Goal: Contribute content: Contribute content

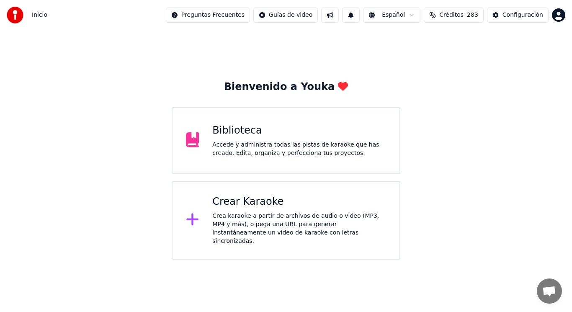
click at [279, 151] on div "Accede y administra todas las pistas de karaoke que has creado. Edita, organiza…" at bounding box center [299, 149] width 174 height 17
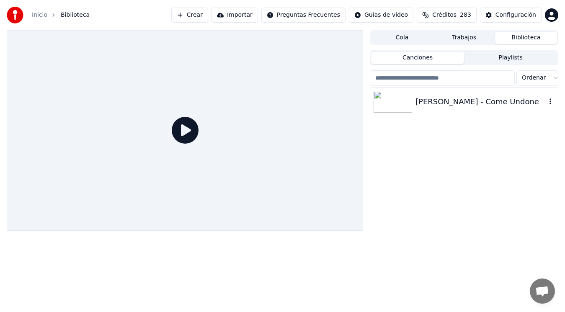
click at [454, 99] on div "[PERSON_NAME] - Come Undone" at bounding box center [480, 102] width 131 height 12
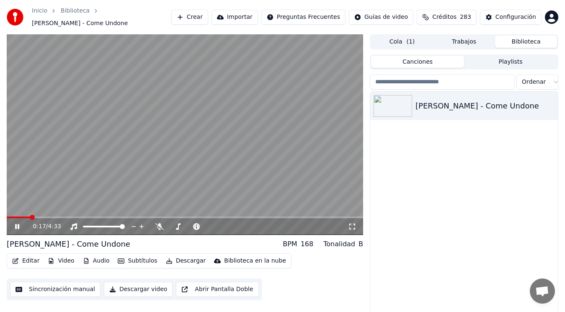
click at [17, 225] on icon at bounding box center [17, 226] width 4 height 5
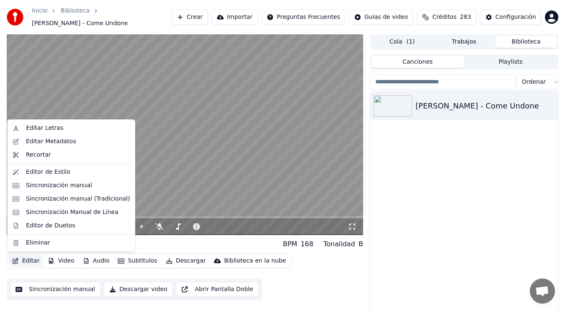
click at [26, 261] on button "Editar" at bounding box center [26, 261] width 34 height 12
click at [68, 200] on div "Sincronización manual (Tradicional)" at bounding box center [78, 199] width 104 height 8
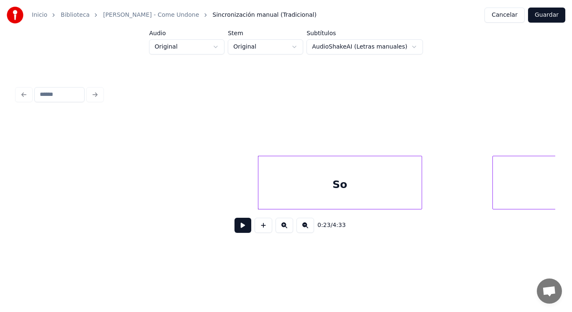
scroll to position [0, 13622]
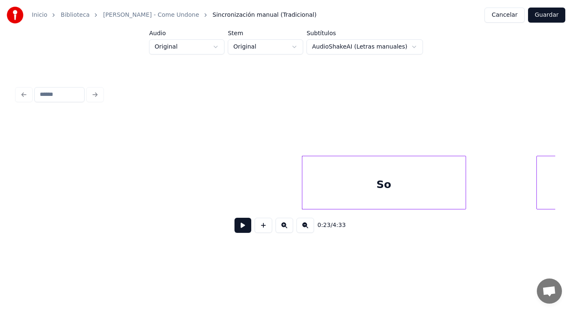
drag, startPoint x: 47, startPoint y: 191, endPoint x: 222, endPoint y: 274, distance: 193.3
click at [235, 232] on button at bounding box center [243, 225] width 17 height 15
click at [250, 196] on div at bounding box center [251, 182] width 3 height 53
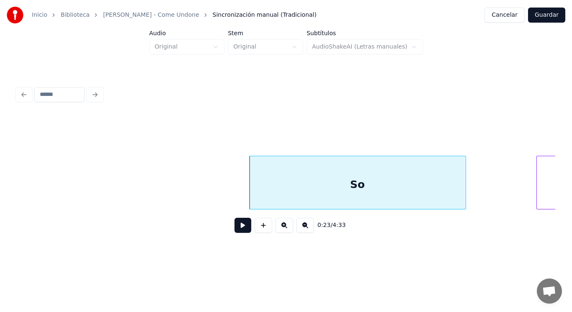
click at [265, 196] on div "So" at bounding box center [358, 184] width 216 height 57
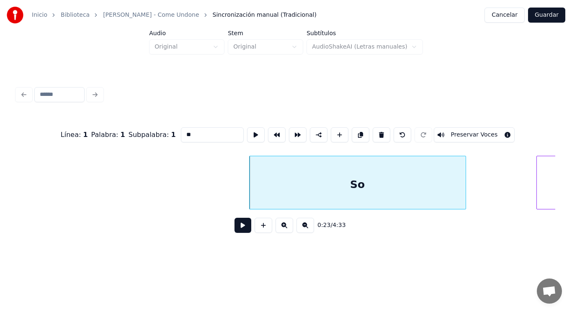
click at [237, 227] on button at bounding box center [243, 225] width 17 height 15
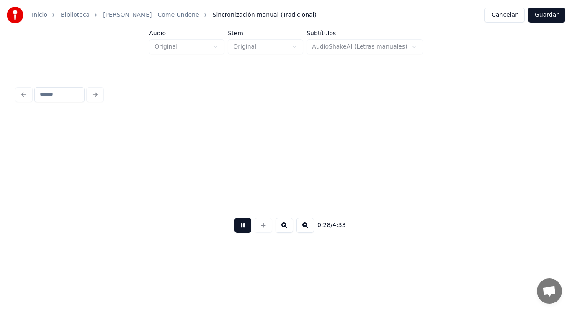
click at [237, 227] on button at bounding box center [243, 225] width 17 height 15
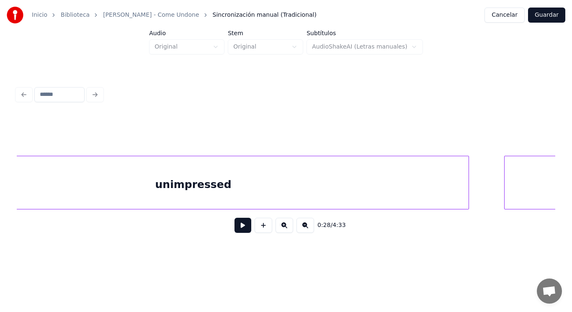
scroll to position [0, 13852]
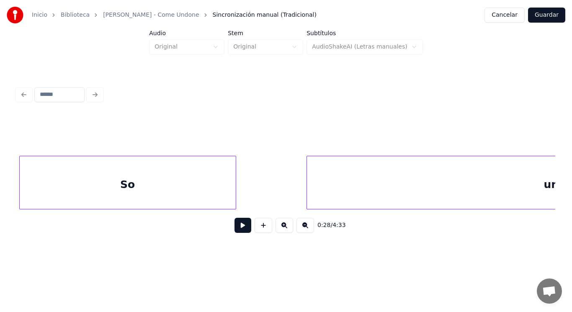
click at [127, 186] on div "So" at bounding box center [128, 184] width 216 height 57
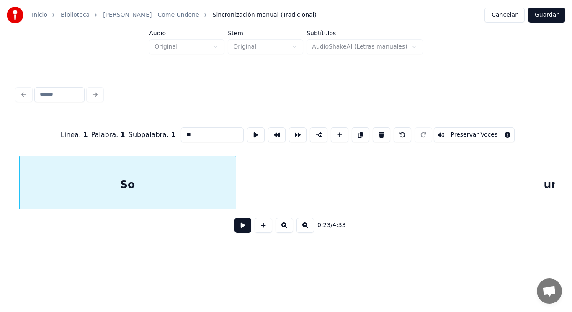
click at [236, 231] on button at bounding box center [243, 225] width 17 height 15
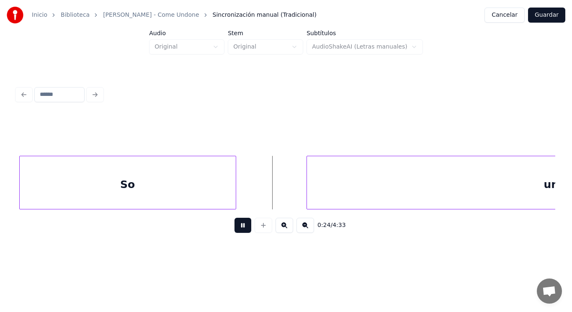
click at [236, 231] on button at bounding box center [243, 225] width 17 height 15
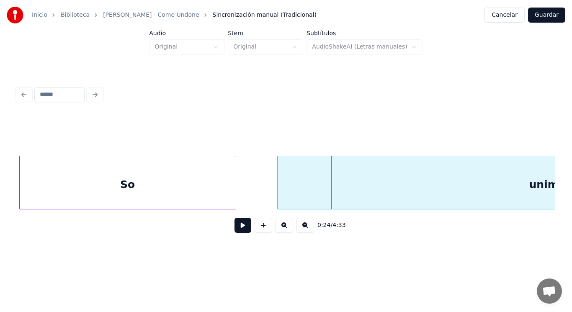
click at [278, 196] on div at bounding box center [279, 182] width 3 height 53
click at [241, 222] on button at bounding box center [243, 225] width 17 height 15
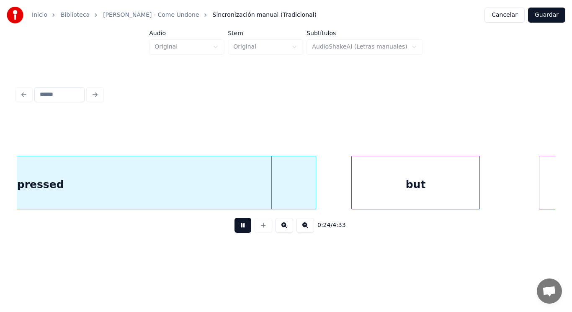
click at [241, 222] on button at bounding box center [243, 225] width 17 height 15
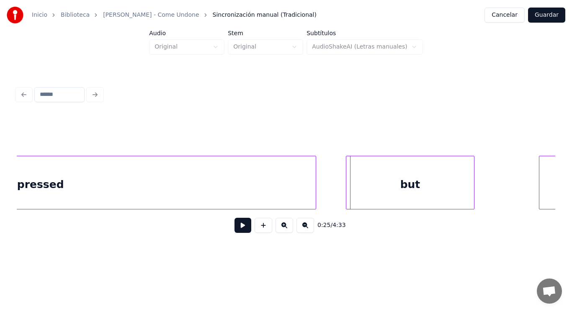
click at [354, 195] on div "but" at bounding box center [410, 184] width 128 height 57
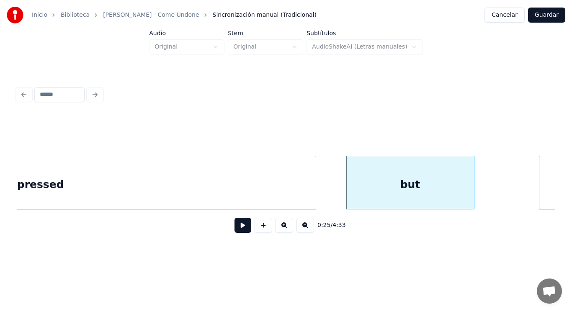
click at [238, 229] on button at bounding box center [243, 225] width 17 height 15
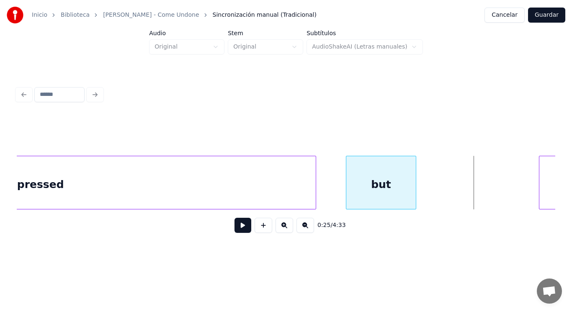
click at [415, 193] on div at bounding box center [414, 182] width 3 height 53
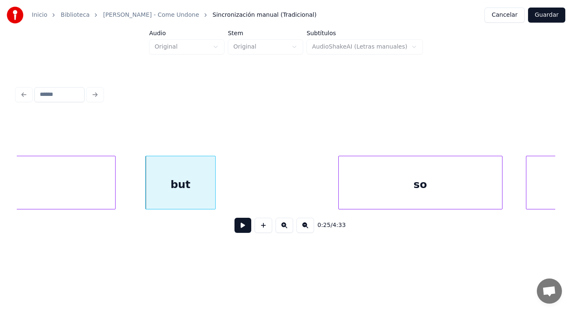
scroll to position [0, 14594]
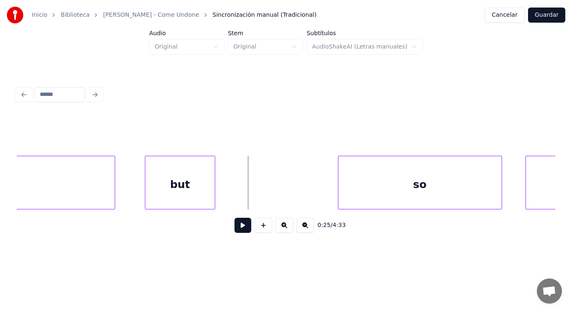
click at [237, 230] on button at bounding box center [243, 225] width 17 height 15
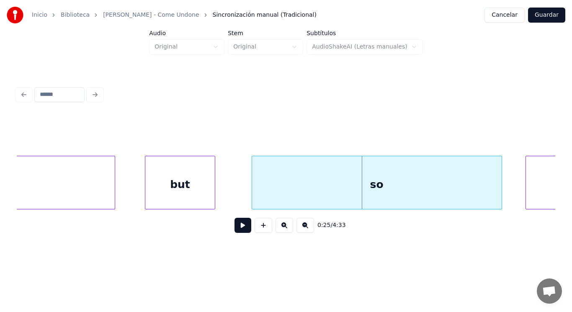
click at [252, 186] on div at bounding box center [253, 182] width 3 height 53
click at [239, 224] on button at bounding box center [243, 225] width 17 height 15
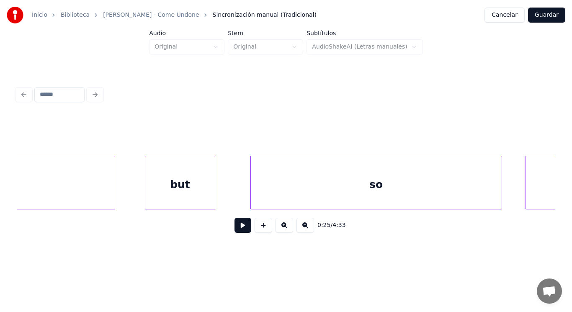
click at [452, 192] on div "so" at bounding box center [376, 184] width 251 height 57
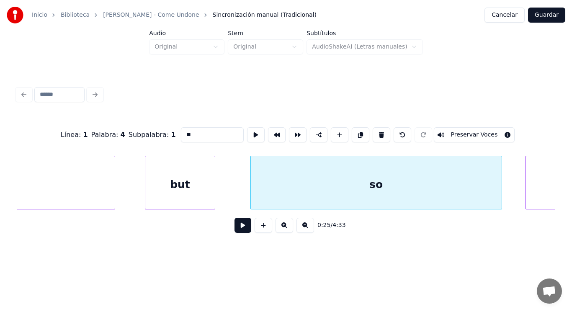
click at [241, 227] on button at bounding box center [243, 225] width 17 height 15
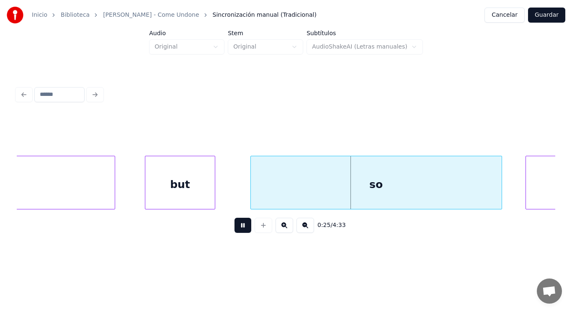
click at [241, 227] on button at bounding box center [243, 225] width 17 height 15
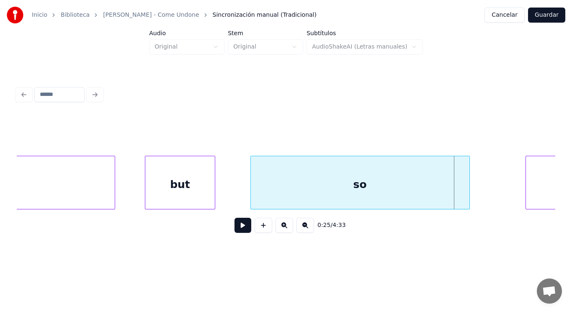
click at [469, 197] on div at bounding box center [468, 182] width 3 height 53
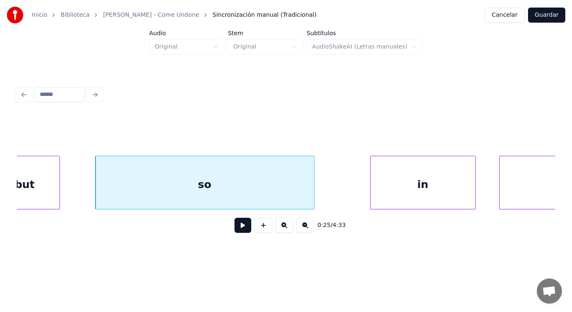
scroll to position [0, 14779]
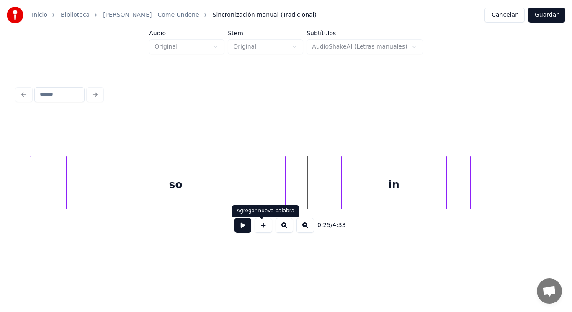
click at [242, 229] on button at bounding box center [243, 225] width 17 height 15
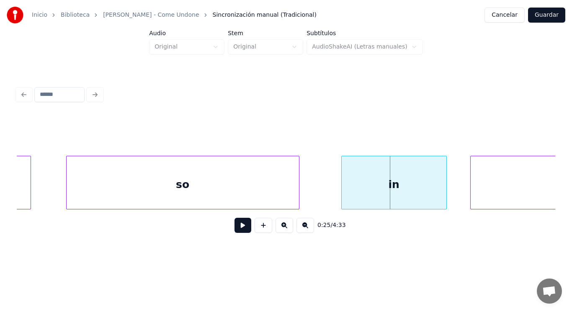
click at [298, 198] on div at bounding box center [297, 182] width 3 height 53
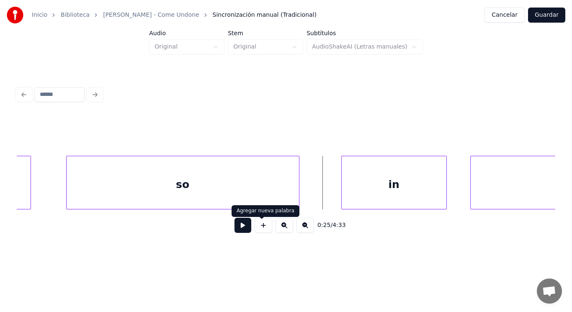
click at [238, 227] on button at bounding box center [243, 225] width 17 height 15
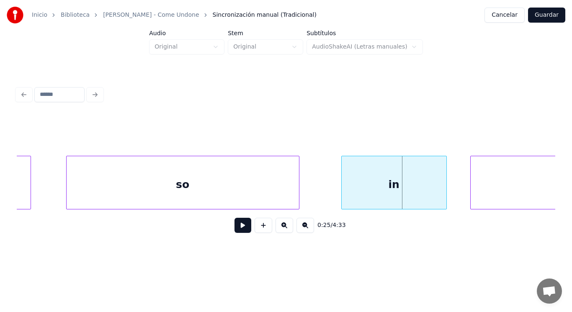
click at [348, 196] on div "in" at bounding box center [394, 184] width 105 height 57
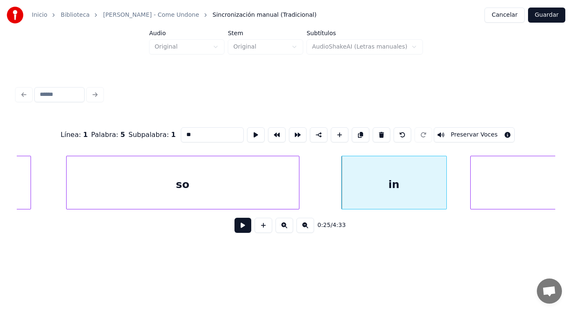
click at [236, 224] on button at bounding box center [243, 225] width 17 height 15
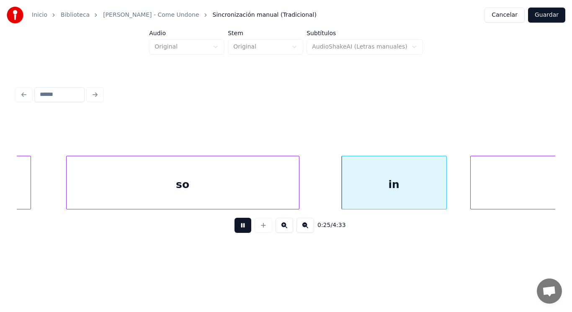
click at [236, 224] on button at bounding box center [243, 225] width 17 height 15
click at [325, 194] on div at bounding box center [325, 182] width 3 height 53
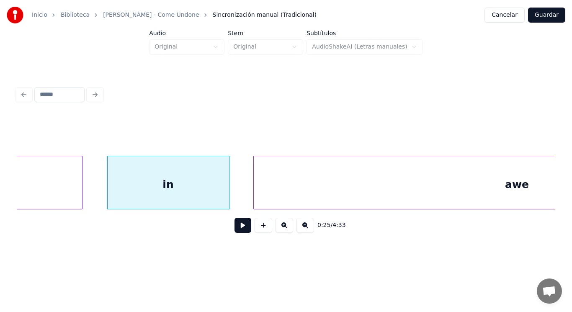
scroll to position [0, 14996]
click at [235, 232] on button at bounding box center [243, 225] width 17 height 15
click at [219, 201] on div "in" at bounding box center [167, 184] width 122 height 57
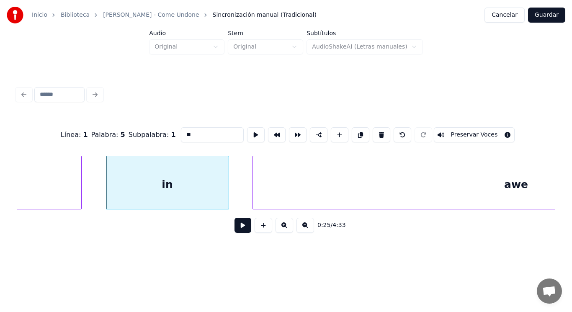
click at [235, 229] on button at bounding box center [243, 225] width 17 height 15
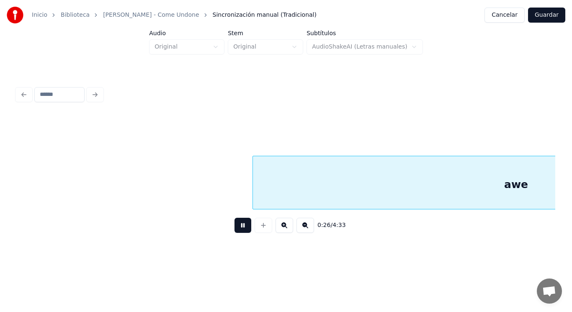
scroll to position [0, 15544]
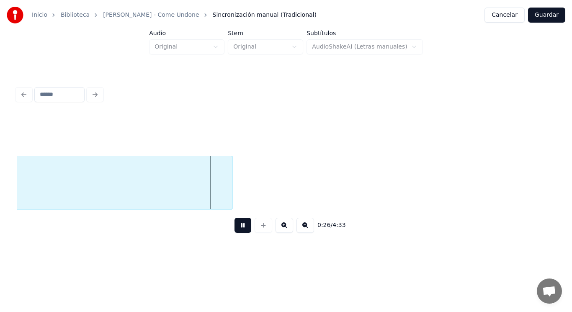
click at [235, 229] on button at bounding box center [243, 225] width 17 height 15
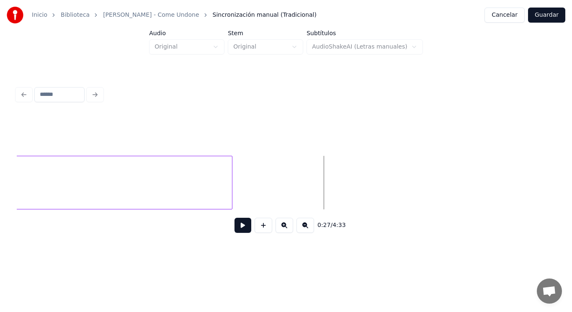
click at [237, 228] on button at bounding box center [243, 225] width 17 height 15
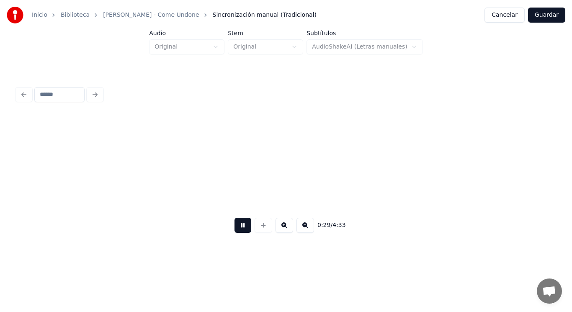
scroll to position [0, 17173]
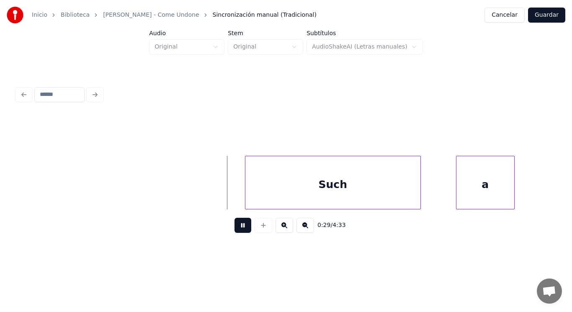
click at [237, 228] on button at bounding box center [243, 225] width 17 height 15
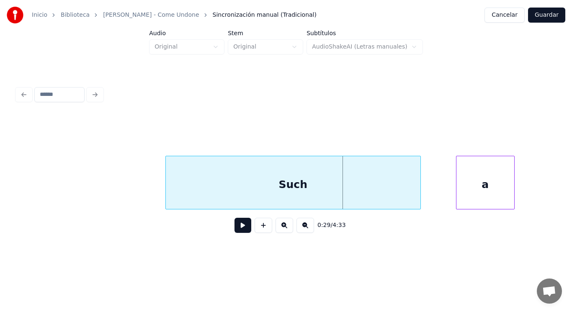
click at [167, 188] on div at bounding box center [167, 182] width 3 height 53
click at [239, 232] on button at bounding box center [243, 225] width 17 height 15
click at [255, 200] on div "Such" at bounding box center [293, 184] width 255 height 57
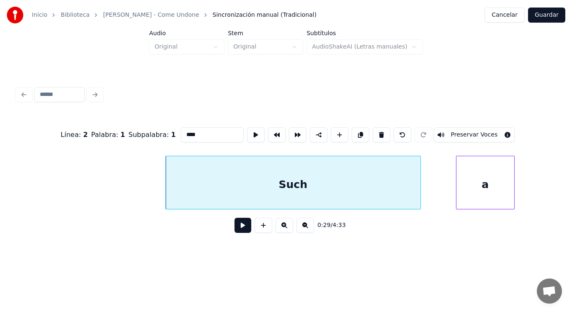
click at [235, 227] on button at bounding box center [243, 225] width 17 height 15
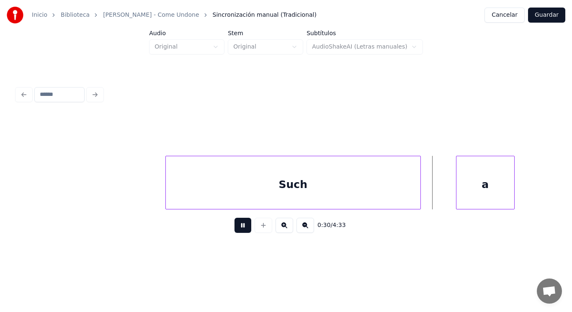
click at [235, 227] on button at bounding box center [243, 225] width 17 height 15
click at [389, 190] on div "Such" at bounding box center [293, 184] width 255 height 57
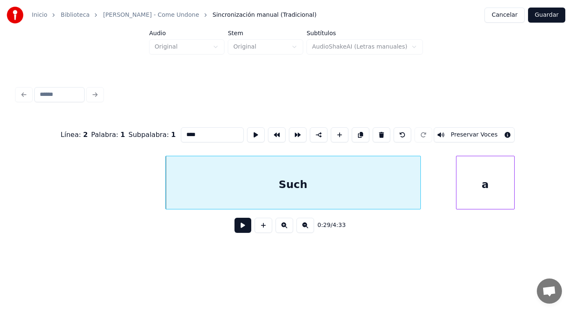
click at [235, 226] on button at bounding box center [243, 225] width 17 height 15
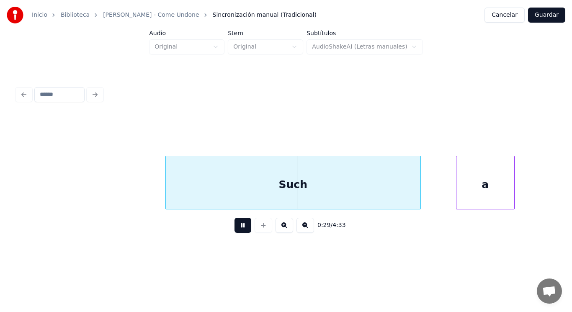
click at [235, 226] on button at bounding box center [243, 225] width 17 height 15
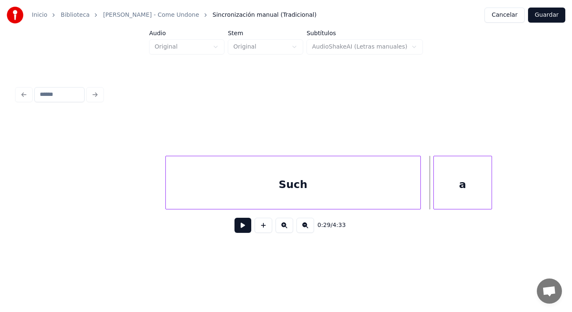
click at [448, 180] on div "a" at bounding box center [463, 184] width 58 height 57
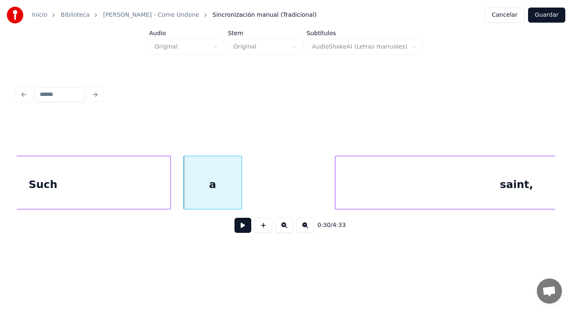
scroll to position [0, 17425]
click at [239, 226] on button at bounding box center [243, 225] width 17 height 15
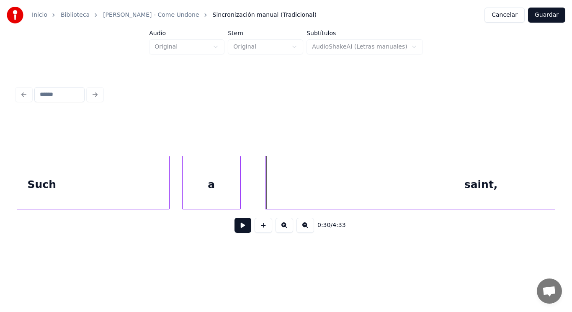
click at [266, 188] on div at bounding box center [267, 182] width 3 height 53
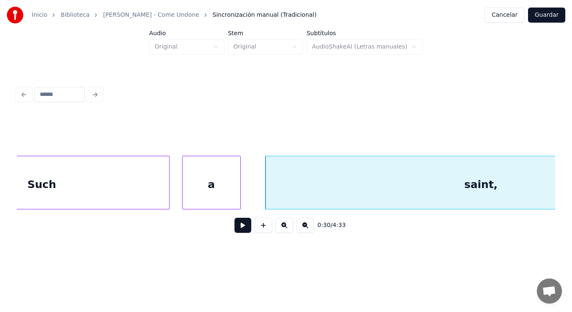
click at [237, 225] on button at bounding box center [243, 225] width 17 height 15
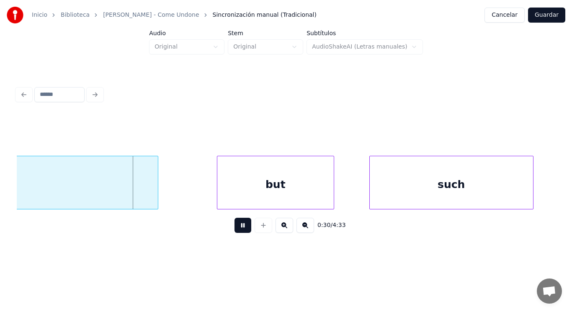
click at [237, 225] on button at bounding box center [243, 225] width 17 height 15
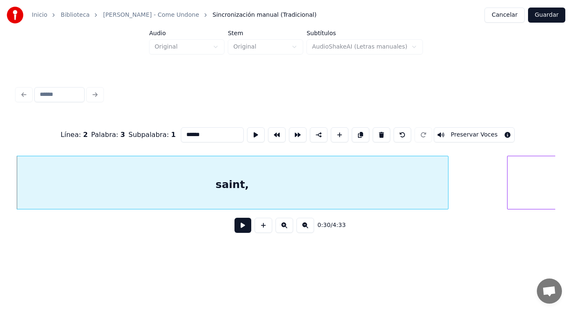
click at [239, 228] on button at bounding box center [243, 225] width 17 height 15
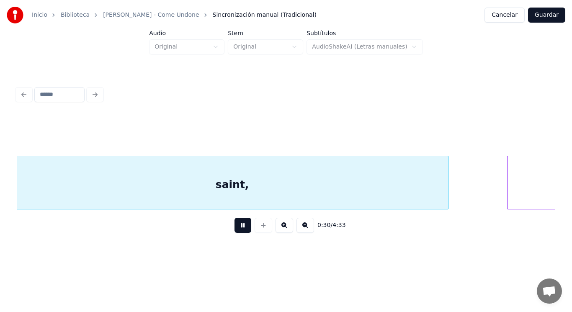
click at [239, 228] on button at bounding box center [243, 225] width 17 height 15
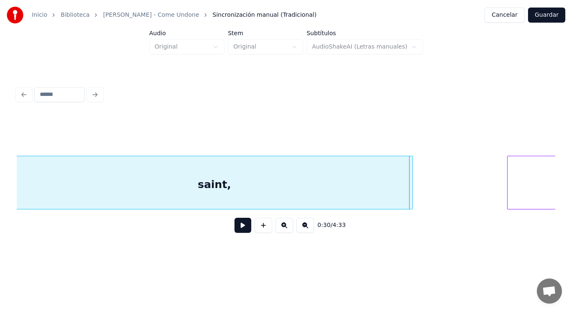
click at [412, 195] on div at bounding box center [411, 182] width 3 height 53
click at [236, 225] on button at bounding box center [243, 225] width 17 height 15
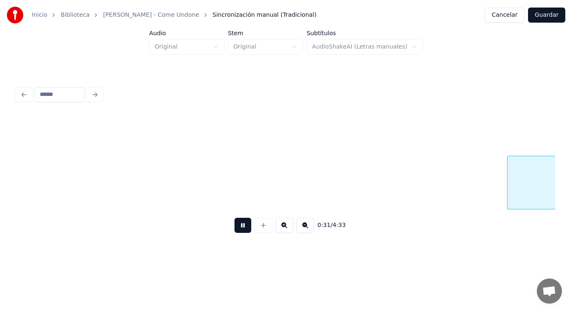
scroll to position [0, 18219]
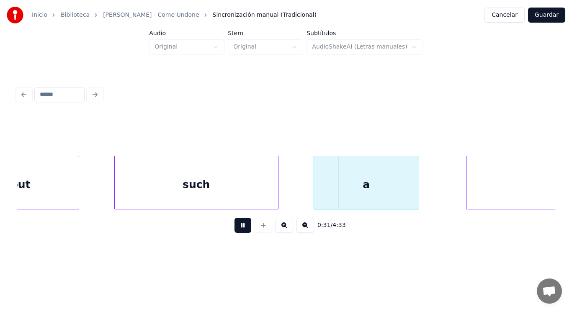
click at [236, 225] on button at bounding box center [243, 225] width 17 height 15
click at [59, 194] on div "but" at bounding box center [20, 184] width 116 height 57
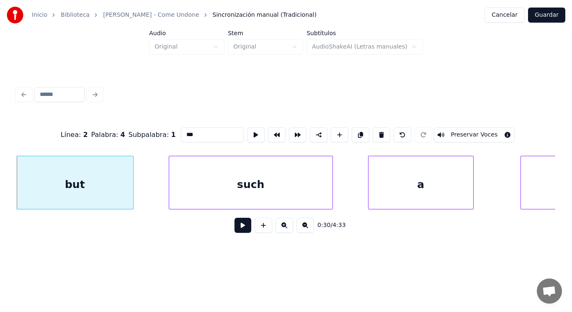
click at [236, 231] on button at bounding box center [243, 225] width 17 height 15
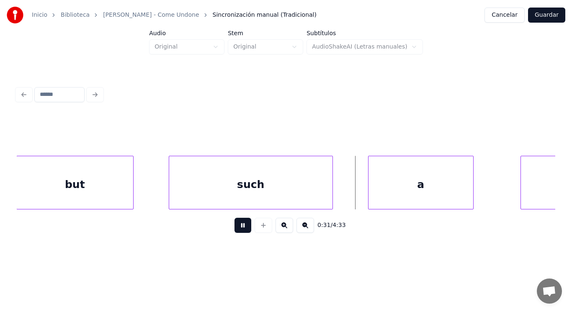
click at [236, 231] on button at bounding box center [243, 225] width 17 height 15
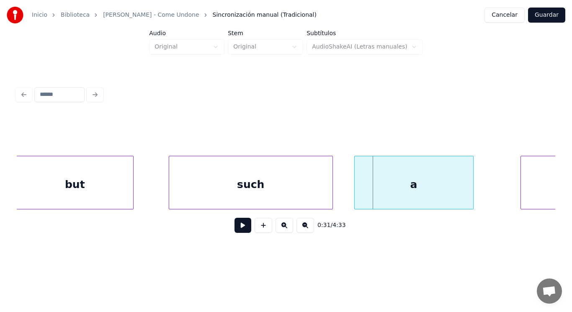
click at [355, 193] on div at bounding box center [356, 182] width 3 height 53
click at [235, 225] on button at bounding box center [243, 225] width 17 height 15
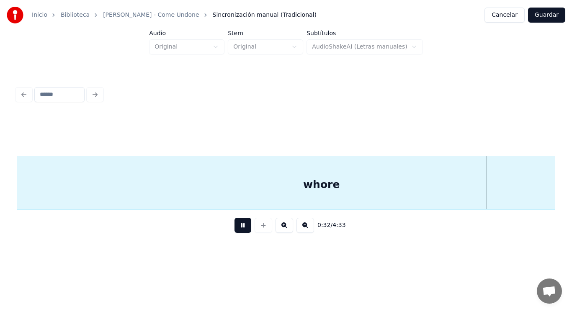
scroll to position [0, 19245]
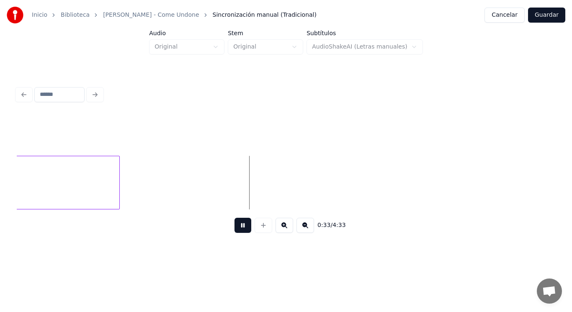
click at [235, 225] on button at bounding box center [243, 225] width 17 height 15
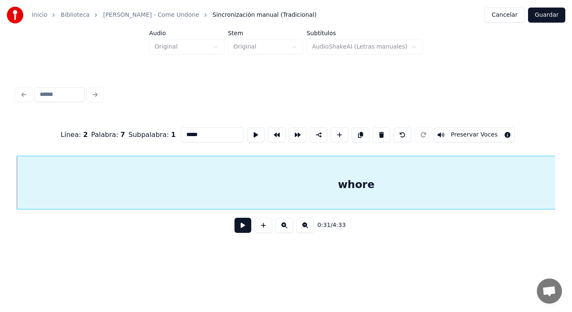
click at [238, 229] on button at bounding box center [243, 225] width 17 height 15
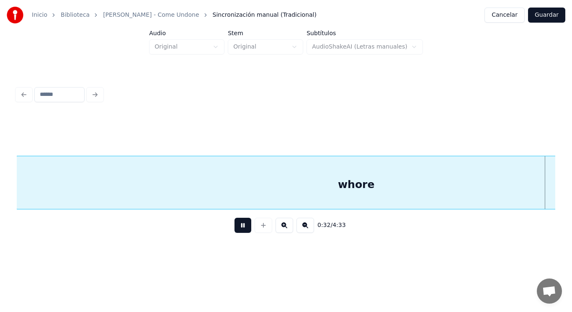
scroll to position [0, 19209]
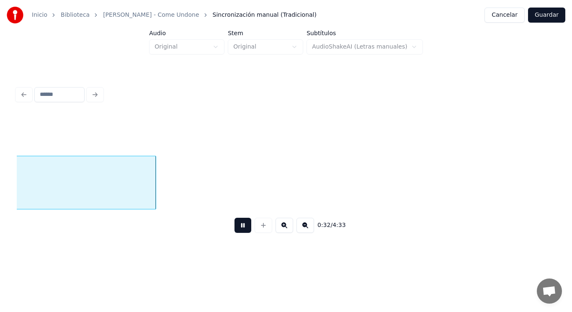
click at [238, 229] on button at bounding box center [243, 225] width 17 height 15
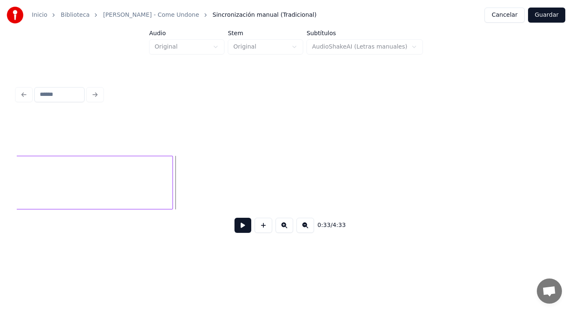
click at [173, 192] on div at bounding box center [171, 182] width 3 height 53
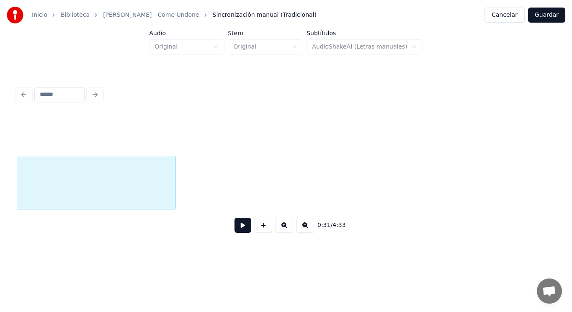
scroll to position [0, 18668]
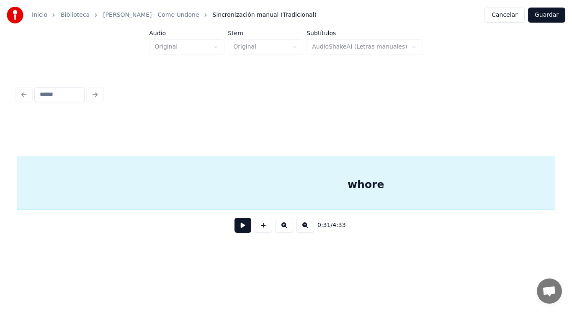
click at [235, 228] on button at bounding box center [243, 225] width 17 height 15
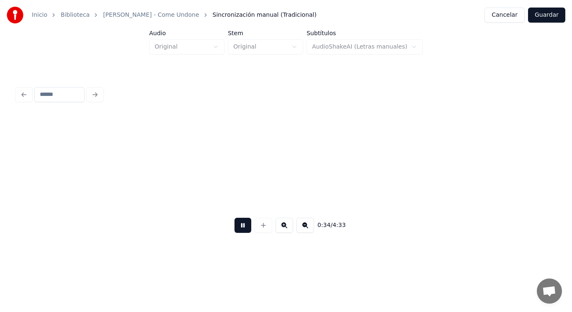
scroll to position [0, 20309]
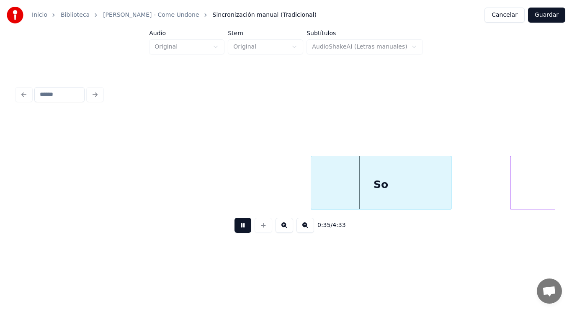
click at [235, 228] on button at bounding box center [243, 225] width 17 height 15
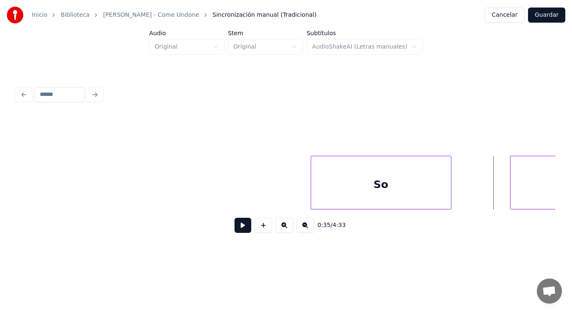
click at [238, 228] on button at bounding box center [243, 225] width 17 height 15
click at [279, 193] on div at bounding box center [280, 182] width 3 height 53
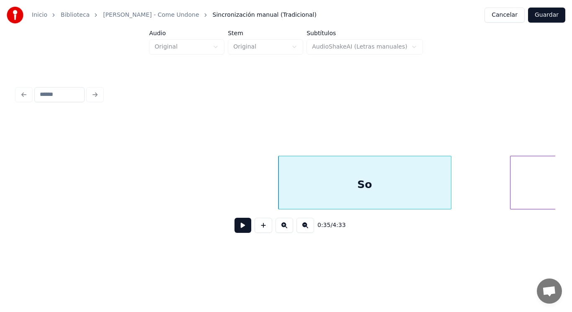
click at [237, 225] on button at bounding box center [243, 225] width 17 height 15
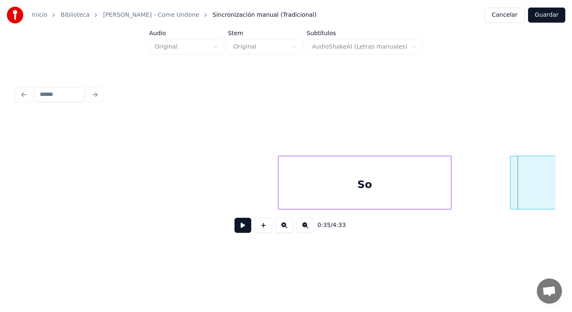
click at [438, 197] on div "So" at bounding box center [364, 184] width 173 height 57
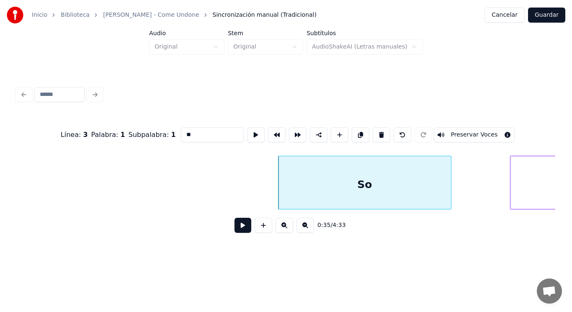
click at [240, 224] on button at bounding box center [243, 225] width 17 height 15
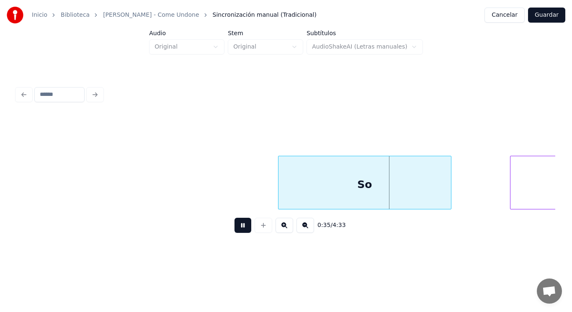
click at [240, 224] on button at bounding box center [243, 225] width 17 height 15
click at [424, 196] on div at bounding box center [424, 182] width 3 height 53
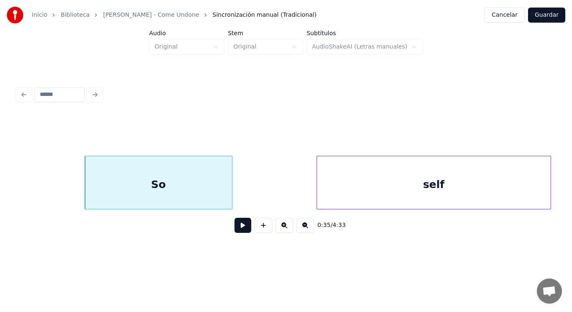
scroll to position [0, 20510]
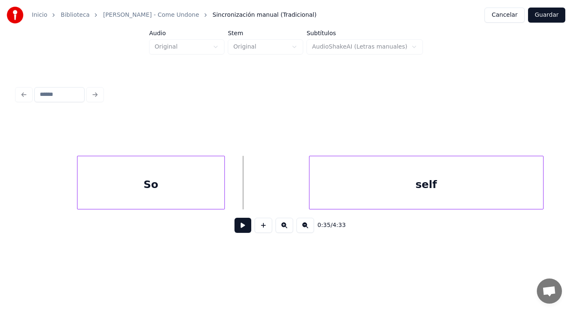
click at [237, 228] on button at bounding box center [243, 225] width 17 height 15
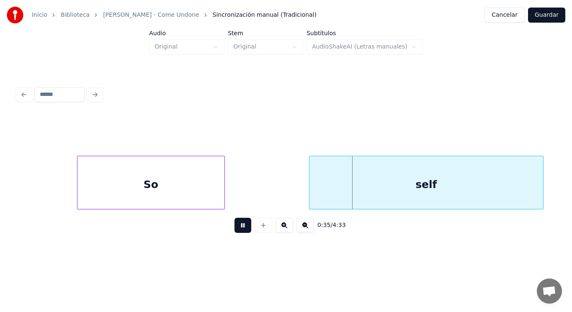
click at [237, 228] on button at bounding box center [243, 225] width 17 height 15
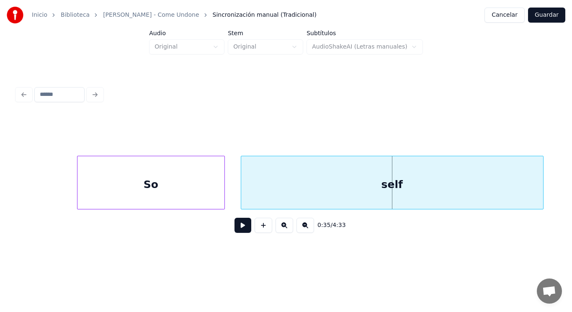
click at [242, 195] on div at bounding box center [242, 182] width 3 height 53
click at [237, 228] on button at bounding box center [243, 225] width 17 height 15
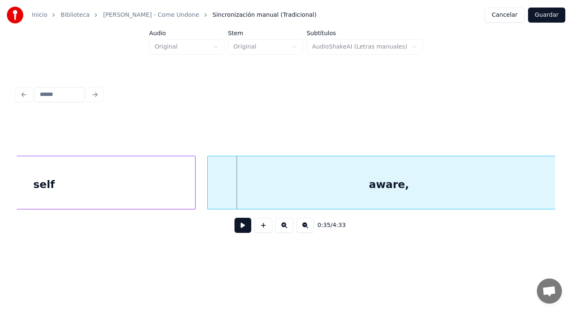
click at [111, 189] on div "self" at bounding box center [44, 184] width 302 height 57
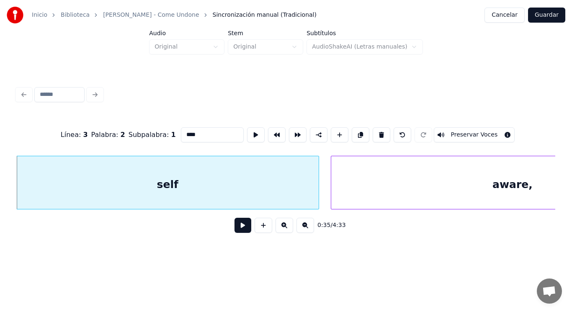
click at [241, 229] on button at bounding box center [243, 225] width 17 height 15
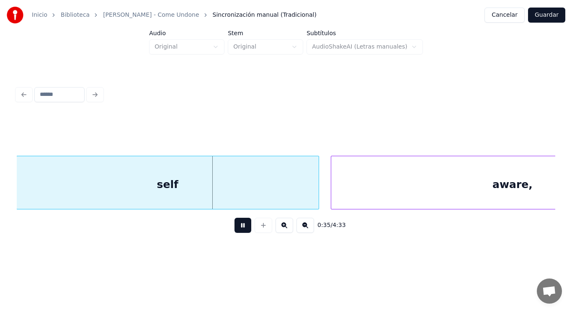
click at [241, 229] on button at bounding box center [243, 225] width 17 height 15
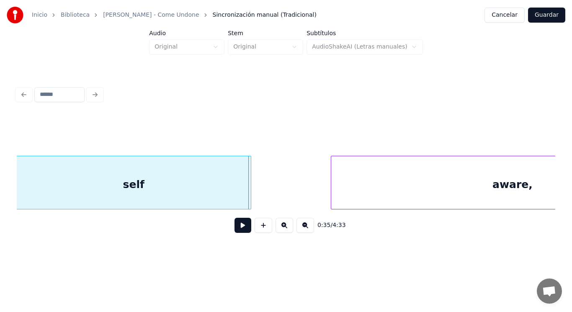
click at [250, 197] on div at bounding box center [249, 182] width 3 height 53
click at [238, 227] on button at bounding box center [243, 225] width 17 height 15
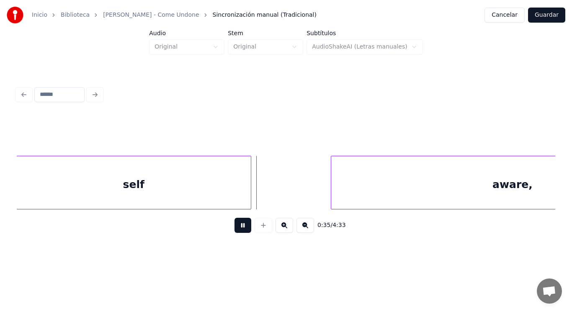
click at [238, 227] on button at bounding box center [243, 225] width 17 height 15
click at [302, 195] on div at bounding box center [301, 182] width 3 height 53
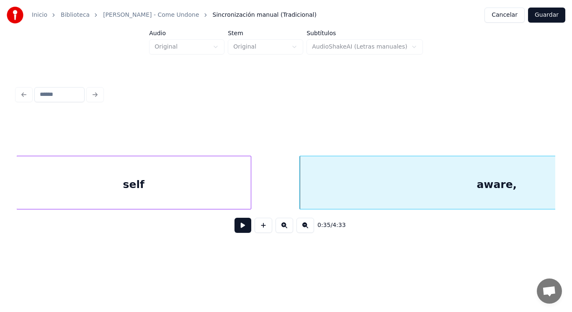
click at [238, 224] on button at bounding box center [243, 225] width 17 height 15
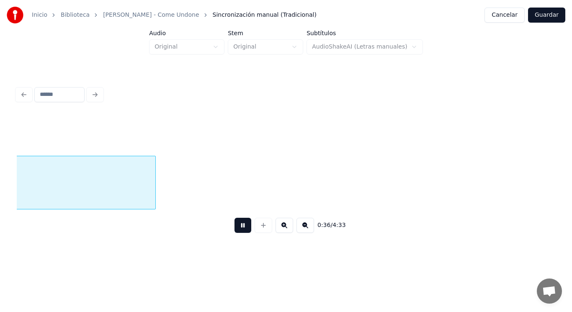
click at [238, 224] on button at bounding box center [243, 225] width 17 height 15
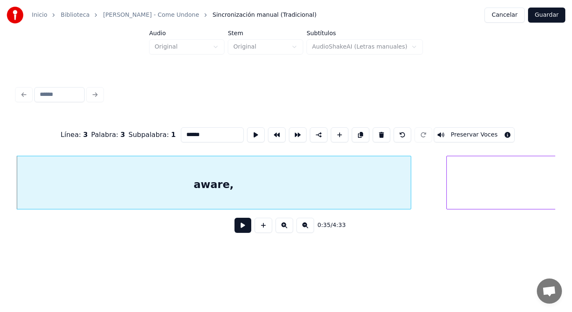
click at [239, 228] on button at bounding box center [243, 225] width 17 height 15
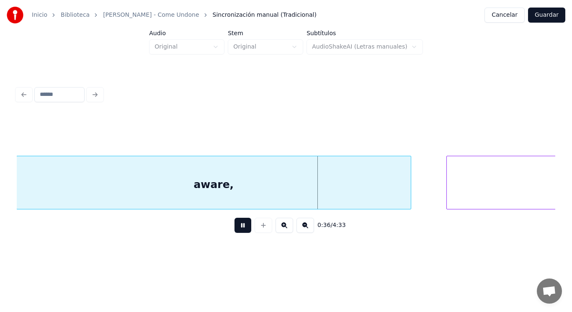
click at [239, 228] on button at bounding box center [243, 225] width 17 height 15
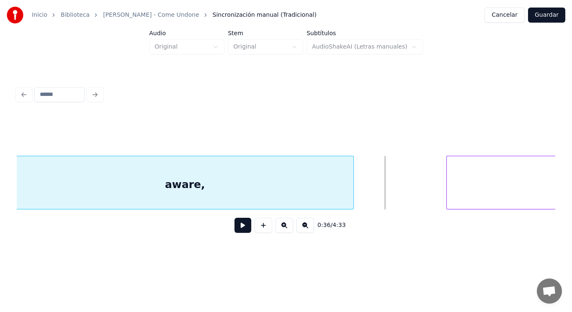
click at [352, 192] on div at bounding box center [352, 182] width 3 height 53
click at [243, 227] on button at bounding box center [243, 225] width 17 height 15
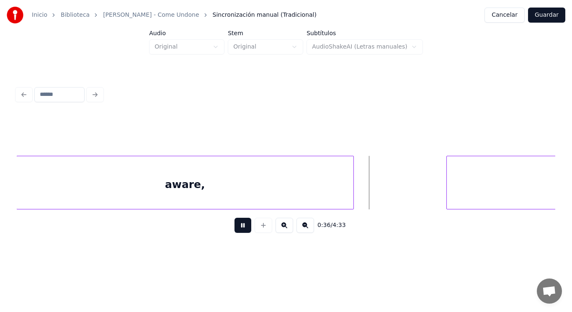
click at [243, 227] on button at bounding box center [243, 225] width 17 height 15
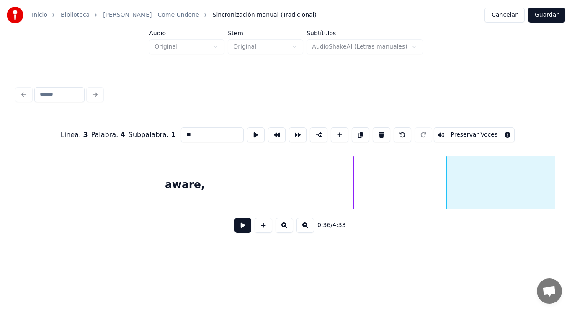
click at [237, 222] on button at bounding box center [243, 225] width 17 height 15
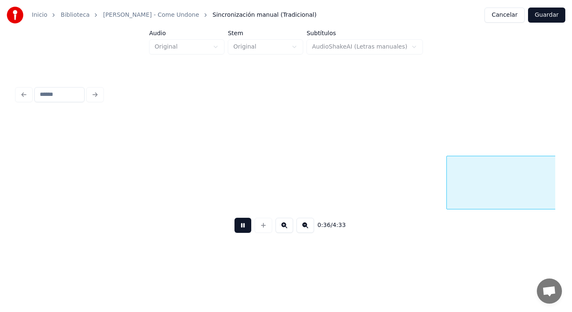
scroll to position [0, 21560]
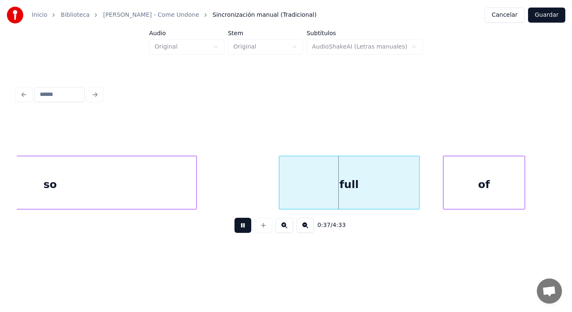
click at [237, 222] on button at bounding box center [243, 225] width 17 height 15
click at [192, 192] on div "so" at bounding box center [50, 184] width 292 height 57
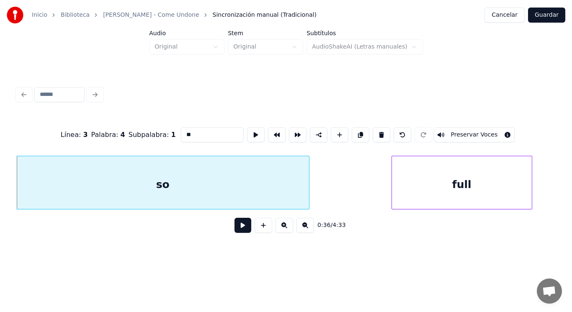
click at [235, 229] on button at bounding box center [243, 225] width 17 height 15
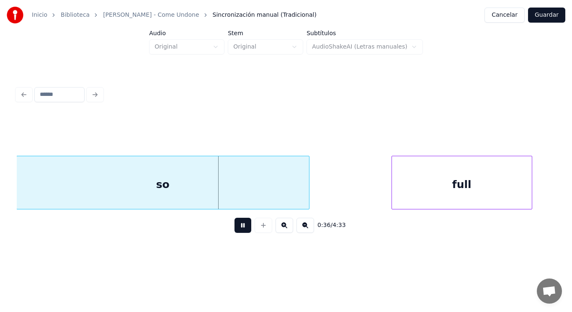
click at [235, 229] on button at bounding box center [243, 225] width 17 height 15
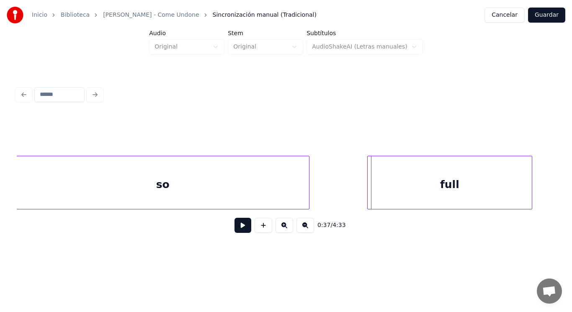
click at [368, 191] on div at bounding box center [369, 182] width 3 height 53
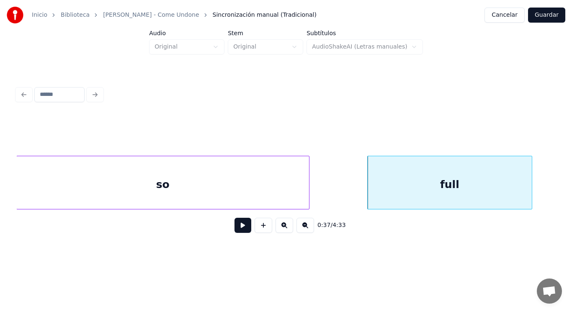
click at [237, 227] on button at bounding box center [243, 225] width 17 height 15
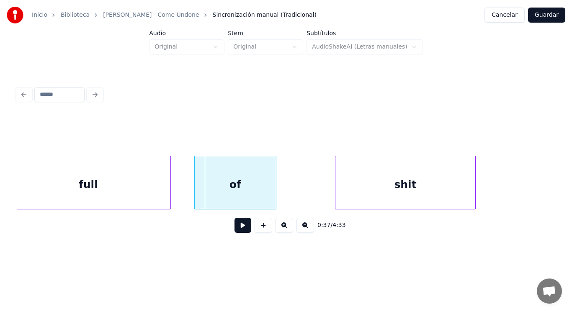
click at [74, 184] on div "full" at bounding box center [88, 184] width 164 height 57
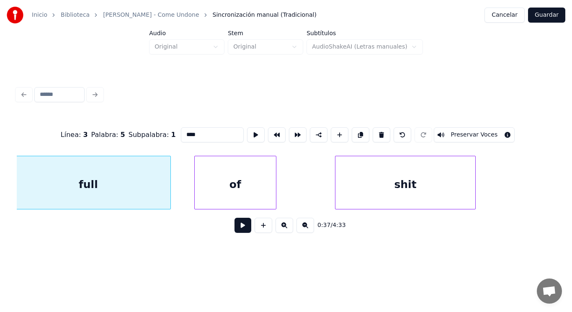
scroll to position [0, 21798]
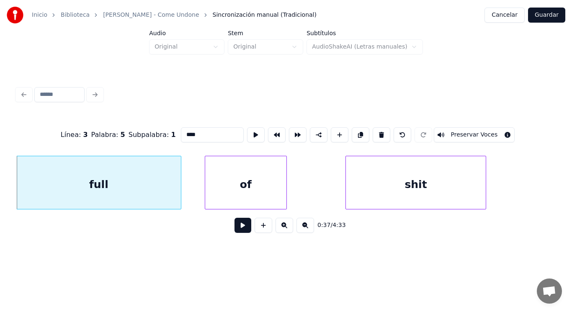
click at [235, 229] on button at bounding box center [243, 225] width 17 height 15
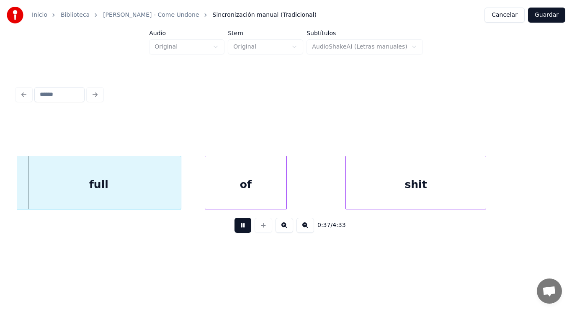
click at [235, 229] on button at bounding box center [243, 225] width 17 height 15
click at [169, 196] on div at bounding box center [169, 182] width 3 height 53
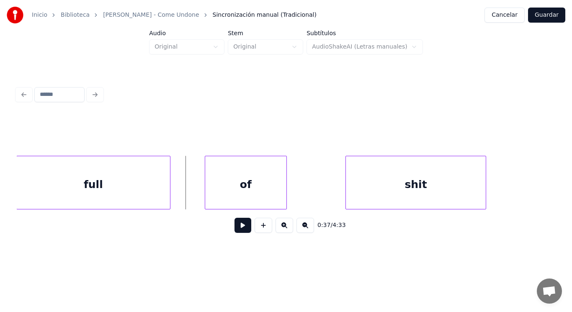
click at [237, 229] on button at bounding box center [243, 225] width 17 height 15
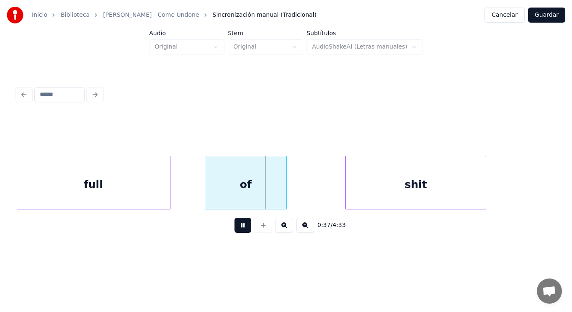
click at [237, 229] on button at bounding box center [243, 225] width 17 height 15
click at [186, 192] on div at bounding box center [186, 182] width 3 height 53
click at [237, 233] on button at bounding box center [243, 225] width 17 height 15
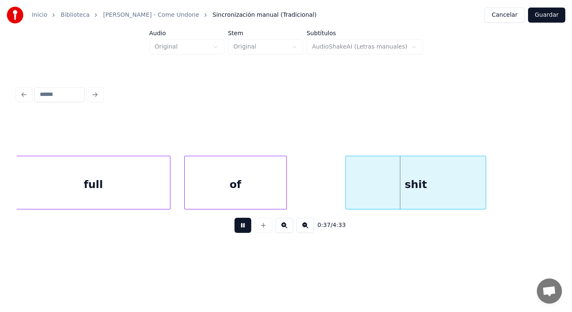
click at [237, 233] on button at bounding box center [243, 225] width 17 height 15
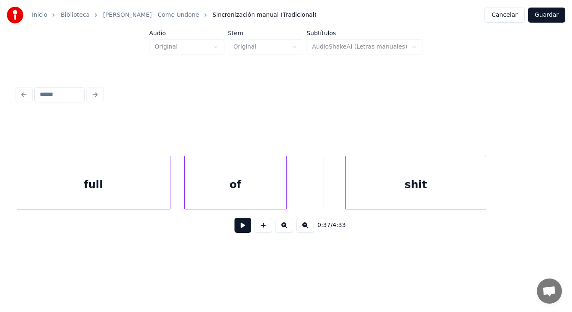
click at [239, 227] on button at bounding box center [243, 225] width 17 height 15
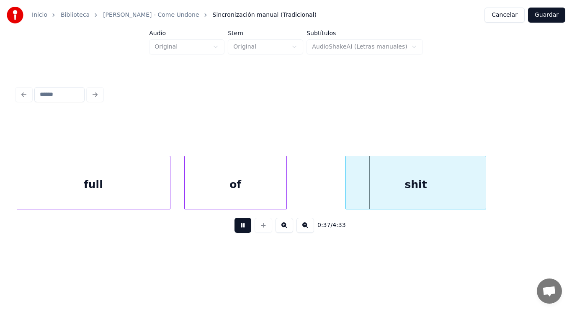
drag, startPoint x: 239, startPoint y: 227, endPoint x: 343, endPoint y: 199, distance: 107.8
click at [240, 227] on button at bounding box center [243, 225] width 17 height 15
click at [319, 189] on div at bounding box center [320, 182] width 3 height 53
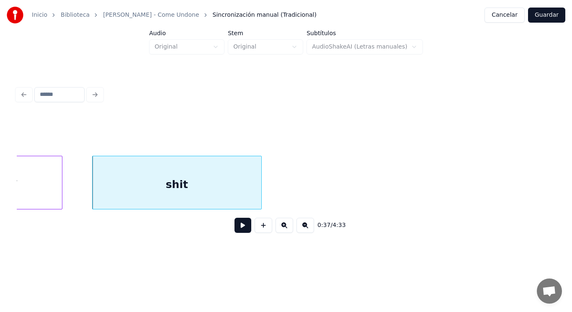
scroll to position [0, 22033]
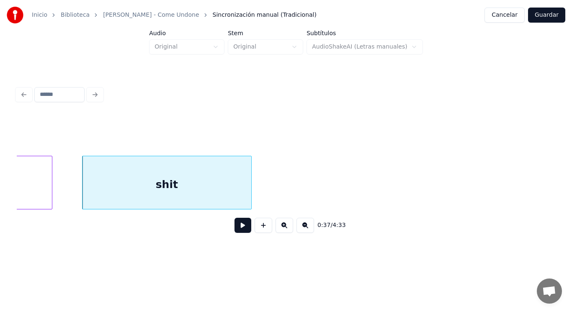
click at [236, 227] on button at bounding box center [243, 225] width 17 height 15
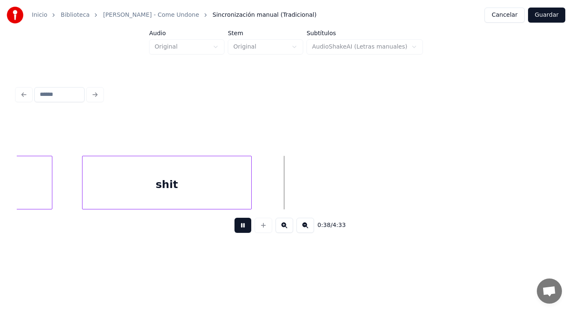
click at [236, 227] on button at bounding box center [243, 225] width 17 height 15
click at [230, 199] on div "shit" at bounding box center [166, 184] width 169 height 57
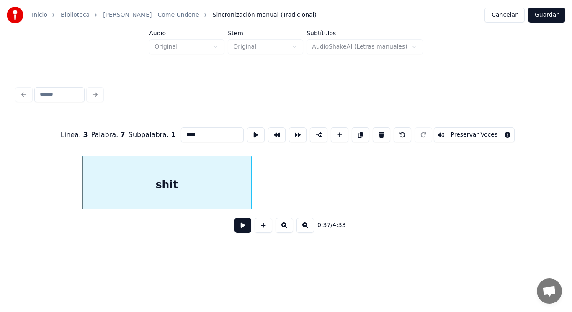
click at [235, 230] on button at bounding box center [243, 225] width 17 height 15
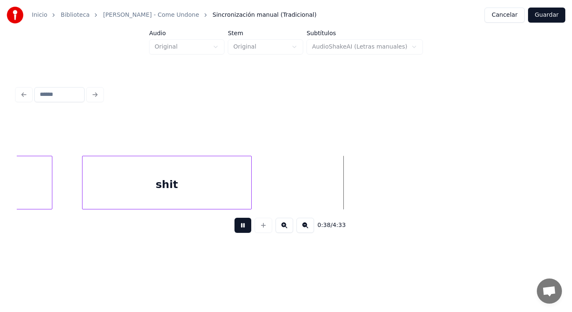
click at [235, 230] on button at bounding box center [243, 225] width 17 height 15
click at [296, 191] on div at bounding box center [296, 182] width 3 height 53
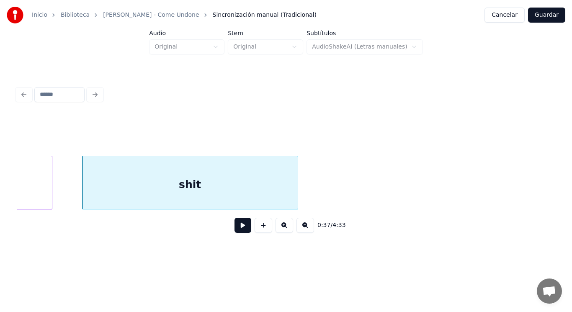
click at [238, 227] on button at bounding box center [243, 225] width 17 height 15
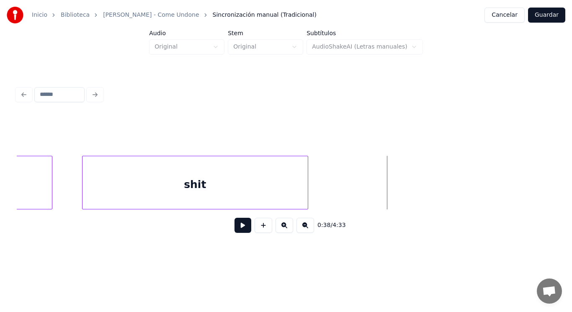
click at [307, 188] on div at bounding box center [306, 182] width 3 height 53
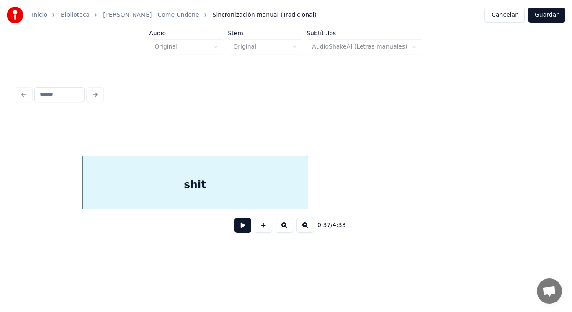
click at [238, 228] on button at bounding box center [243, 225] width 17 height 15
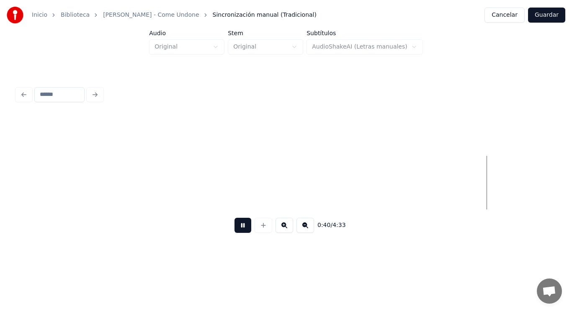
scroll to position [0, 23671]
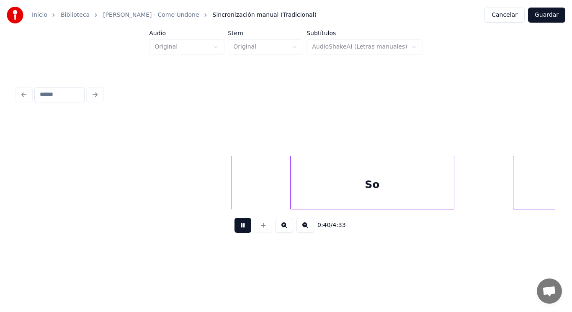
click at [238, 228] on button at bounding box center [243, 225] width 17 height 15
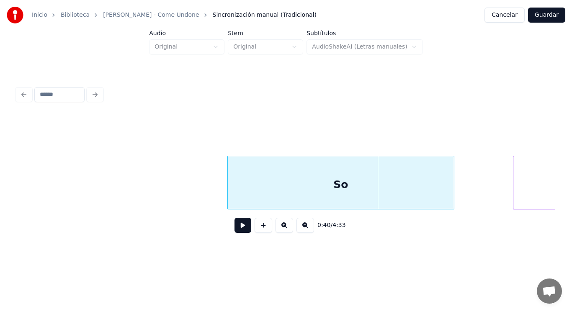
click at [228, 192] on div at bounding box center [229, 182] width 3 height 53
click at [235, 223] on button at bounding box center [243, 225] width 17 height 15
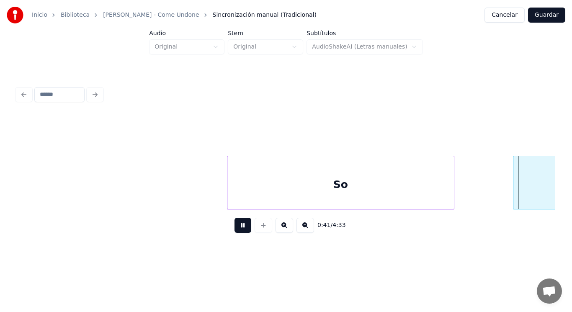
scroll to position [0, 24210]
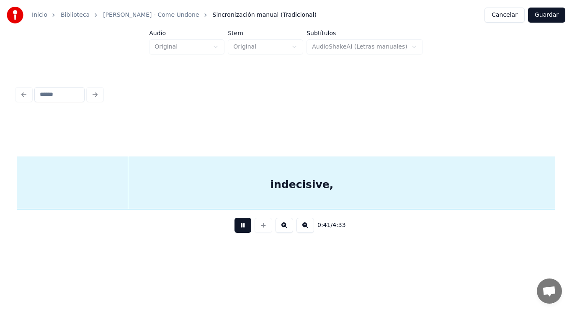
click at [235, 223] on button at bounding box center [243, 225] width 17 height 15
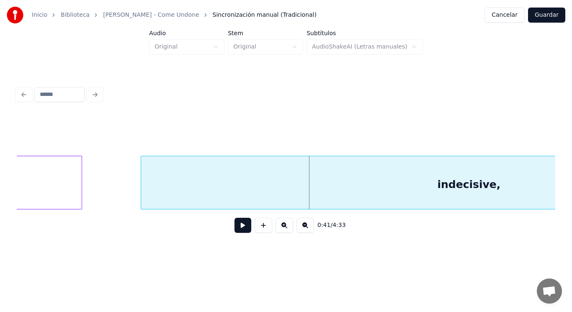
scroll to position [0, 24043]
click at [126, 193] on div at bounding box center [125, 182] width 3 height 53
click at [237, 229] on button at bounding box center [243, 225] width 17 height 15
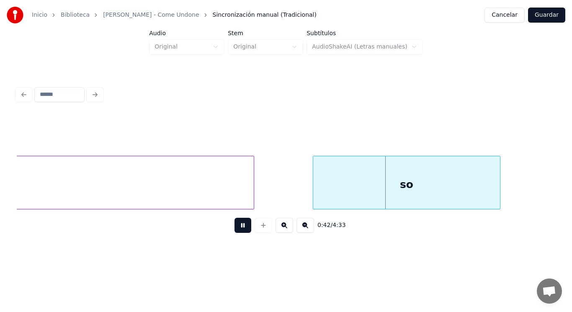
click at [237, 229] on button at bounding box center [243, 225] width 17 height 15
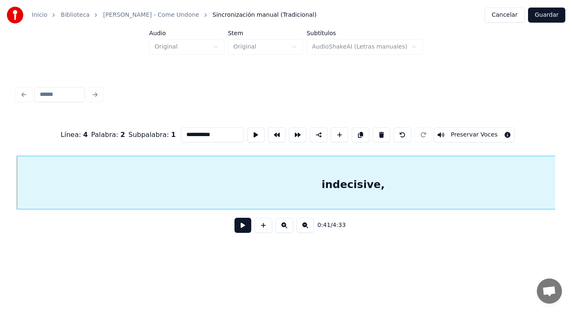
click at [236, 227] on button at bounding box center [243, 225] width 17 height 15
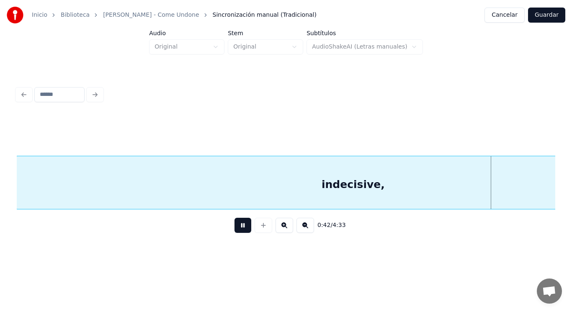
scroll to position [0, 24690]
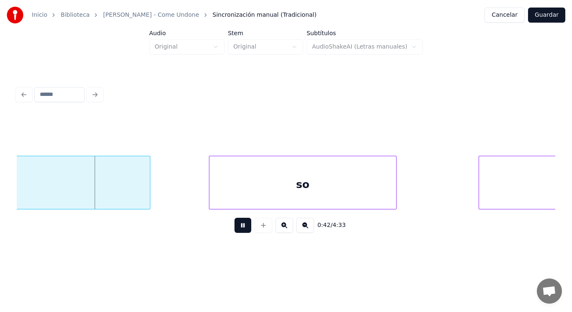
click at [236, 227] on button at bounding box center [243, 225] width 17 height 15
click at [126, 193] on div at bounding box center [127, 182] width 3 height 53
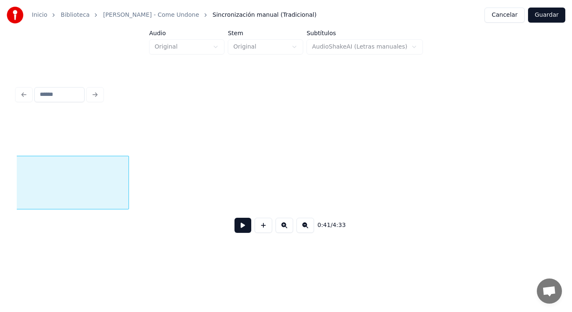
scroll to position [0, 24151]
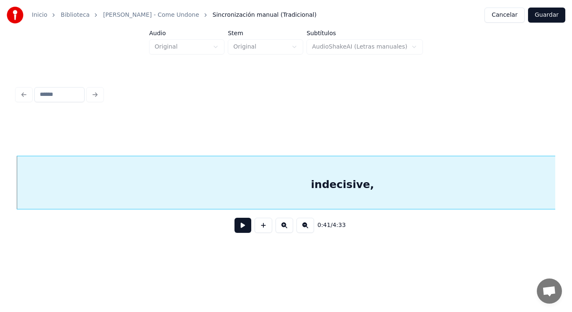
click at [235, 228] on button at bounding box center [243, 225] width 17 height 15
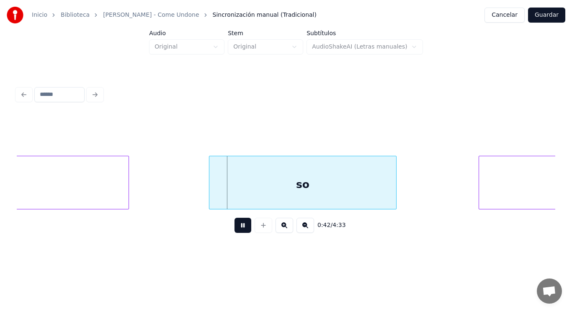
click at [235, 228] on button at bounding box center [243, 225] width 17 height 15
drag, startPoint x: 150, startPoint y: 187, endPoint x: 212, endPoint y: 225, distance: 73.1
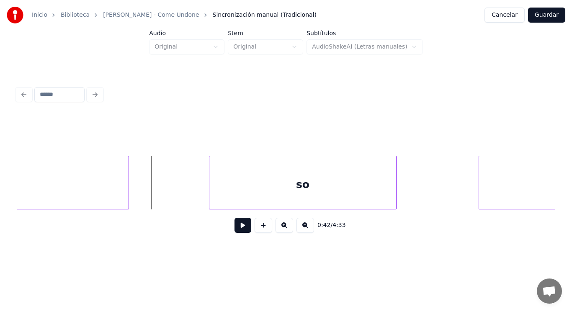
click at [240, 232] on button at bounding box center [243, 225] width 17 height 15
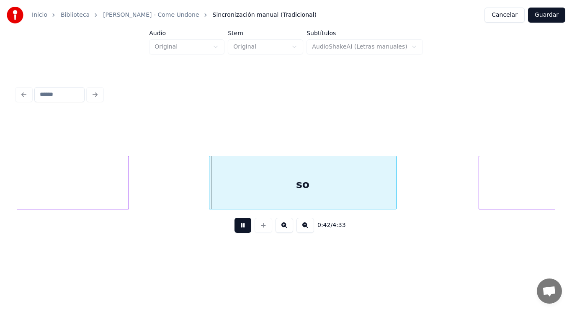
click at [240, 232] on button at bounding box center [243, 225] width 17 height 15
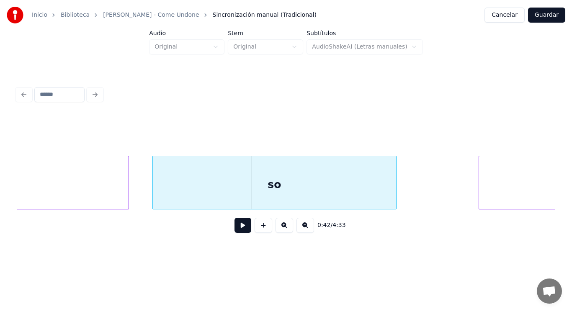
click at [153, 188] on div at bounding box center [154, 182] width 3 height 53
click at [239, 231] on button at bounding box center [243, 225] width 17 height 15
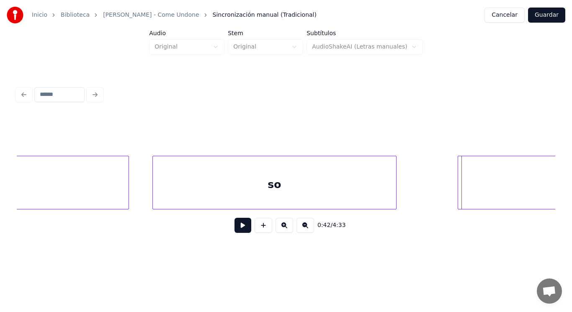
click at [458, 196] on div at bounding box center [459, 182] width 3 height 53
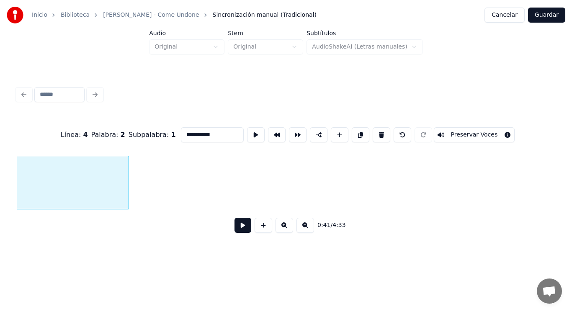
scroll to position [0, 24151]
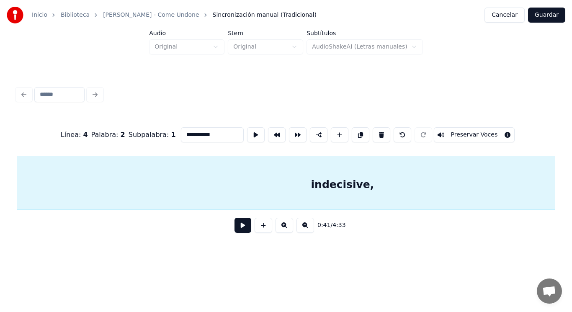
click at [236, 229] on button at bounding box center [243, 225] width 17 height 15
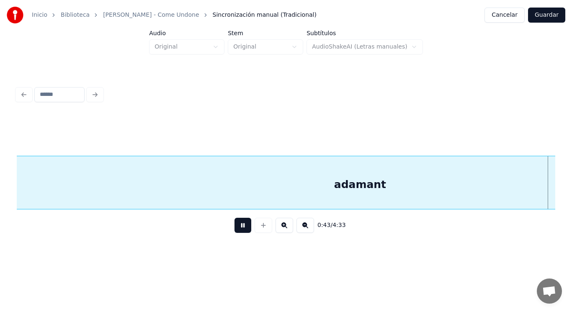
scroll to position [0, 25783]
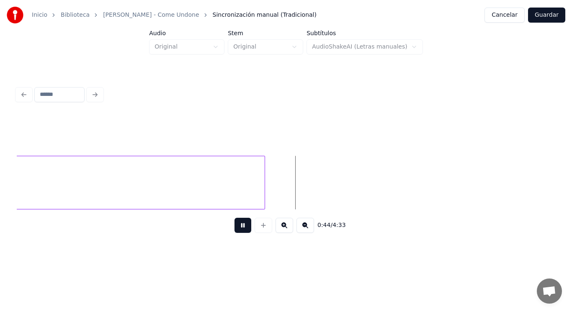
click at [236, 229] on button at bounding box center [243, 225] width 17 height 15
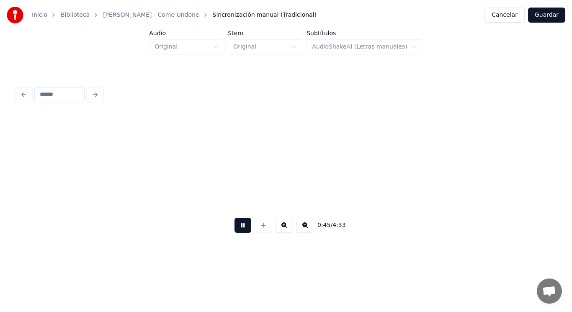
scroll to position [0, 26326]
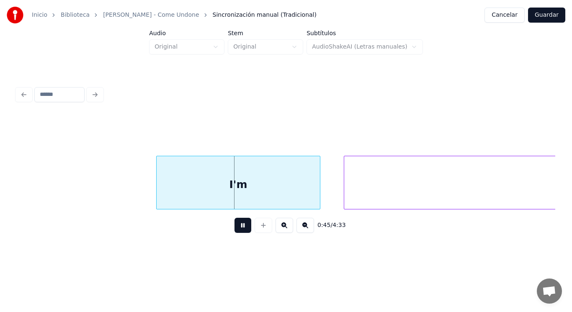
click at [236, 229] on button at bounding box center [243, 225] width 17 height 15
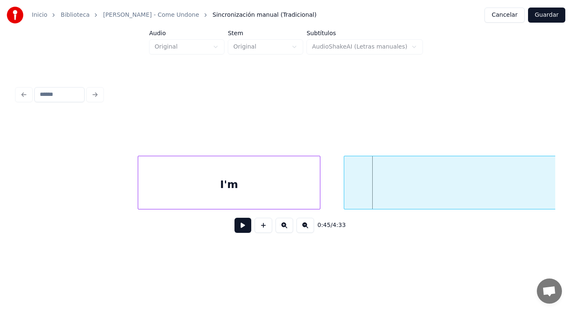
click at [139, 189] on div at bounding box center [139, 182] width 3 height 53
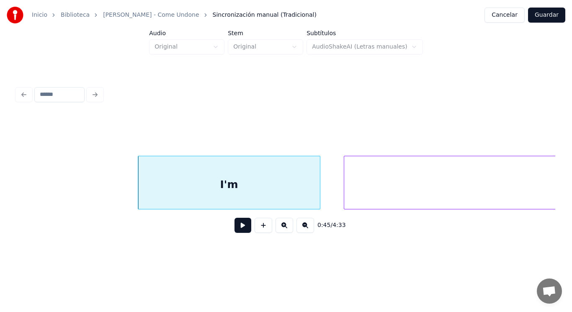
click at [242, 224] on button at bounding box center [243, 225] width 17 height 15
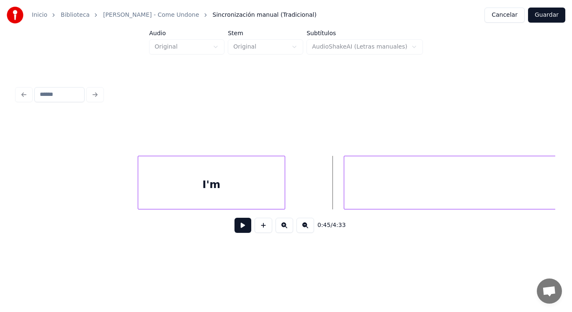
click at [284, 194] on div at bounding box center [283, 182] width 3 height 53
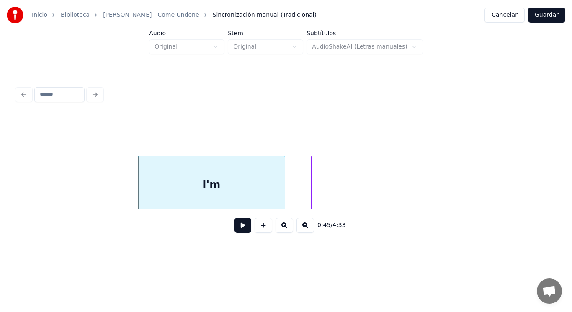
click at [312, 191] on div at bounding box center [313, 182] width 3 height 53
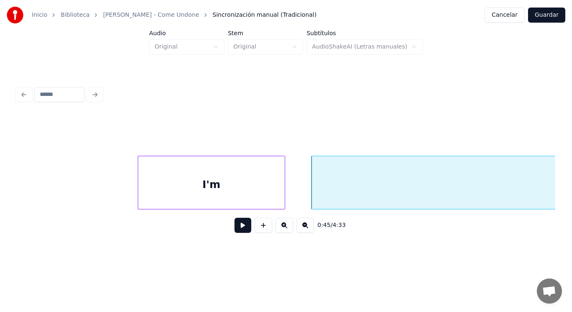
click at [237, 226] on button at bounding box center [243, 225] width 17 height 15
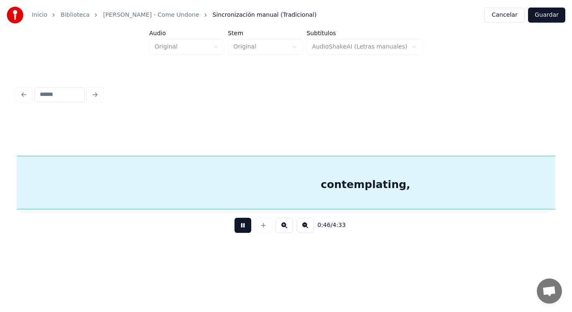
scroll to position [0, 27422]
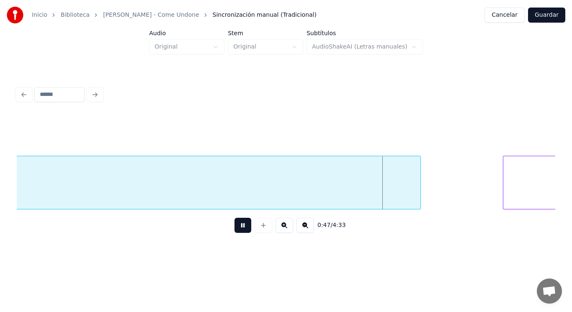
click at [237, 226] on button at bounding box center [243, 225] width 17 height 15
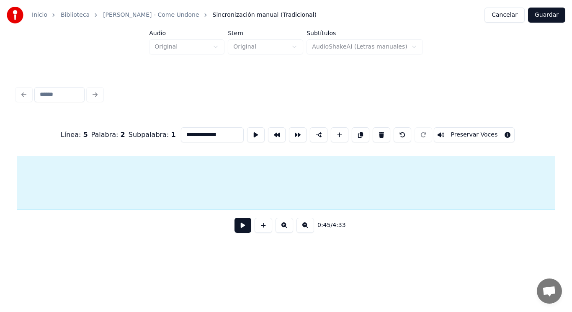
click at [237, 228] on button at bounding box center [243, 225] width 17 height 15
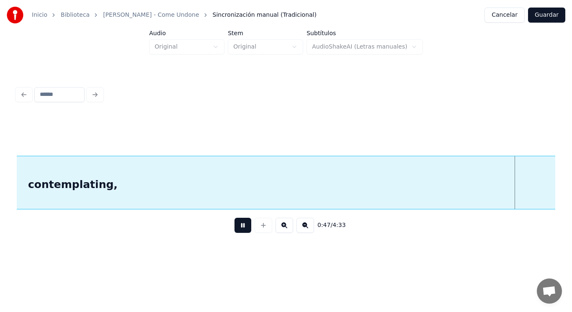
scroll to position [0, 27714]
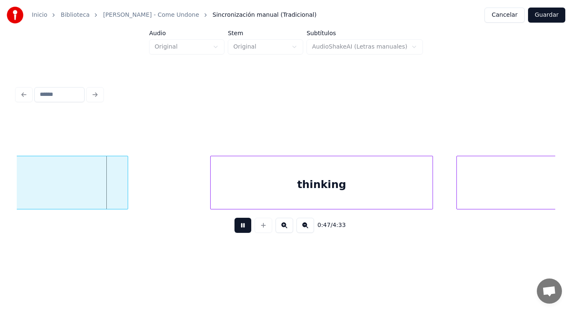
click at [237, 228] on button at bounding box center [243, 225] width 17 height 15
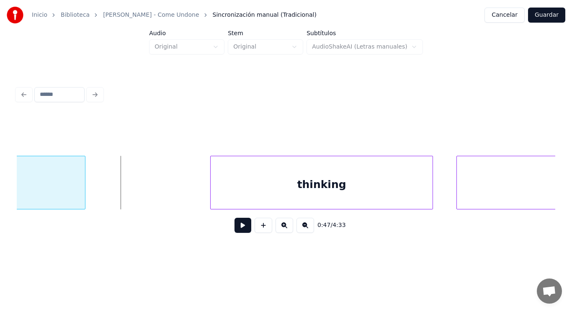
click at [85, 193] on div at bounding box center [83, 182] width 3 height 53
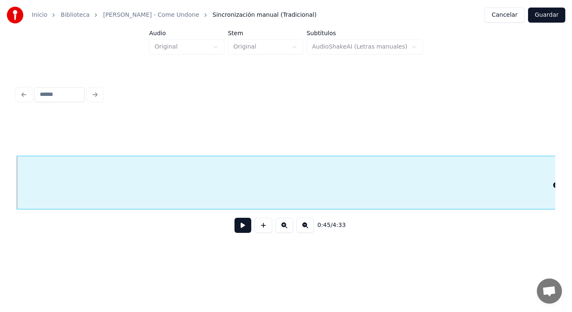
click at [236, 232] on button at bounding box center [243, 225] width 17 height 15
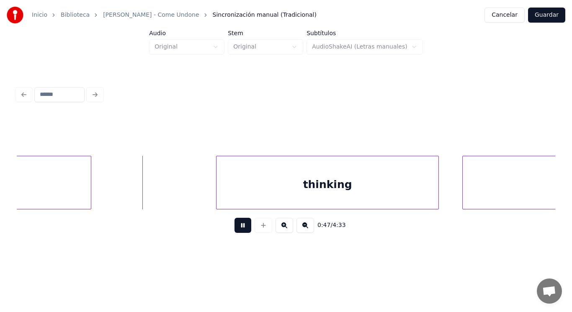
click at [236, 232] on button at bounding box center [243, 225] width 17 height 15
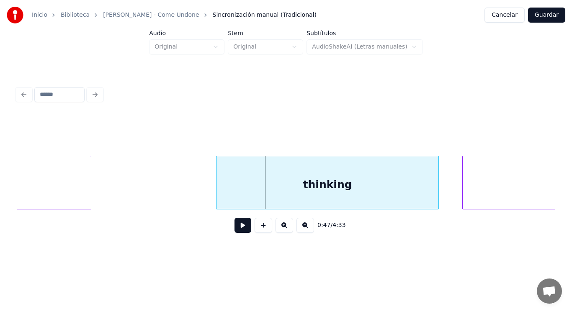
drag, startPoint x: 137, startPoint y: 184, endPoint x: 233, endPoint y: 244, distance: 114.0
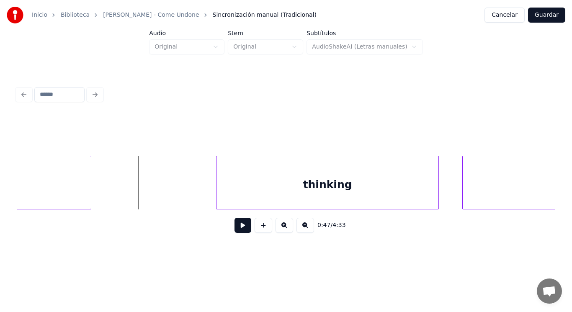
click at [237, 231] on button at bounding box center [243, 225] width 17 height 15
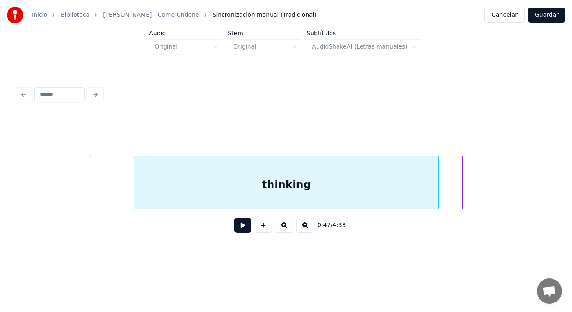
click at [136, 196] on div at bounding box center [135, 182] width 3 height 53
click at [235, 231] on button at bounding box center [243, 225] width 17 height 15
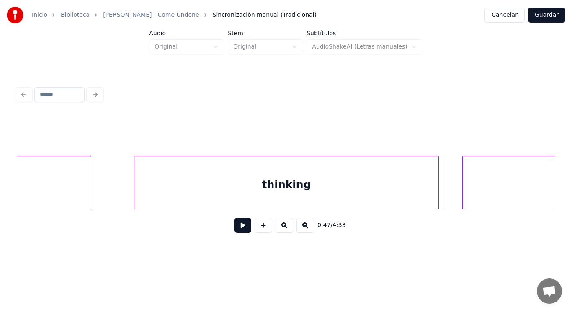
click at [421, 191] on div "thinking" at bounding box center [286, 184] width 304 height 57
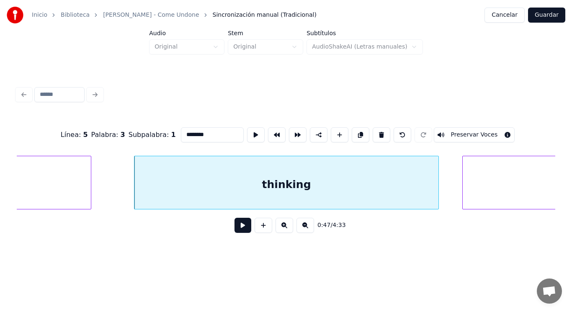
click at [237, 225] on button at bounding box center [243, 225] width 17 height 15
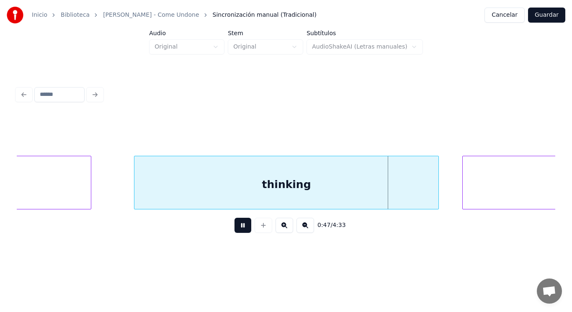
click at [237, 225] on button at bounding box center [243, 225] width 17 height 15
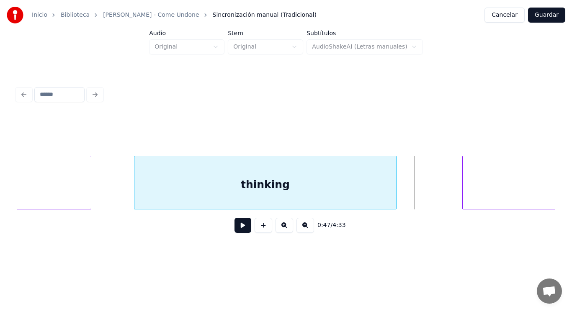
click at [396, 196] on div at bounding box center [395, 182] width 3 height 53
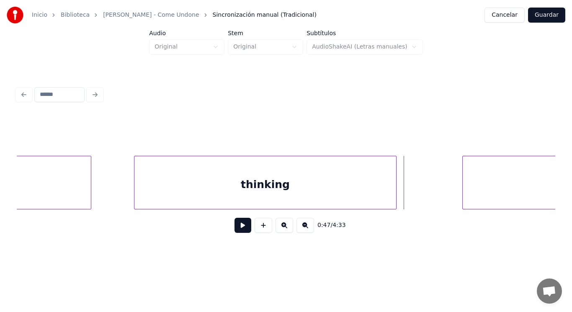
click at [241, 227] on button at bounding box center [243, 225] width 17 height 15
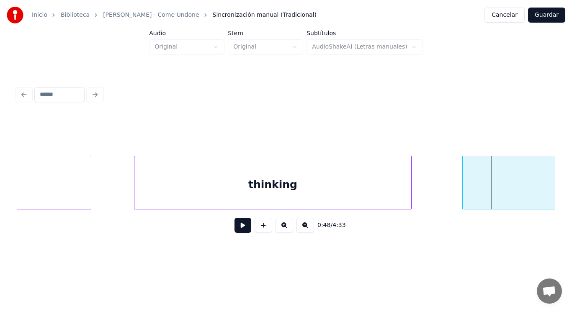
click at [409, 190] on div at bounding box center [410, 182] width 3 height 53
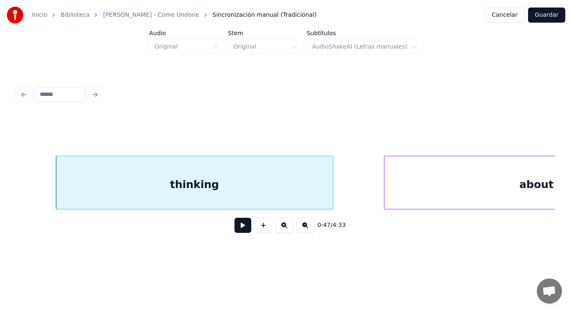
scroll to position [0, 27842]
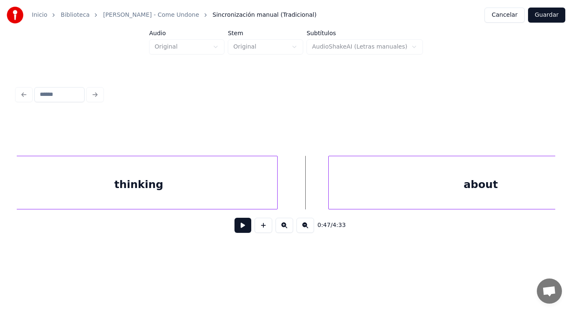
click at [237, 224] on button at bounding box center [243, 225] width 17 height 15
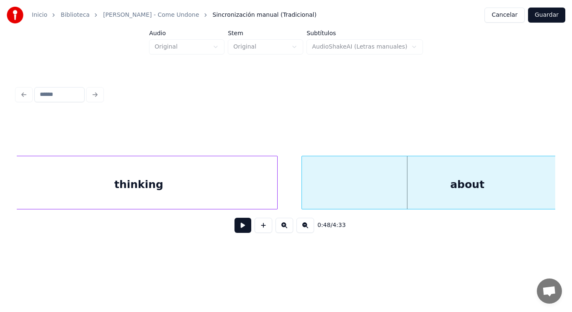
click at [303, 193] on div at bounding box center [303, 182] width 3 height 53
click at [286, 189] on div at bounding box center [285, 182] width 3 height 53
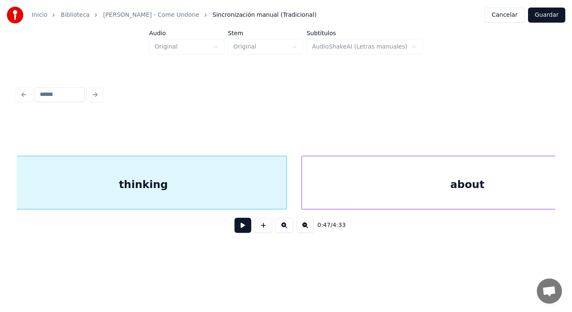
scroll to position [0, 27826]
click at [239, 227] on button at bounding box center [243, 225] width 17 height 15
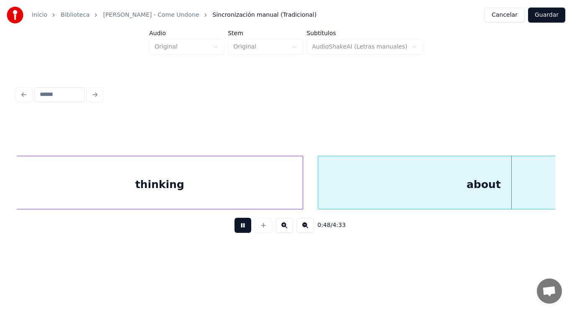
scroll to position [0, 28370]
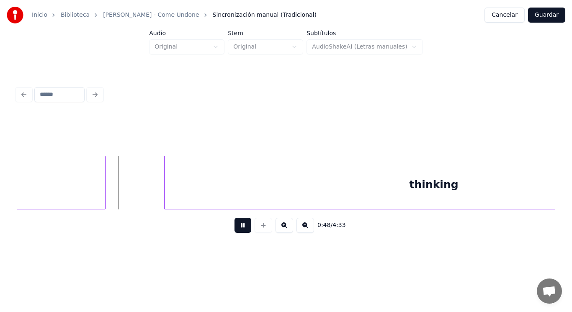
click at [239, 227] on button at bounding box center [243, 225] width 17 height 15
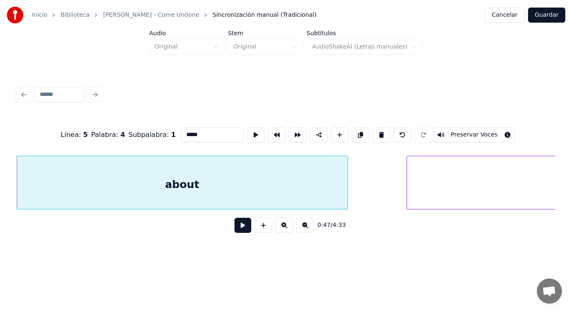
click at [238, 229] on button at bounding box center [243, 225] width 17 height 15
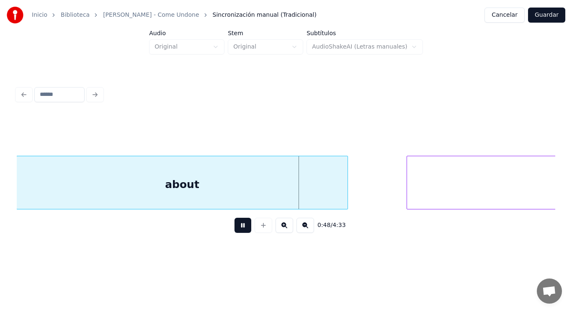
click at [238, 229] on button at bounding box center [243, 225] width 17 height 15
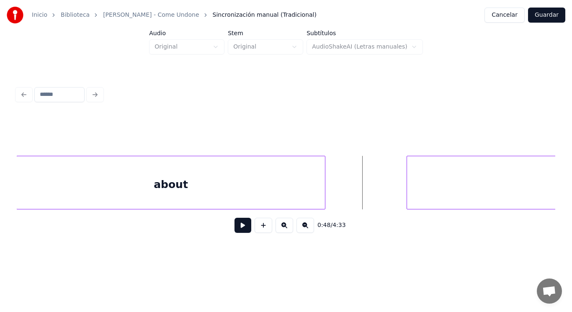
click at [323, 193] on div at bounding box center [323, 182] width 3 height 53
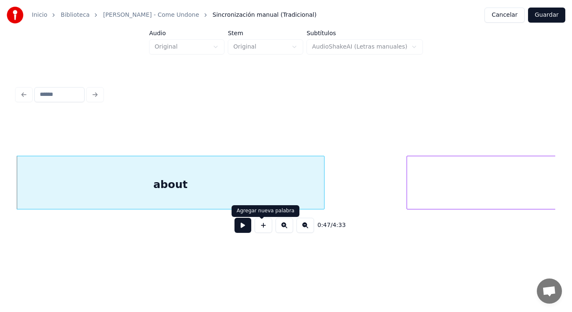
click at [238, 226] on button at bounding box center [243, 225] width 17 height 15
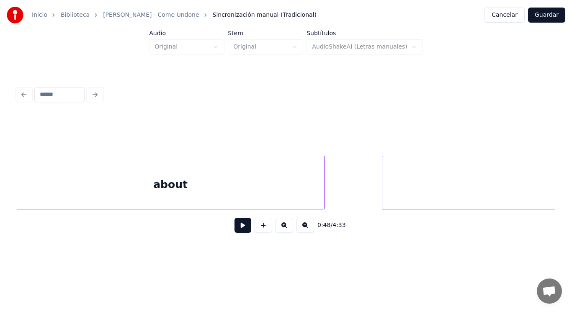
click at [383, 190] on div at bounding box center [383, 182] width 3 height 53
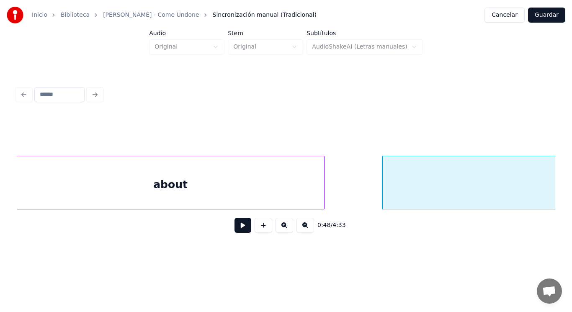
click at [235, 229] on button at bounding box center [243, 225] width 17 height 15
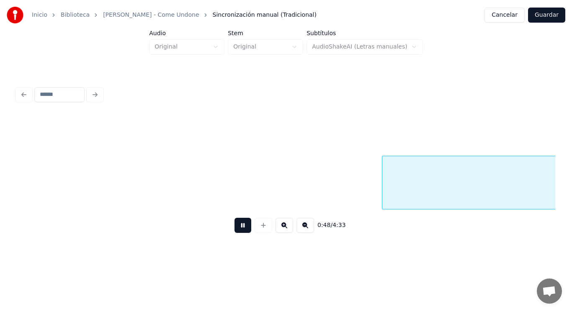
scroll to position [0, 28675]
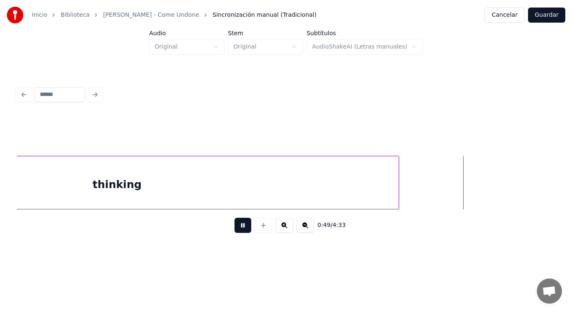
click at [235, 229] on button at bounding box center [243, 225] width 17 height 15
click at [439, 186] on div at bounding box center [439, 182] width 3 height 53
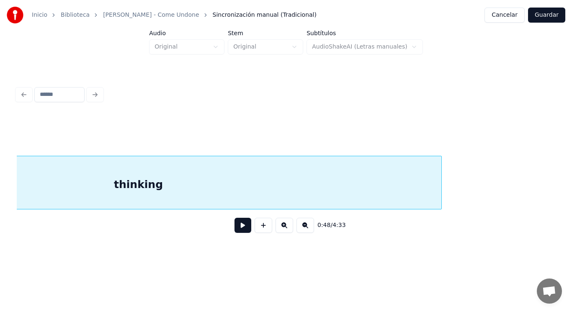
scroll to position [0, 28493]
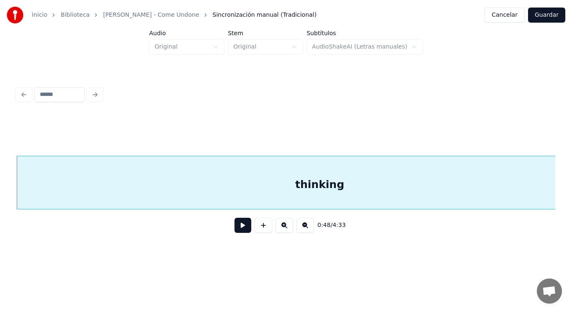
click at [242, 189] on div "thinking" at bounding box center [320, 184] width 606 height 57
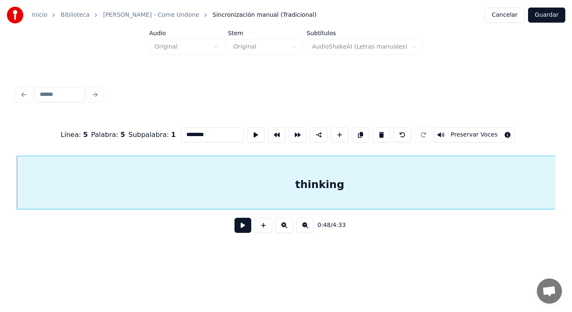
click at [201, 134] on input "********" at bounding box center [212, 134] width 63 height 15
type input "*********"
click at [240, 230] on button at bounding box center [243, 225] width 17 height 15
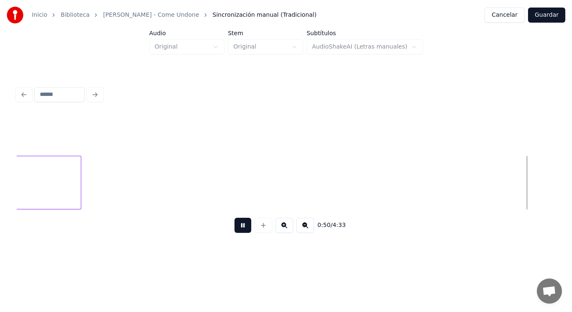
scroll to position [0, 29583]
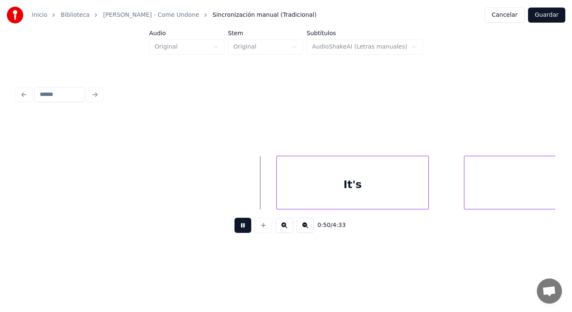
click at [240, 230] on button at bounding box center [243, 225] width 17 height 15
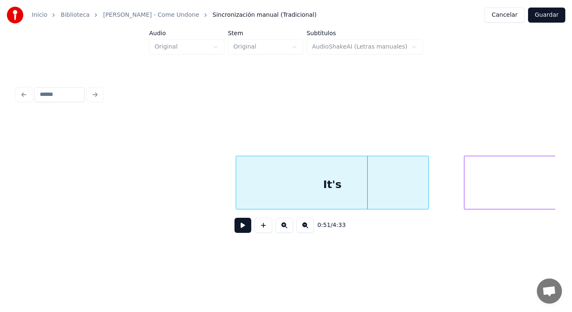
click at [237, 191] on div at bounding box center [237, 182] width 3 height 53
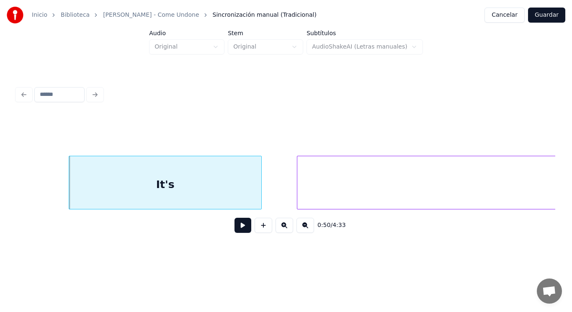
scroll to position [0, 29750]
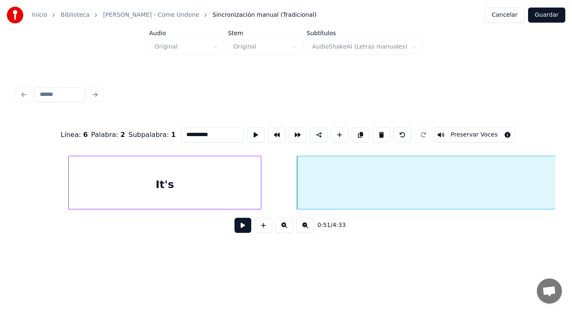
click at [235, 173] on div "It's" at bounding box center [165, 184] width 192 height 57
type input "****"
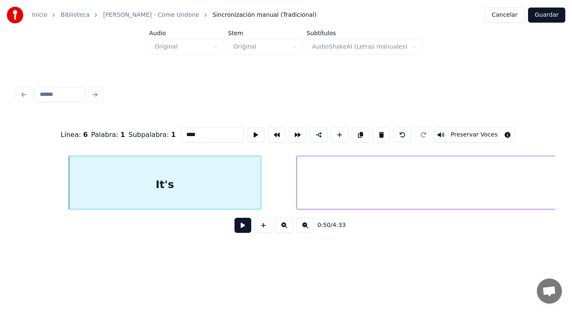
click at [236, 230] on button at bounding box center [243, 225] width 17 height 15
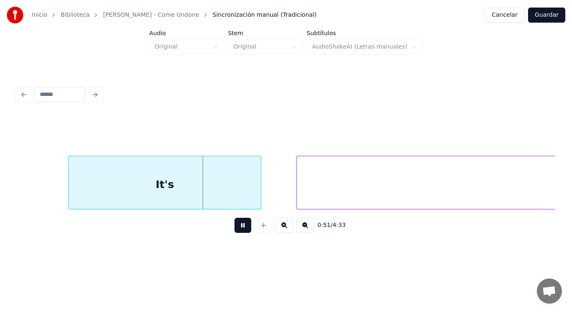
click at [236, 230] on button at bounding box center [243, 225] width 17 height 15
click at [238, 194] on div at bounding box center [238, 182] width 3 height 53
click at [241, 230] on button at bounding box center [243, 225] width 17 height 15
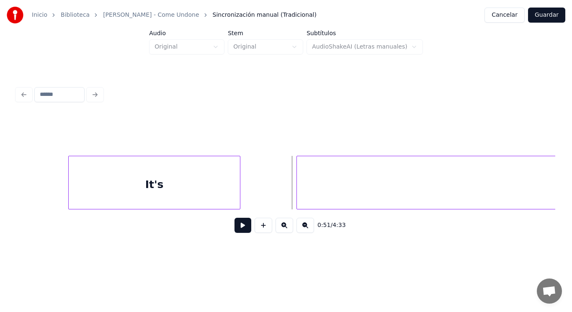
click at [242, 226] on button at bounding box center [243, 225] width 17 height 15
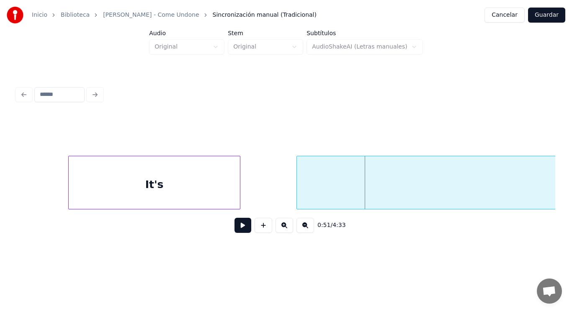
drag, startPoint x: 281, startPoint y: 192, endPoint x: 261, endPoint y: 204, distance: 22.9
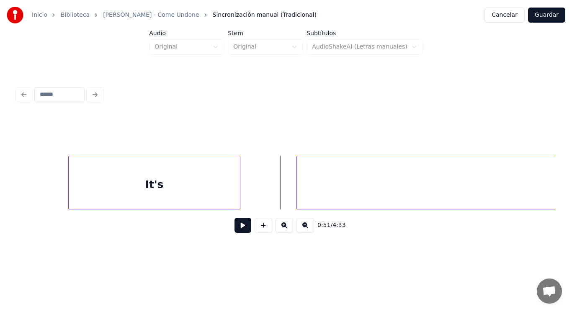
click at [242, 229] on button at bounding box center [243, 225] width 17 height 15
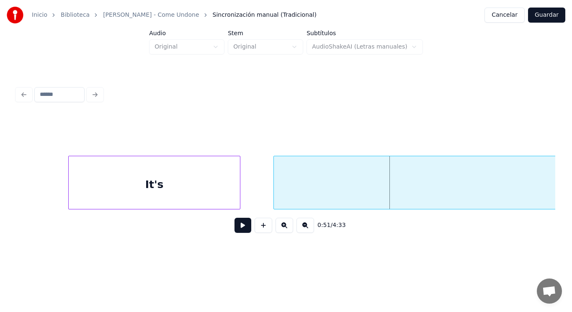
click at [274, 196] on div at bounding box center [275, 182] width 3 height 53
click at [246, 193] on div at bounding box center [246, 182] width 3 height 53
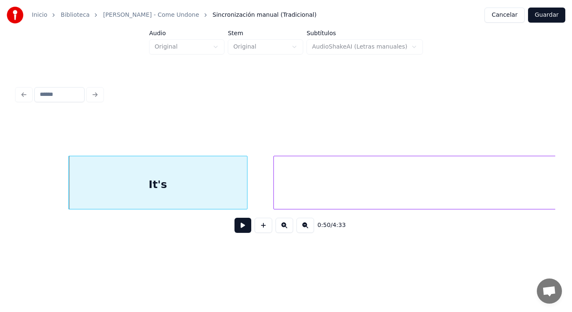
click at [238, 230] on button at bounding box center [243, 225] width 17 height 15
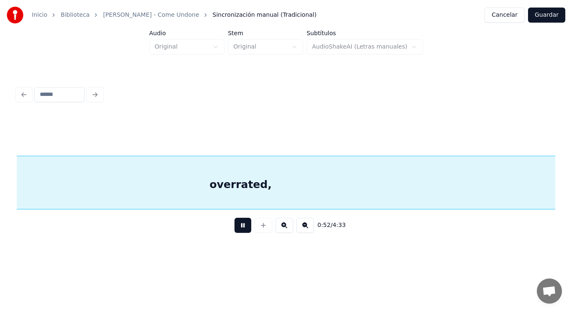
scroll to position [0, 30836]
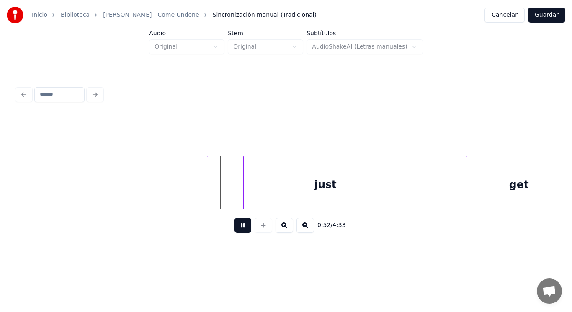
click at [238, 230] on button at bounding box center [243, 225] width 17 height 15
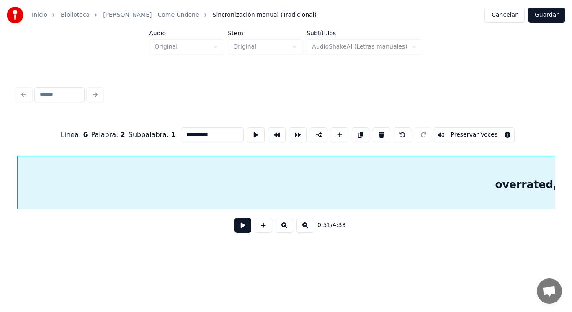
click at [238, 227] on button at bounding box center [243, 225] width 17 height 15
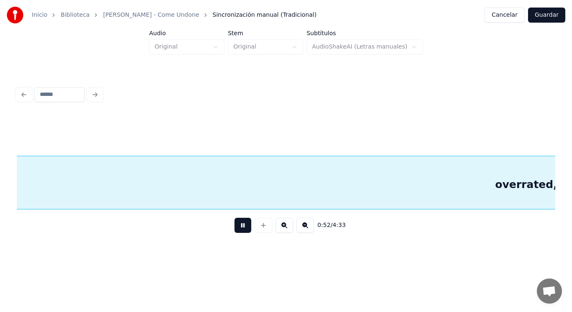
scroll to position [0, 30554]
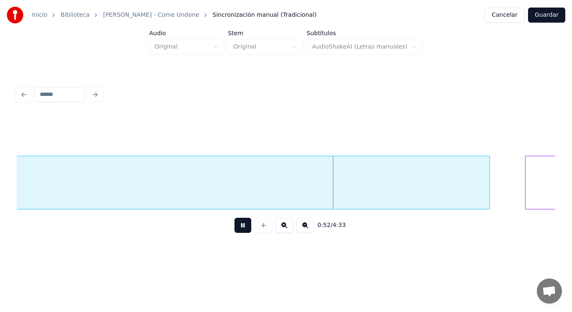
click at [238, 227] on button at bounding box center [243, 225] width 17 height 15
click at [477, 190] on div at bounding box center [477, 182] width 3 height 53
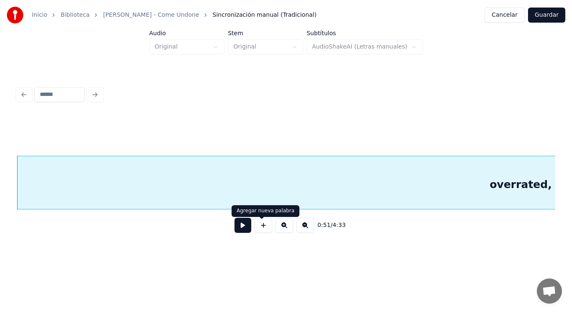
click at [239, 227] on button at bounding box center [243, 225] width 17 height 15
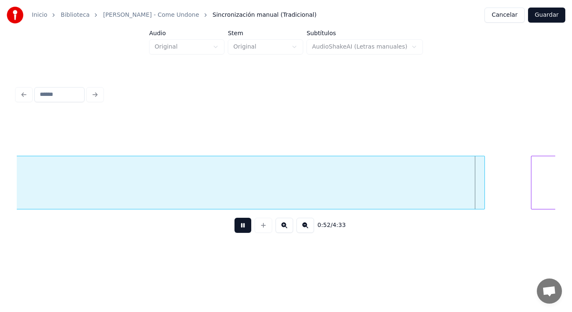
click at [239, 227] on button at bounding box center [243, 225] width 17 height 15
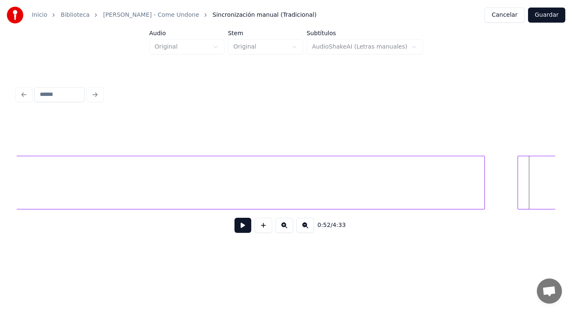
click at [518, 192] on div at bounding box center [519, 182] width 3 height 53
click at [243, 230] on button at bounding box center [243, 225] width 17 height 15
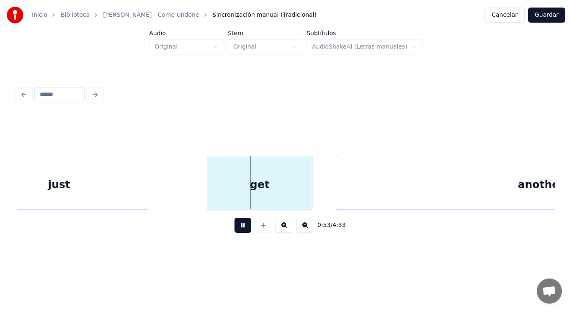
click at [243, 230] on button at bounding box center [243, 225] width 17 height 15
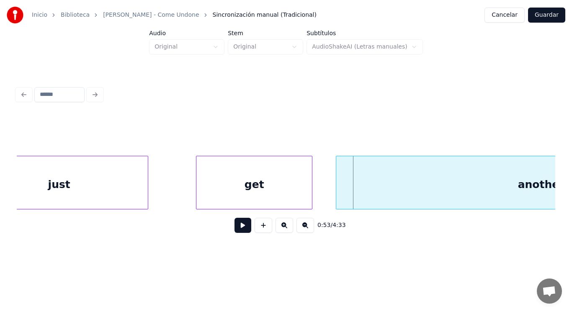
click at [199, 184] on div at bounding box center [197, 182] width 3 height 53
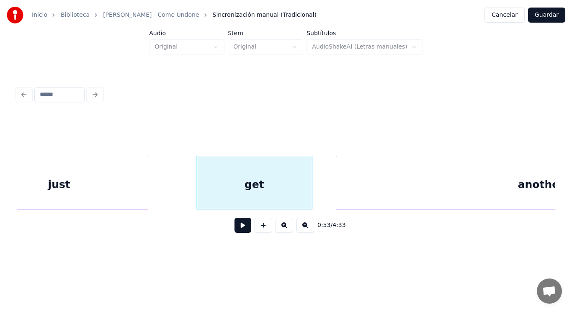
click at [237, 229] on button at bounding box center [243, 225] width 17 height 15
click at [291, 194] on div at bounding box center [291, 182] width 3 height 53
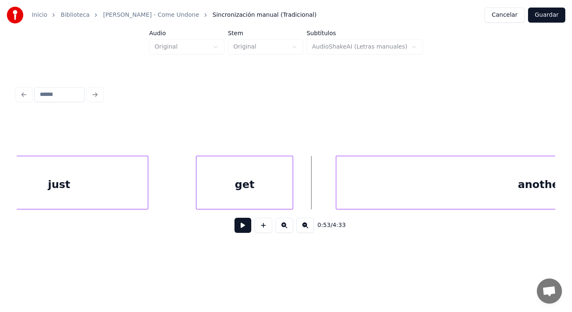
click at [239, 225] on button at bounding box center [243, 225] width 17 height 15
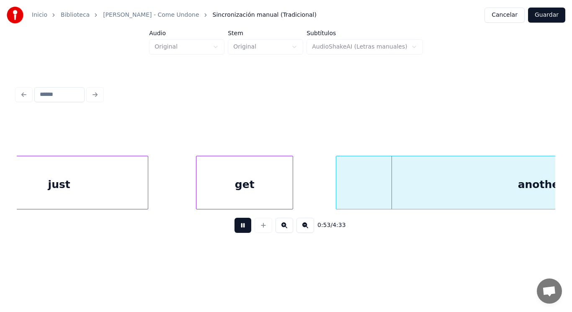
click at [239, 225] on button at bounding box center [243, 225] width 17 height 15
click at [284, 194] on div at bounding box center [285, 182] width 3 height 53
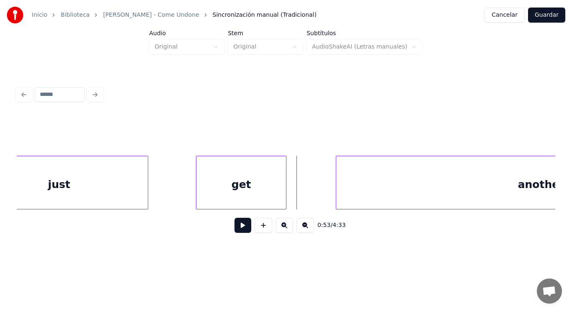
click at [241, 227] on button at bounding box center [243, 225] width 17 height 15
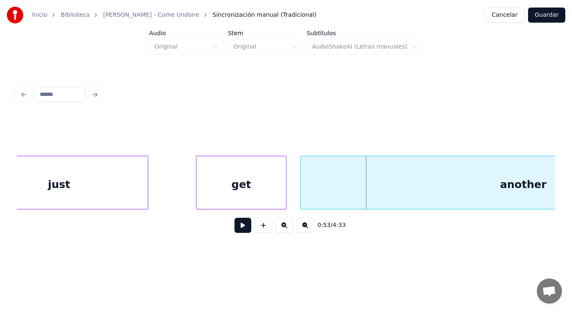
click at [301, 192] on div at bounding box center [302, 182] width 3 height 53
click at [233, 198] on div "get" at bounding box center [241, 184] width 90 height 57
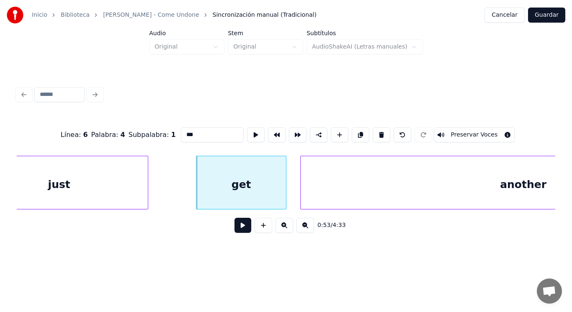
click at [235, 229] on button at bounding box center [243, 225] width 17 height 15
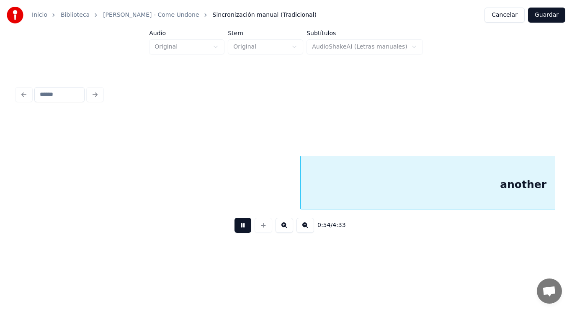
scroll to position [0, 31634]
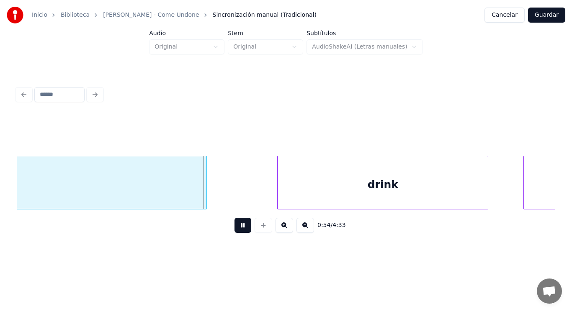
click at [235, 229] on button at bounding box center [243, 225] width 17 height 15
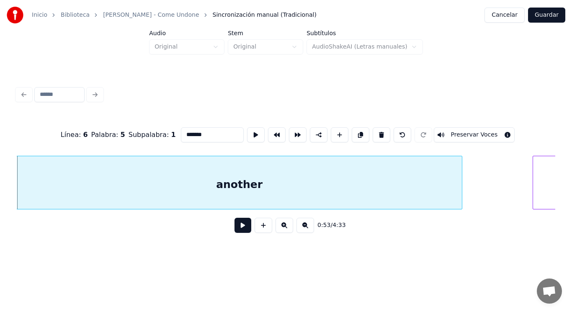
click at [236, 227] on button at bounding box center [243, 225] width 17 height 15
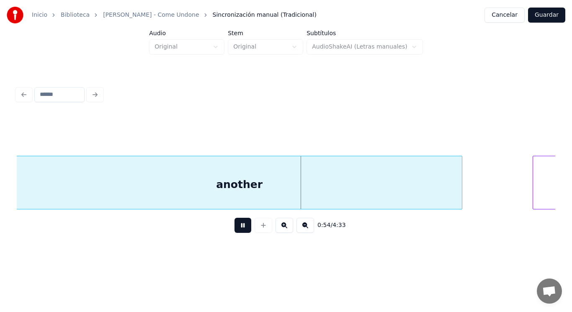
click at [236, 227] on button at bounding box center [243, 225] width 17 height 15
click at [449, 194] on div at bounding box center [448, 182] width 3 height 53
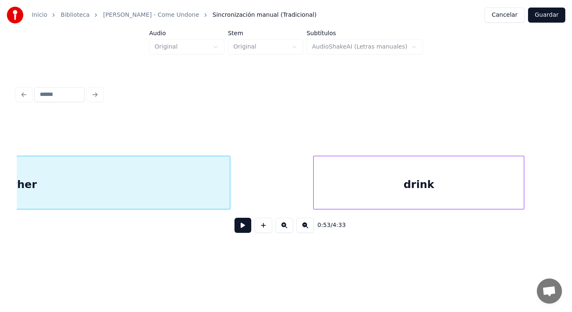
scroll to position [0, 31613]
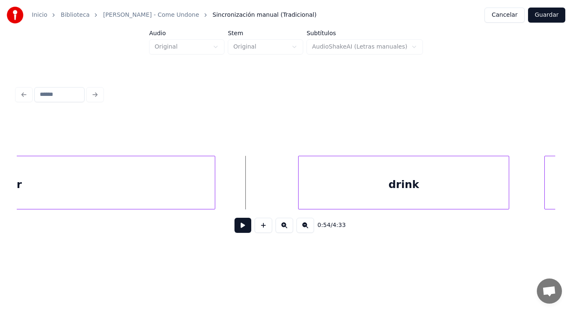
click at [238, 227] on button at bounding box center [243, 225] width 17 height 15
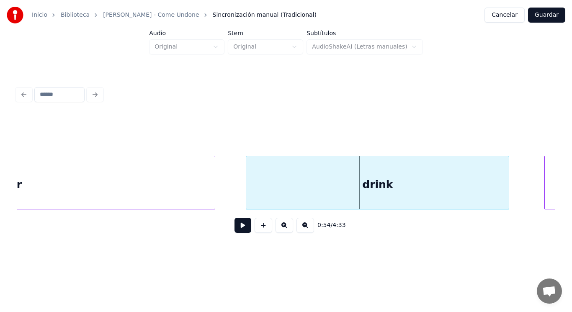
click at [248, 193] on div at bounding box center [247, 182] width 3 height 53
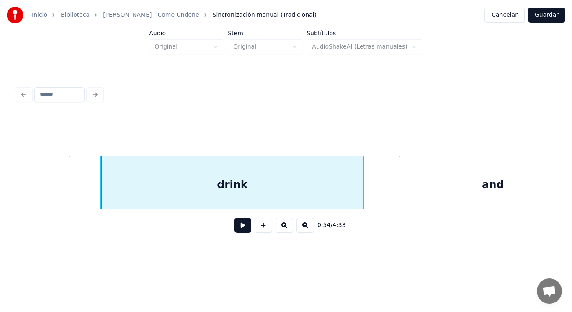
scroll to position [0, 31764]
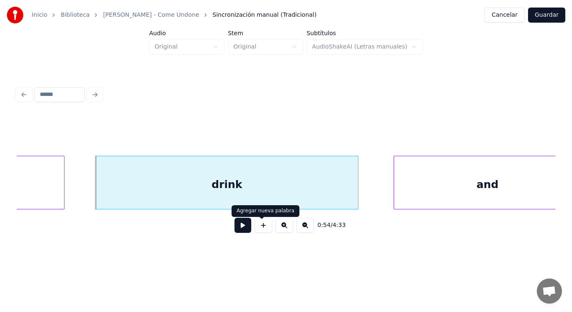
click at [238, 228] on button at bounding box center [243, 225] width 17 height 15
click at [307, 194] on div "drink" at bounding box center [226, 184] width 263 height 57
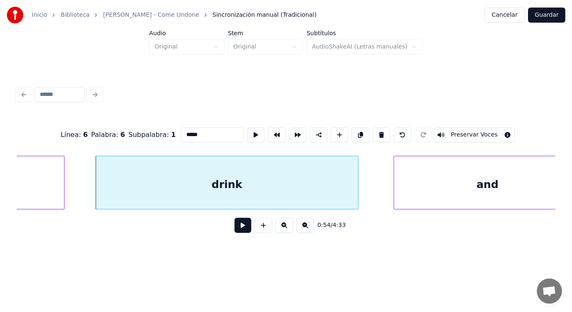
click at [236, 229] on button at bounding box center [243, 225] width 17 height 15
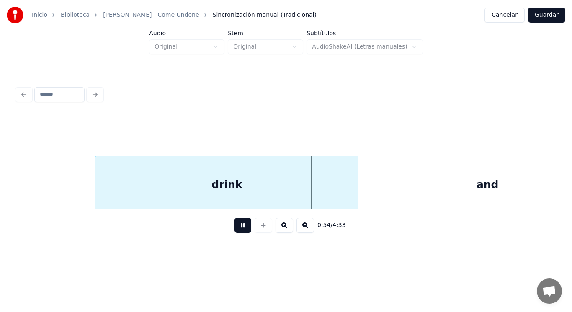
click at [236, 229] on button at bounding box center [243, 225] width 17 height 15
click at [331, 190] on div "drink" at bounding box center [226, 184] width 263 height 57
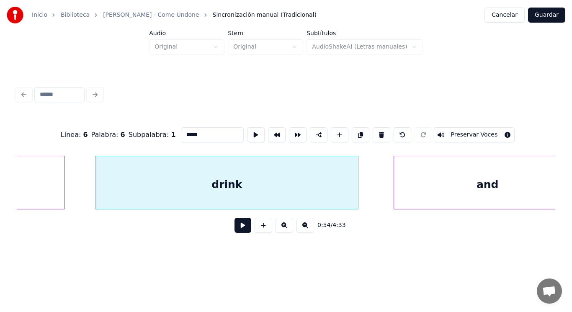
click at [235, 229] on button at bounding box center [243, 225] width 17 height 15
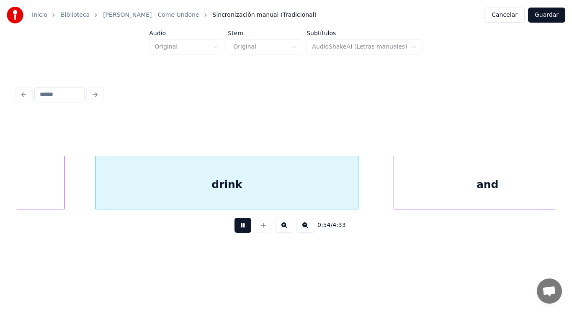
click at [235, 229] on button at bounding box center [243, 225] width 17 height 15
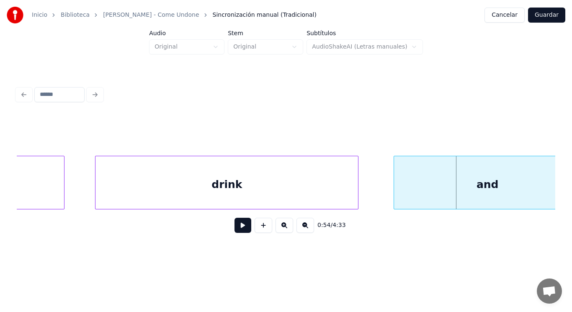
click at [397, 192] on div "and" at bounding box center [487, 184] width 187 height 57
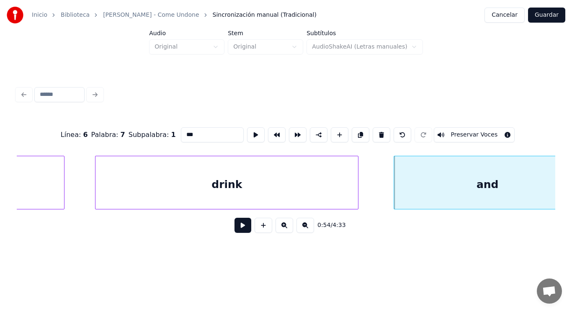
click at [235, 228] on button at bounding box center [243, 225] width 17 height 15
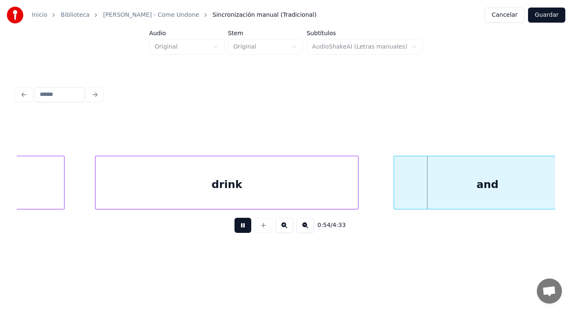
click at [235, 228] on button at bounding box center [243, 225] width 17 height 15
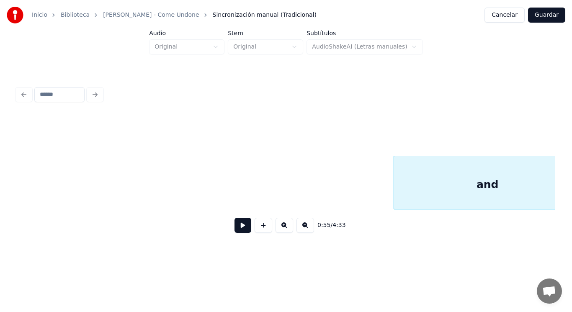
scroll to position [0, 32308]
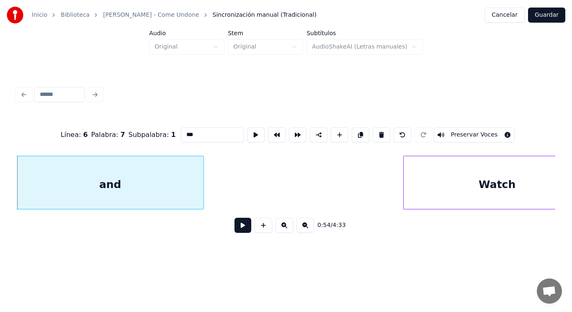
click at [235, 228] on button at bounding box center [243, 225] width 17 height 15
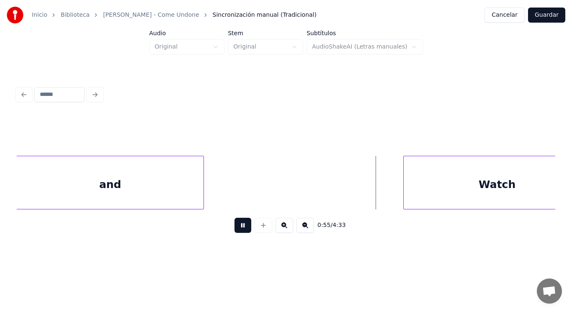
click at [235, 228] on button at bounding box center [243, 225] width 17 height 15
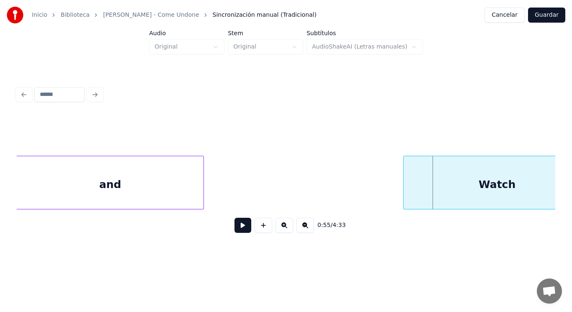
click at [162, 193] on div "and" at bounding box center [110, 184] width 187 height 57
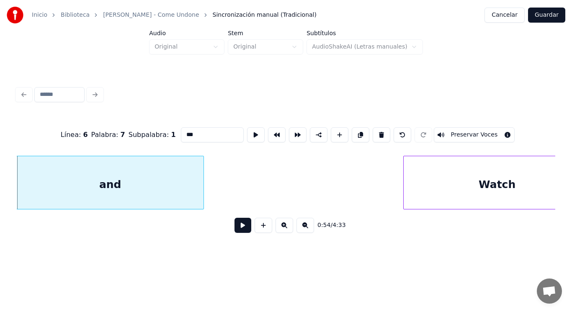
click at [235, 226] on button at bounding box center [243, 225] width 17 height 15
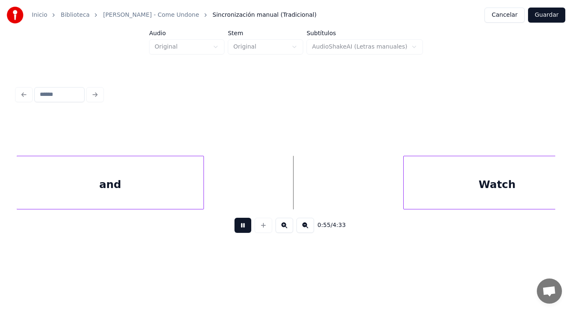
click at [235, 226] on button at bounding box center [243, 225] width 17 height 15
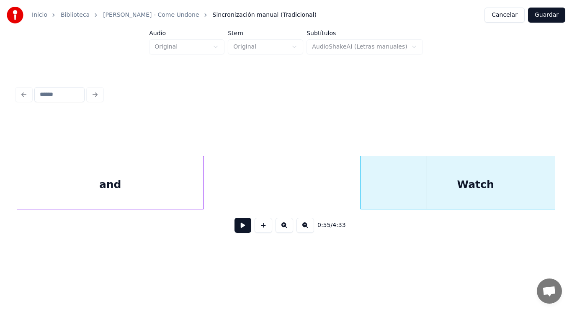
click at [362, 196] on div at bounding box center [362, 182] width 3 height 53
click at [237, 228] on button at bounding box center [243, 225] width 17 height 15
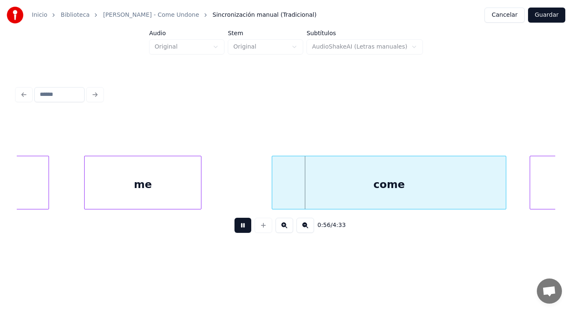
click at [237, 228] on button at bounding box center [243, 225] width 17 height 15
click at [12, 180] on div "Inicio Biblioteca [PERSON_NAME] - Come Undone Sincronización manual (Tradiciona…" at bounding box center [286, 127] width 572 height 255
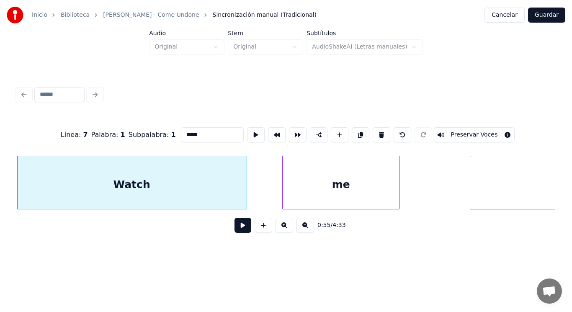
click at [235, 227] on button at bounding box center [243, 225] width 17 height 15
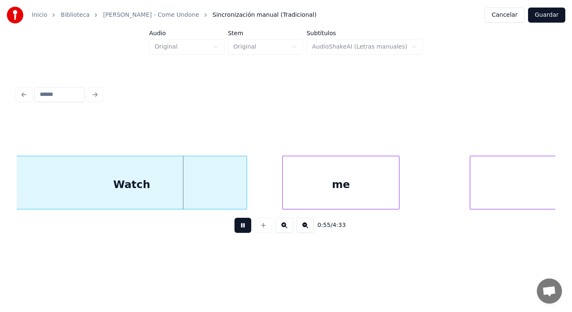
click at [235, 227] on button at bounding box center [243, 225] width 17 height 15
click at [232, 194] on div at bounding box center [231, 182] width 3 height 53
click at [237, 231] on button at bounding box center [243, 225] width 17 height 15
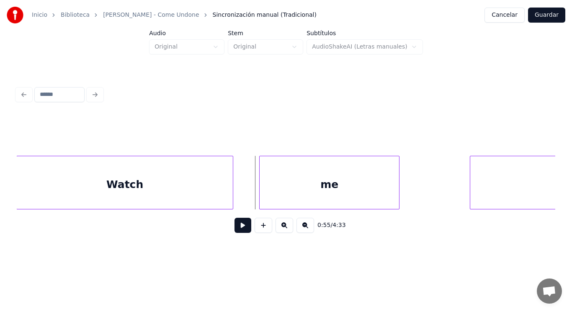
click at [261, 199] on div at bounding box center [261, 182] width 3 height 53
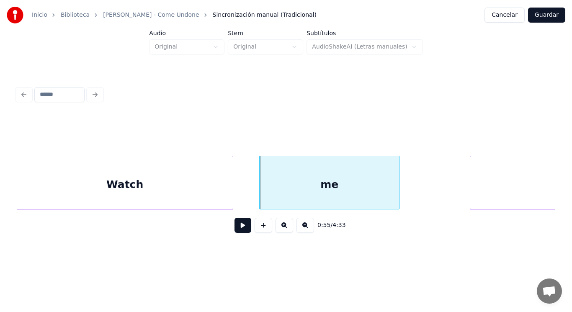
click at [235, 233] on button at bounding box center [243, 225] width 17 height 15
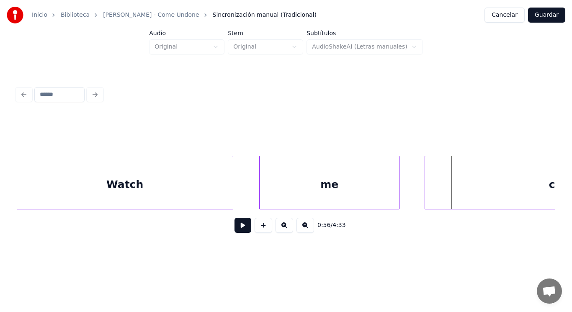
click at [426, 192] on div at bounding box center [426, 182] width 3 height 53
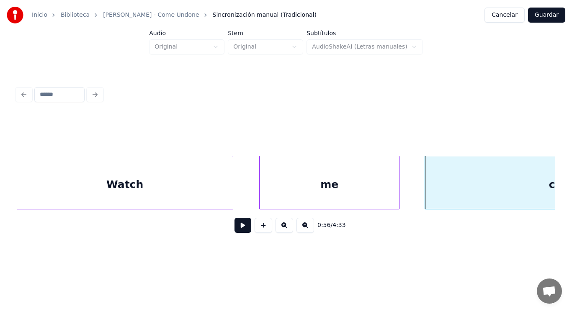
click at [237, 224] on button at bounding box center [243, 225] width 17 height 15
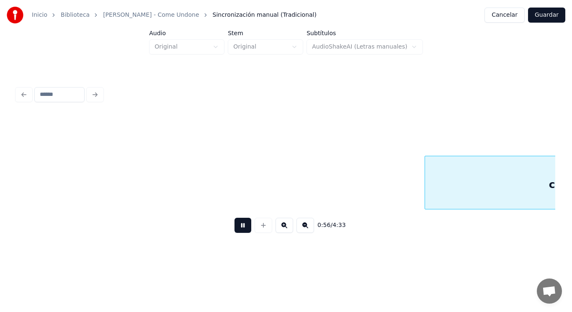
scroll to position [0, 33028]
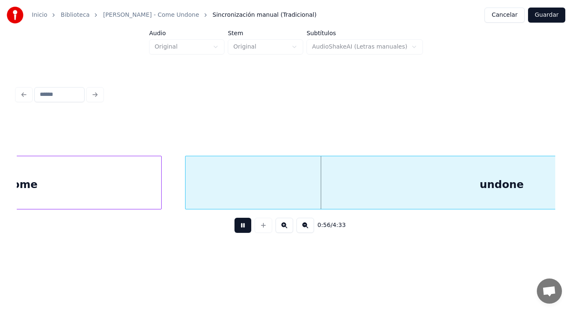
click at [237, 224] on button at bounding box center [243, 225] width 17 height 15
click at [136, 195] on div "come" at bounding box center [21, 184] width 279 height 57
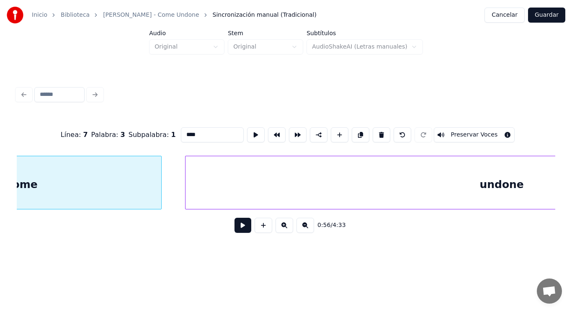
scroll to position [0, 32893]
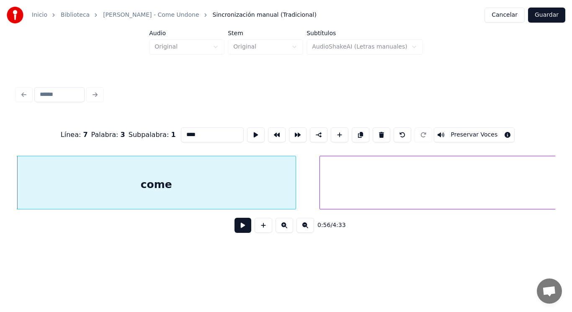
click at [239, 230] on button at bounding box center [243, 225] width 17 height 15
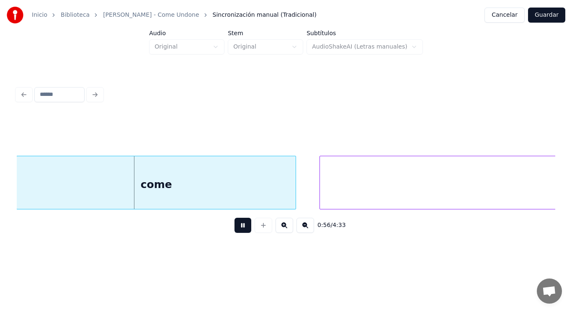
click at [239, 230] on button at bounding box center [243, 225] width 17 height 15
click at [284, 187] on div "come" at bounding box center [156, 184] width 279 height 57
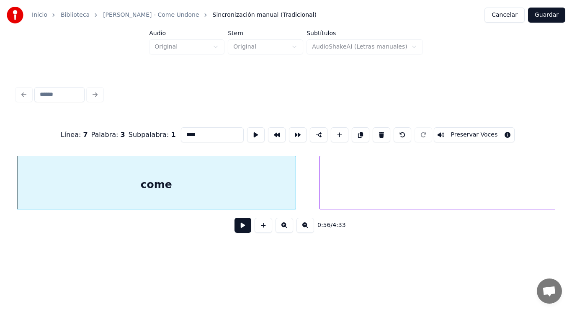
click at [235, 228] on button at bounding box center [243, 225] width 17 height 15
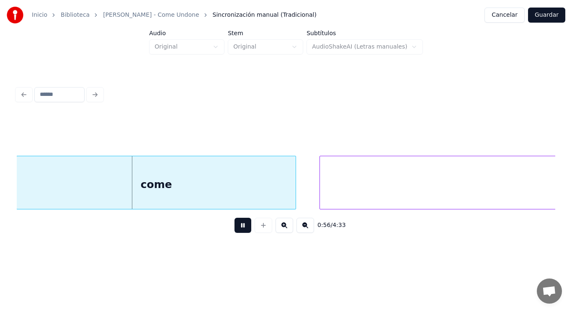
click at [235, 228] on button at bounding box center [243, 225] width 17 height 15
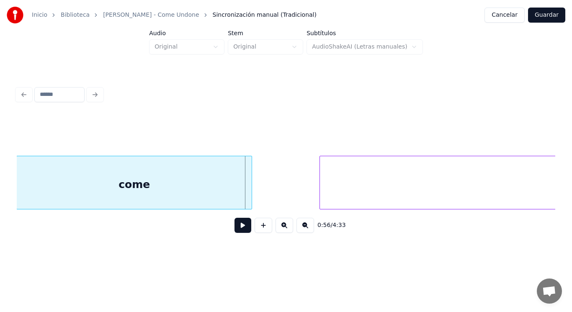
click at [250, 196] on div at bounding box center [250, 182] width 3 height 53
click at [243, 229] on button at bounding box center [243, 225] width 17 height 15
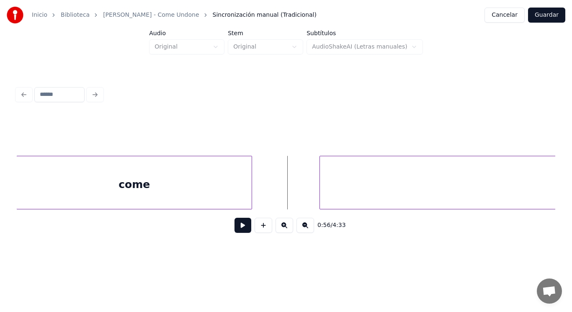
drag, startPoint x: 271, startPoint y: 191, endPoint x: 253, endPoint y: 207, distance: 23.7
click at [239, 228] on button at bounding box center [243, 225] width 17 height 15
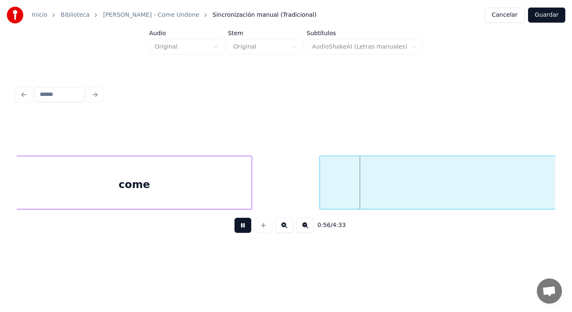
click at [239, 228] on button at bounding box center [243, 225] width 17 height 15
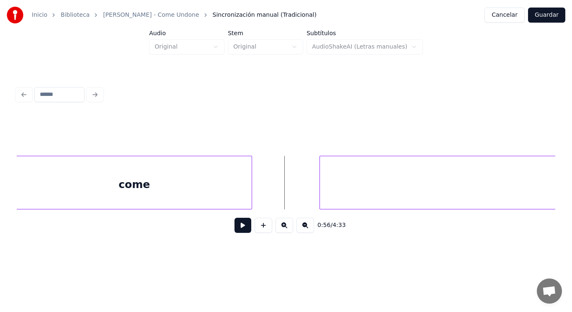
click at [240, 226] on button at bounding box center [243, 225] width 17 height 15
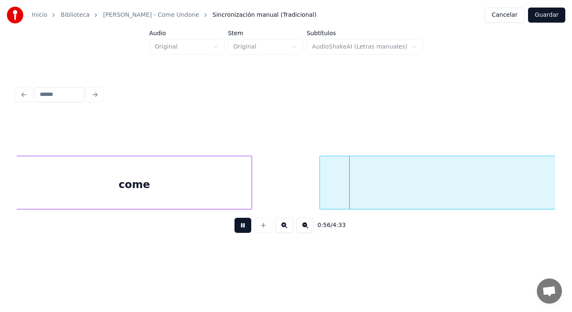
click at [240, 226] on button at bounding box center [243, 225] width 17 height 15
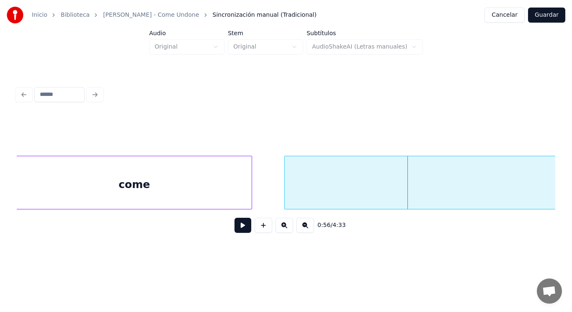
click at [286, 193] on div at bounding box center [286, 182] width 3 height 53
click at [242, 224] on button at bounding box center [243, 225] width 17 height 15
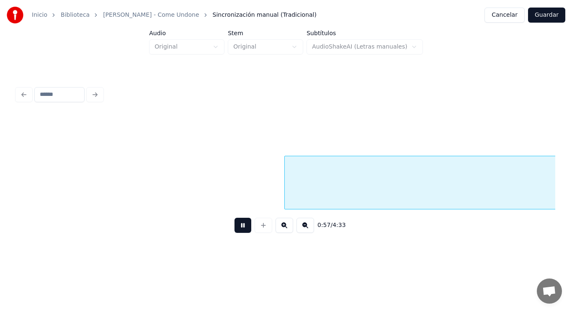
click at [242, 224] on button at bounding box center [243, 225] width 17 height 15
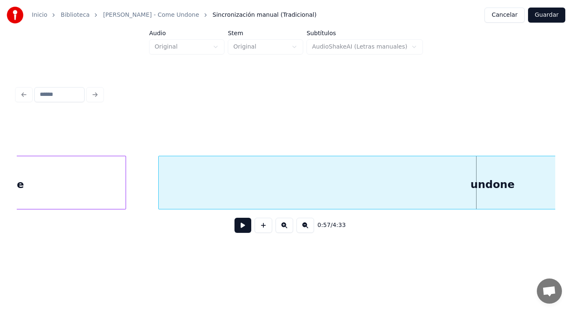
scroll to position [0, 33014]
click at [131, 181] on div at bounding box center [130, 182] width 3 height 53
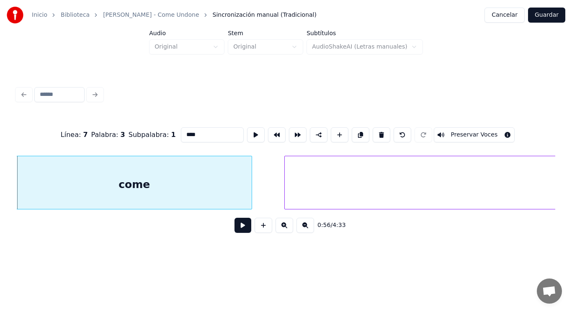
click at [239, 229] on button at bounding box center [243, 225] width 17 height 15
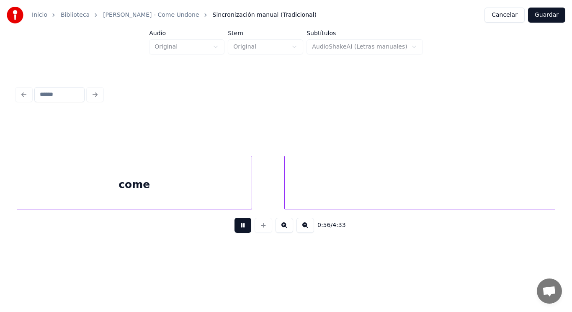
click at [239, 229] on button at bounding box center [243, 225] width 17 height 15
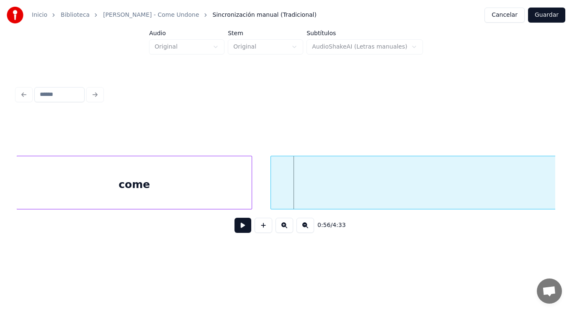
click at [272, 194] on div at bounding box center [272, 182] width 3 height 53
click at [236, 233] on button at bounding box center [243, 225] width 17 height 15
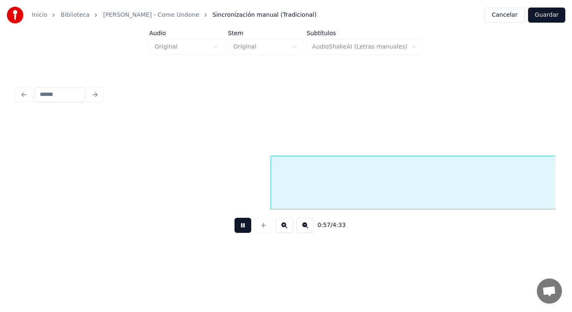
scroll to position [0, 33439]
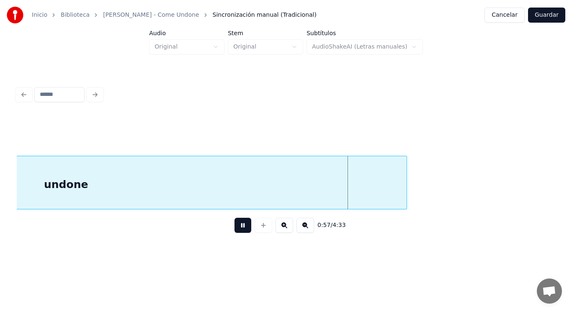
click at [236, 233] on button at bounding box center [243, 225] width 17 height 15
click at [184, 167] on div "undone" at bounding box center [65, 184] width 681 height 57
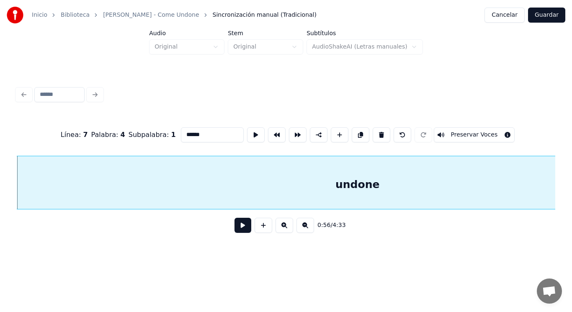
click at [237, 232] on button at bounding box center [243, 225] width 17 height 15
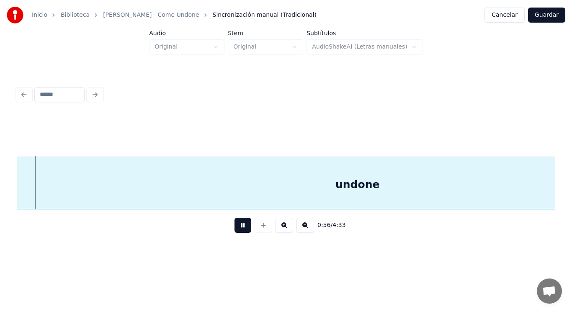
click at [237, 232] on button at bounding box center [243, 225] width 17 height 15
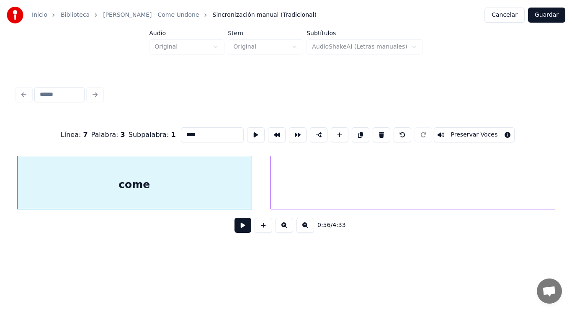
click at [235, 227] on button at bounding box center [243, 225] width 17 height 15
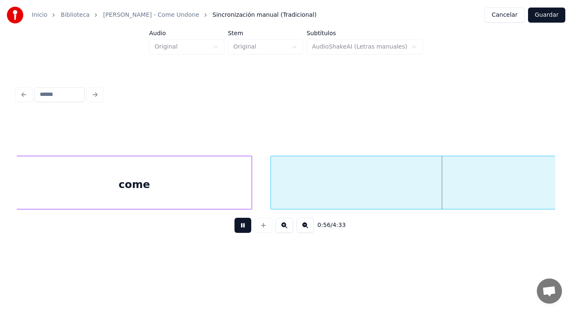
click at [235, 227] on button at bounding box center [243, 225] width 17 height 15
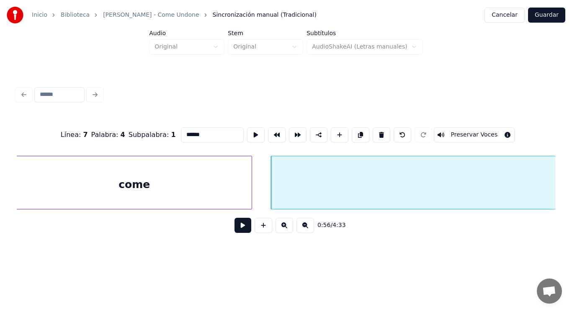
click at [240, 227] on button at bounding box center [243, 225] width 17 height 15
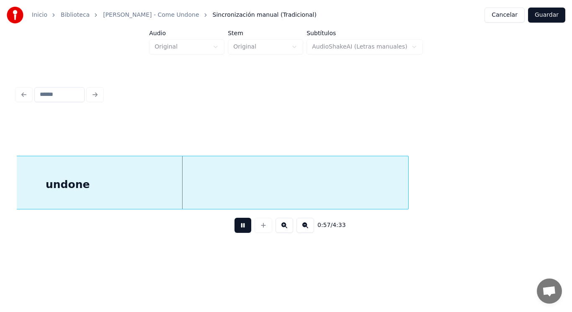
click at [240, 227] on button at bounding box center [243, 225] width 17 height 15
click at [93, 192] on div "undone" at bounding box center [67, 184] width 681 height 57
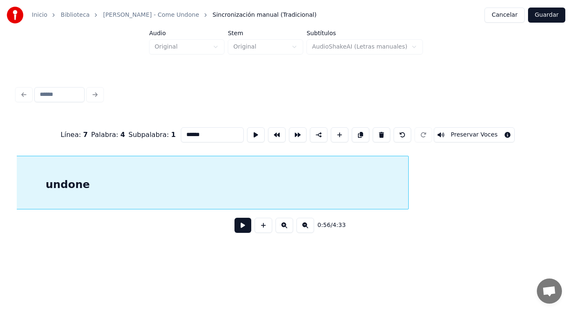
scroll to position [0, 33148]
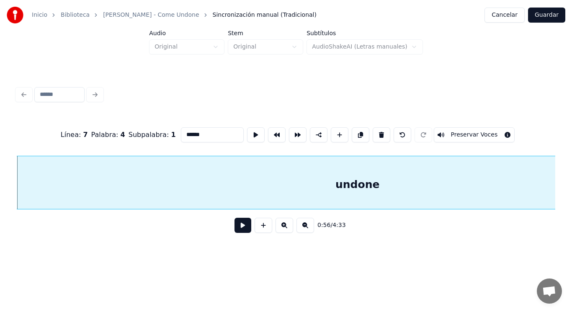
click at [239, 229] on button at bounding box center [243, 225] width 17 height 15
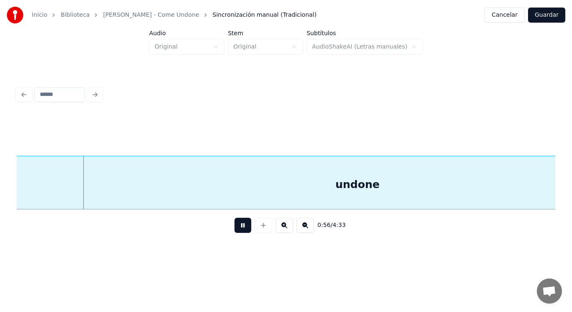
click at [239, 229] on button at bounding box center [243, 225] width 17 height 15
click at [134, 196] on div "undone" at bounding box center [357, 184] width 681 height 57
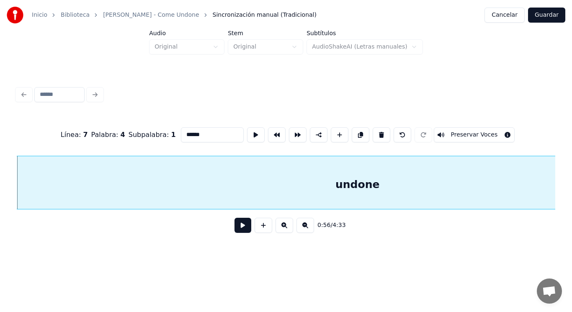
click at [243, 230] on button at bounding box center [243, 225] width 17 height 15
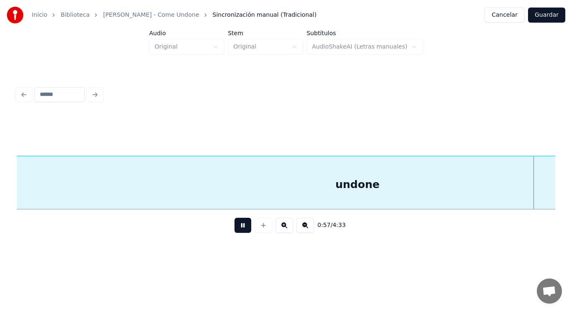
scroll to position [0, 33690]
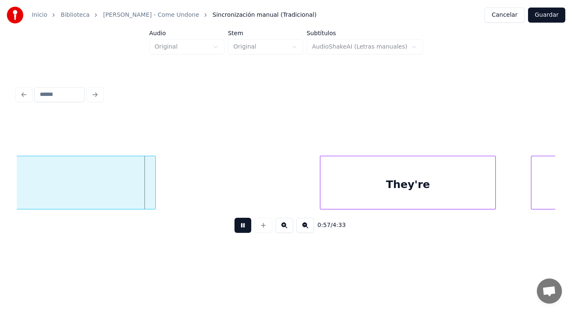
click at [243, 230] on button at bounding box center [243, 225] width 17 height 15
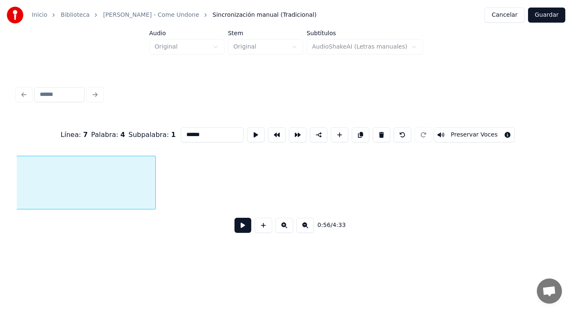
scroll to position [0, 33148]
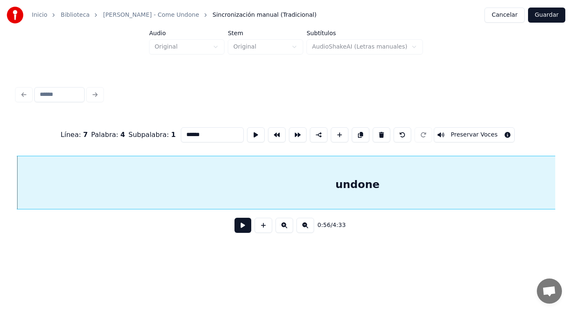
click at [239, 229] on button at bounding box center [243, 225] width 17 height 15
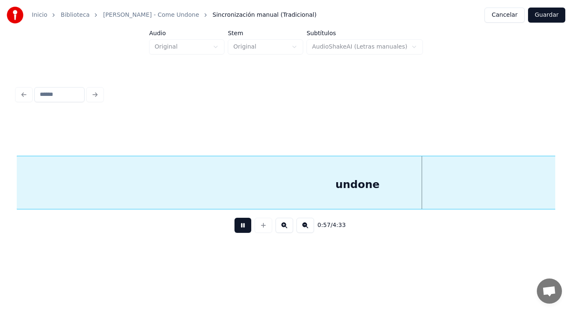
click at [239, 229] on button at bounding box center [243, 225] width 17 height 15
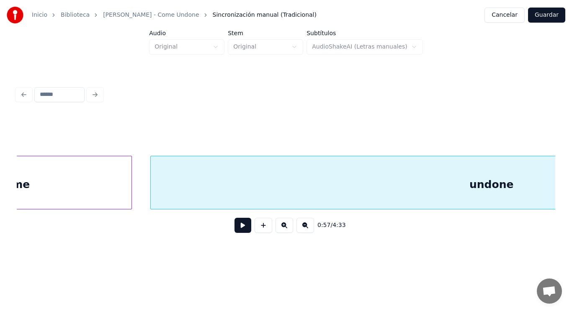
click at [53, 191] on div "come" at bounding box center [14, 184] width 235 height 57
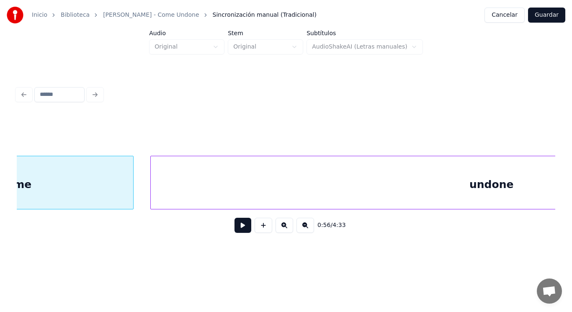
scroll to position [0, 32895]
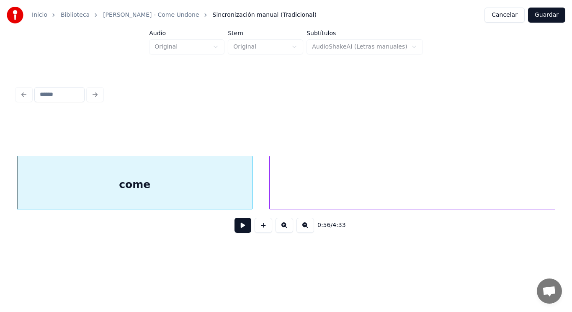
click at [235, 233] on button at bounding box center [243, 225] width 17 height 15
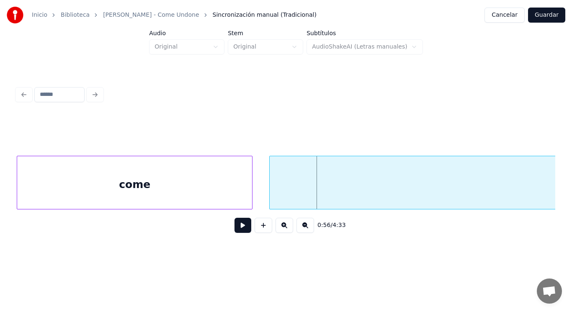
click at [217, 197] on div "come" at bounding box center [134, 184] width 235 height 57
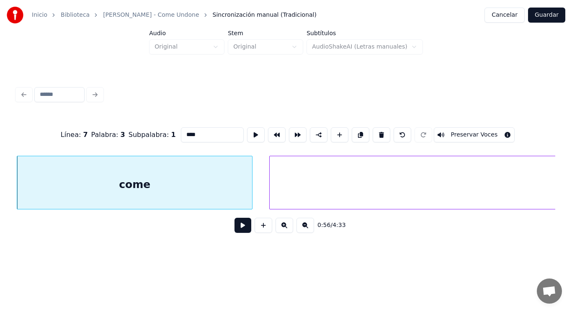
click at [235, 228] on button at bounding box center [243, 225] width 17 height 15
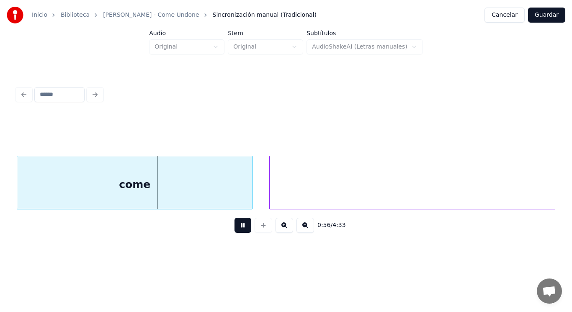
click at [235, 228] on button at bounding box center [243, 225] width 17 height 15
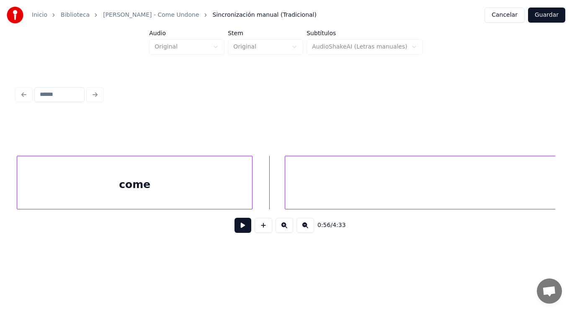
click at [286, 194] on div at bounding box center [286, 182] width 3 height 53
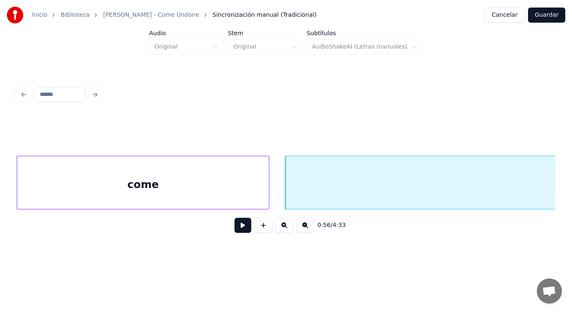
click at [267, 192] on div at bounding box center [267, 182] width 3 height 53
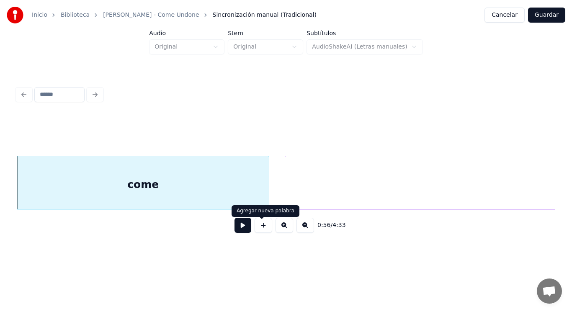
click at [239, 225] on button at bounding box center [243, 225] width 17 height 15
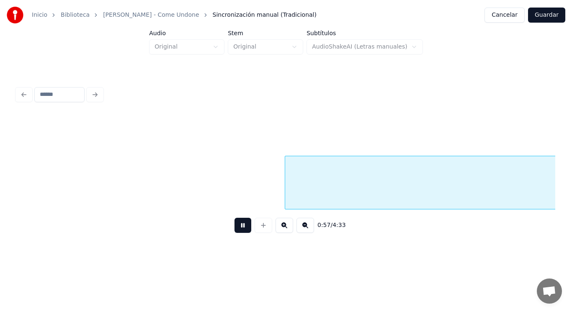
scroll to position [0, 33438]
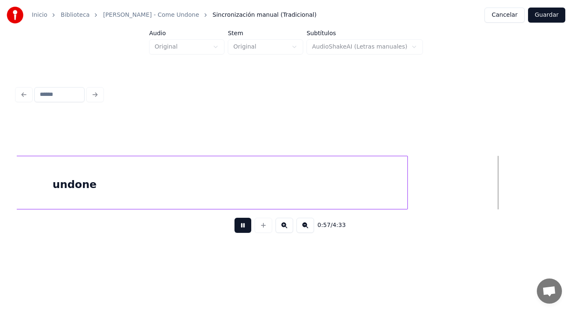
click at [239, 225] on button at bounding box center [243, 225] width 17 height 15
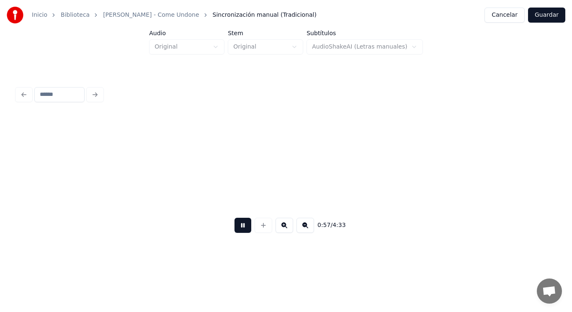
scroll to position [0, 33991]
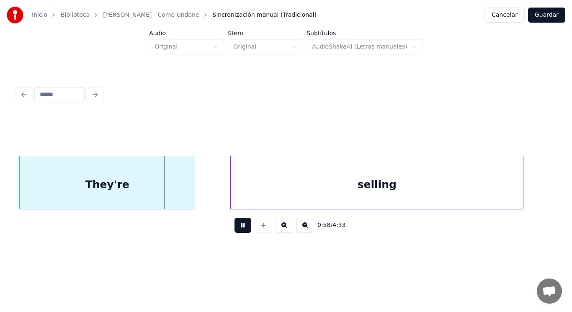
click at [239, 225] on button at bounding box center [243, 225] width 17 height 15
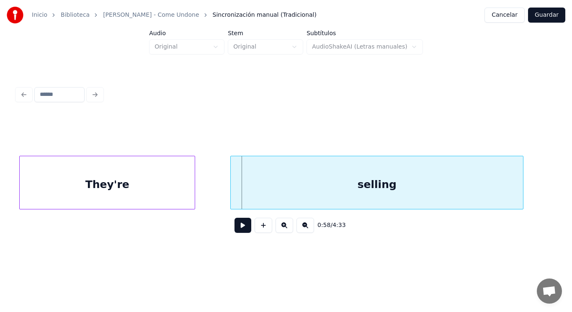
click at [44, 194] on div "They're" at bounding box center [107, 184] width 175 height 57
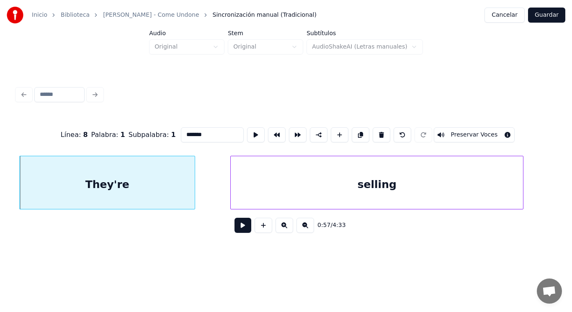
click at [240, 230] on button at bounding box center [243, 225] width 17 height 15
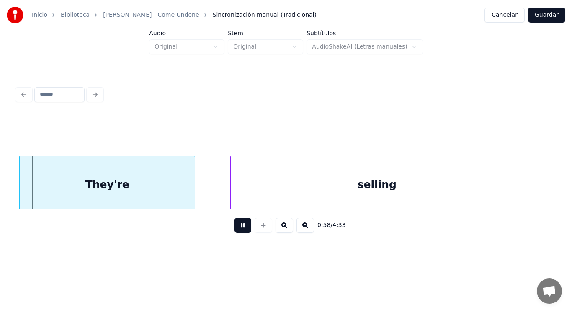
click at [240, 230] on button at bounding box center [243, 225] width 17 height 15
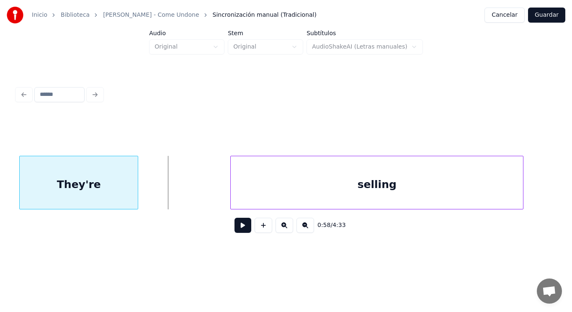
click at [138, 196] on div at bounding box center [136, 182] width 3 height 53
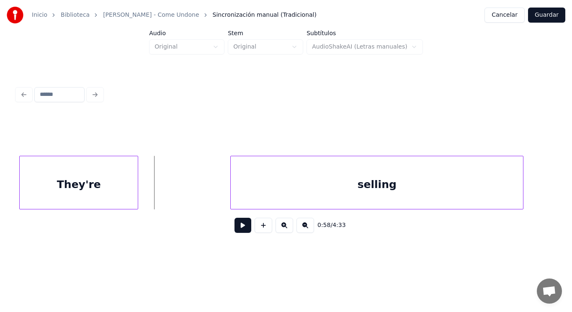
click at [237, 227] on button at bounding box center [243, 225] width 17 height 15
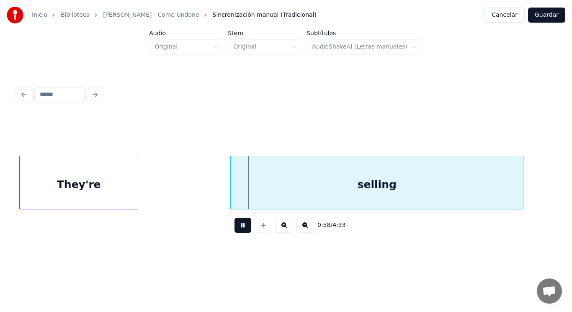
click at [237, 227] on button at bounding box center [243, 225] width 17 height 15
click at [230, 194] on div "selling" at bounding box center [376, 183] width 293 height 54
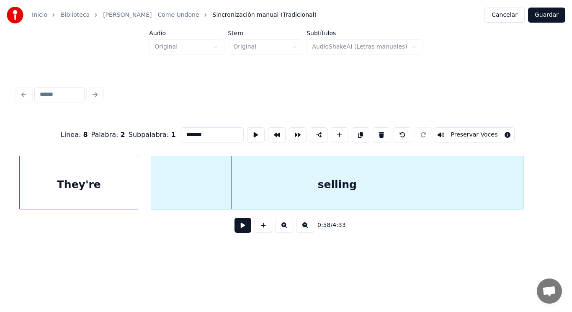
click at [154, 193] on div at bounding box center [152, 182] width 3 height 53
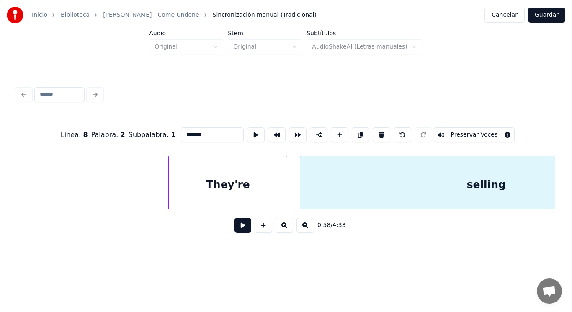
scroll to position [0, 33840]
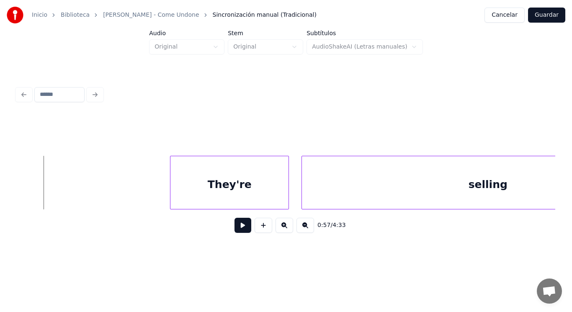
click at [237, 232] on button at bounding box center [243, 225] width 17 height 15
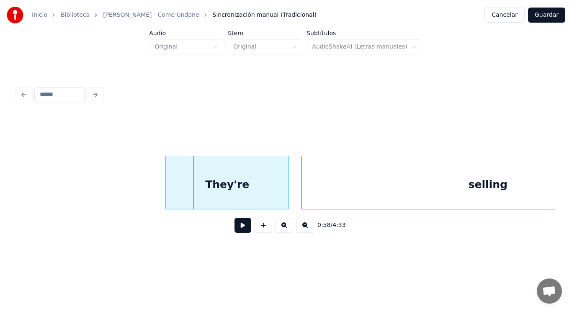
click at [168, 191] on div at bounding box center [167, 182] width 3 height 53
click at [241, 232] on button at bounding box center [243, 225] width 17 height 15
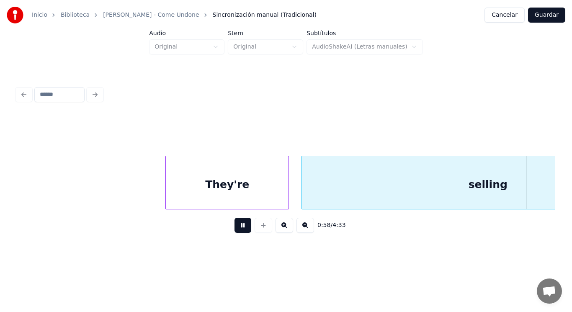
scroll to position [0, 34382]
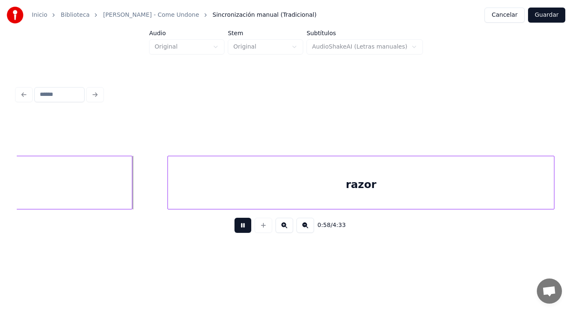
click at [241, 232] on button at bounding box center [243, 225] width 17 height 15
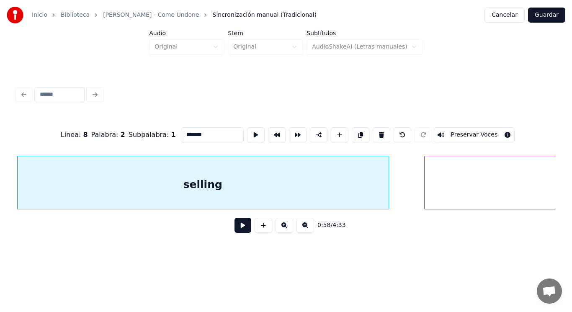
click at [236, 228] on button at bounding box center [243, 225] width 17 height 15
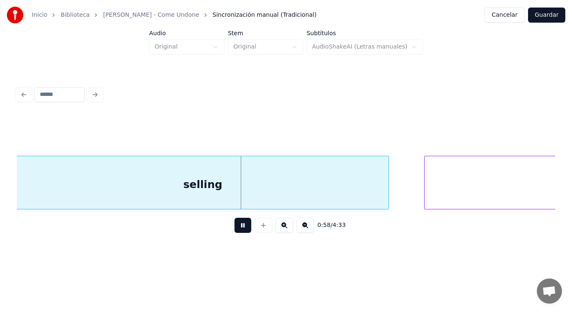
click at [236, 228] on button at bounding box center [243, 225] width 17 height 15
click at [373, 192] on div "selling" at bounding box center [203, 184] width 372 height 57
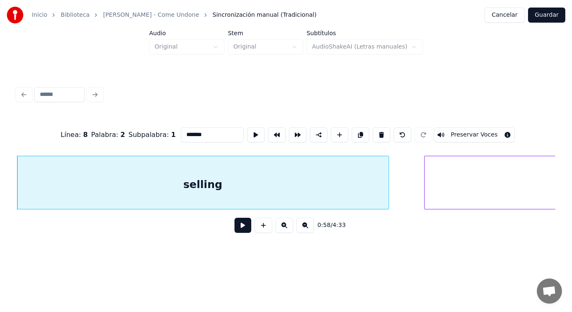
click at [235, 224] on button at bounding box center [243, 225] width 17 height 15
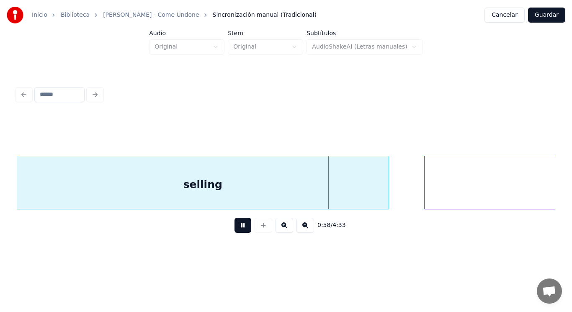
click at [235, 224] on button at bounding box center [243, 225] width 17 height 15
click at [363, 197] on div at bounding box center [362, 182] width 3 height 53
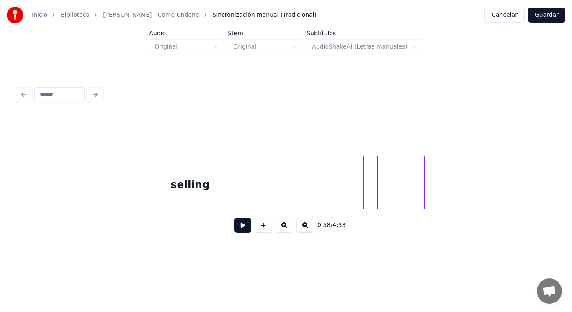
click at [241, 223] on button at bounding box center [243, 225] width 17 height 15
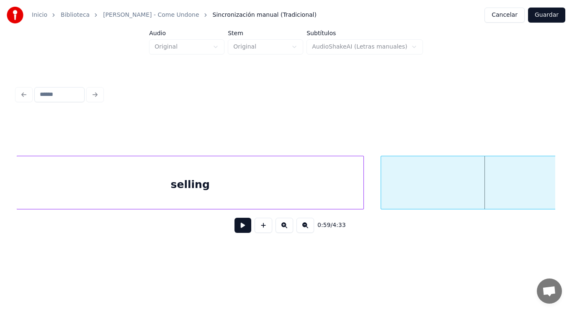
click at [382, 192] on div at bounding box center [382, 182] width 3 height 53
click at [235, 226] on button at bounding box center [243, 225] width 17 height 15
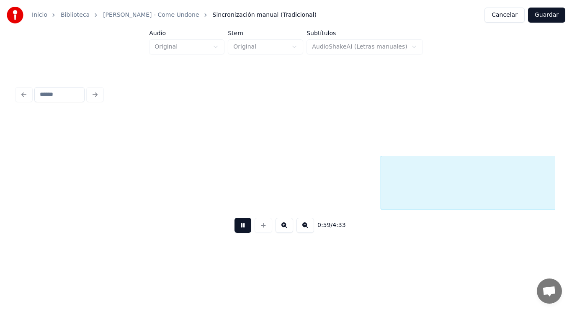
scroll to position [0, 34672]
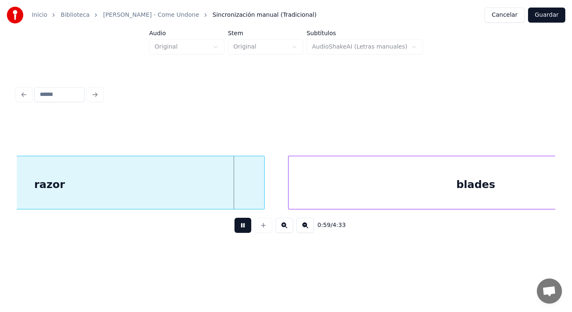
click at [235, 226] on button at bounding box center [243, 225] width 17 height 15
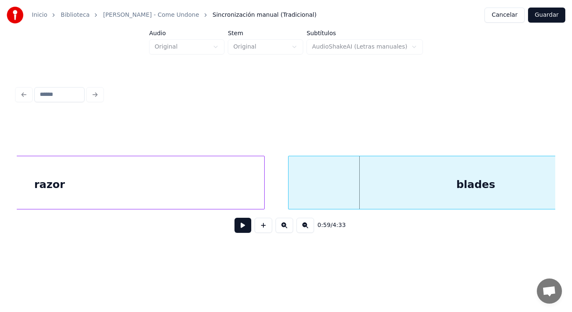
click at [238, 197] on div "razor" at bounding box center [50, 184] width 430 height 57
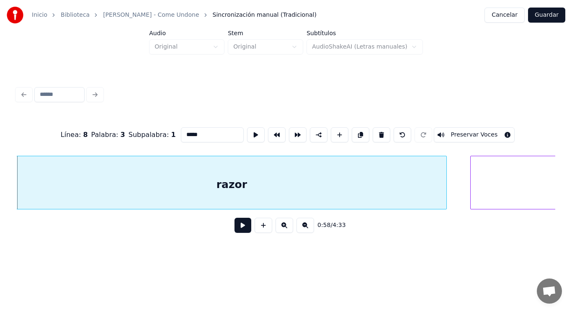
click at [240, 229] on button at bounding box center [243, 225] width 17 height 15
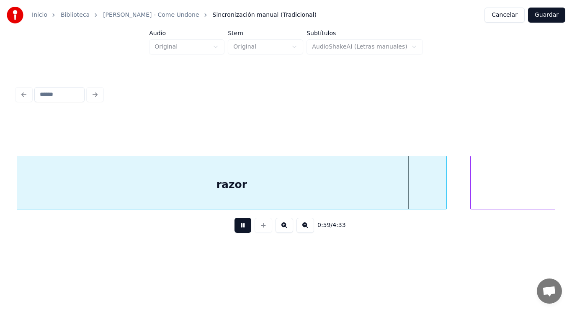
click at [240, 229] on button at bounding box center [243, 225] width 17 height 15
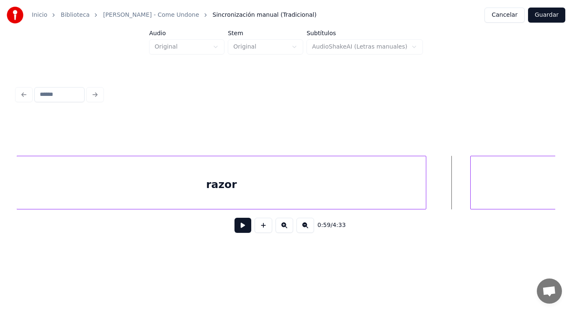
click at [425, 194] on div at bounding box center [424, 182] width 3 height 53
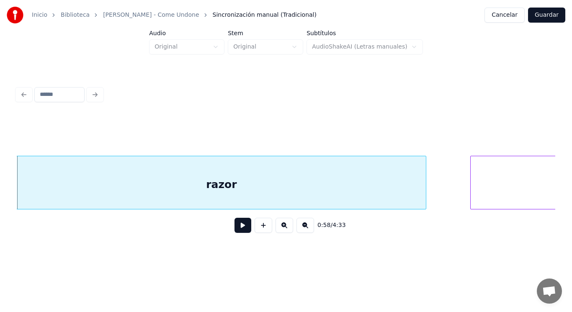
click at [243, 224] on button at bounding box center [243, 225] width 17 height 15
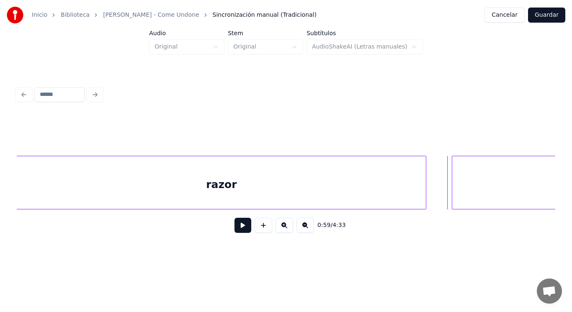
click at [454, 191] on div at bounding box center [453, 182] width 3 height 53
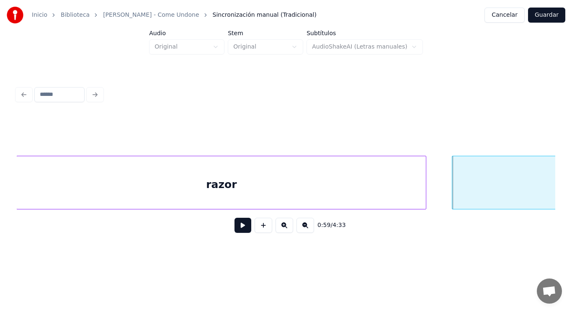
click at [242, 224] on button at bounding box center [243, 225] width 17 height 15
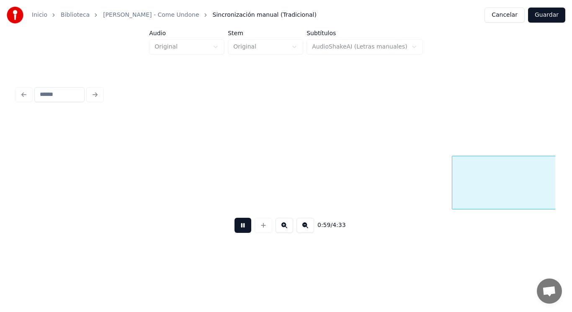
scroll to position [0, 35035]
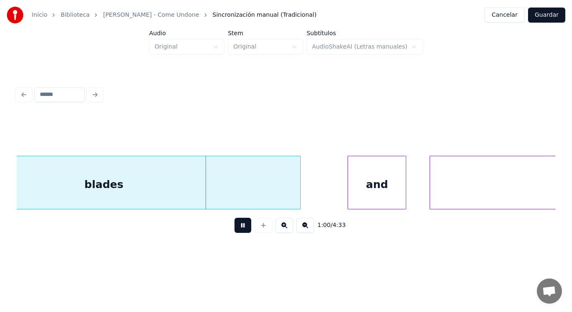
click at [242, 224] on button at bounding box center [243, 225] width 17 height 15
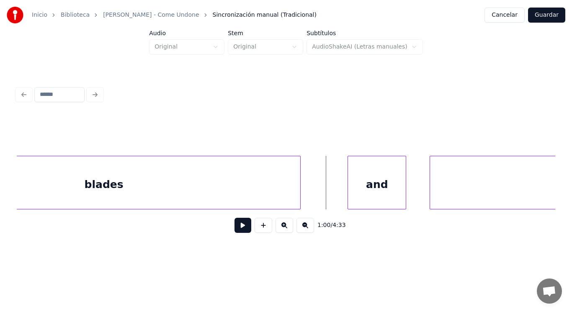
click at [236, 224] on button at bounding box center [243, 225] width 17 height 15
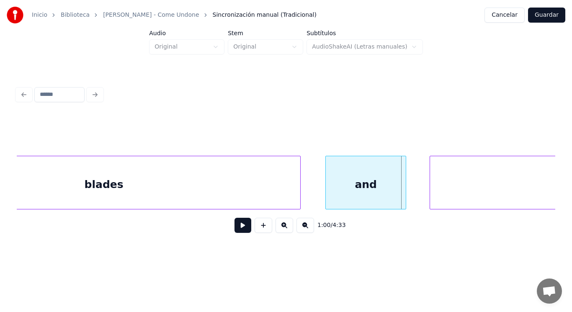
click at [327, 193] on div at bounding box center [327, 182] width 3 height 53
click at [240, 224] on button at bounding box center [243, 225] width 17 height 15
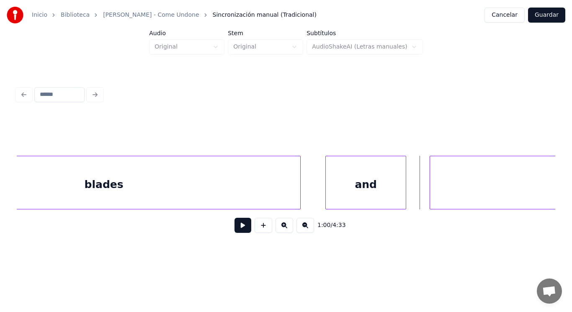
click at [235, 224] on button at bounding box center [243, 225] width 17 height 15
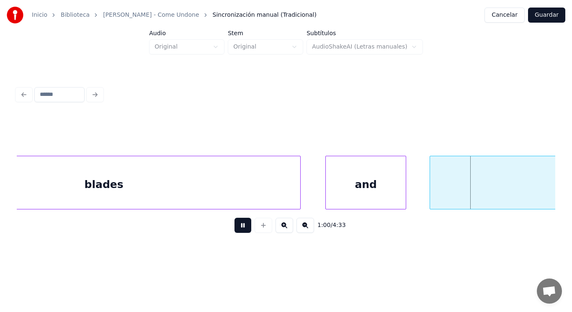
drag, startPoint x: 234, startPoint y: 224, endPoint x: 415, endPoint y: 201, distance: 182.0
click at [235, 224] on button at bounding box center [243, 225] width 17 height 15
click at [422, 193] on div at bounding box center [421, 182] width 3 height 53
click at [268, 195] on div "blades" at bounding box center [103, 184] width 393 height 57
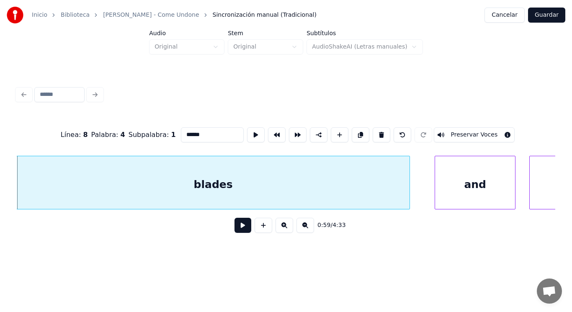
click at [238, 227] on button at bounding box center [243, 225] width 17 height 15
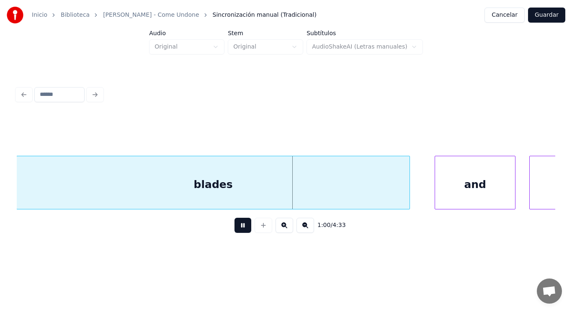
click at [238, 227] on button at bounding box center [243, 225] width 17 height 15
click at [396, 192] on div at bounding box center [395, 182] width 3 height 53
click at [238, 226] on button at bounding box center [243, 225] width 17 height 15
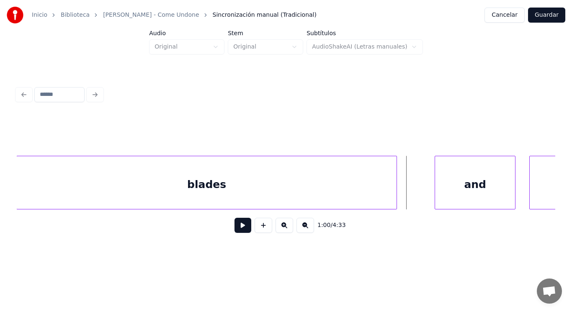
click at [394, 196] on div "blades" at bounding box center [207, 184] width 380 height 57
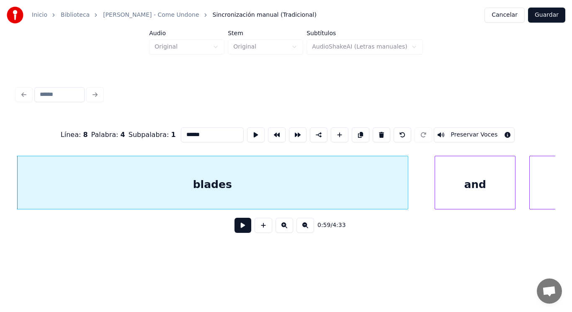
click at [405, 196] on div at bounding box center [406, 182] width 3 height 53
click at [238, 230] on button at bounding box center [243, 225] width 17 height 15
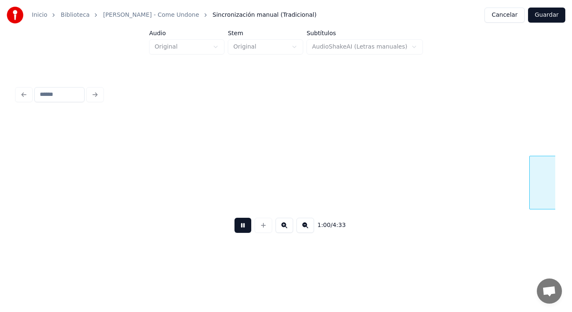
scroll to position [0, 35464]
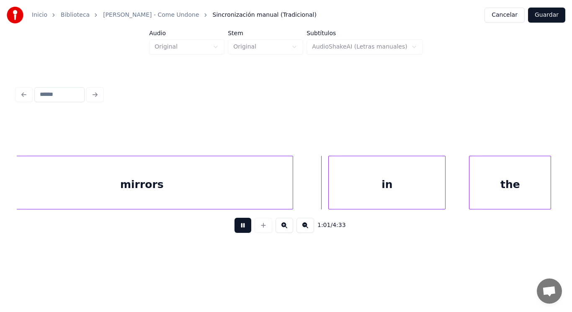
click at [238, 230] on button at bounding box center [243, 225] width 17 height 15
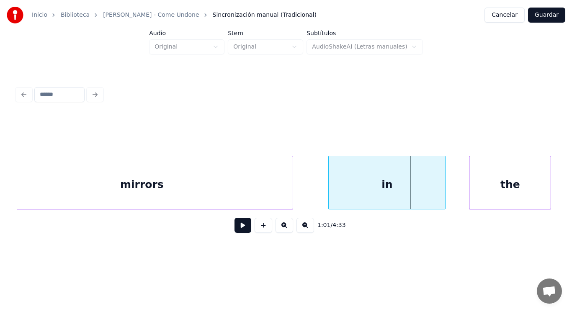
click at [264, 198] on div "mirrors" at bounding box center [142, 184] width 302 height 57
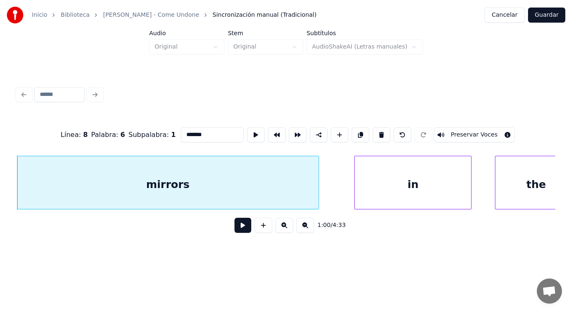
click at [235, 229] on button at bounding box center [243, 225] width 17 height 15
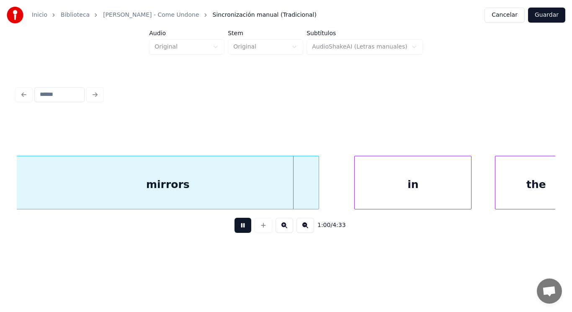
click at [235, 229] on button at bounding box center [243, 225] width 17 height 15
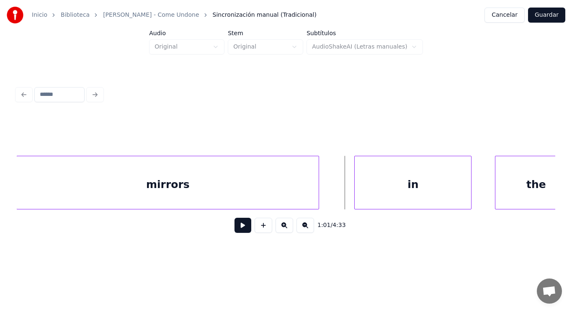
click at [238, 224] on button at bounding box center [243, 225] width 17 height 15
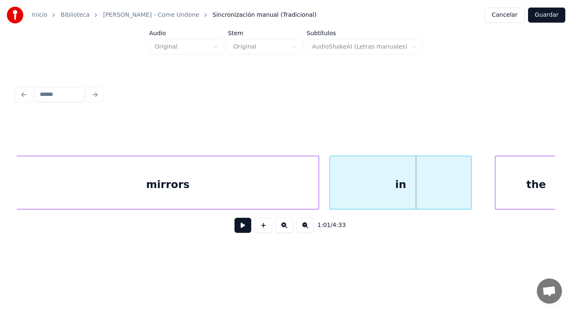
click at [331, 191] on div at bounding box center [331, 182] width 3 height 53
click at [241, 224] on button at bounding box center [243, 225] width 17 height 15
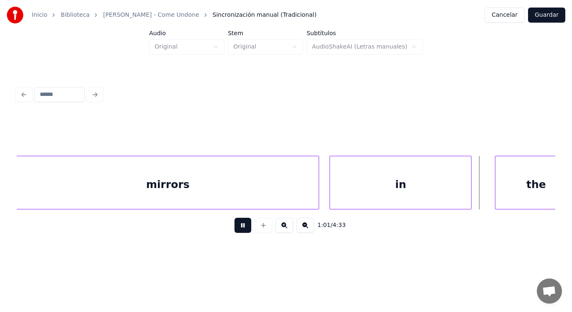
scroll to position [0, 35983]
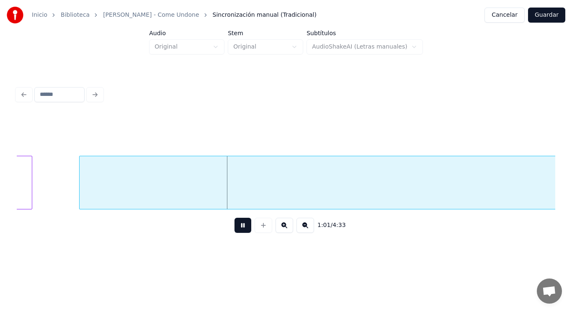
click at [241, 224] on button at bounding box center [243, 225] width 17 height 15
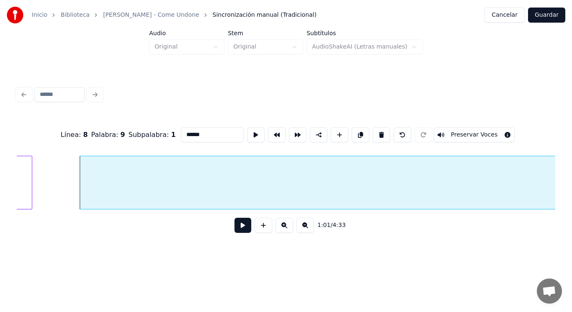
click at [235, 229] on button at bounding box center [243, 225] width 17 height 15
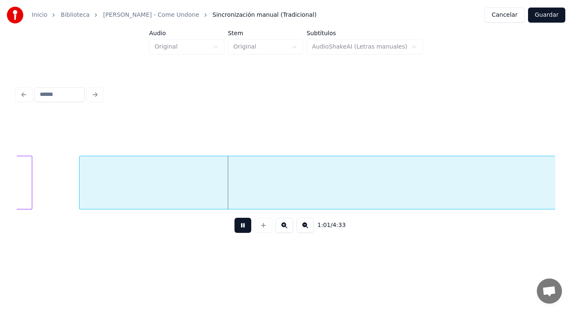
click at [235, 229] on button at bounding box center [243, 225] width 17 height 15
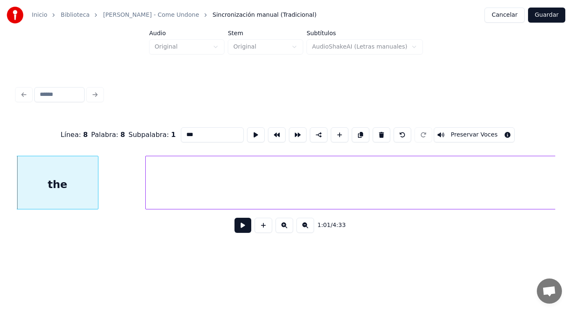
click at [239, 228] on button at bounding box center [243, 225] width 17 height 15
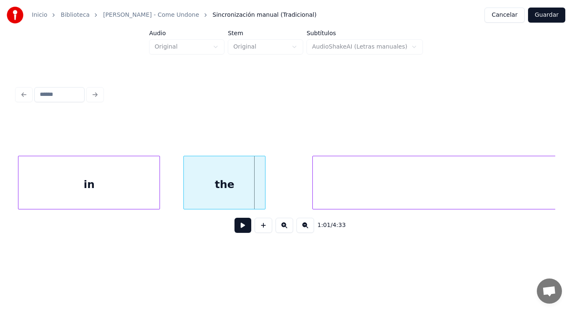
scroll to position [0, 35749]
click at [108, 187] on div "in" at bounding box center [89, 184] width 141 height 57
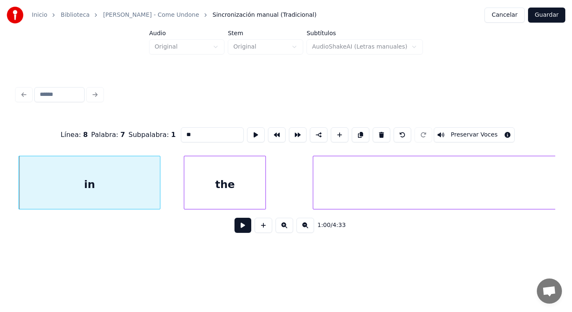
click at [235, 228] on button at bounding box center [243, 225] width 17 height 15
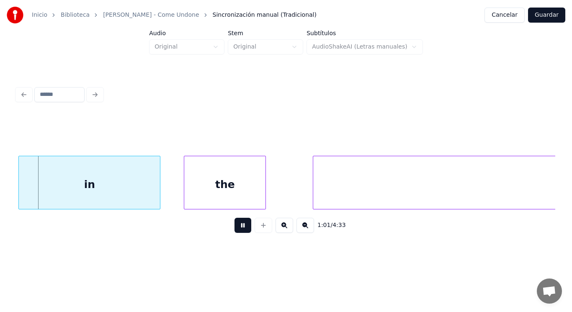
click at [235, 228] on button at bounding box center [243, 225] width 17 height 15
click at [145, 193] on div at bounding box center [145, 182] width 3 height 53
click at [235, 230] on button at bounding box center [243, 225] width 17 height 15
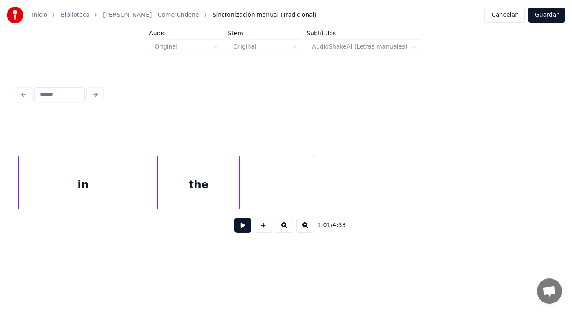
click at [170, 189] on div "the" at bounding box center [198, 184] width 81 height 57
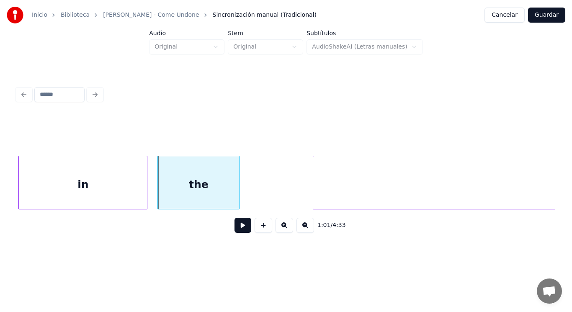
click at [235, 229] on button at bounding box center [243, 225] width 17 height 15
click at [216, 197] on div at bounding box center [215, 182] width 3 height 53
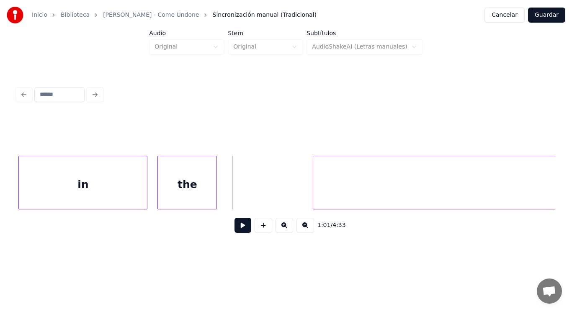
click at [237, 227] on button at bounding box center [243, 225] width 17 height 15
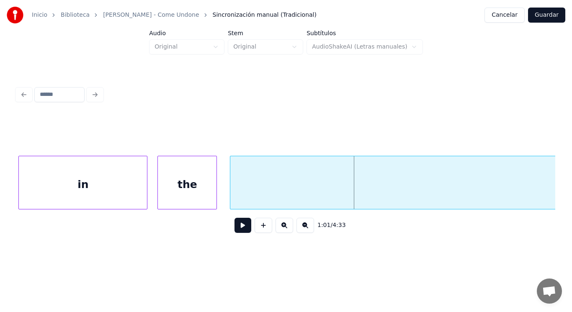
click at [233, 194] on div at bounding box center [231, 182] width 3 height 53
click at [237, 227] on button at bounding box center [243, 225] width 17 height 15
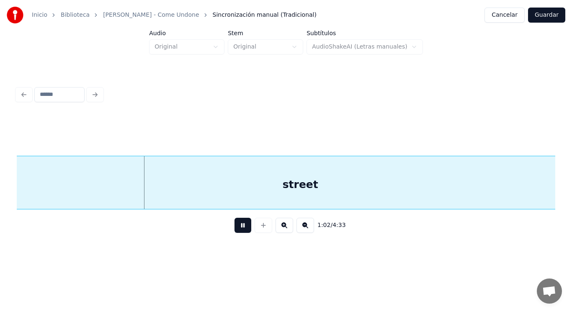
click at [237, 227] on button at bounding box center [243, 225] width 17 height 15
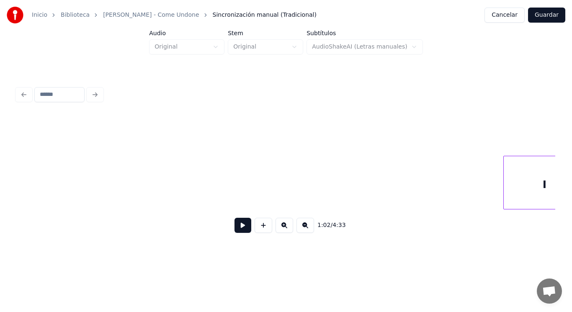
click at [0, 184] on div "Inicio Biblioteca [PERSON_NAME] - Come Undone Sincronización manual (Tradiciona…" at bounding box center [286, 127] width 572 height 255
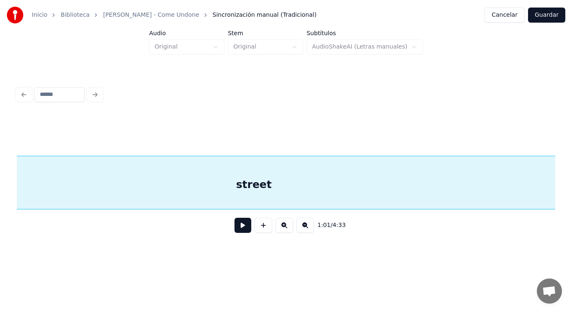
scroll to position [0, 36249]
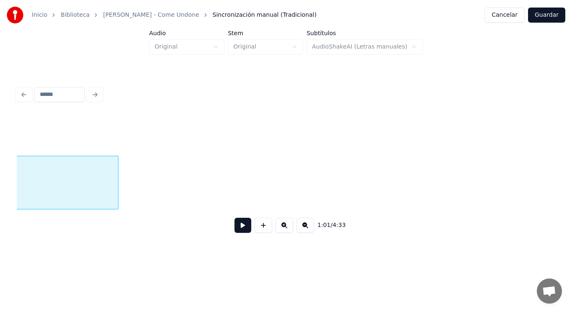
click at [117, 173] on div at bounding box center [117, 182] width 3 height 53
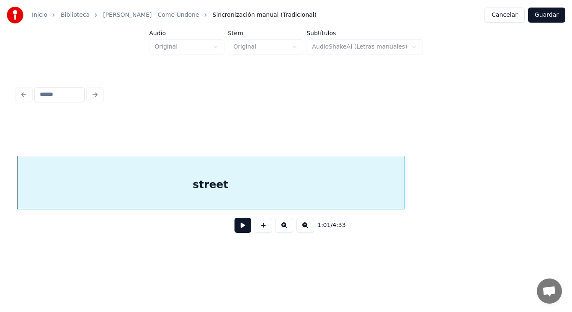
click at [239, 229] on button at bounding box center [243, 225] width 17 height 15
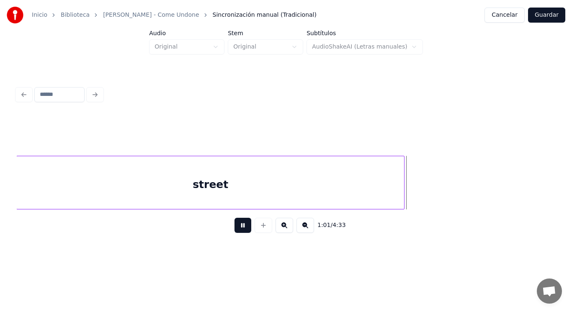
click at [239, 229] on button at bounding box center [243, 225] width 17 height 15
click at [382, 189] on div "street" at bounding box center [210, 184] width 387 height 57
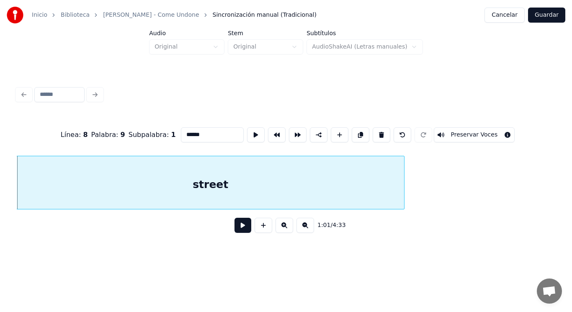
click at [238, 228] on button at bounding box center [243, 225] width 17 height 15
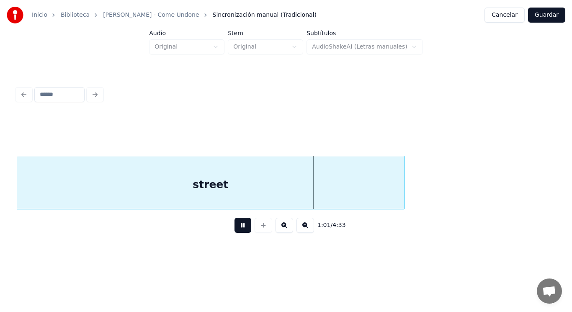
click at [238, 228] on button at bounding box center [243, 225] width 17 height 15
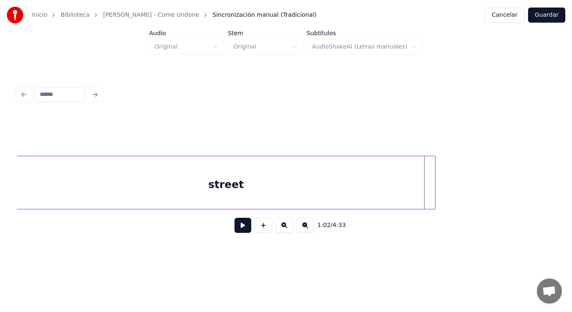
click at [435, 188] on div at bounding box center [434, 182] width 3 height 53
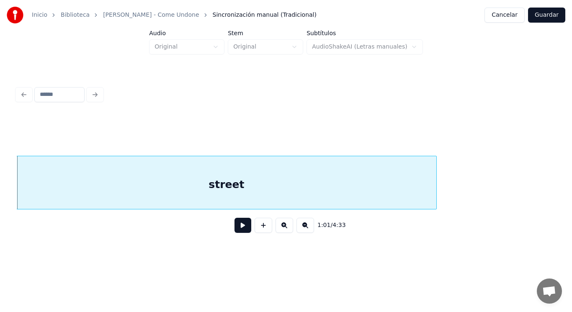
click at [239, 196] on div "street" at bounding box center [226, 184] width 419 height 57
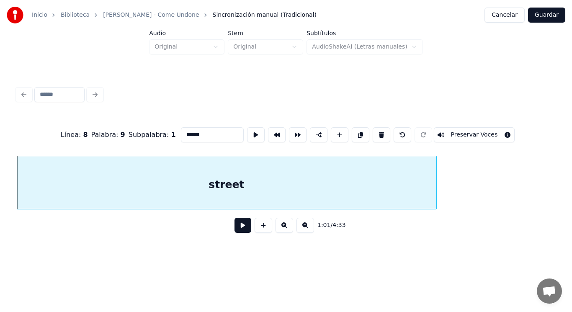
click at [191, 134] on input "******" at bounding box center [212, 134] width 63 height 15
type input "*******"
click at [235, 227] on button at bounding box center [243, 225] width 17 height 15
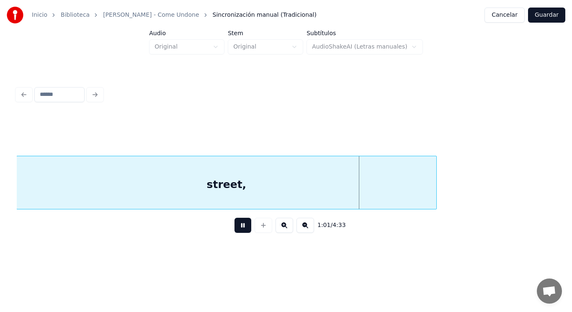
click at [235, 227] on button at bounding box center [243, 225] width 17 height 15
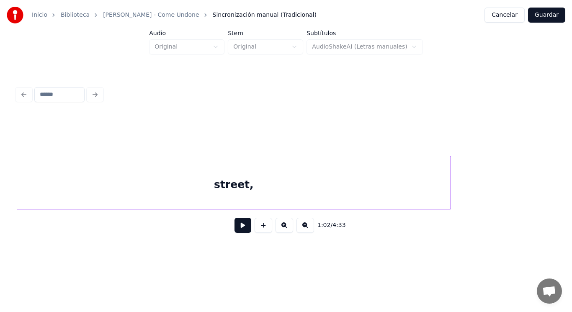
click at [450, 192] on div at bounding box center [449, 182] width 3 height 53
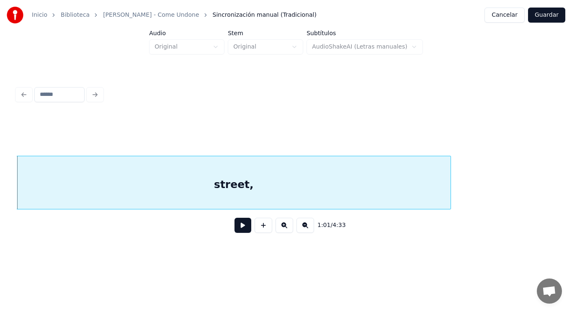
click at [236, 230] on button at bounding box center [243, 225] width 17 height 15
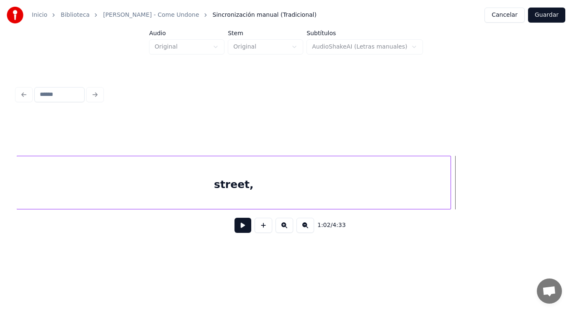
click at [228, 188] on div "street," at bounding box center [234, 184] width 434 height 57
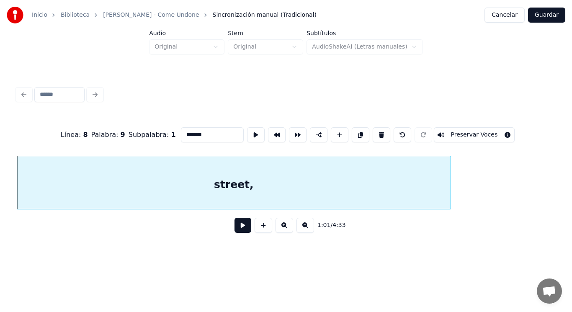
click at [237, 228] on button at bounding box center [243, 225] width 17 height 15
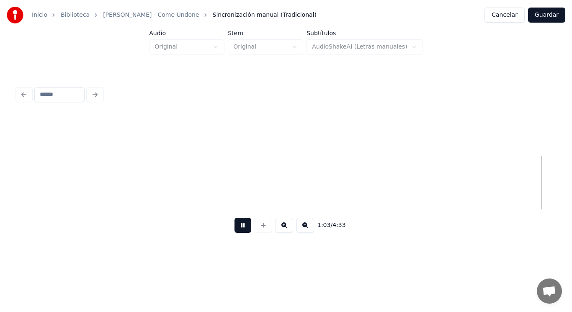
scroll to position [0, 37057]
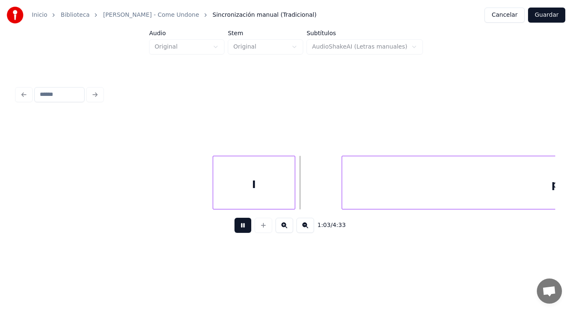
click at [237, 228] on button at bounding box center [243, 225] width 17 height 15
click at [205, 186] on div at bounding box center [204, 182] width 3 height 53
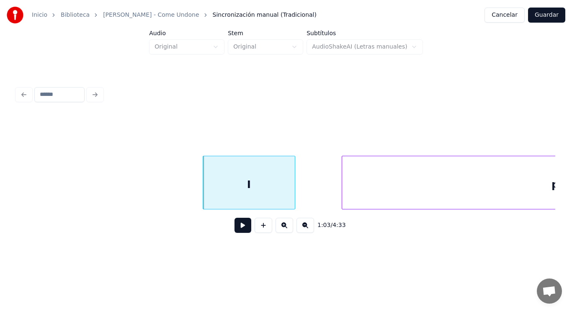
click at [235, 225] on button at bounding box center [243, 225] width 17 height 15
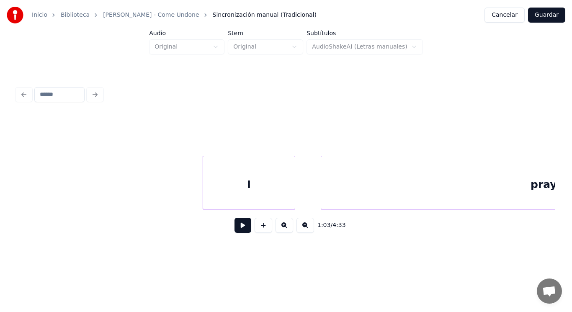
scroll to position [0, 37287]
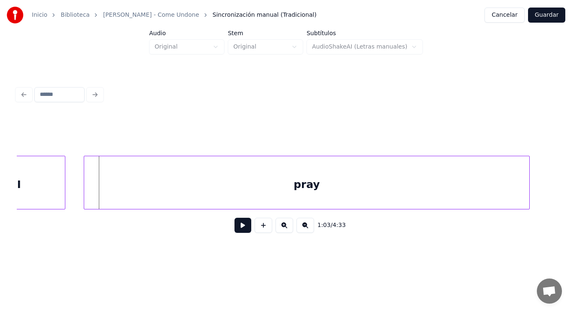
click at [317, 194] on div "pray" at bounding box center [306, 184] width 445 height 57
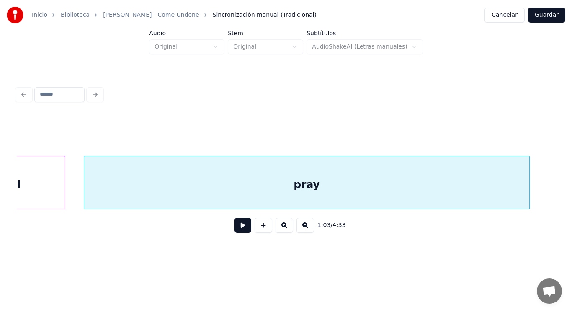
click at [106, 196] on div "pray" at bounding box center [306, 184] width 445 height 57
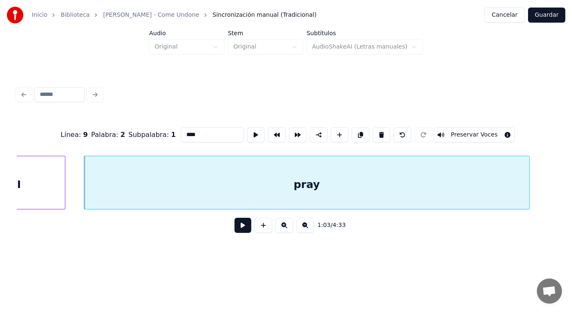
click at [239, 231] on button at bounding box center [243, 225] width 17 height 15
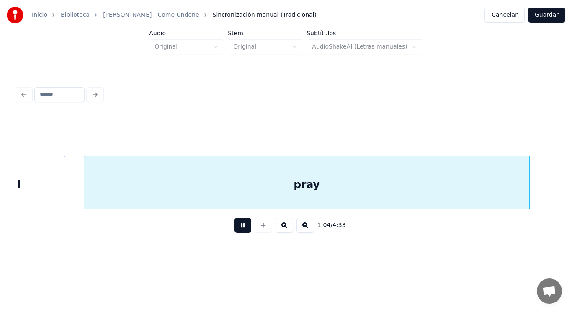
click at [239, 231] on button at bounding box center [243, 225] width 17 height 15
click at [219, 195] on div "pray" at bounding box center [306, 184] width 445 height 57
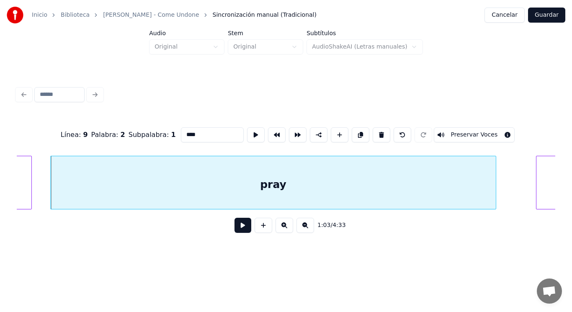
scroll to position [0, 37337]
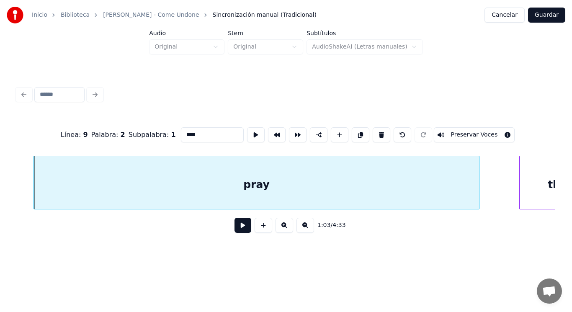
click at [240, 224] on button at bounding box center [243, 225] width 17 height 15
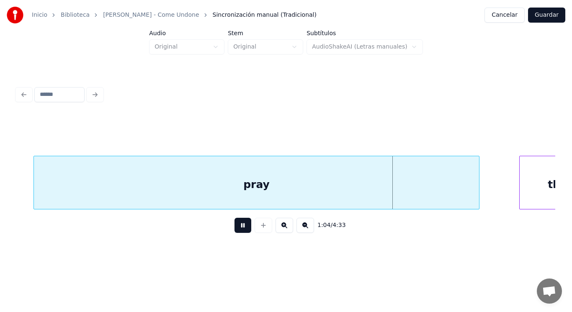
click at [240, 224] on button at bounding box center [243, 225] width 17 height 15
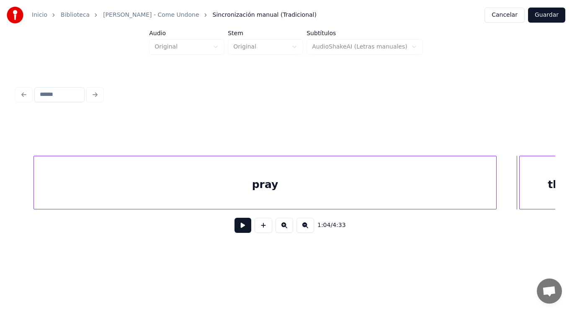
click at [495, 193] on div at bounding box center [495, 182] width 3 height 53
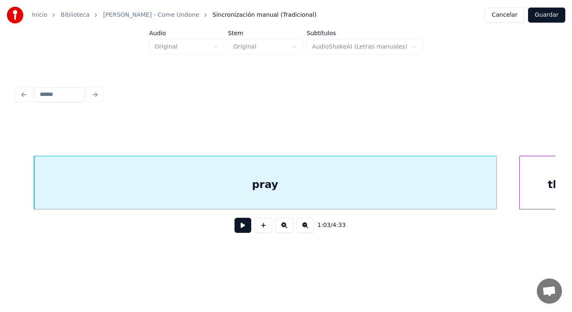
click at [242, 224] on button at bounding box center [243, 225] width 17 height 15
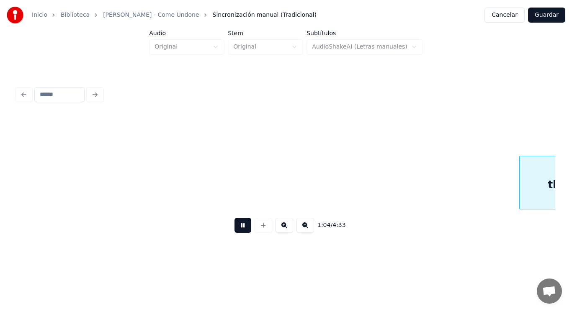
scroll to position [0, 37880]
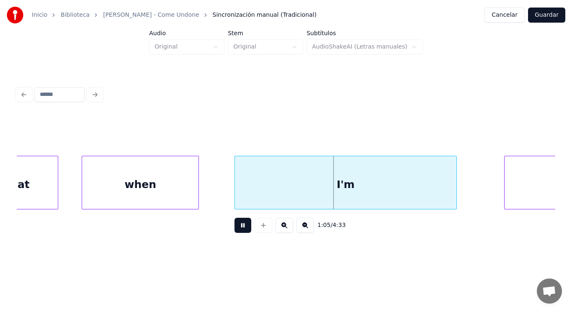
click at [242, 224] on button at bounding box center [243, 225] width 17 height 15
click at [95, 178] on div "when" at bounding box center [140, 184] width 116 height 57
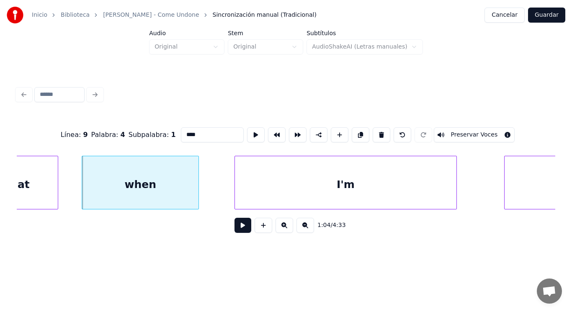
click at [238, 233] on button at bounding box center [243, 225] width 17 height 15
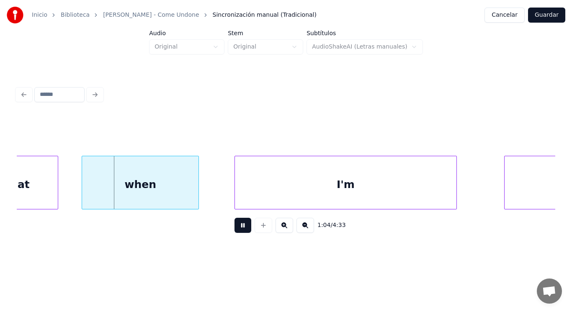
click at [238, 233] on button at bounding box center [243, 225] width 17 height 15
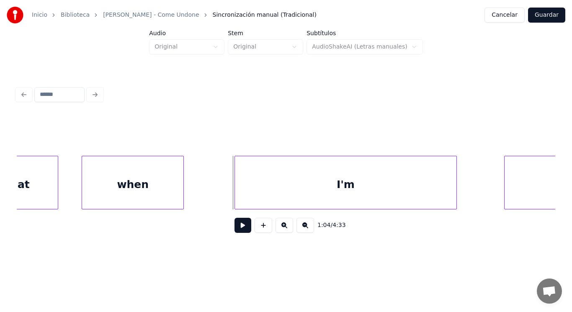
click at [181, 195] on div at bounding box center [182, 182] width 3 height 53
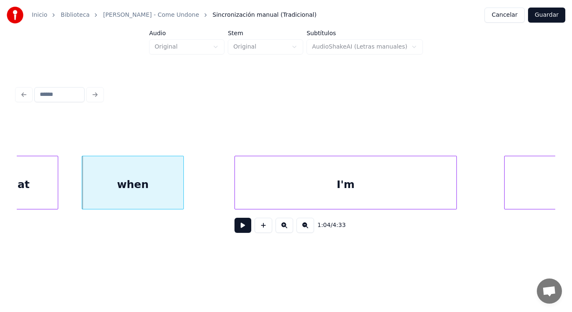
click at [239, 228] on button at bounding box center [243, 225] width 17 height 15
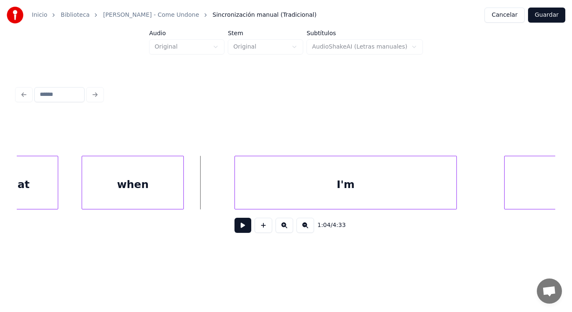
click at [235, 227] on button at bounding box center [243, 225] width 17 height 15
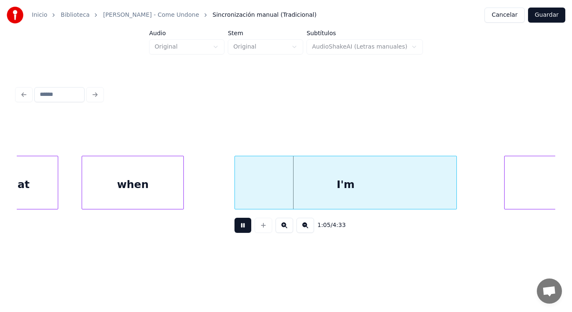
click at [235, 227] on button at bounding box center [243, 225] width 17 height 15
click at [214, 193] on div at bounding box center [215, 182] width 3 height 53
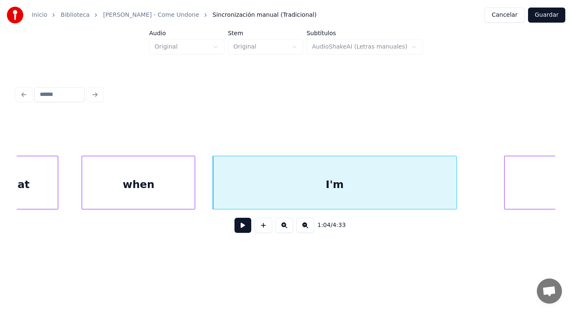
click at [194, 193] on div at bounding box center [193, 182] width 3 height 53
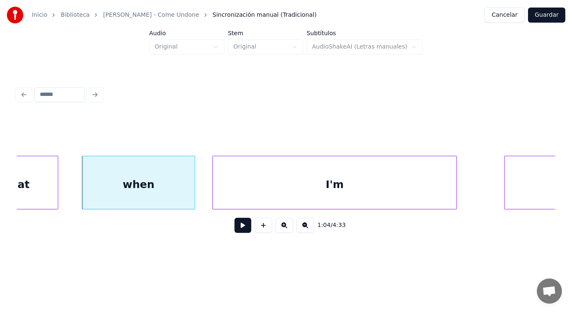
click at [242, 229] on button at bounding box center [243, 225] width 17 height 15
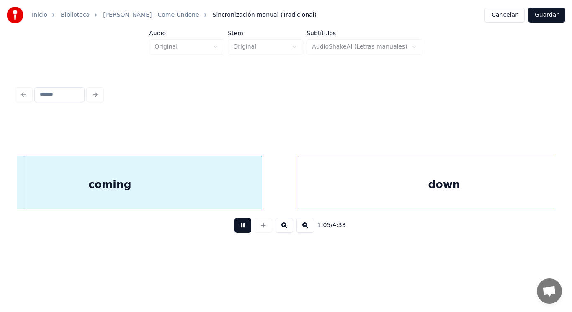
click at [242, 229] on button at bounding box center [243, 225] width 17 height 15
click at [159, 184] on div "coming" at bounding box center [110, 184] width 304 height 57
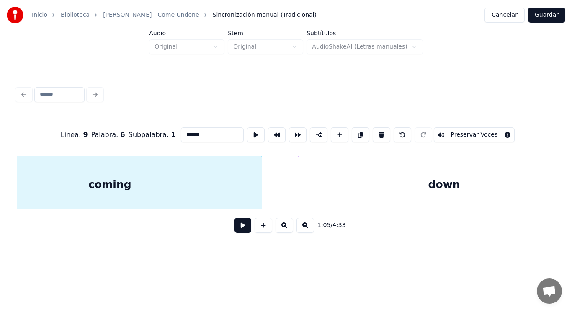
scroll to position [0, 38368]
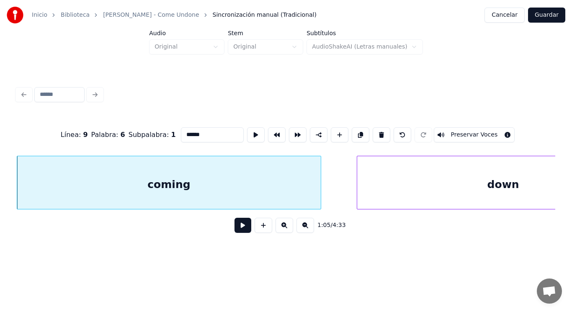
click at [235, 229] on button at bounding box center [243, 225] width 17 height 15
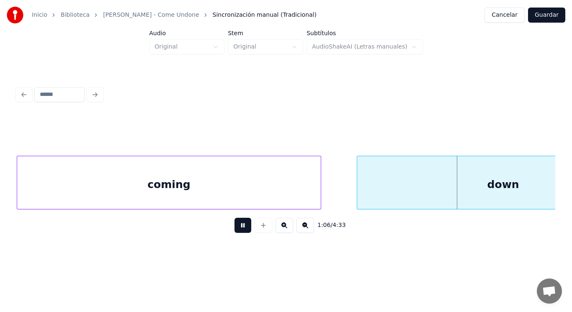
click at [235, 229] on button at bounding box center [243, 225] width 17 height 15
click at [346, 195] on div at bounding box center [346, 182] width 3 height 53
click at [237, 230] on button at bounding box center [243, 225] width 17 height 15
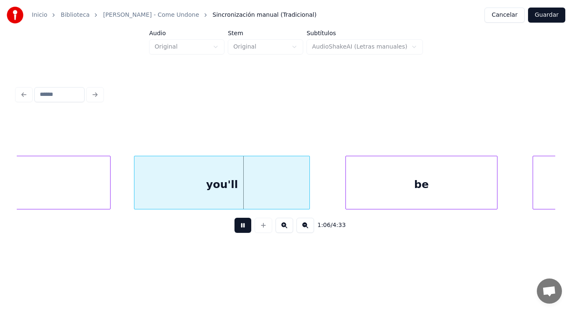
click at [237, 230] on button at bounding box center [243, 225] width 17 height 15
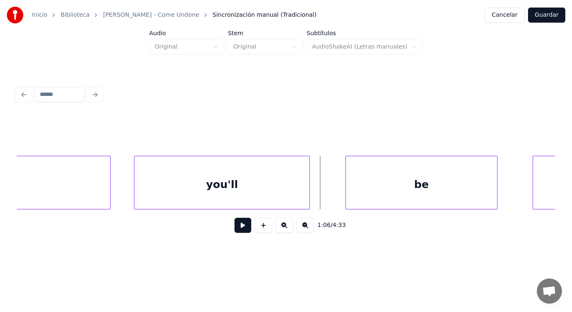
click at [219, 190] on div "you'll" at bounding box center [221, 184] width 175 height 57
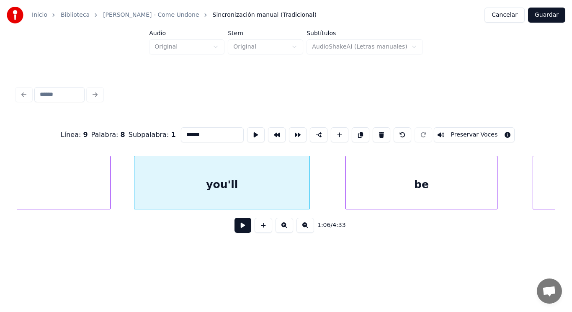
click at [237, 229] on button at bounding box center [243, 225] width 17 height 15
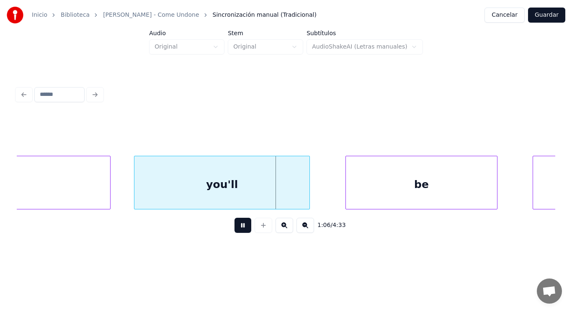
click at [237, 229] on button at bounding box center [243, 225] width 17 height 15
click at [299, 195] on div at bounding box center [298, 182] width 3 height 53
click at [238, 227] on button at bounding box center [243, 225] width 17 height 15
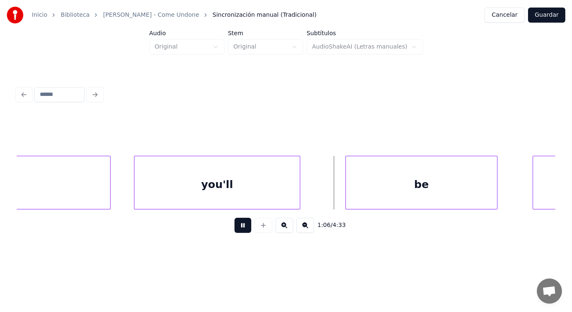
click at [238, 227] on button at bounding box center [243, 225] width 17 height 15
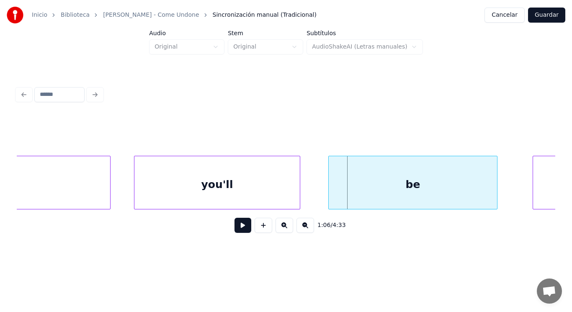
click at [330, 189] on div at bounding box center [330, 182] width 3 height 53
click at [236, 226] on button at bounding box center [243, 225] width 17 height 15
click at [474, 197] on div at bounding box center [473, 182] width 3 height 53
click at [245, 227] on button at bounding box center [243, 225] width 17 height 15
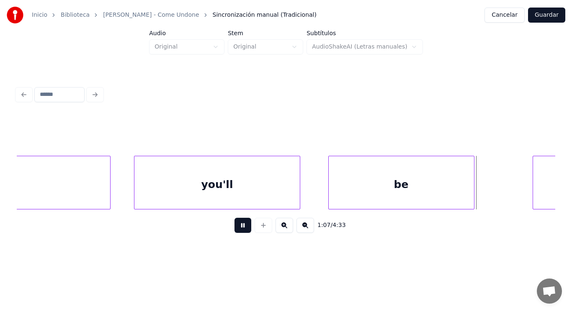
click at [245, 227] on button at bounding box center [243, 225] width 17 height 15
click at [497, 187] on div at bounding box center [496, 182] width 3 height 53
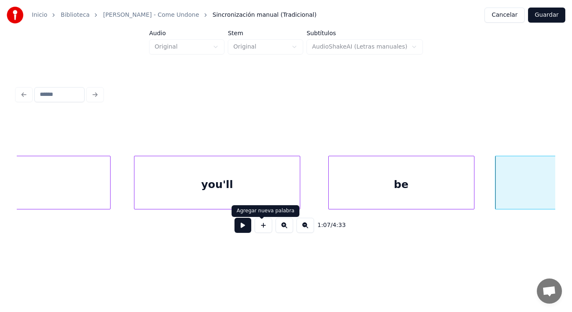
click at [240, 226] on button at bounding box center [243, 225] width 17 height 15
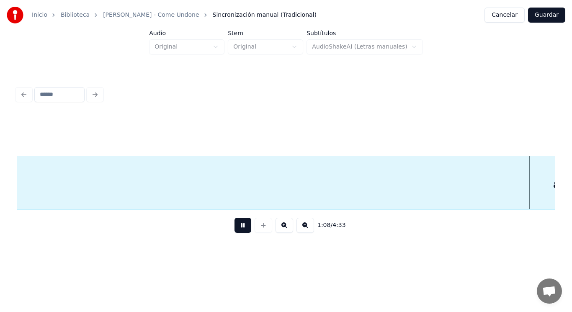
click at [240, 226] on button at bounding box center [243, 225] width 17 height 15
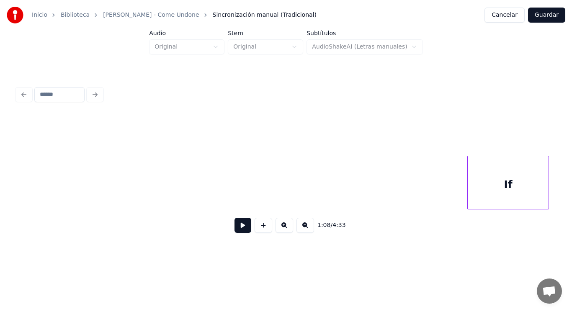
click at [0, 190] on div "Inicio Biblioteca [PERSON_NAME] - Come Undone Sincronización manual (Tradiciona…" at bounding box center [286, 127] width 572 height 255
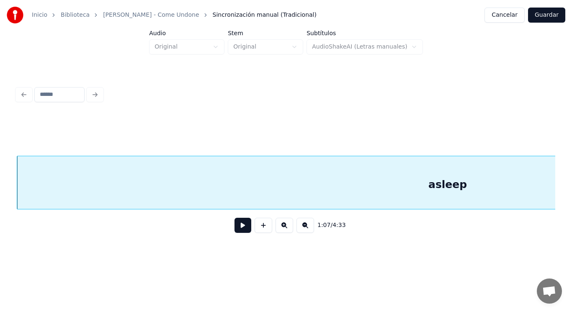
click at [238, 229] on button at bounding box center [243, 225] width 17 height 15
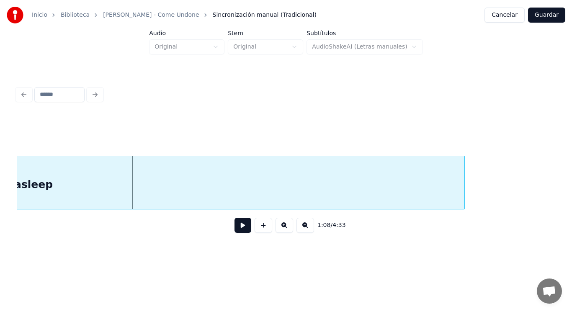
scroll to position [0, 39786]
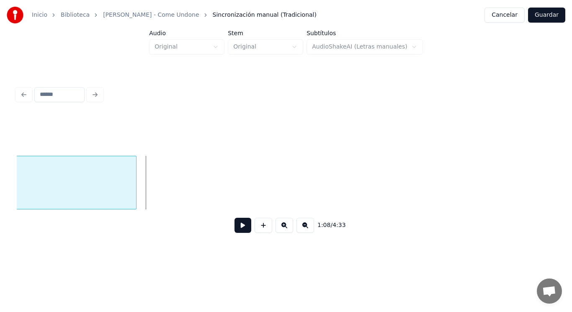
click at [134, 197] on div at bounding box center [135, 182] width 3 height 53
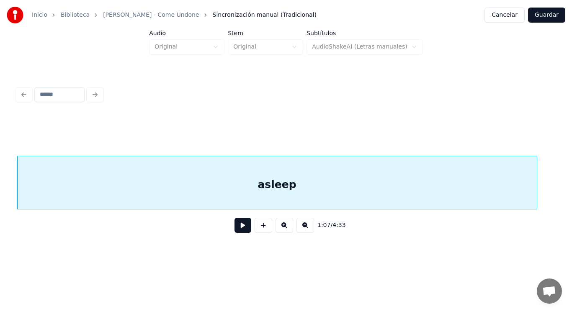
click at [239, 226] on button at bounding box center [243, 225] width 17 height 15
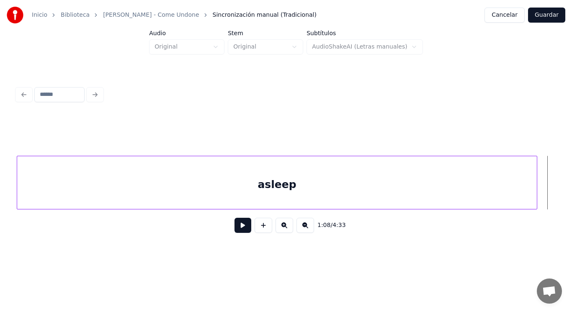
click at [362, 179] on div "asleep" at bounding box center [277, 184] width 520 height 57
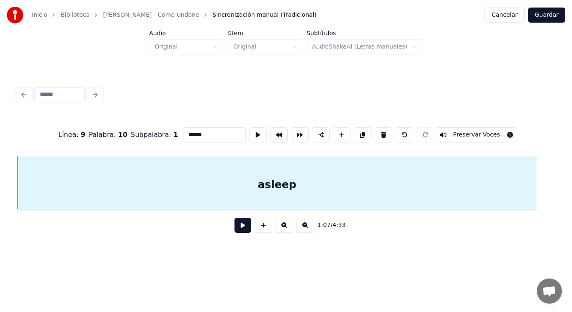
click at [235, 229] on button at bounding box center [243, 225] width 17 height 15
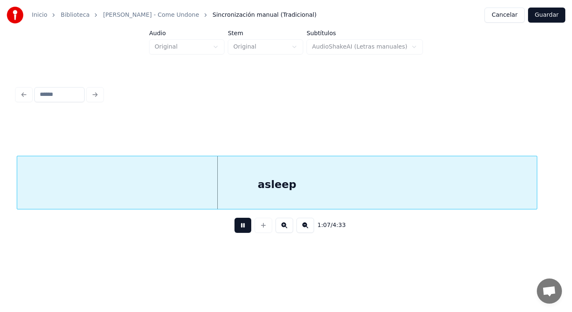
click at [235, 229] on button at bounding box center [243, 225] width 17 height 15
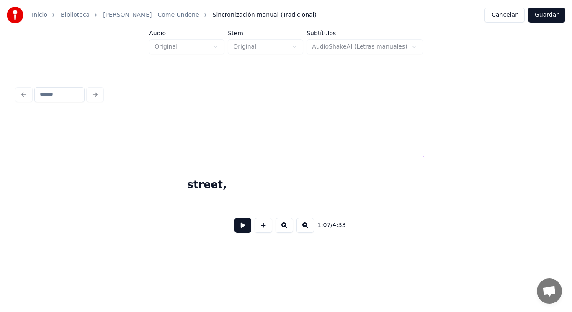
click at [129, 193] on div "street," at bounding box center [207, 184] width 434 height 57
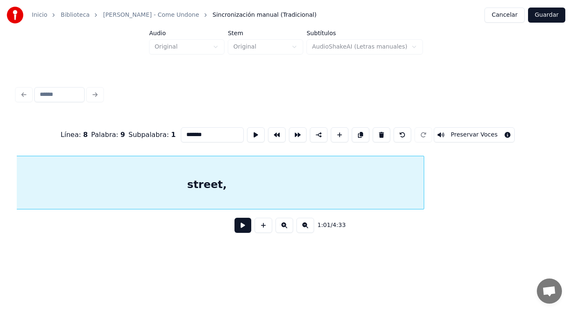
scroll to position [0, 35963]
click at [235, 232] on button at bounding box center [243, 225] width 17 height 15
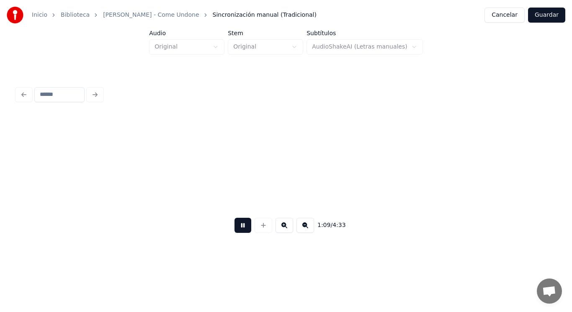
scroll to position [0, 40880]
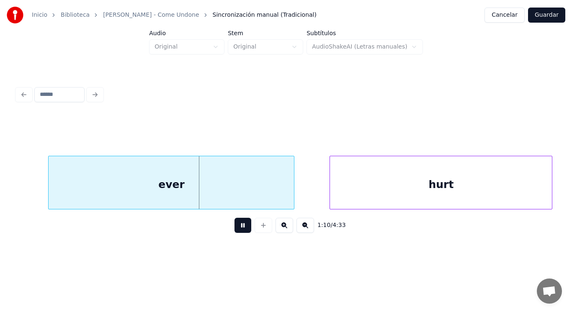
click at [235, 232] on button at bounding box center [243, 225] width 17 height 15
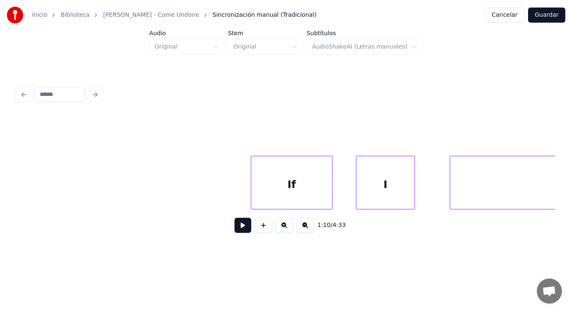
scroll to position [0, 40462]
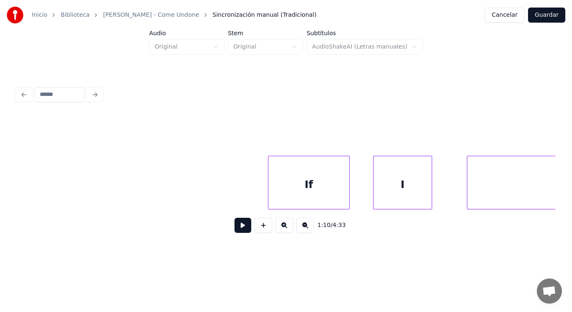
click at [237, 232] on button at bounding box center [243, 225] width 17 height 15
click at [253, 191] on div "If" at bounding box center [274, 184] width 81 height 57
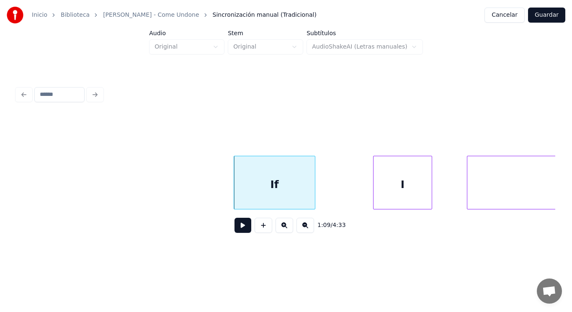
click at [236, 229] on button at bounding box center [243, 225] width 17 height 15
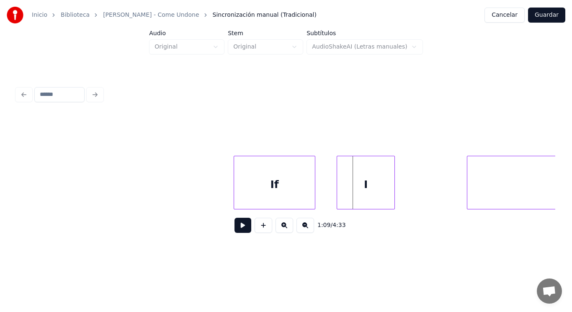
click at [348, 191] on div "I" at bounding box center [366, 184] width 58 height 57
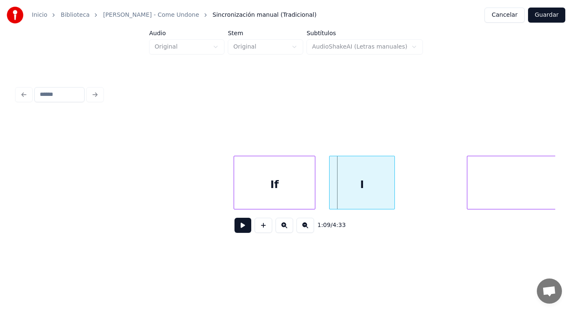
click at [331, 193] on div at bounding box center [331, 182] width 3 height 53
click at [242, 222] on button at bounding box center [243, 225] width 17 height 15
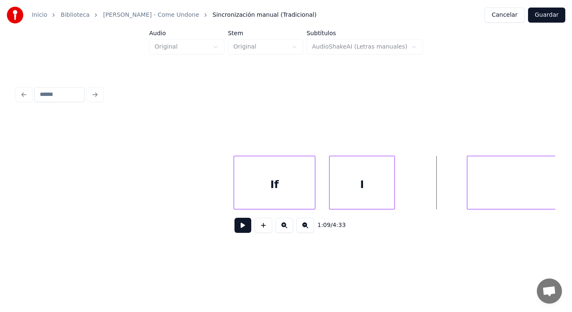
click at [284, 188] on div "If" at bounding box center [274, 184] width 81 height 57
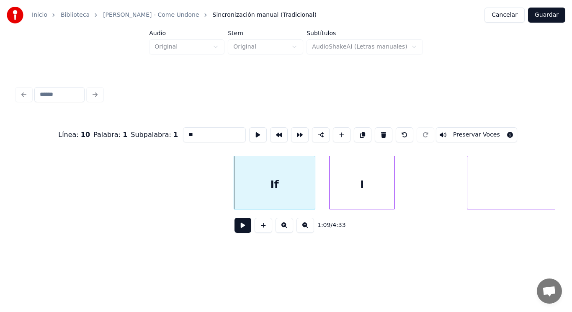
click at [237, 229] on button at bounding box center [243, 225] width 17 height 15
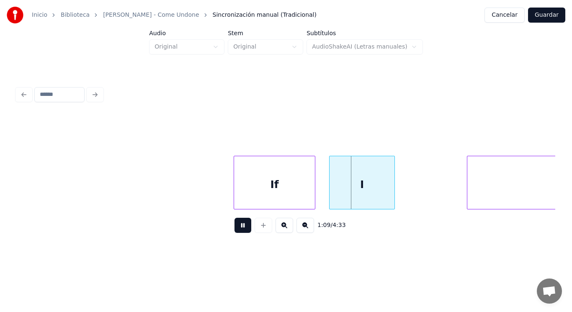
click at [237, 229] on button at bounding box center [243, 225] width 17 height 15
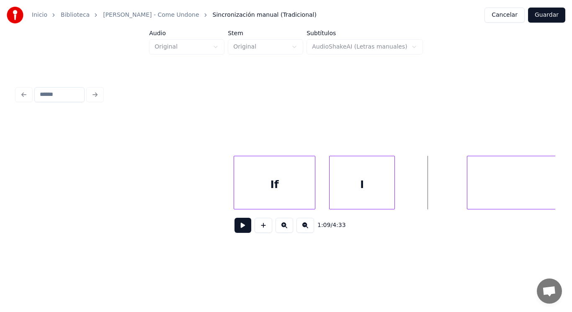
click at [347, 185] on div "I" at bounding box center [362, 184] width 65 height 57
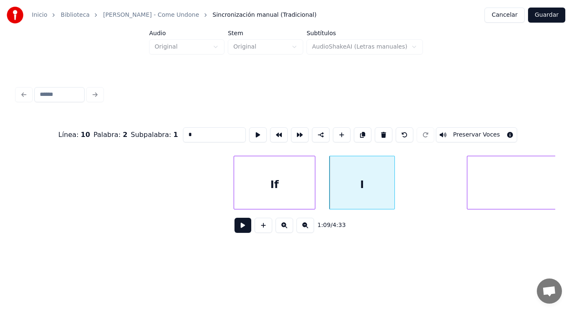
click at [238, 225] on button at bounding box center [243, 225] width 17 height 15
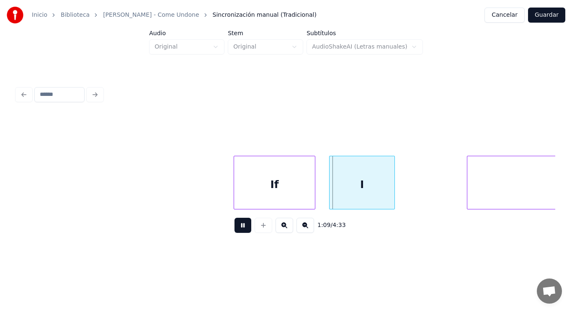
click at [238, 225] on button at bounding box center [243, 225] width 17 height 15
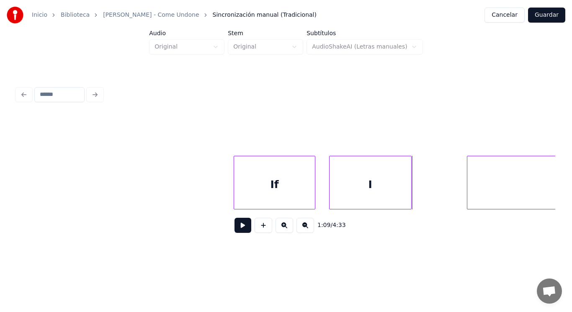
click at [410, 193] on div at bounding box center [410, 182] width 3 height 53
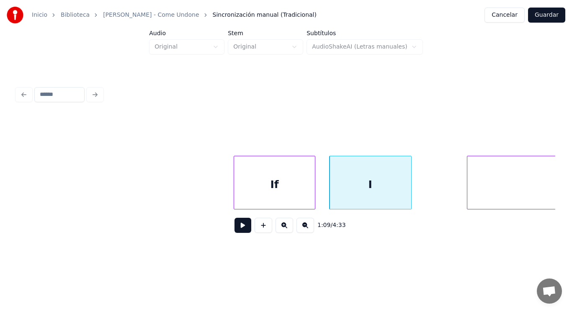
click at [242, 229] on button at bounding box center [243, 225] width 17 height 15
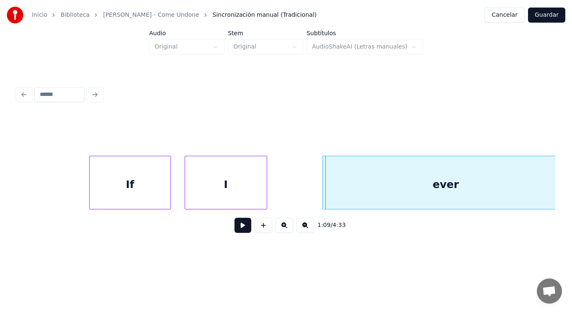
scroll to position [0, 40629]
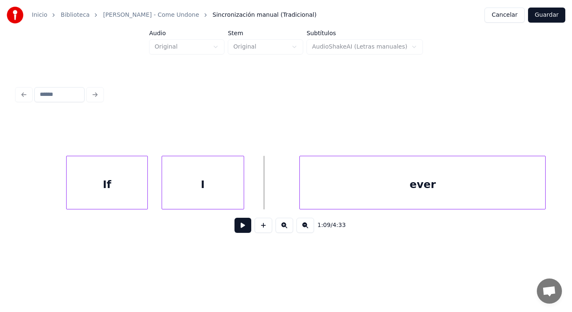
click at [237, 228] on button at bounding box center [243, 225] width 17 height 15
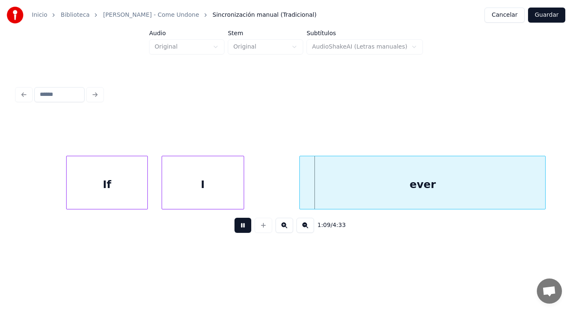
click at [237, 228] on button at bounding box center [243, 225] width 17 height 15
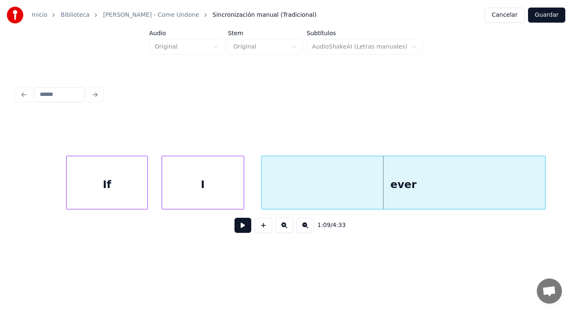
click at [263, 196] on div at bounding box center [263, 182] width 3 height 53
click at [243, 227] on button at bounding box center [243, 225] width 17 height 15
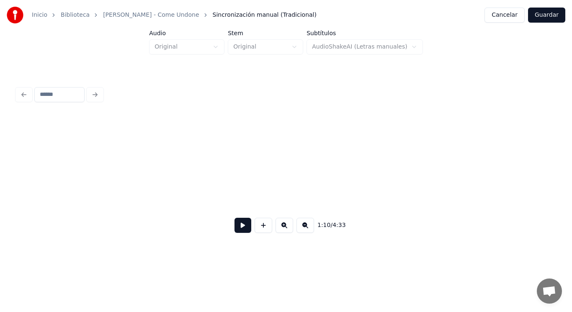
scroll to position [0, 41177]
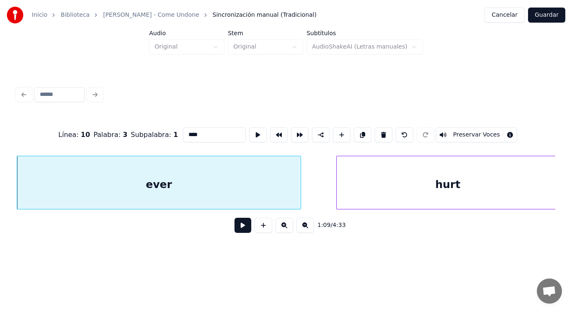
click at [238, 228] on button at bounding box center [243, 225] width 17 height 15
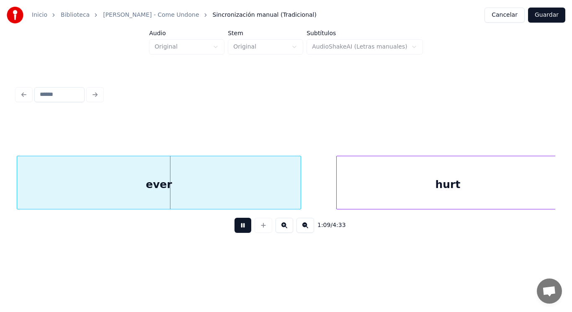
click at [238, 228] on button at bounding box center [243, 225] width 17 height 15
click at [288, 195] on div at bounding box center [288, 182] width 3 height 53
click at [240, 225] on button at bounding box center [243, 225] width 17 height 15
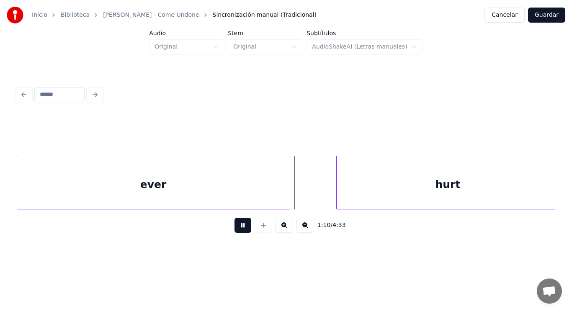
click at [240, 225] on button at bounding box center [243, 225] width 17 height 15
drag, startPoint x: 309, startPoint y: 191, endPoint x: 276, endPoint y: 201, distance: 34.7
click at [241, 227] on button at bounding box center [243, 225] width 17 height 15
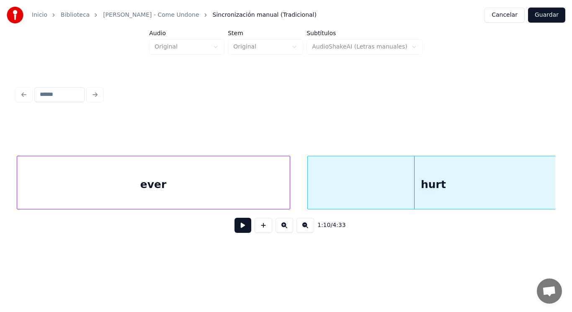
click at [310, 193] on div at bounding box center [309, 182] width 3 height 53
click at [238, 225] on button at bounding box center [243, 225] width 17 height 15
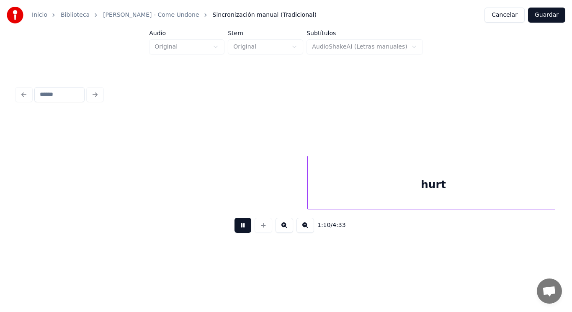
scroll to position [0, 41415]
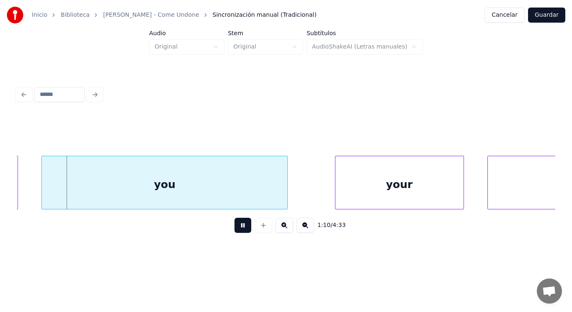
click at [238, 225] on button at bounding box center [243, 225] width 17 height 15
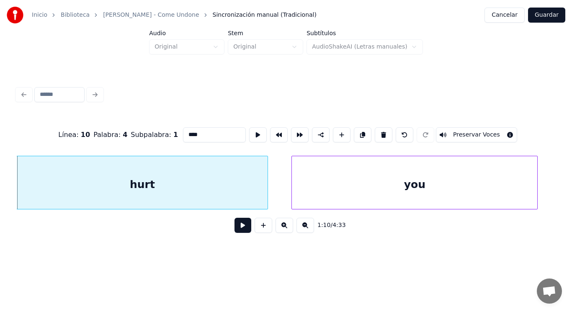
click at [235, 227] on button at bounding box center [243, 225] width 17 height 15
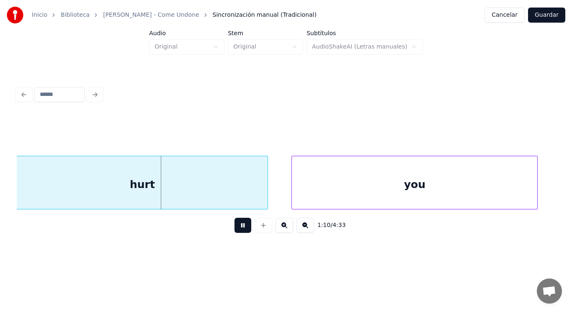
click at [235, 227] on button at bounding box center [243, 225] width 17 height 15
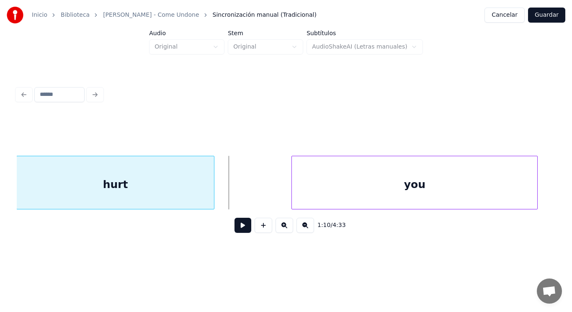
click at [211, 198] on div at bounding box center [212, 182] width 3 height 53
click at [235, 226] on button at bounding box center [243, 225] width 17 height 15
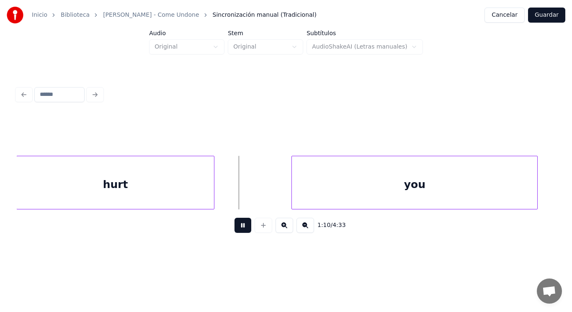
click at [235, 226] on button at bounding box center [243, 225] width 17 height 15
click at [240, 193] on div at bounding box center [239, 182] width 3 height 53
click at [235, 231] on button at bounding box center [243, 225] width 17 height 15
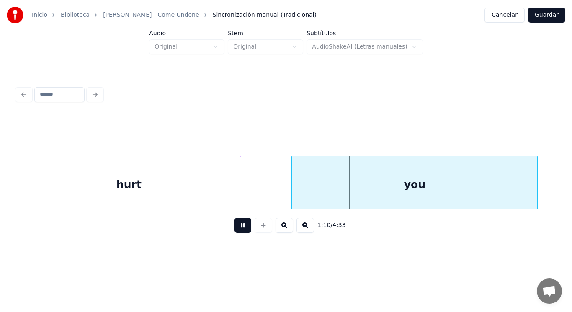
click at [235, 231] on button at bounding box center [243, 225] width 17 height 15
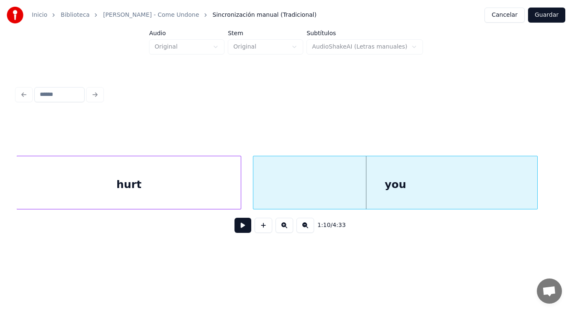
click at [255, 195] on div at bounding box center [254, 182] width 3 height 53
click at [237, 194] on div at bounding box center [237, 182] width 3 height 53
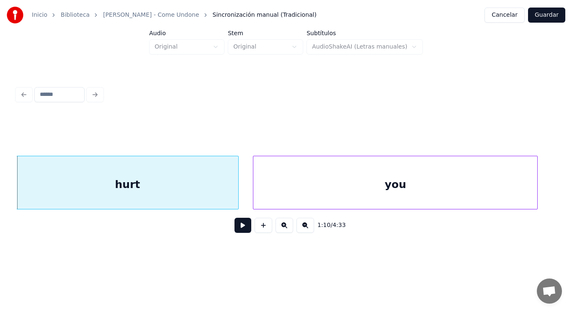
click at [239, 227] on button at bounding box center [243, 225] width 17 height 15
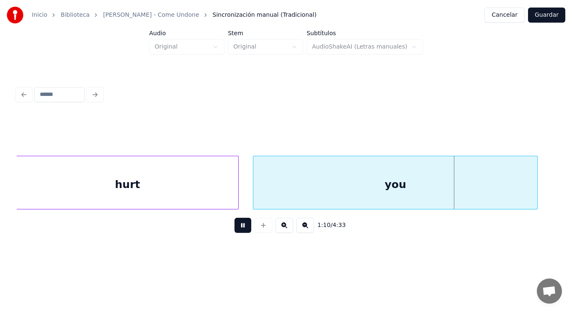
click at [239, 227] on button at bounding box center [243, 225] width 17 height 15
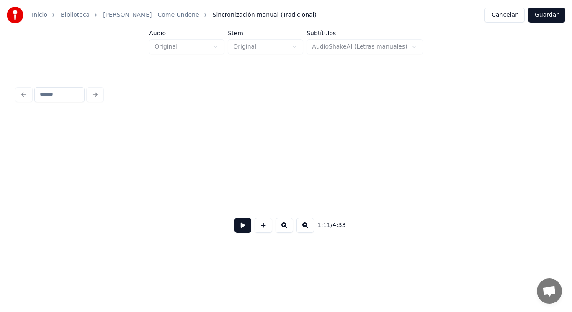
scroll to position [0, 41705]
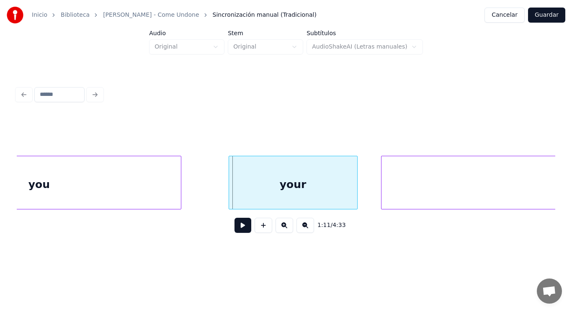
click at [84, 188] on div "you" at bounding box center [39, 184] width 284 height 57
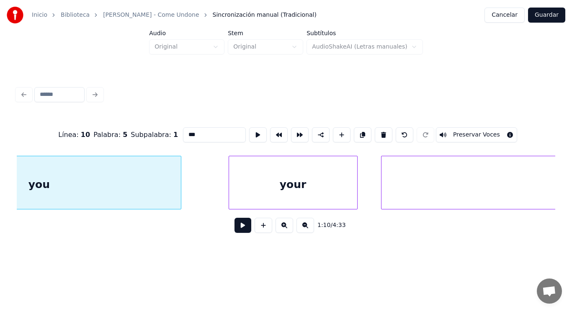
scroll to position [0, 41401]
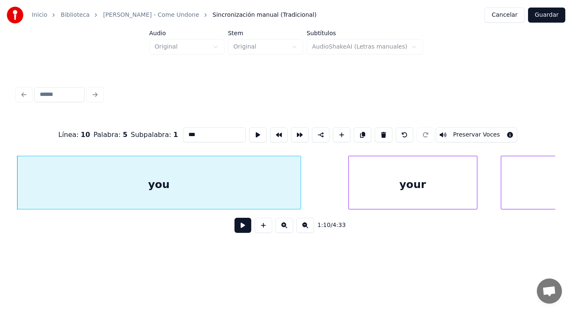
click at [239, 230] on button at bounding box center [243, 225] width 17 height 15
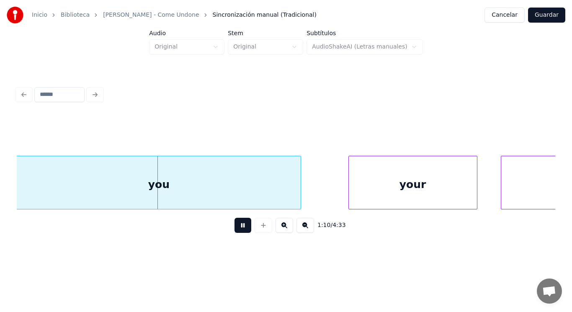
click at [239, 230] on button at bounding box center [243, 225] width 17 height 15
click at [278, 196] on div at bounding box center [278, 182] width 3 height 53
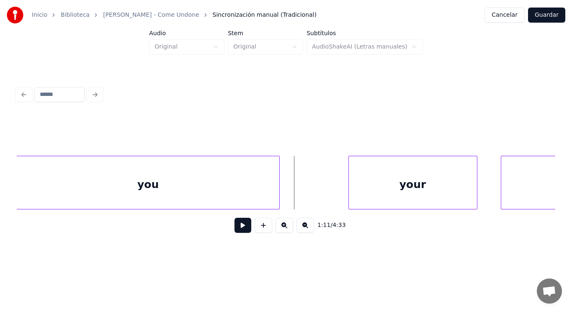
click at [239, 226] on button at bounding box center [243, 225] width 17 height 15
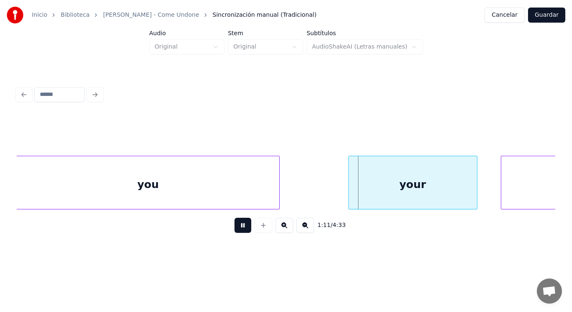
click at [239, 226] on button at bounding box center [243, 225] width 17 height 15
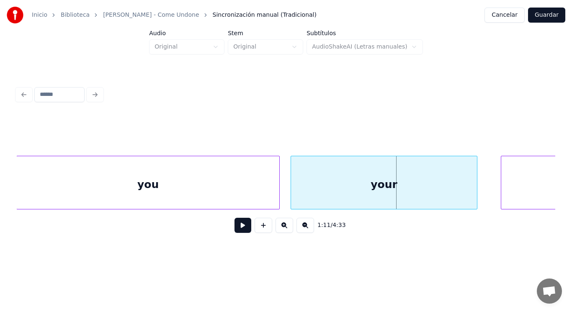
click at [291, 194] on div at bounding box center [292, 182] width 3 height 53
click at [235, 228] on button at bounding box center [243, 225] width 17 height 15
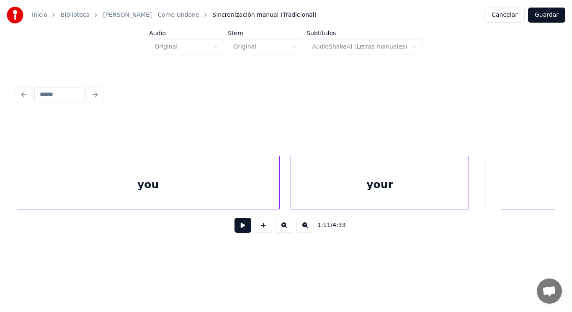
click at [468, 188] on div at bounding box center [467, 182] width 3 height 53
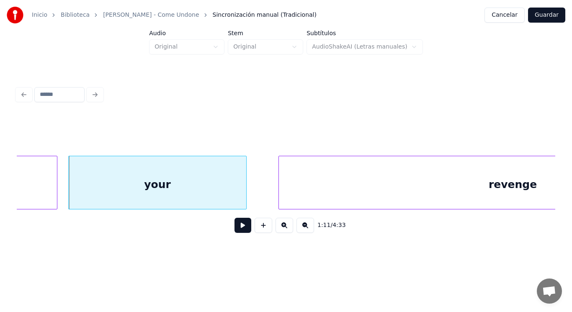
scroll to position [0, 41669]
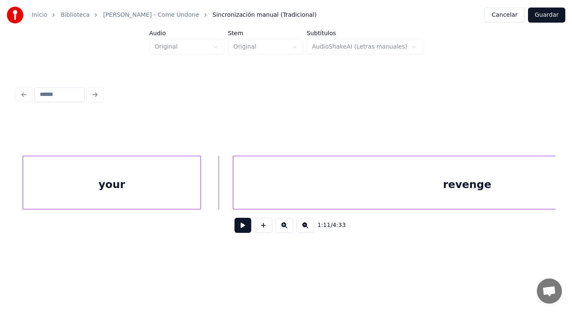
click at [241, 233] on button at bounding box center [243, 225] width 17 height 15
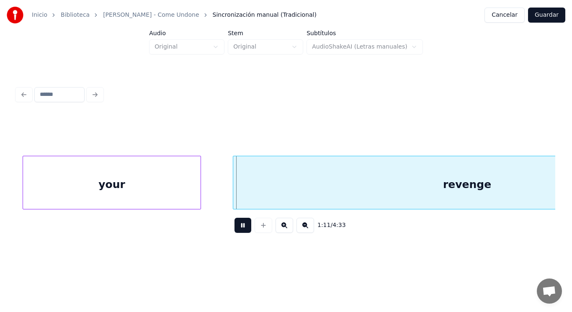
click at [241, 233] on button at bounding box center [243, 225] width 17 height 15
click at [219, 195] on div at bounding box center [219, 182] width 3 height 53
click at [239, 227] on button at bounding box center [243, 225] width 17 height 15
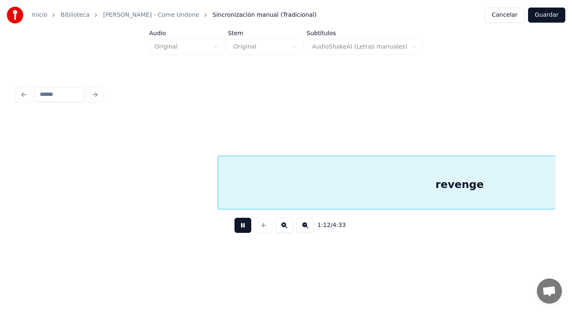
scroll to position [0, 42208]
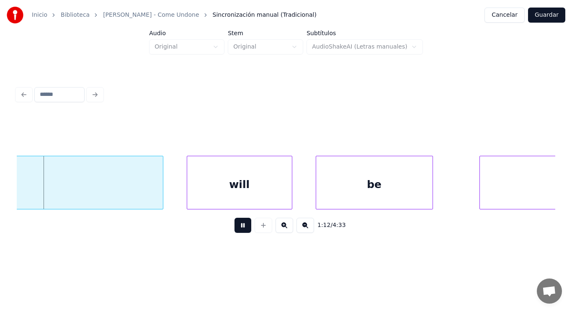
click at [239, 227] on button at bounding box center [243, 225] width 17 height 15
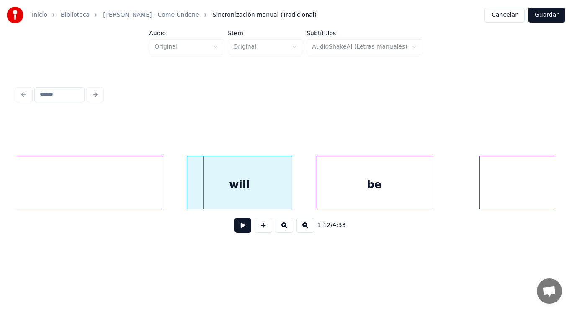
click at [218, 195] on div "will" at bounding box center [239, 184] width 105 height 57
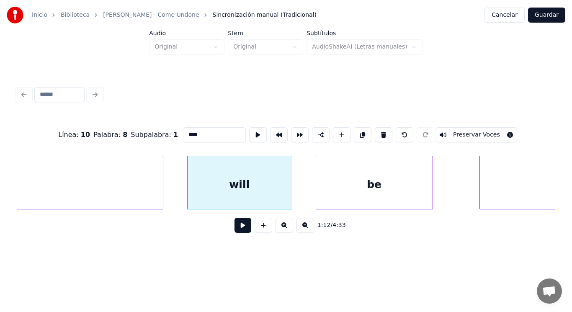
click at [236, 228] on button at bounding box center [243, 225] width 17 height 15
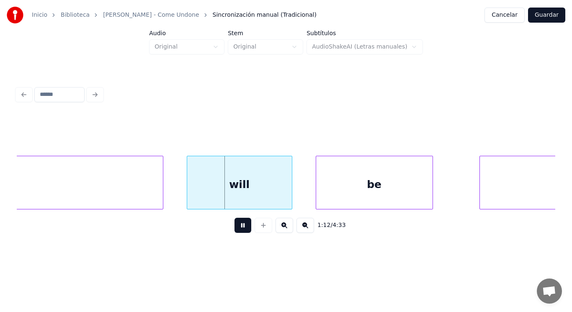
click at [236, 228] on button at bounding box center [243, 225] width 17 height 15
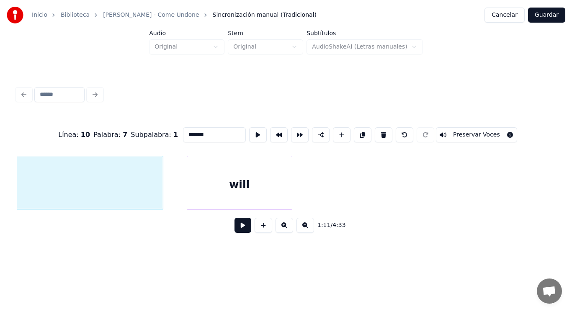
scroll to position [0, 41870]
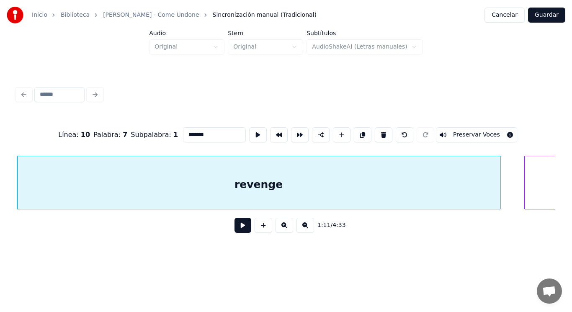
click at [237, 225] on button at bounding box center [243, 225] width 17 height 15
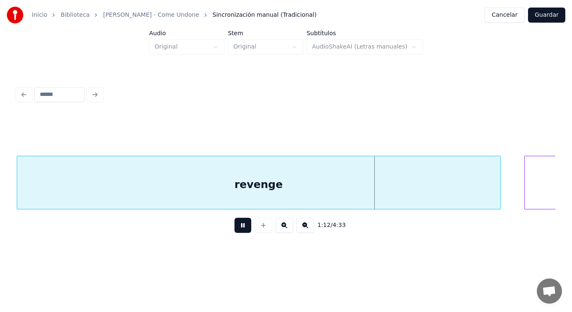
click at [237, 225] on button at bounding box center [243, 225] width 17 height 15
click at [488, 196] on div at bounding box center [487, 182] width 3 height 53
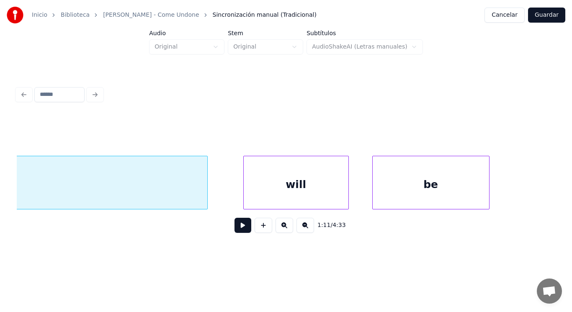
scroll to position [0, 42155]
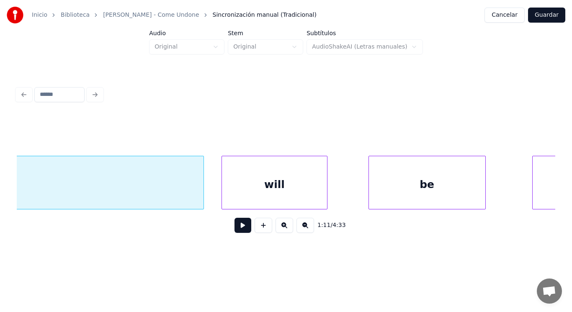
click at [297, 195] on div "will" at bounding box center [274, 184] width 105 height 57
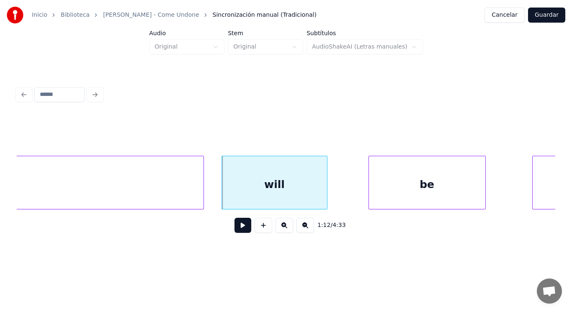
click at [239, 229] on button at bounding box center [243, 225] width 17 height 15
click at [318, 196] on div at bounding box center [318, 182] width 3 height 53
click at [240, 227] on button at bounding box center [243, 225] width 17 height 15
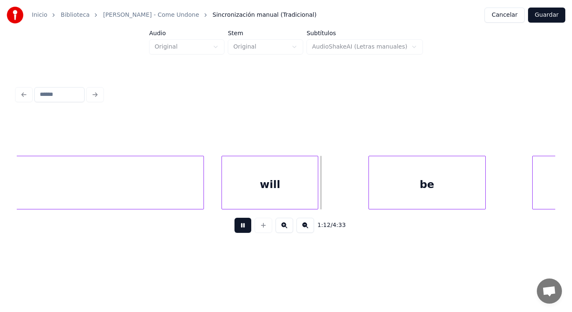
click at [240, 227] on button at bounding box center [243, 225] width 17 height 15
click at [343, 188] on div at bounding box center [342, 182] width 3 height 53
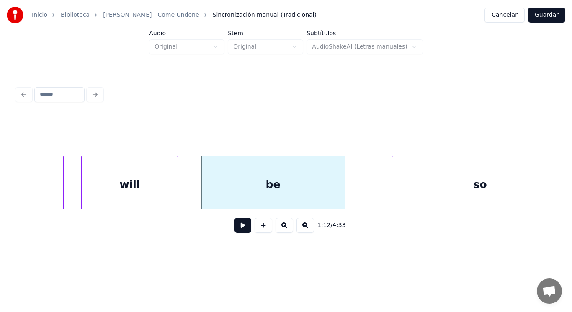
scroll to position [0, 42356]
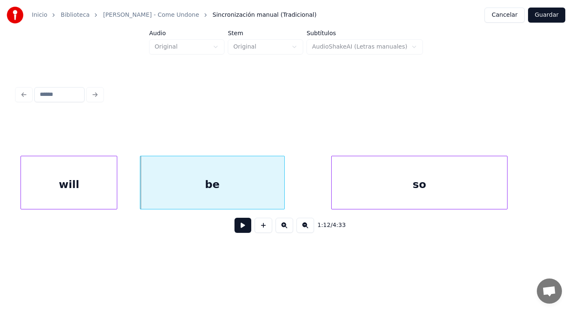
click at [237, 228] on button at bounding box center [243, 225] width 17 height 15
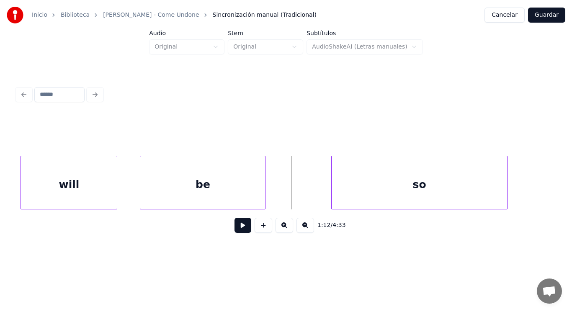
click at [265, 197] on div at bounding box center [264, 182] width 3 height 53
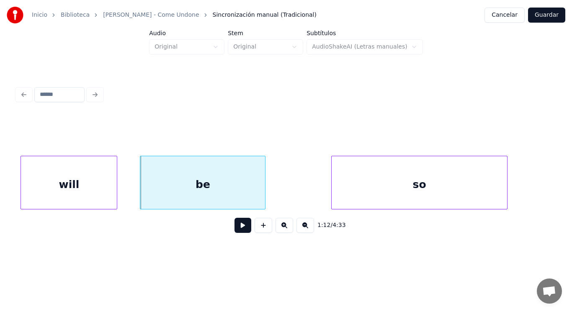
click at [240, 227] on button at bounding box center [243, 225] width 17 height 15
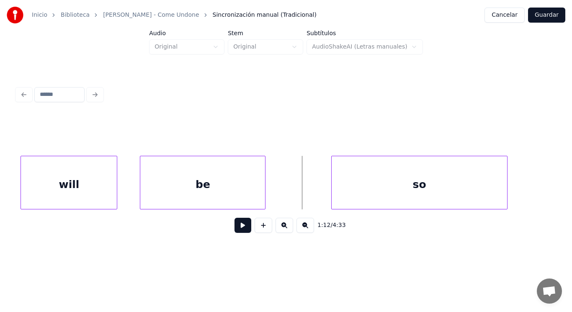
drag, startPoint x: 284, startPoint y: 191, endPoint x: 263, endPoint y: 204, distance: 25.1
click at [235, 229] on button at bounding box center [243, 225] width 17 height 15
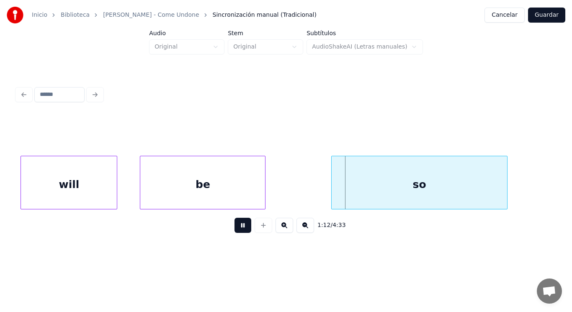
click at [235, 229] on button at bounding box center [243, 225] width 17 height 15
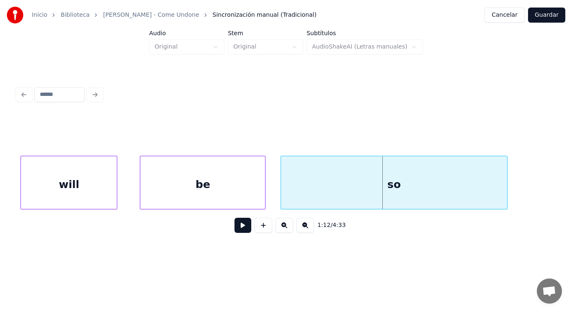
click at [281, 198] on div at bounding box center [282, 182] width 3 height 53
click at [239, 226] on button at bounding box center [243, 225] width 17 height 15
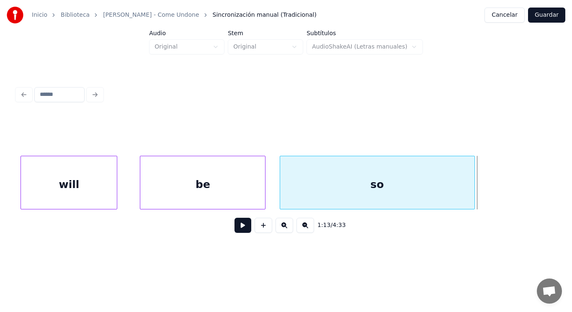
click at [473, 196] on div at bounding box center [473, 182] width 3 height 53
click at [238, 226] on button at bounding box center [243, 225] width 17 height 15
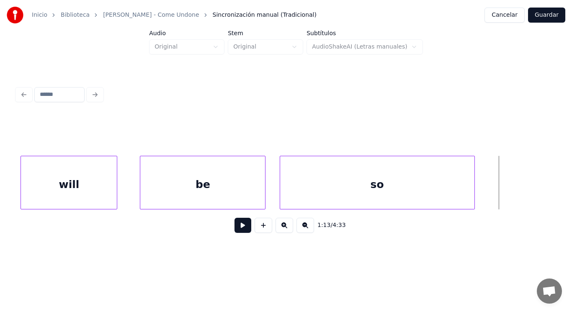
click at [473, 190] on div at bounding box center [473, 182] width 3 height 53
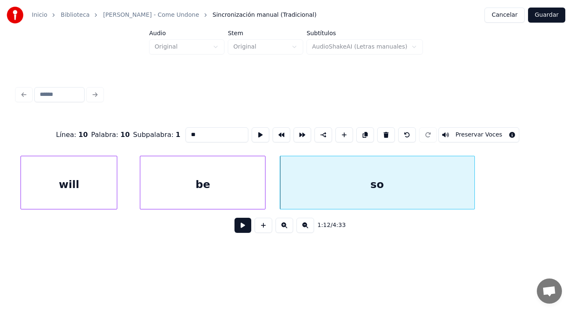
click at [240, 227] on button at bounding box center [243, 225] width 17 height 15
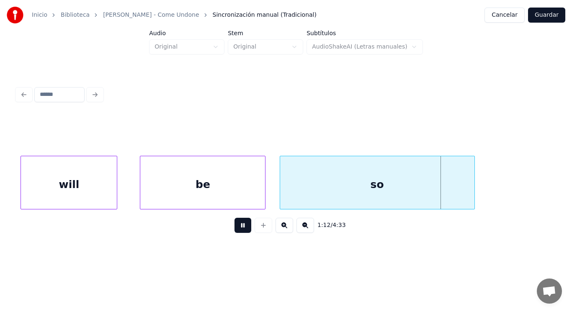
click at [240, 227] on button at bounding box center [243, 225] width 17 height 15
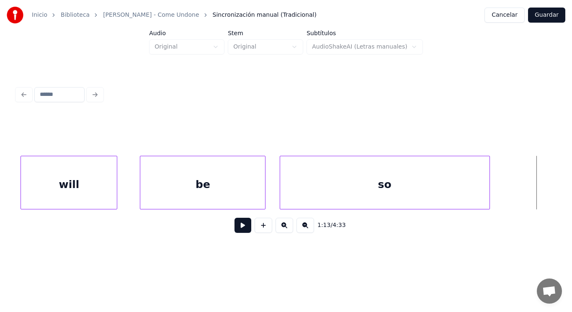
click at [487, 189] on div at bounding box center [488, 182] width 3 height 53
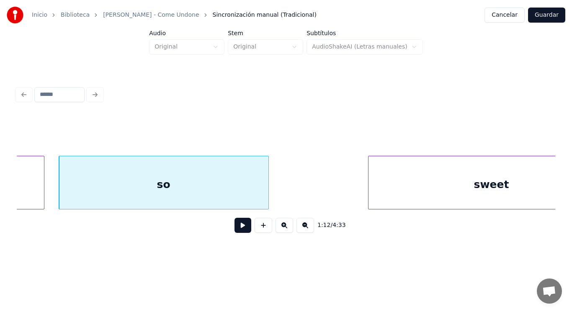
scroll to position [0, 42591]
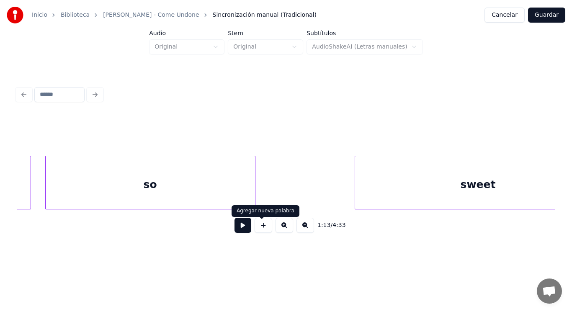
click at [244, 227] on button at bounding box center [243, 225] width 17 height 15
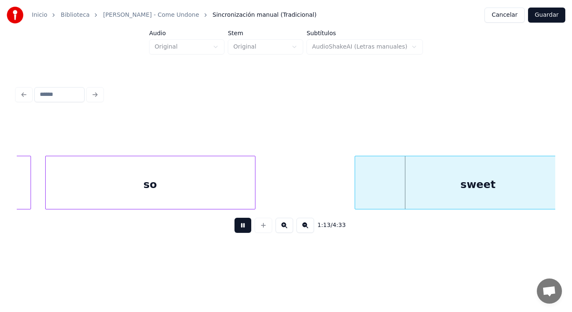
click at [244, 227] on button at bounding box center [243, 225] width 17 height 15
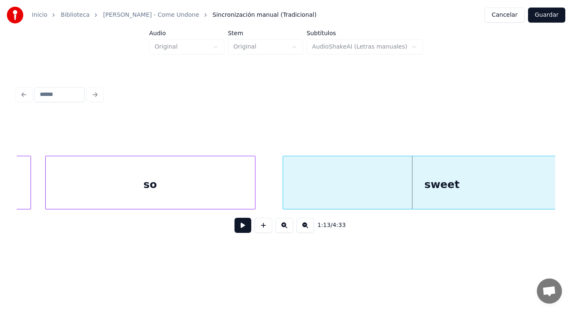
click at [285, 199] on div at bounding box center [284, 182] width 3 height 53
click at [237, 227] on button at bounding box center [243, 225] width 17 height 15
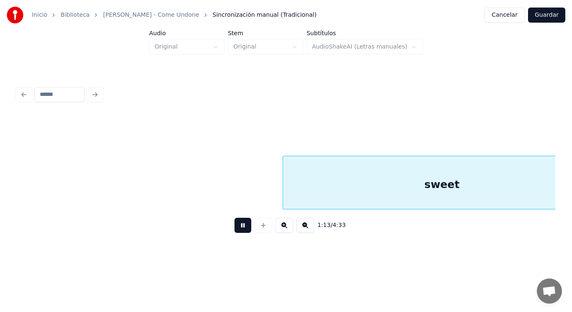
scroll to position [0, 43131]
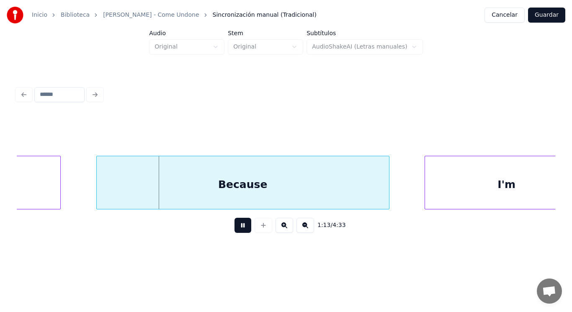
click at [237, 227] on button at bounding box center [243, 225] width 17 height 15
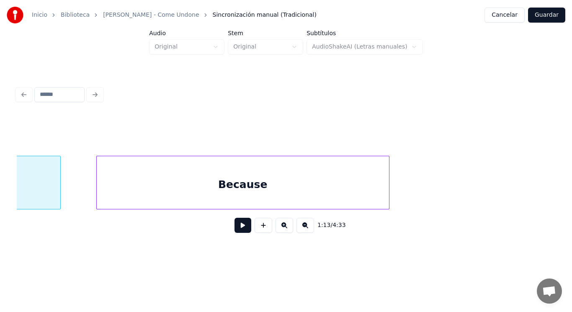
scroll to position [0, 42857]
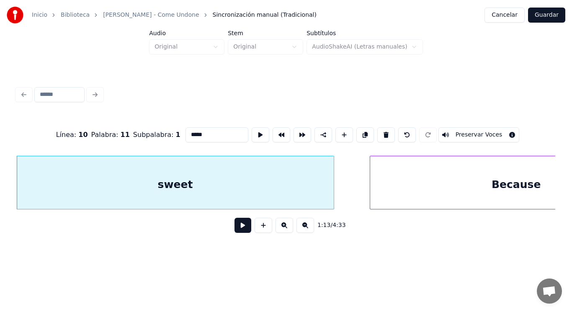
click at [236, 230] on button at bounding box center [243, 225] width 17 height 15
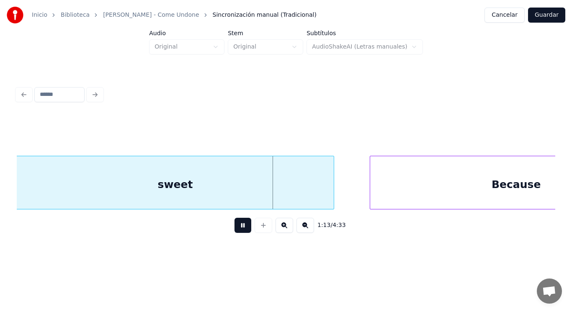
click at [236, 230] on button at bounding box center [243, 225] width 17 height 15
click at [316, 196] on div at bounding box center [315, 182] width 3 height 53
click at [237, 229] on button at bounding box center [243, 225] width 17 height 15
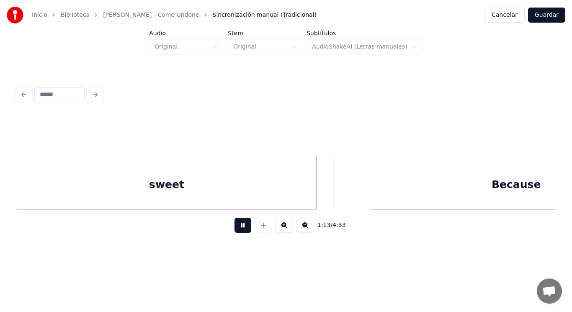
click at [237, 229] on button at bounding box center [243, 225] width 17 height 15
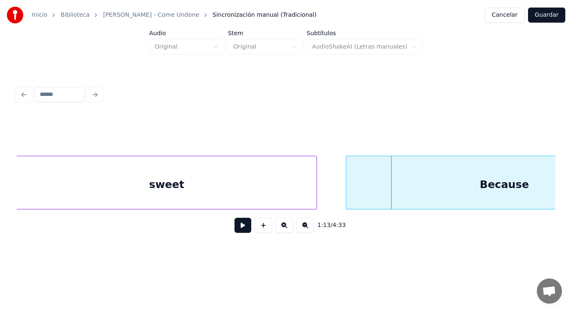
click at [347, 193] on div at bounding box center [347, 182] width 3 height 53
click at [228, 186] on div "sweet" at bounding box center [166, 184] width 300 height 57
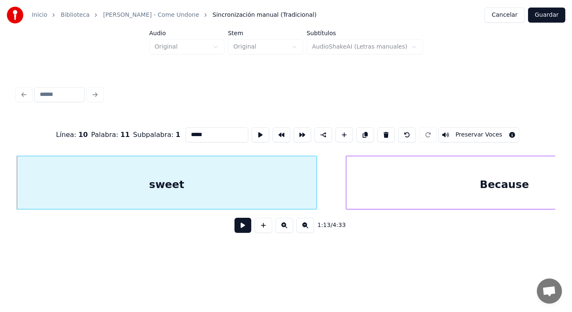
click at [195, 130] on input "*****" at bounding box center [217, 134] width 63 height 15
type input "******"
click at [239, 227] on button at bounding box center [243, 225] width 17 height 15
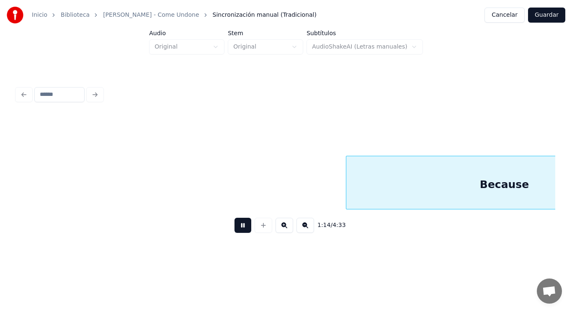
scroll to position [0, 43402]
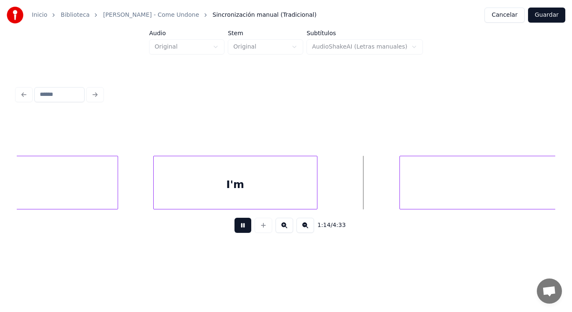
click at [239, 227] on button at bounding box center [243, 225] width 17 height 15
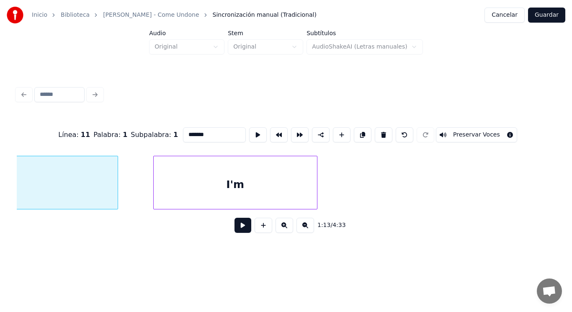
scroll to position [0, 43187]
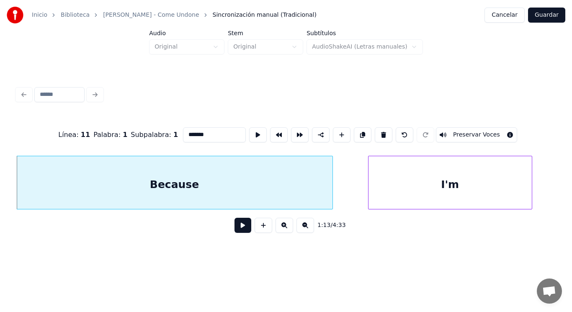
click at [235, 227] on button at bounding box center [243, 225] width 17 height 15
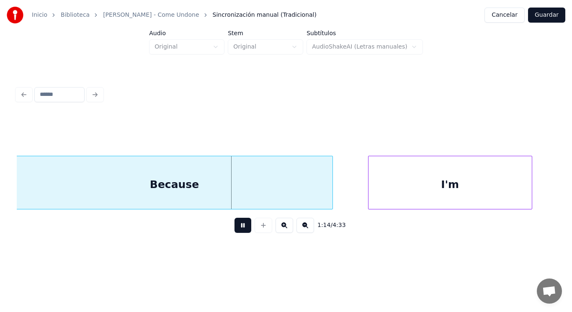
click at [235, 227] on button at bounding box center [243, 225] width 17 height 15
click at [227, 197] on div "Because" at bounding box center [174, 184] width 316 height 57
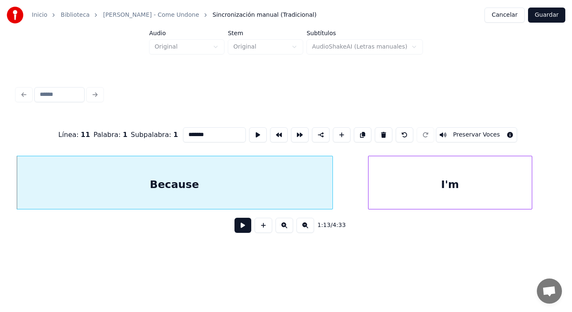
click at [237, 227] on button at bounding box center [243, 225] width 17 height 15
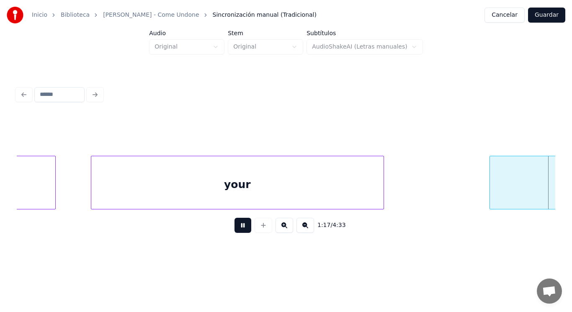
scroll to position [0, 45366]
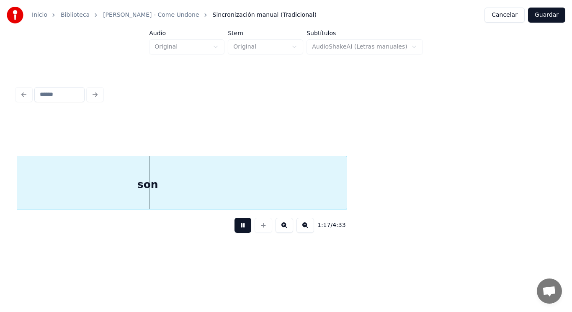
click at [236, 229] on button at bounding box center [243, 225] width 17 height 15
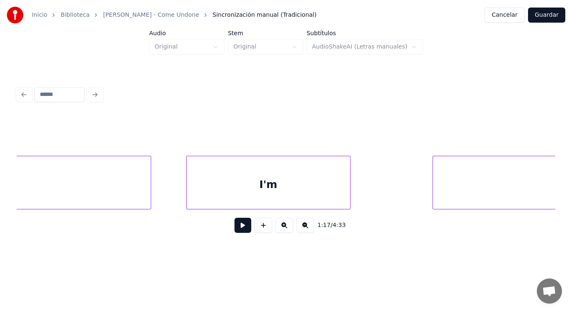
scroll to position [0, 43110]
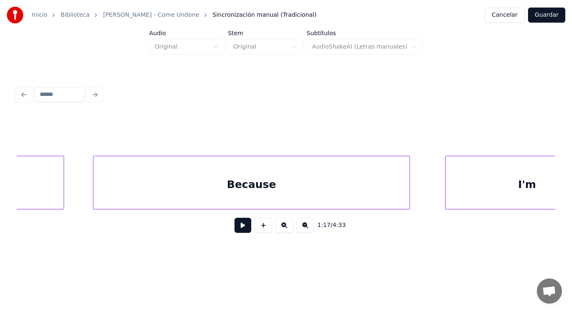
click at [178, 183] on div "Because" at bounding box center [251, 184] width 316 height 57
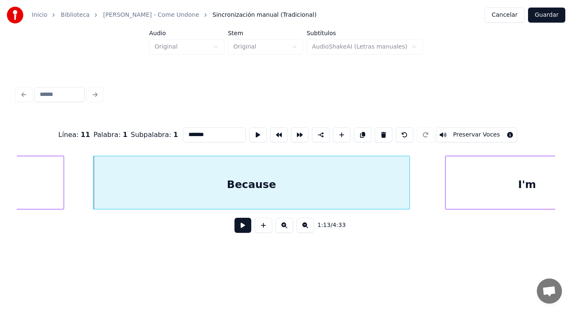
click at [235, 227] on button at bounding box center [243, 225] width 17 height 15
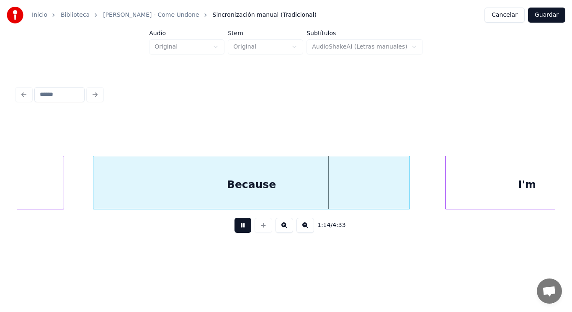
click at [235, 227] on button at bounding box center [243, 225] width 17 height 15
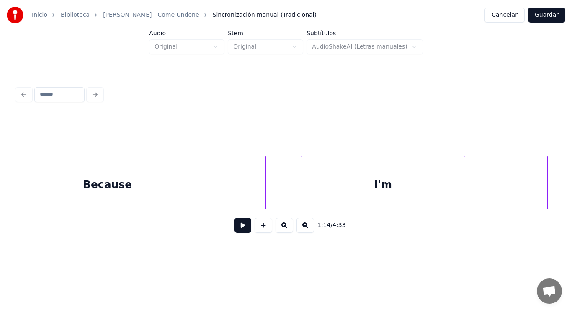
scroll to position [0, 43295]
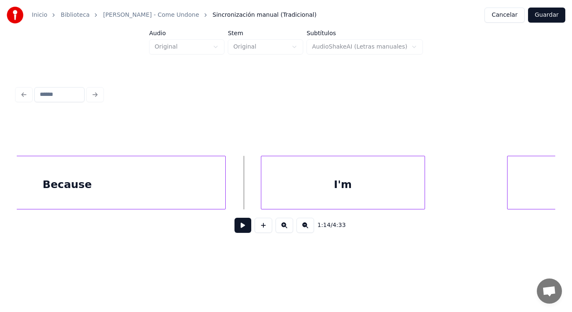
click at [236, 223] on button at bounding box center [243, 225] width 17 height 15
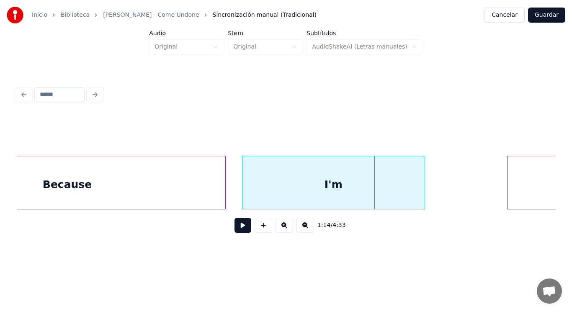
click at [242, 196] on div at bounding box center [243, 182] width 3 height 53
click at [236, 227] on button at bounding box center [243, 225] width 17 height 15
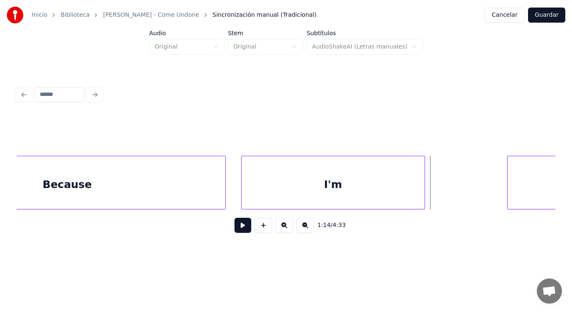
click at [351, 188] on div "I'm" at bounding box center [333, 184] width 183 height 57
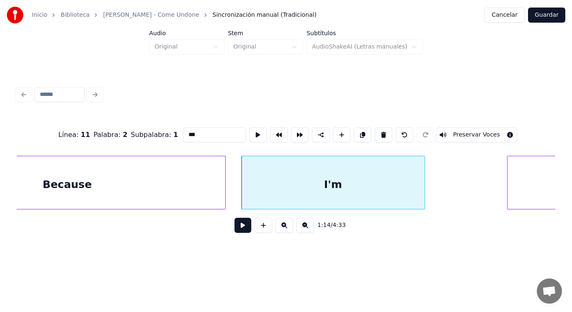
click at [238, 226] on button at bounding box center [243, 225] width 17 height 15
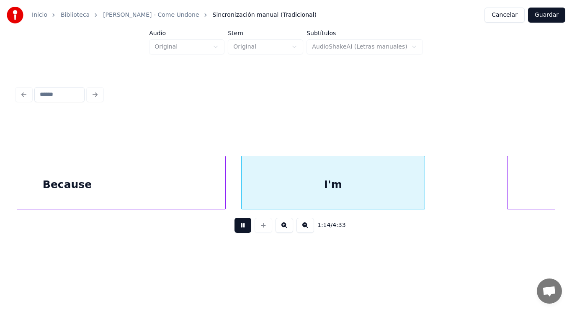
click at [238, 226] on button at bounding box center [243, 225] width 17 height 15
click at [402, 195] on div at bounding box center [402, 182] width 3 height 53
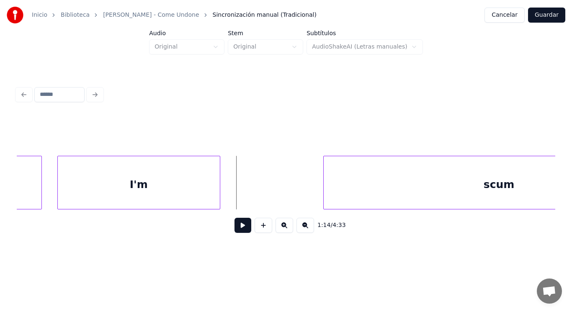
scroll to position [0, 43479]
click at [238, 229] on button at bounding box center [243, 225] width 17 height 15
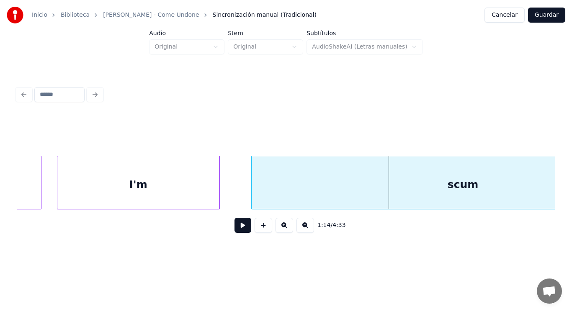
click at [253, 194] on div at bounding box center [253, 182] width 3 height 53
click at [241, 228] on button at bounding box center [243, 225] width 17 height 15
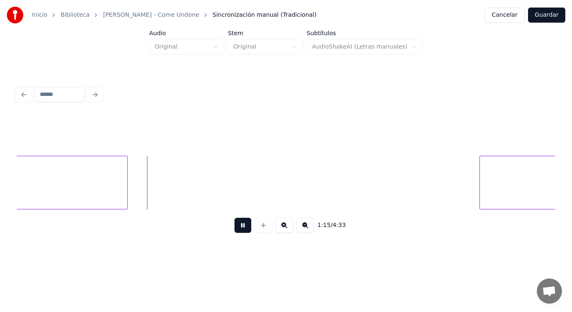
click at [241, 228] on button at bounding box center [243, 225] width 17 height 15
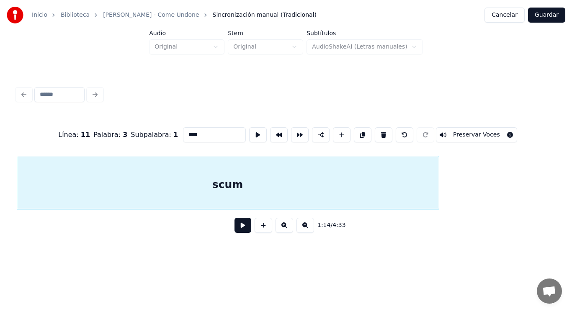
click at [238, 229] on button at bounding box center [243, 225] width 17 height 15
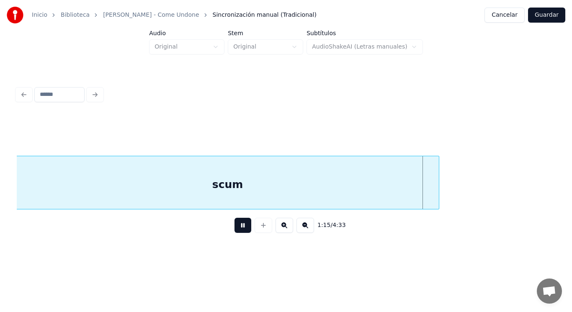
click at [238, 229] on button at bounding box center [243, 225] width 17 height 15
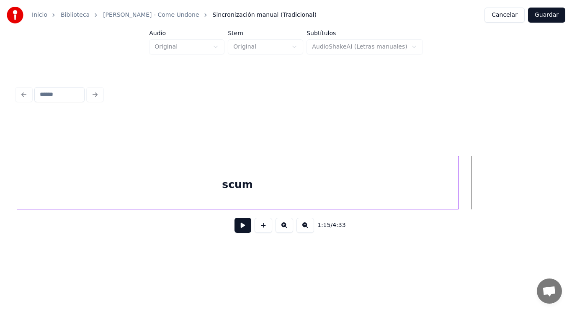
click at [457, 190] on div at bounding box center [457, 182] width 3 height 53
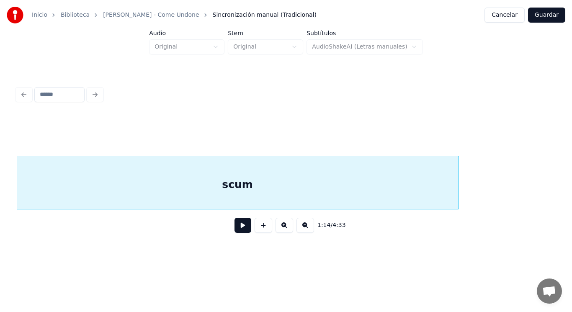
click at [243, 228] on button at bounding box center [243, 225] width 17 height 15
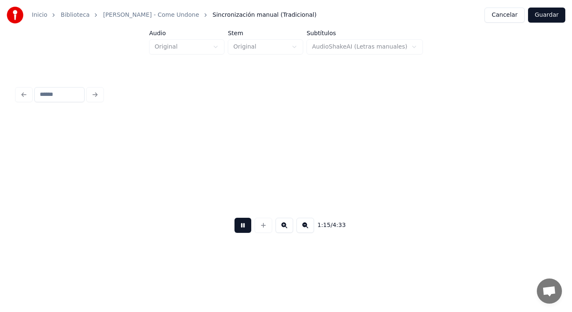
scroll to position [0, 44255]
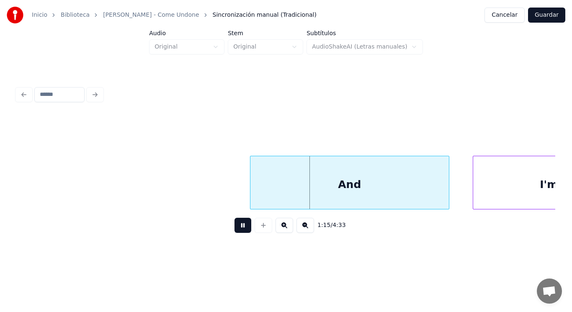
click at [243, 228] on button at bounding box center [243, 225] width 17 height 15
click at [223, 193] on div at bounding box center [223, 182] width 3 height 53
click at [238, 225] on button at bounding box center [243, 225] width 17 height 15
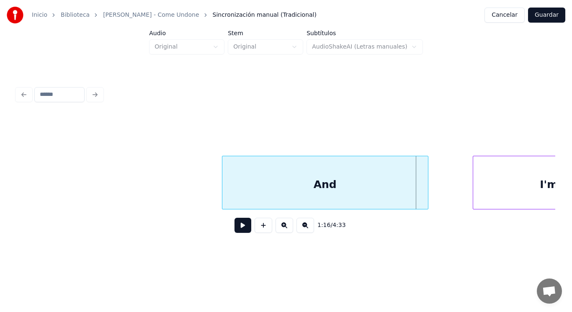
click at [427, 193] on div at bounding box center [426, 182] width 3 height 53
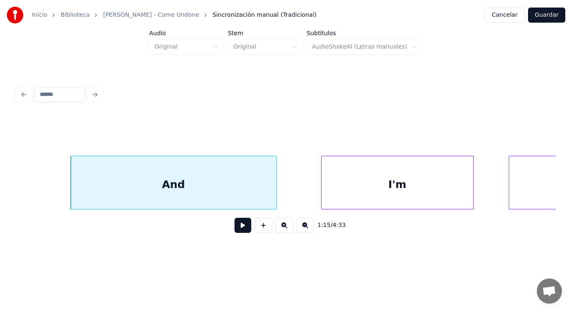
scroll to position [0, 44440]
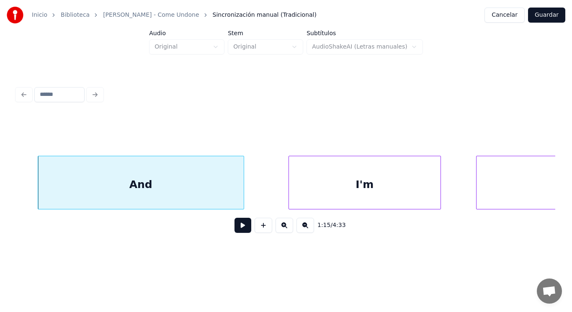
click at [235, 229] on button at bounding box center [243, 225] width 17 height 15
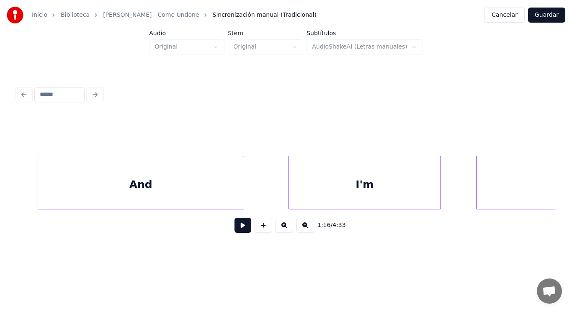
drag, startPoint x: 256, startPoint y: 192, endPoint x: 241, endPoint y: 232, distance: 42.2
click at [240, 233] on button at bounding box center [243, 225] width 17 height 15
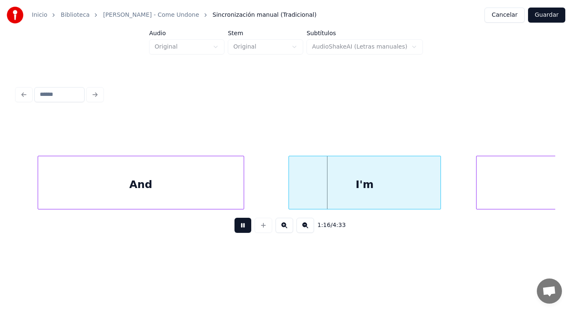
click at [240, 233] on button at bounding box center [243, 225] width 17 height 15
click at [235, 193] on div at bounding box center [236, 182] width 3 height 53
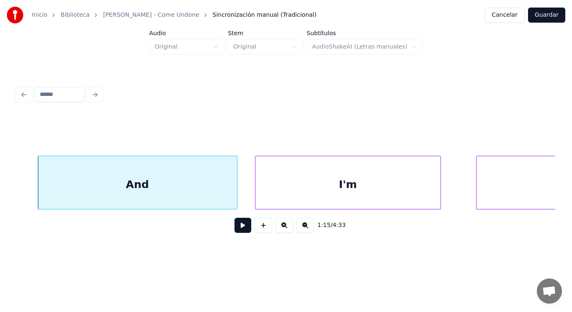
click at [255, 196] on div at bounding box center [256, 182] width 3 height 53
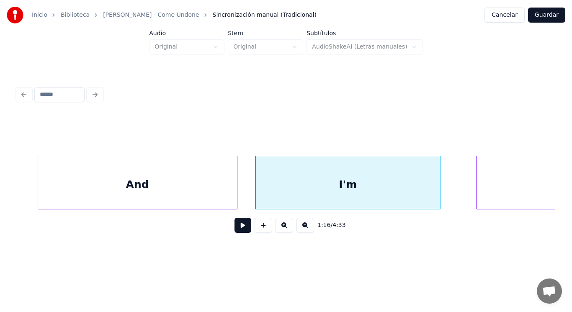
click at [242, 226] on button at bounding box center [243, 225] width 17 height 15
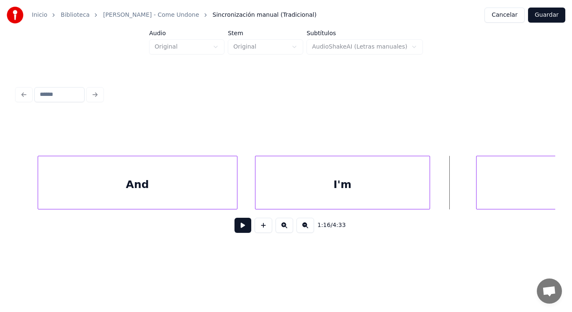
click at [429, 196] on div at bounding box center [428, 182] width 3 height 53
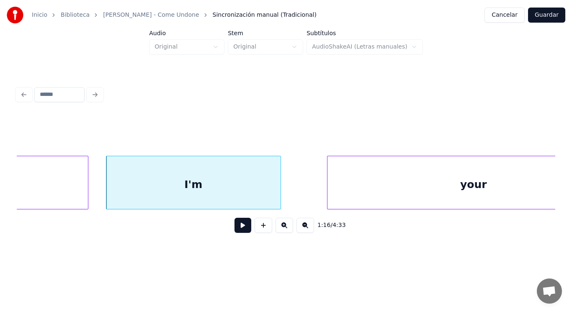
scroll to position [0, 44590]
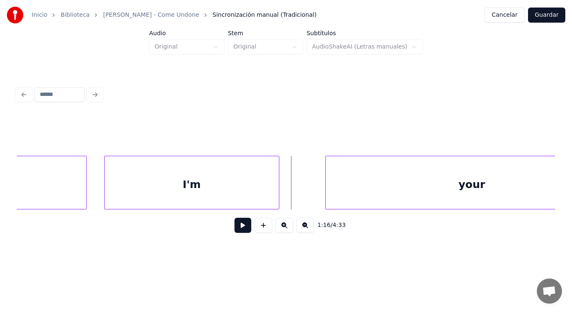
click at [242, 227] on button at bounding box center [243, 225] width 17 height 15
click at [243, 227] on button at bounding box center [243, 225] width 17 height 15
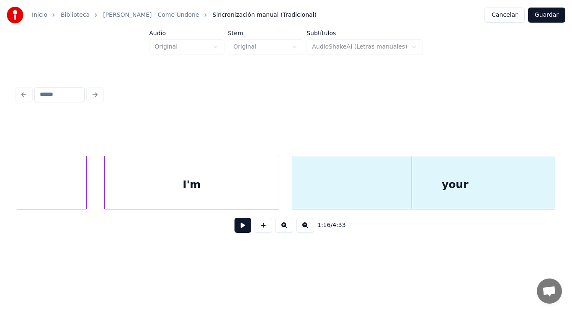
click at [292, 194] on div at bounding box center [293, 182] width 3 height 53
click at [235, 225] on button at bounding box center [243, 225] width 17 height 15
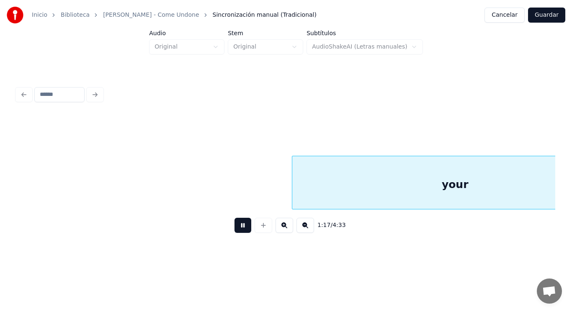
scroll to position [0, 45139]
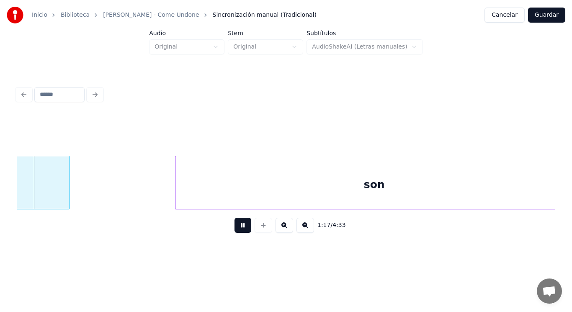
click at [235, 225] on button at bounding box center [243, 225] width 17 height 15
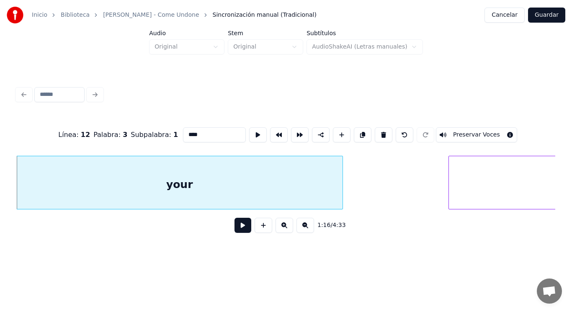
click at [235, 227] on button at bounding box center [243, 225] width 17 height 15
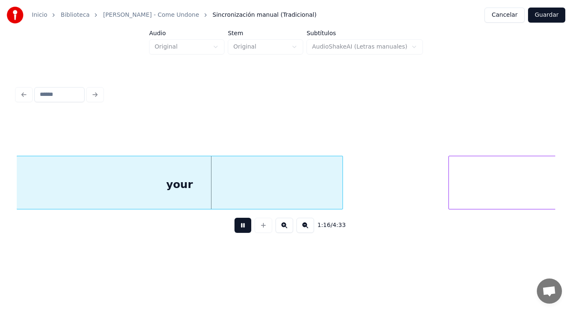
click at [235, 227] on button at bounding box center [243, 225] width 17 height 15
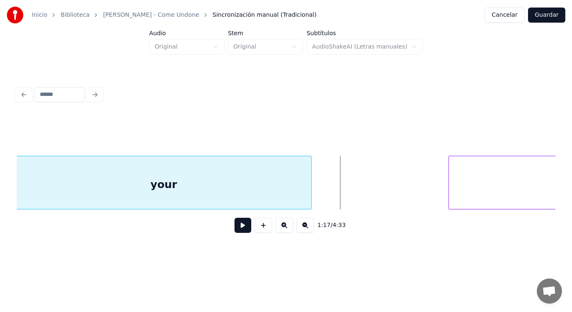
click at [311, 192] on div at bounding box center [310, 182] width 3 height 53
click at [240, 225] on button at bounding box center [243, 225] width 17 height 15
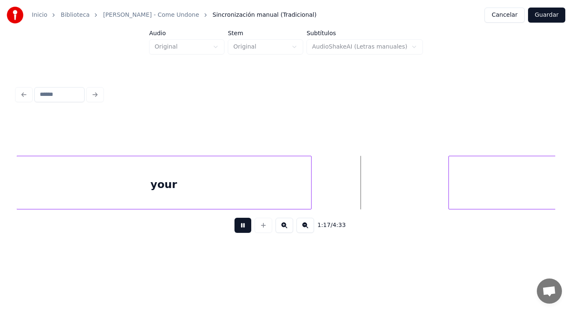
click at [240, 225] on button at bounding box center [243, 225] width 17 height 15
click at [361, 189] on div at bounding box center [361, 182] width 3 height 53
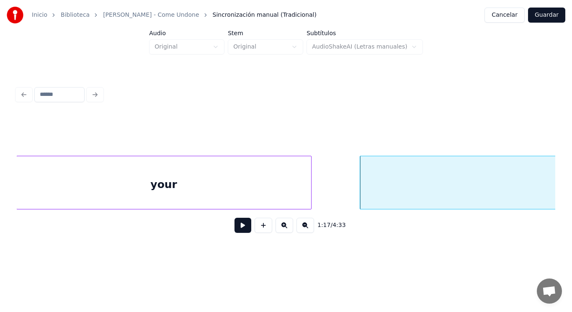
click at [240, 229] on button at bounding box center [243, 225] width 17 height 15
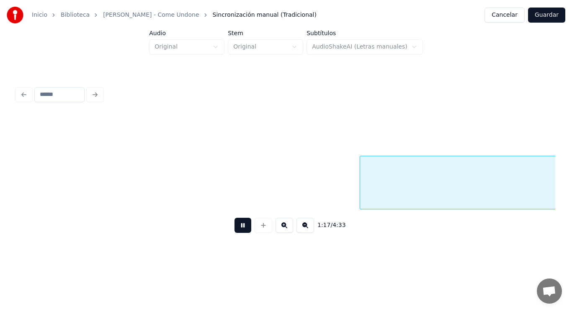
scroll to position [0, 45407]
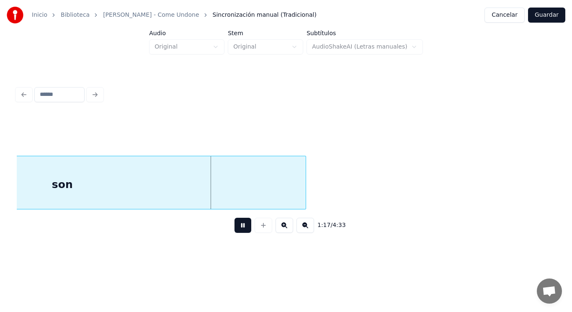
click at [240, 229] on button at bounding box center [243, 225] width 17 height 15
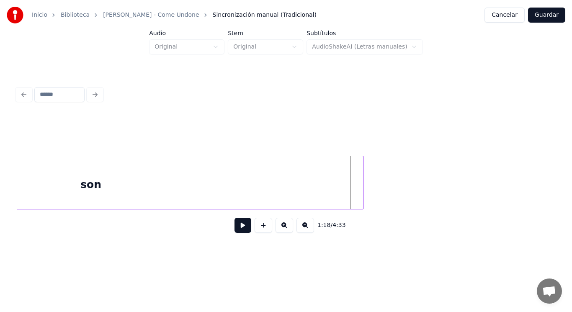
click at [361, 183] on div at bounding box center [362, 182] width 3 height 53
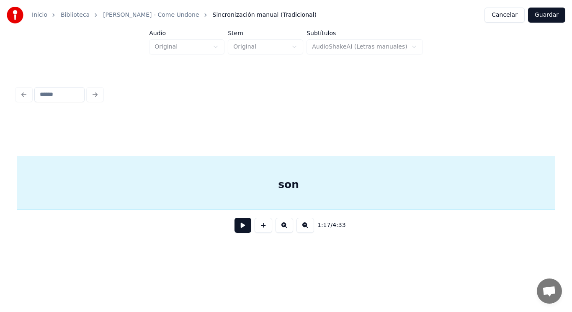
click at [235, 231] on button at bounding box center [243, 225] width 17 height 15
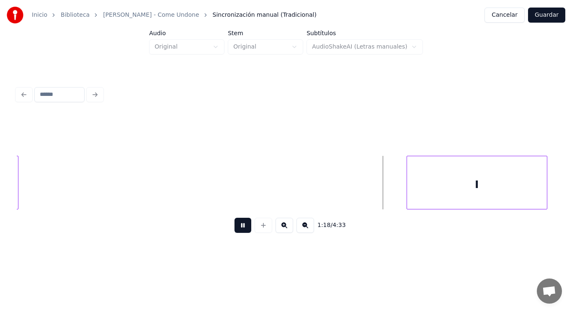
click at [235, 231] on button at bounding box center [243, 225] width 17 height 15
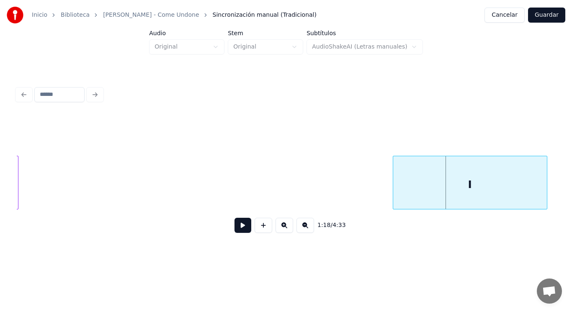
click at [394, 192] on div at bounding box center [394, 182] width 3 height 53
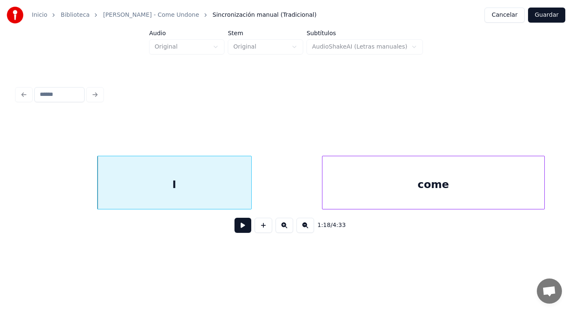
scroll to position [0, 46070]
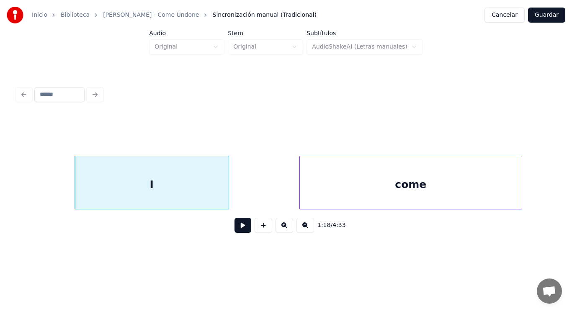
click at [237, 227] on button at bounding box center [243, 225] width 17 height 15
click at [214, 189] on div at bounding box center [214, 182] width 3 height 53
click at [235, 225] on button at bounding box center [243, 225] width 17 height 15
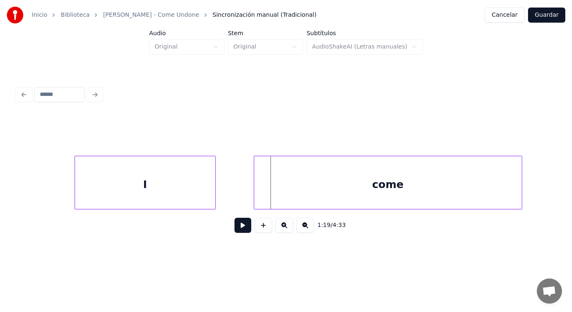
click at [255, 195] on div at bounding box center [255, 182] width 3 height 53
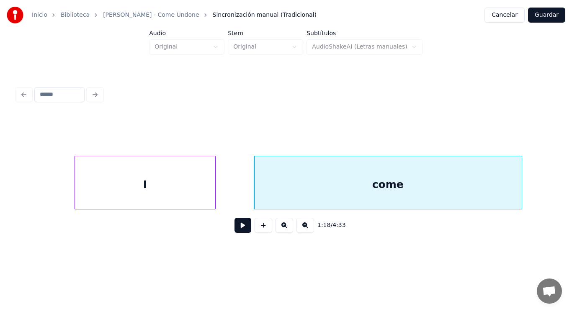
click at [240, 227] on button at bounding box center [243, 225] width 17 height 15
click at [503, 196] on div at bounding box center [502, 182] width 3 height 53
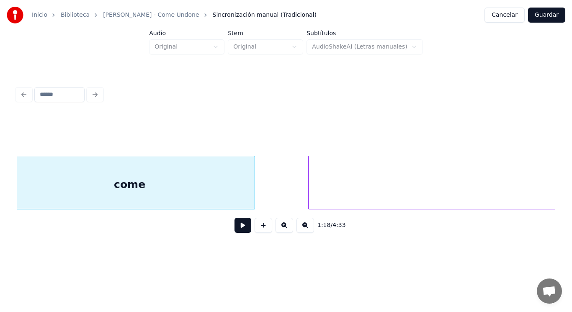
scroll to position [0, 46322]
click at [236, 228] on button at bounding box center [243, 225] width 17 height 15
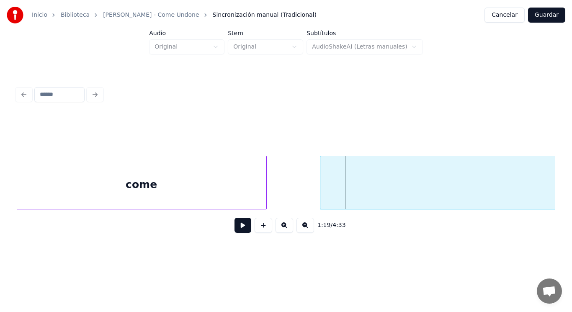
drag, startPoint x: 284, startPoint y: 192, endPoint x: 256, endPoint y: 208, distance: 32.8
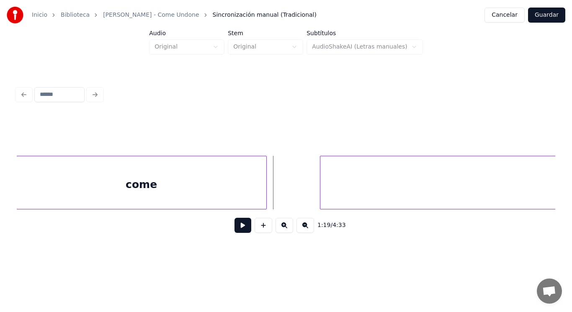
click at [236, 226] on button at bounding box center [243, 225] width 17 height 15
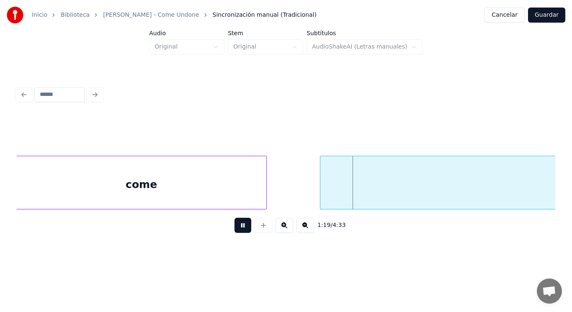
click at [236, 226] on button at bounding box center [243, 225] width 17 height 15
click at [299, 193] on div at bounding box center [299, 182] width 3 height 53
click at [240, 229] on button at bounding box center [243, 225] width 17 height 15
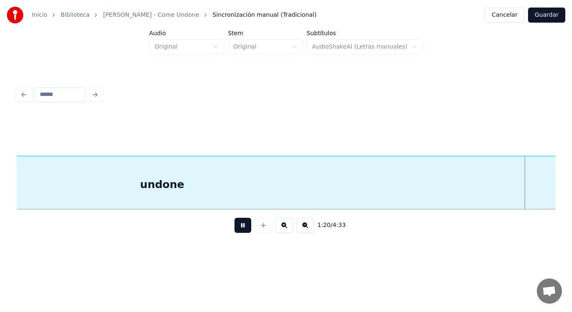
scroll to position [0, 47393]
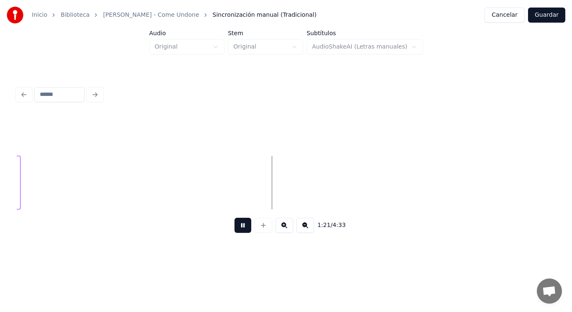
click at [240, 229] on button at bounding box center [243, 225] width 17 height 15
click at [240, 226] on button at bounding box center [243, 225] width 17 height 15
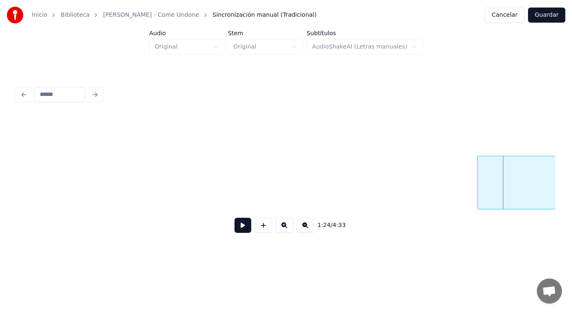
click at [479, 192] on div at bounding box center [479, 182] width 3 height 53
click at [239, 226] on button at bounding box center [243, 225] width 17 height 15
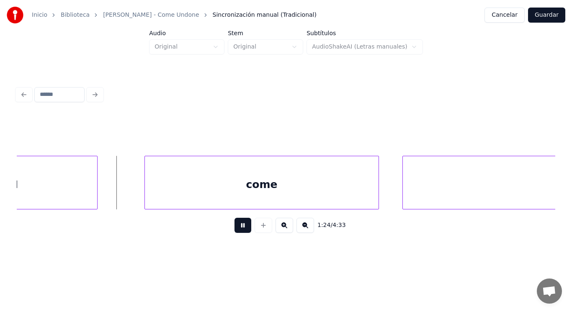
click at [239, 226] on button at bounding box center [243, 225] width 17 height 15
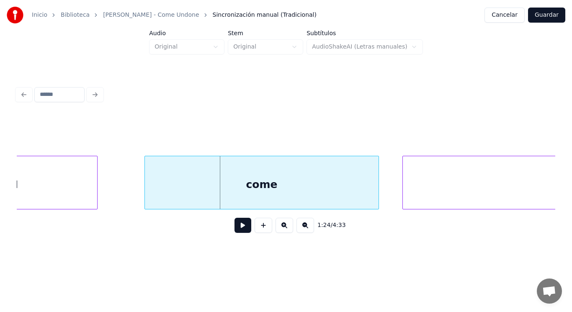
click at [87, 189] on div "I" at bounding box center [17, 184] width 162 height 57
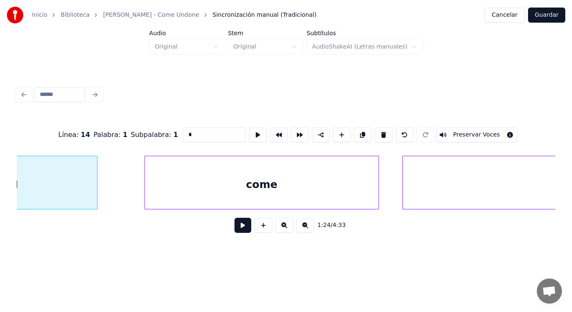
scroll to position [0, 49486]
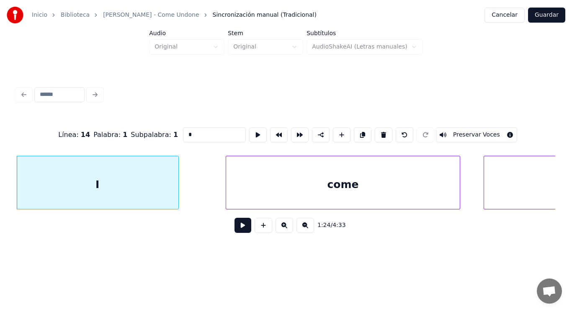
click at [237, 228] on button at bounding box center [243, 225] width 17 height 15
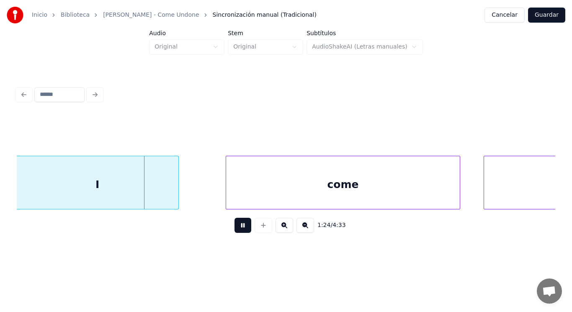
click at [237, 228] on button at bounding box center [243, 225] width 17 height 15
click at [141, 193] on div at bounding box center [141, 182] width 3 height 53
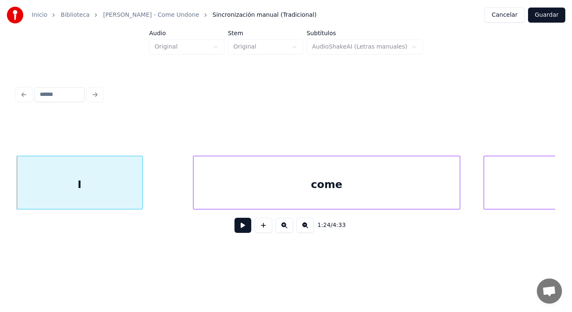
click at [195, 190] on div at bounding box center [194, 182] width 3 height 53
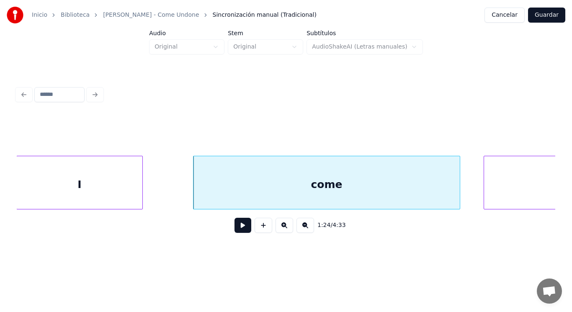
click at [235, 228] on button at bounding box center [243, 225] width 17 height 15
click at [450, 197] on div "come" at bounding box center [326, 184] width 266 height 57
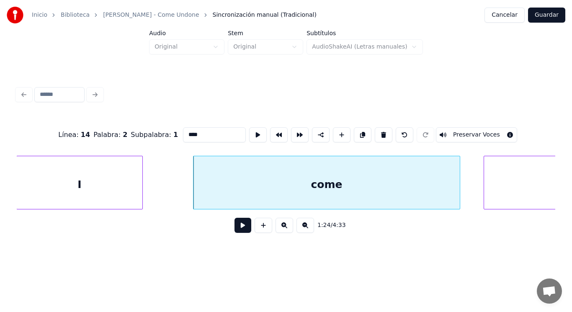
click at [240, 228] on button at bounding box center [243, 225] width 17 height 15
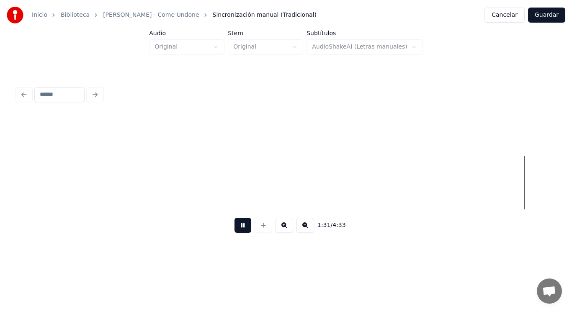
scroll to position [0, 53852]
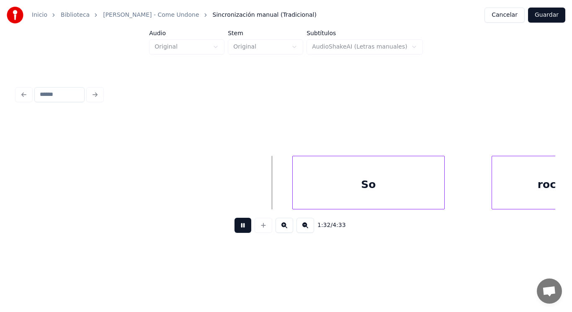
click at [240, 228] on button at bounding box center [243, 225] width 17 height 15
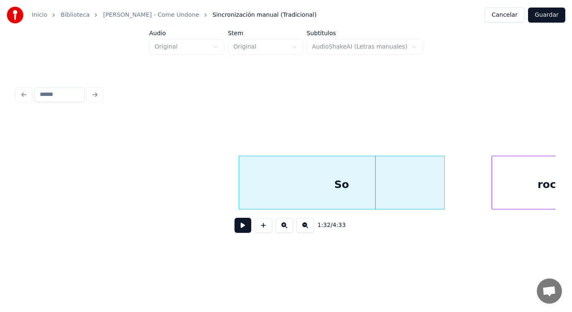
click at [242, 191] on div at bounding box center [240, 182] width 3 height 53
click at [240, 229] on button at bounding box center [243, 225] width 17 height 15
click at [391, 198] on div "So" at bounding box center [341, 184] width 205 height 57
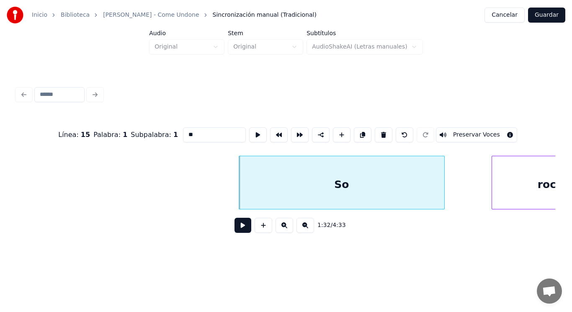
click at [240, 227] on button at bounding box center [243, 225] width 17 height 15
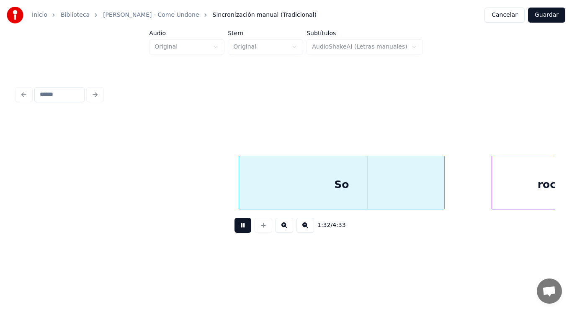
click at [240, 227] on button at bounding box center [243, 225] width 17 height 15
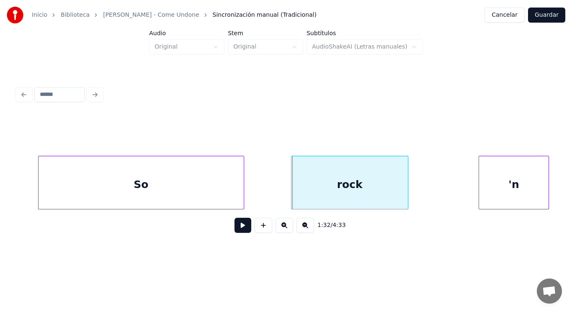
scroll to position [0, 54053]
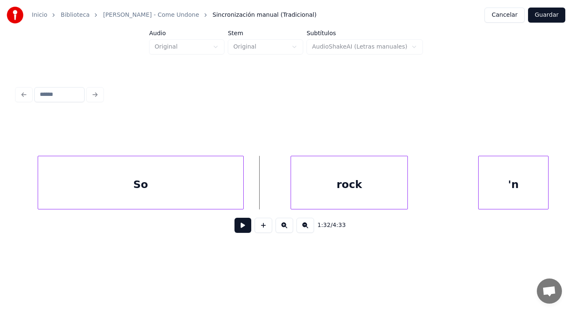
click at [240, 227] on button at bounding box center [243, 225] width 17 height 15
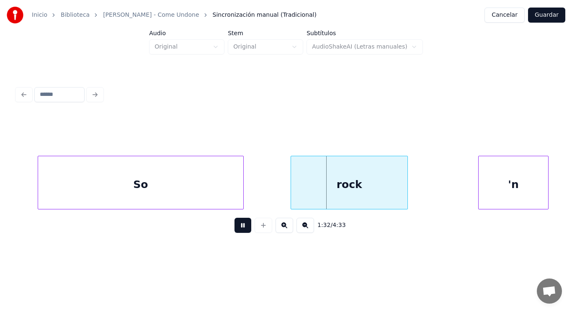
click at [240, 227] on button at bounding box center [243, 225] width 17 height 15
click at [267, 196] on div at bounding box center [266, 182] width 3 height 53
click at [292, 192] on div "rock" at bounding box center [336, 184] width 142 height 57
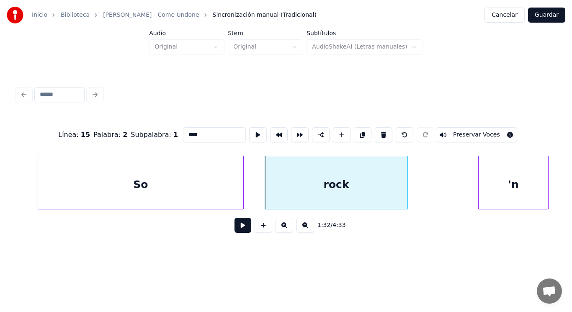
click at [183, 131] on input "****" at bounding box center [214, 134] width 63 height 15
type input "****"
click at [238, 229] on button at bounding box center [243, 225] width 17 height 15
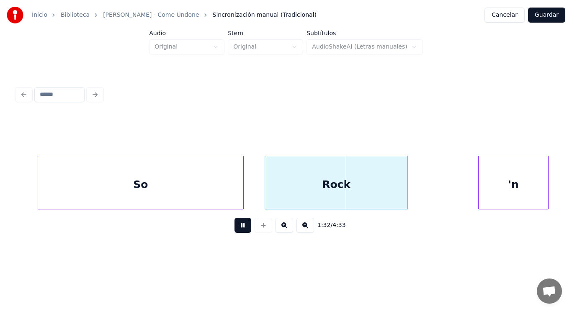
click at [238, 229] on button at bounding box center [243, 225] width 17 height 15
click at [376, 186] on div "Rock" at bounding box center [336, 184] width 142 height 57
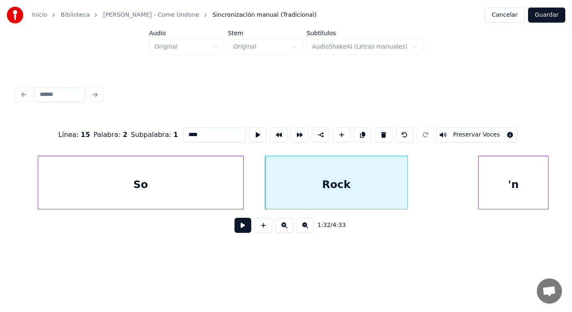
click at [237, 227] on button at bounding box center [243, 225] width 17 height 15
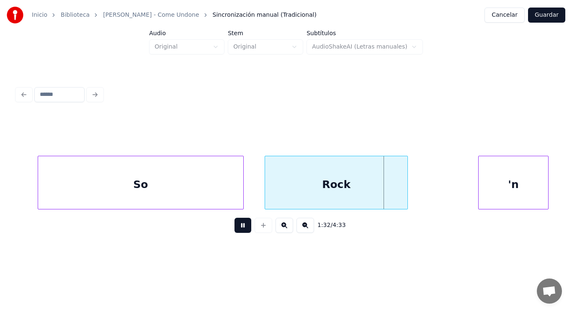
click at [237, 227] on button at bounding box center [243, 225] width 17 height 15
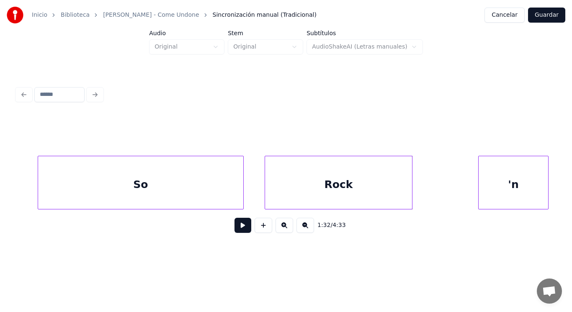
click at [410, 188] on div at bounding box center [411, 182] width 3 height 53
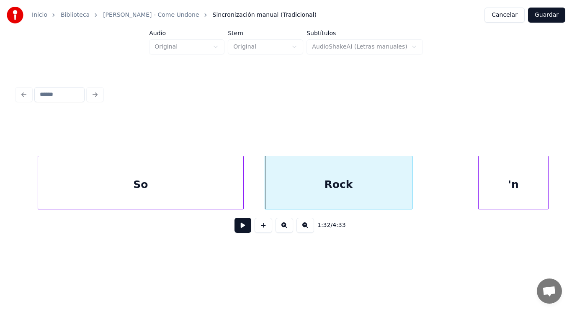
click at [235, 229] on button at bounding box center [243, 225] width 17 height 15
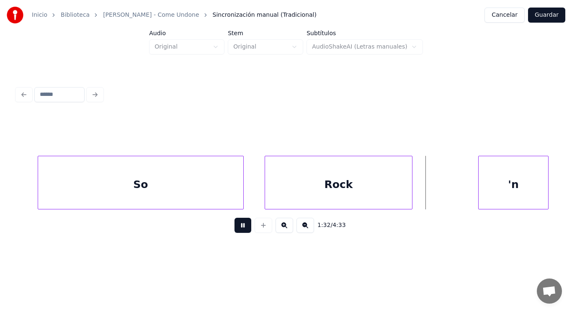
click at [235, 229] on button at bounding box center [243, 225] width 17 height 15
click at [237, 229] on button at bounding box center [243, 225] width 17 height 15
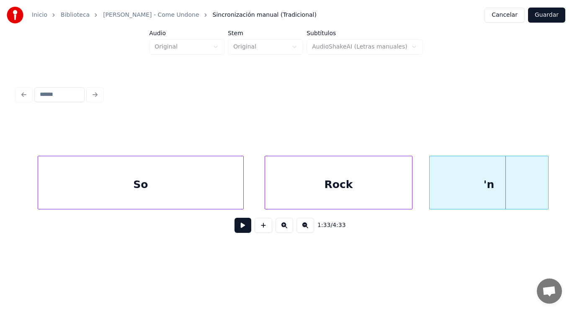
click at [431, 197] on div at bounding box center [431, 182] width 3 height 53
click at [461, 192] on div "'n" at bounding box center [489, 184] width 119 height 57
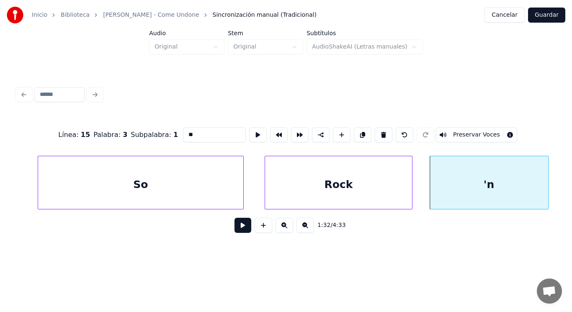
click at [193, 132] on input "**" at bounding box center [214, 134] width 63 height 15
click at [367, 185] on div "Rock" at bounding box center [338, 184] width 147 height 57
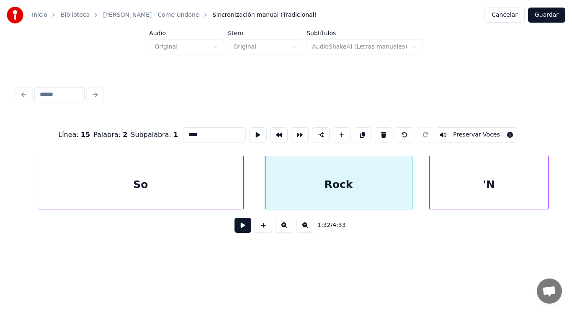
type input "****"
click at [237, 227] on button at bounding box center [243, 225] width 17 height 15
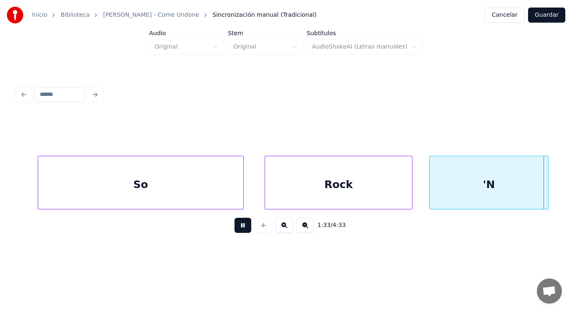
scroll to position [0, 54592]
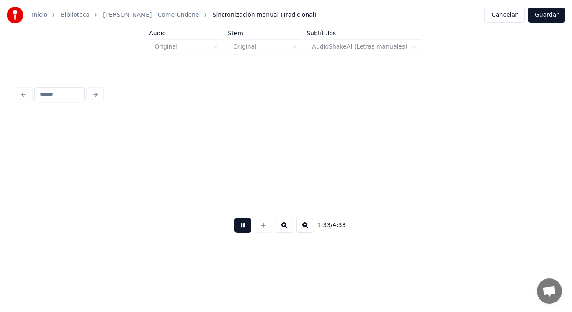
click at [237, 227] on button at bounding box center [243, 225] width 17 height 15
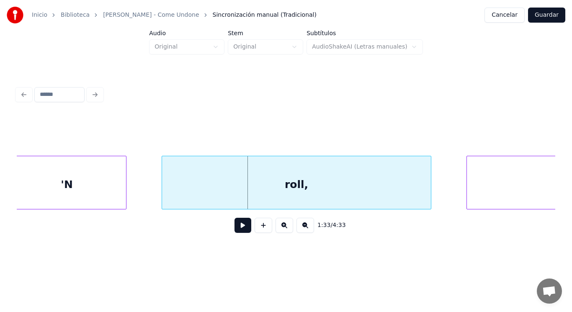
click at [116, 180] on div "'N" at bounding box center [67, 184] width 119 height 57
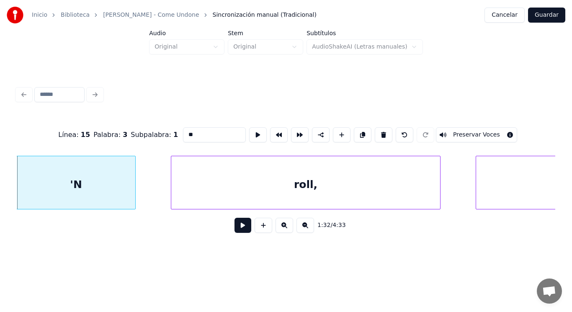
click at [239, 228] on button at bounding box center [243, 225] width 17 height 15
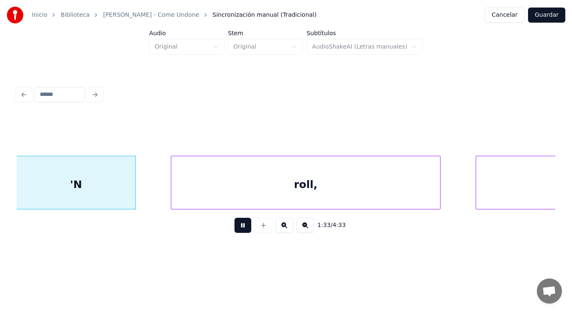
click at [239, 228] on button at bounding box center [243, 225] width 17 height 15
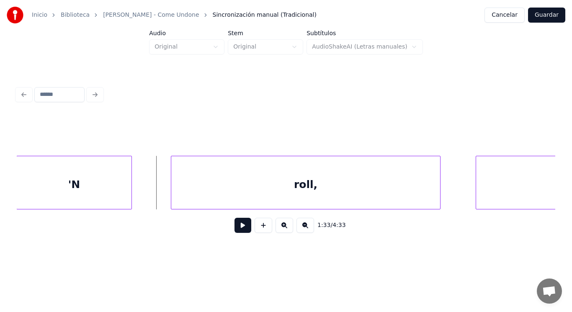
click at [129, 190] on div at bounding box center [130, 182] width 3 height 53
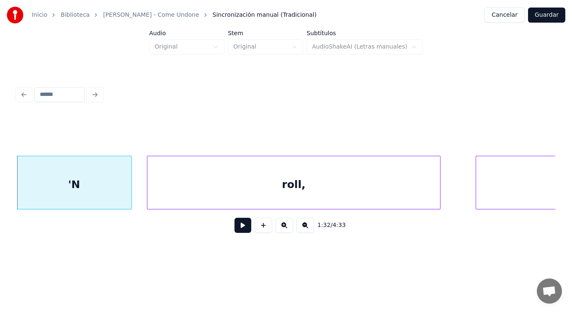
click at [148, 196] on div at bounding box center [148, 182] width 3 height 53
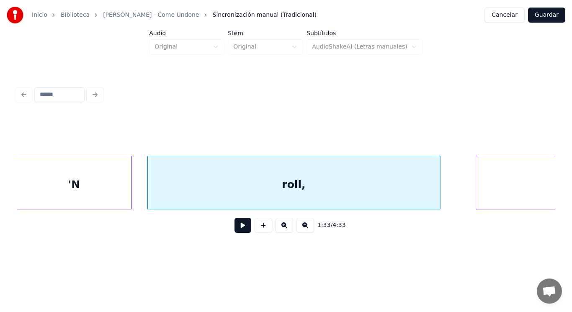
click at [239, 227] on button at bounding box center [243, 225] width 17 height 15
click
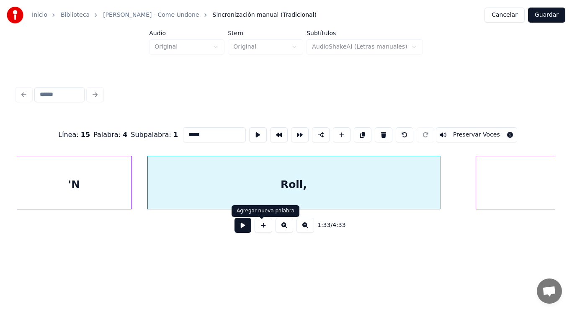
type input "*****"
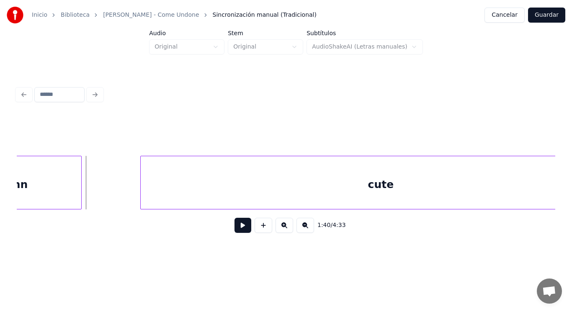
scroll to position [0, 58607]
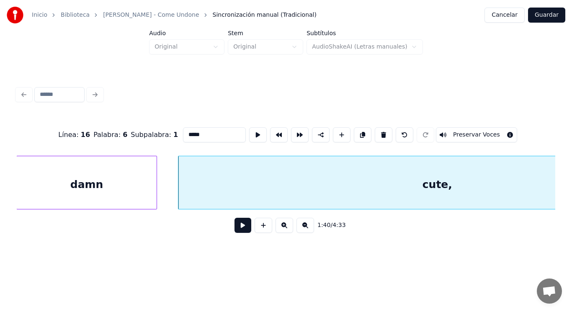
type input "*****"
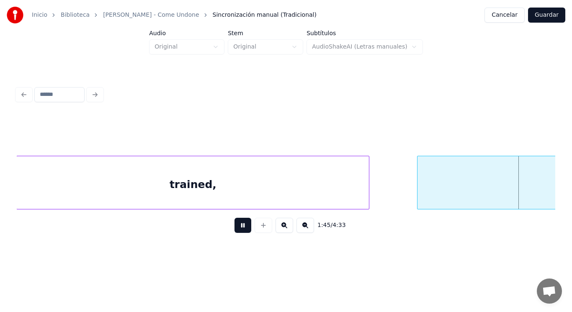
scroll to position [0, 61836]
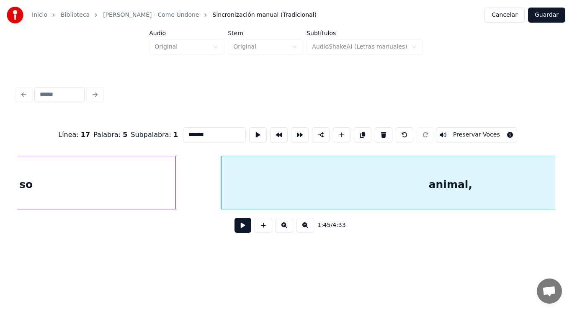
type input "*******"
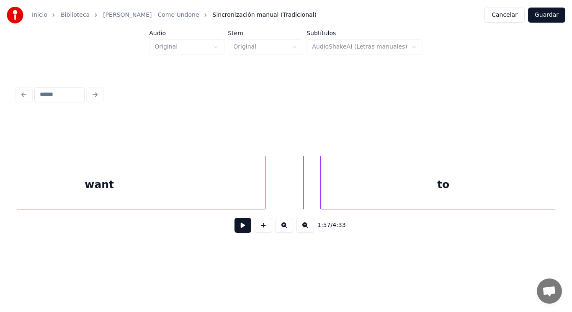
scroll to position [0, 68879]
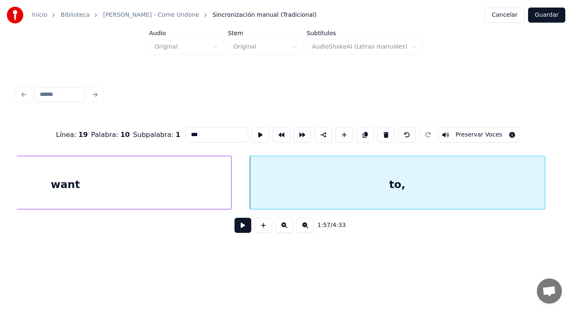
type input "***"
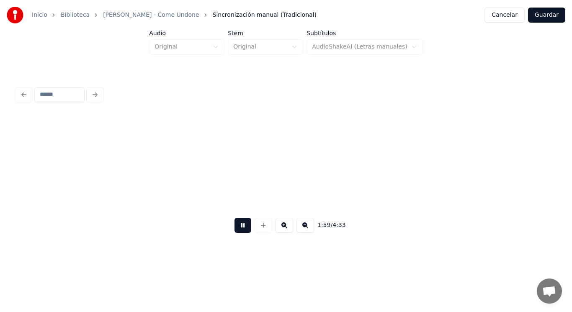
scroll to position [0, 69962]
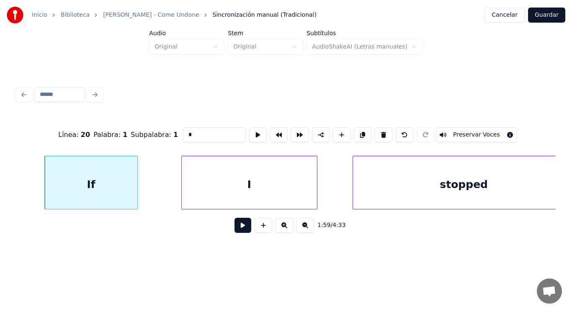
type input "**"
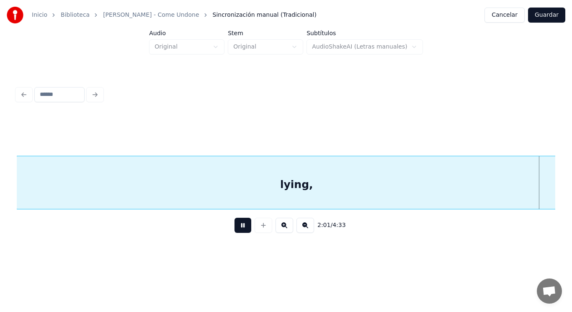
scroll to position [0, 71040]
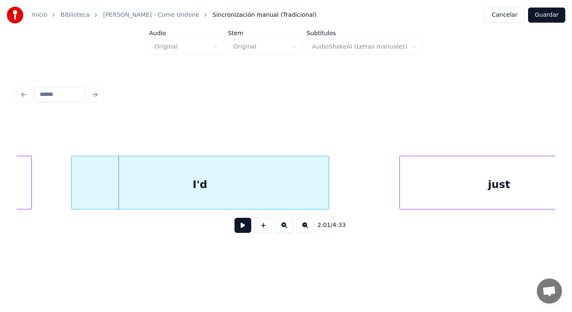
drag, startPoint x: 54, startPoint y: 191, endPoint x: 191, endPoint y: 254, distance: 151.4
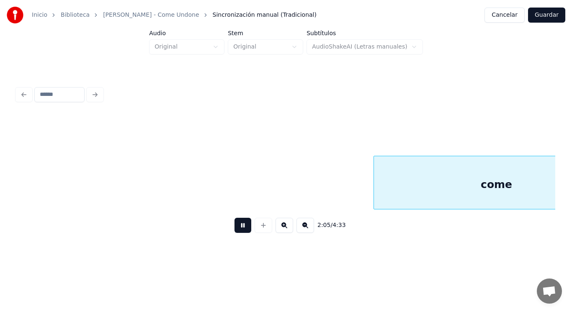
scroll to position [0, 73287]
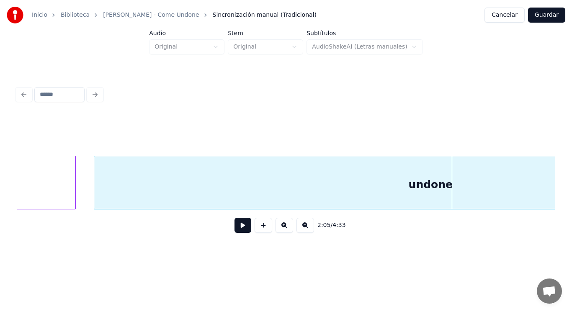
drag, startPoint x: 79, startPoint y: 197, endPoint x: 58, endPoint y: 192, distance: 21.4
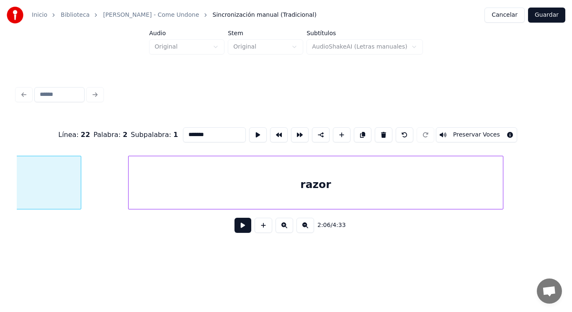
scroll to position [0, 74326]
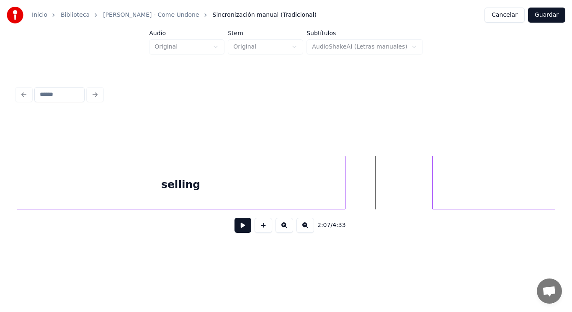
drag, startPoint x: 233, startPoint y: 227, endPoint x: 240, endPoint y: 223, distance: 7.9
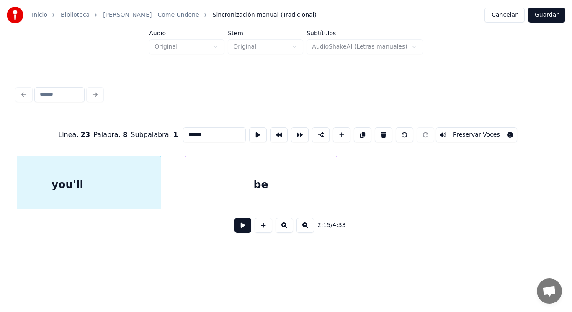
scroll to position [0, 79233]
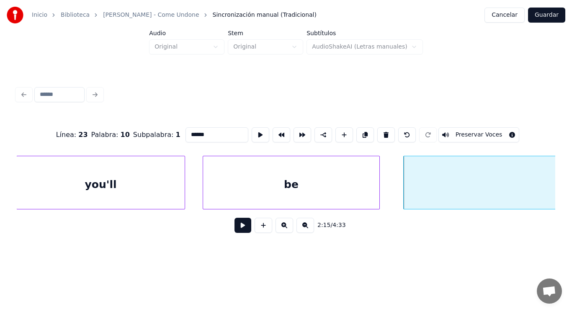
type input "**"
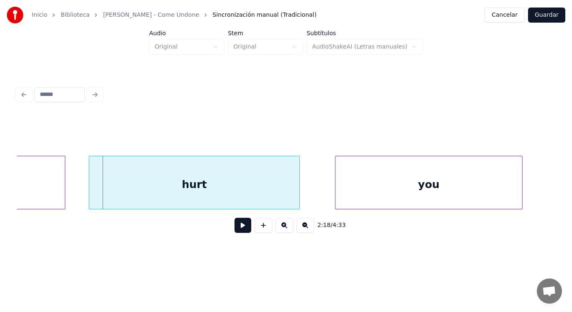
scroll to position [0, 81050]
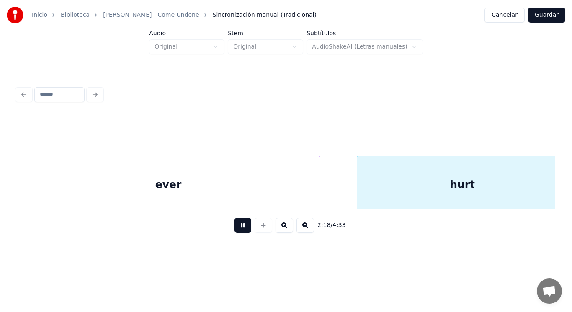
drag, startPoint x: 237, startPoint y: 227, endPoint x: 322, endPoint y: 200, distance: 88.3
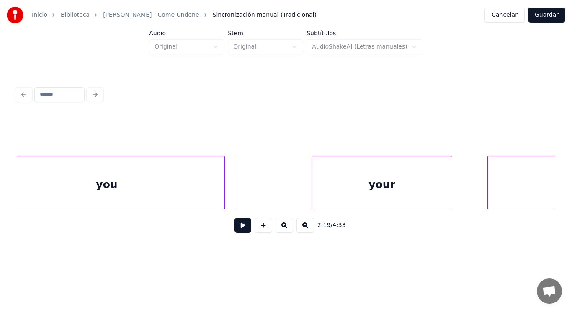
scroll to position [0, 81635]
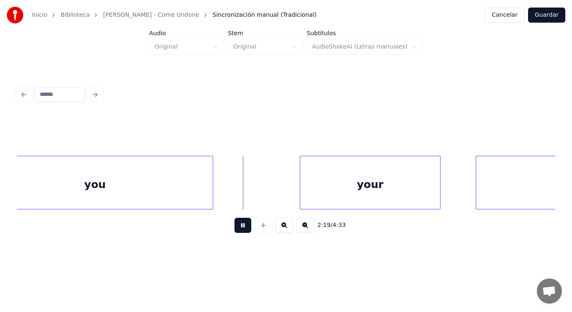
drag, startPoint x: 235, startPoint y: 227, endPoint x: 248, endPoint y: 220, distance: 15.0
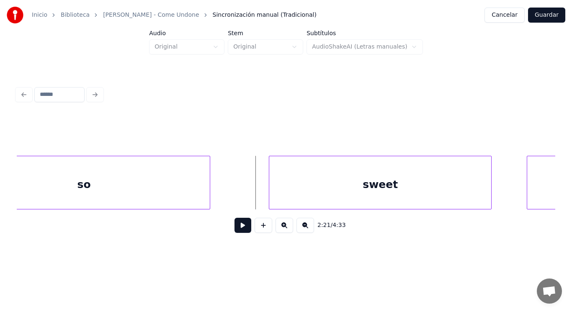
scroll to position [0, 82826]
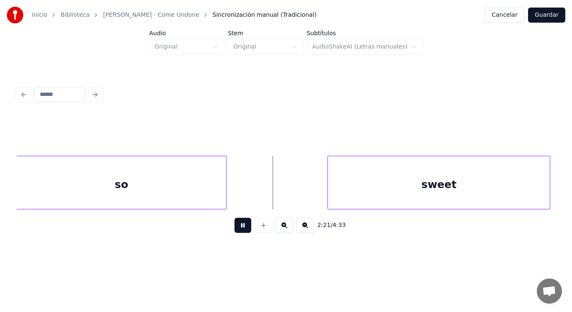
drag, startPoint x: 234, startPoint y: 227, endPoint x: 259, endPoint y: 214, distance: 28.1
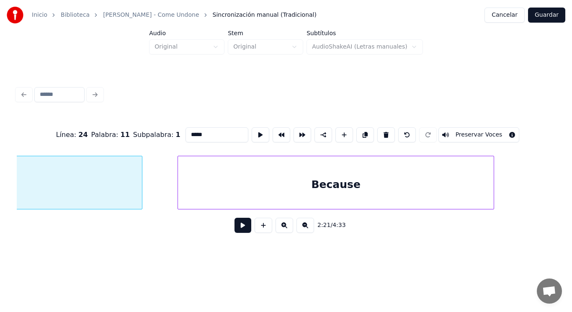
scroll to position [0, 83057]
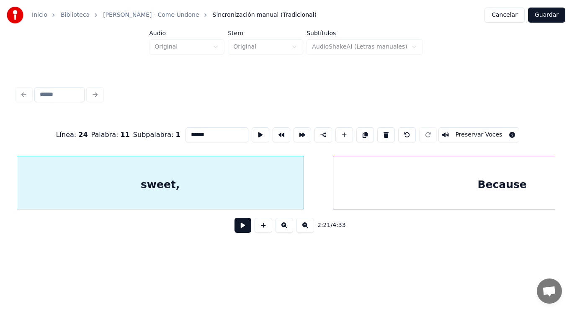
type input "******"
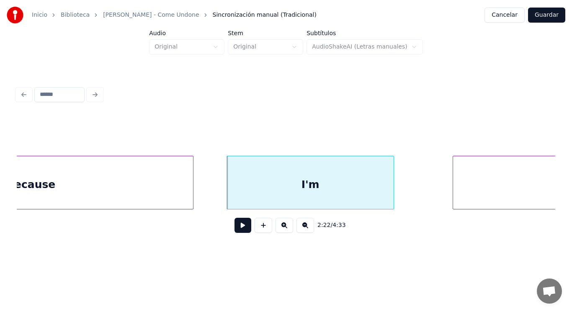
scroll to position [0, 83541]
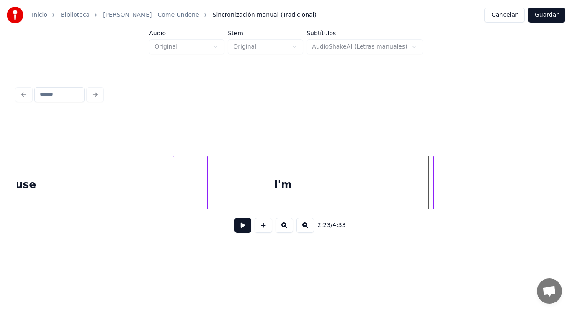
drag, startPoint x: 376, startPoint y: 193, endPoint x: 253, endPoint y: 216, distance: 125.3
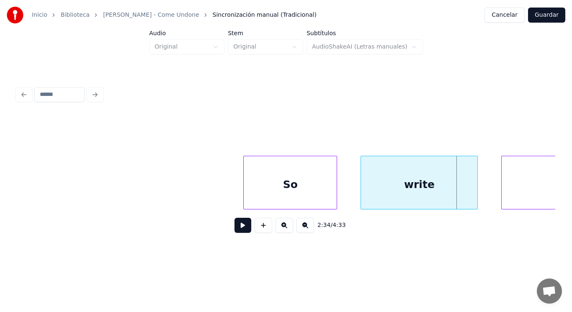
scroll to position [0, 90387]
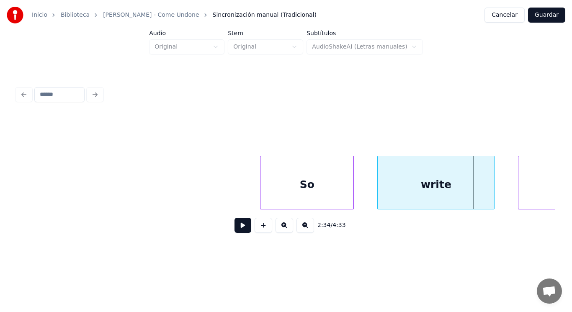
drag, startPoint x: 90, startPoint y: 194, endPoint x: 229, endPoint y: 240, distance: 145.9
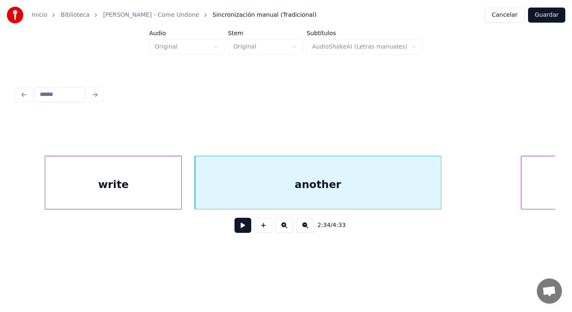
scroll to position [0, 90722]
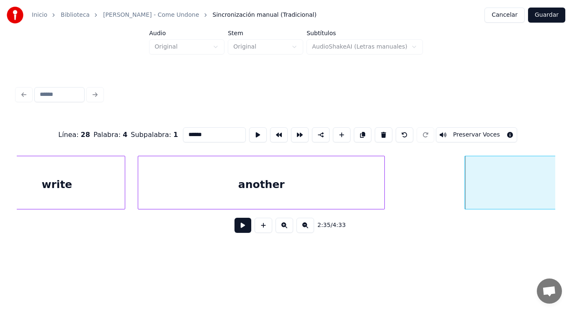
type input "*******"
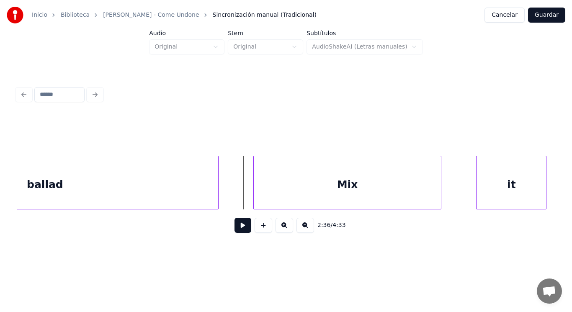
scroll to position [0, 91116]
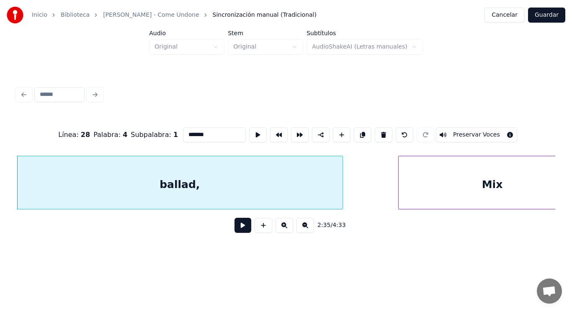
type input "*******"
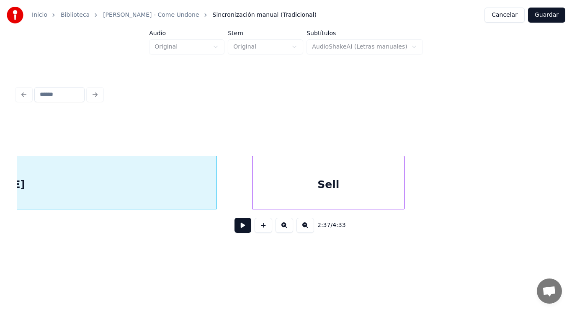
scroll to position [0, 91930]
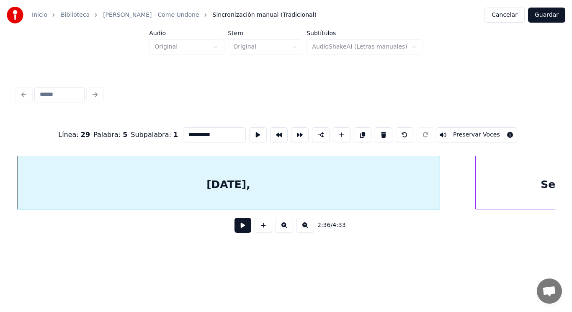
type input "**********"
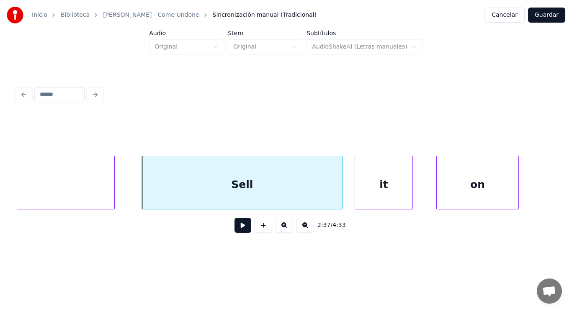
scroll to position [0, 92232]
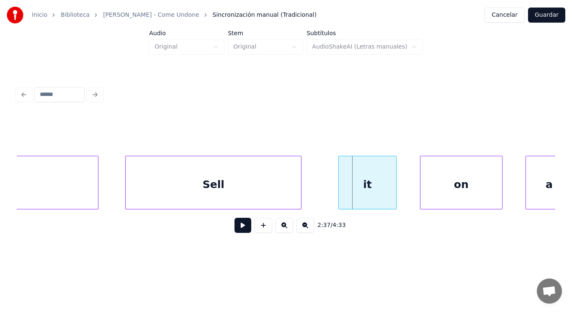
drag, startPoint x: 319, startPoint y: 191, endPoint x: 273, endPoint y: 210, distance: 49.9
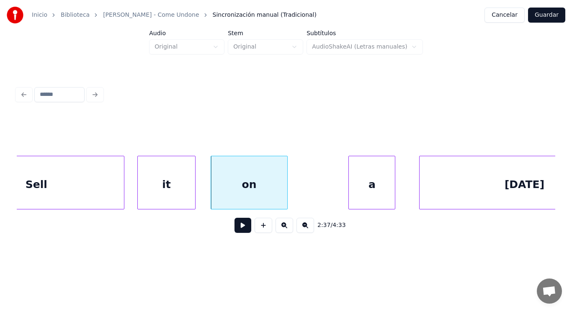
scroll to position [0, 92416]
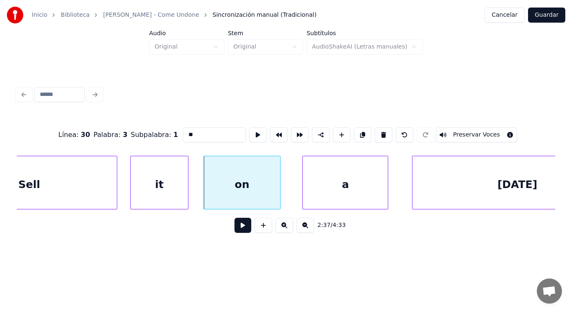
type input "*"
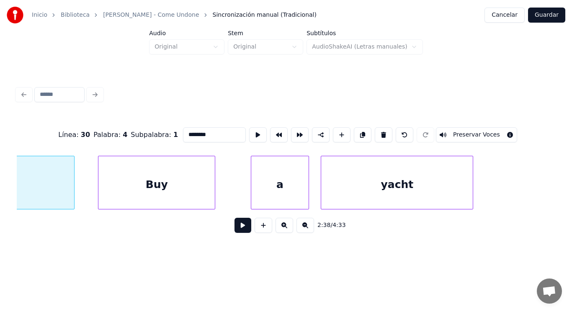
scroll to position [0, 92798]
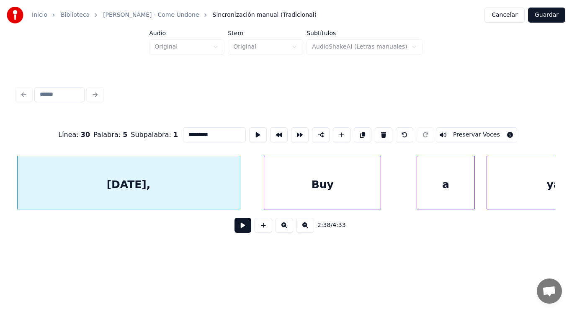
type input "*********"
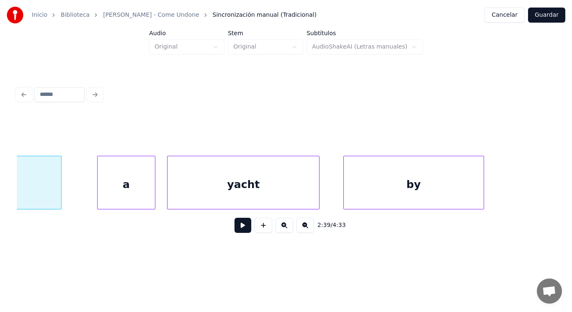
scroll to position [0, 93039]
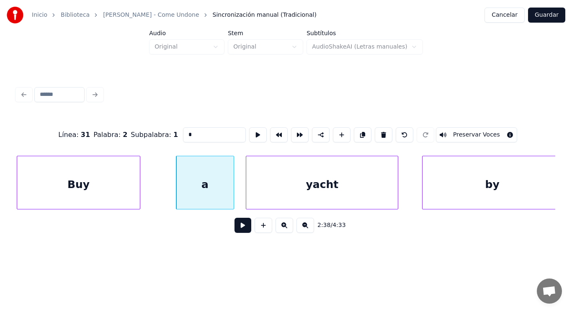
type input "***"
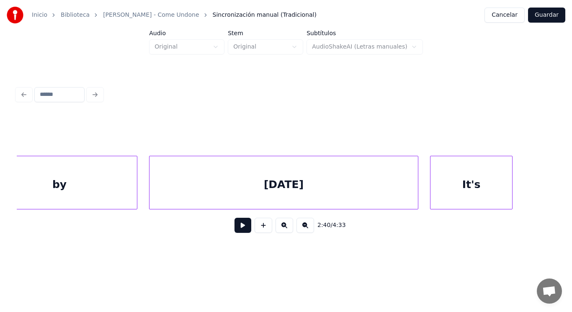
scroll to position [0, 93419]
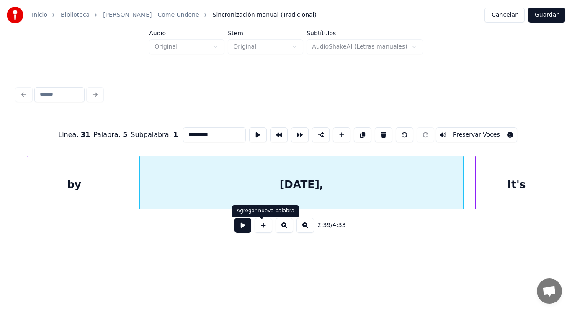
type input "*********"
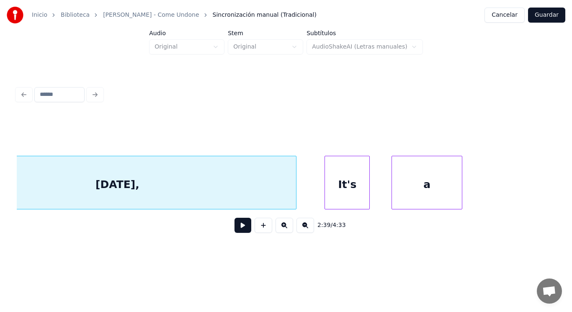
scroll to position [0, 93542]
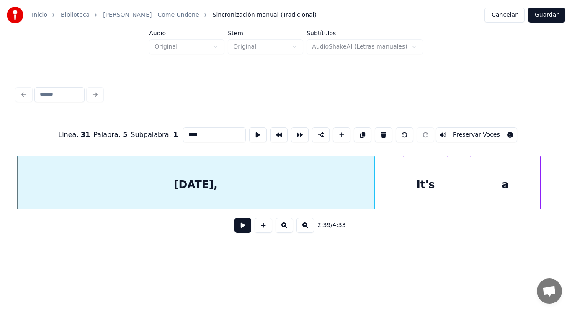
type input "*********"
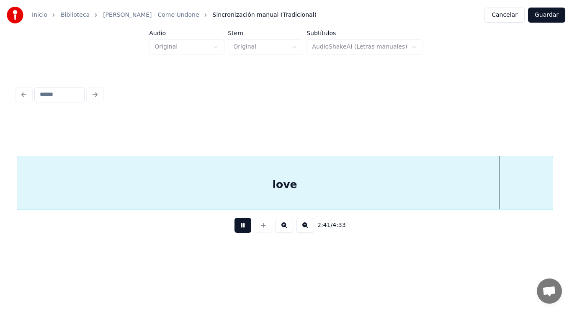
scroll to position [0, 94597]
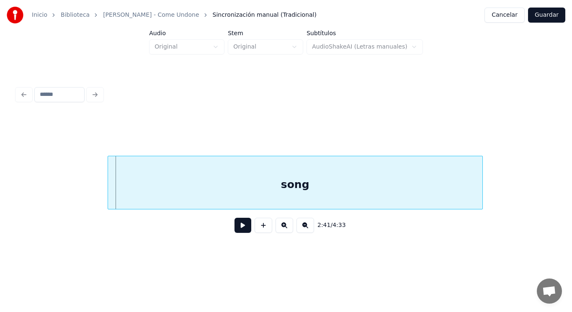
drag, startPoint x: 36, startPoint y: 187, endPoint x: 213, endPoint y: 248, distance: 187.3
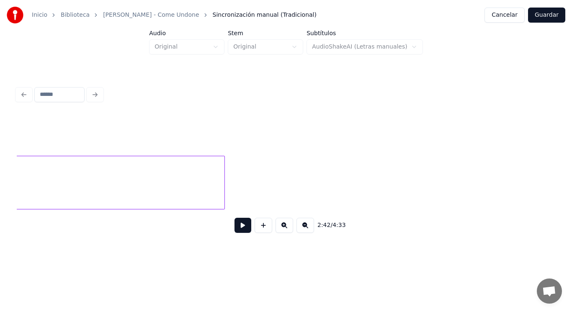
scroll to position [0, 94602]
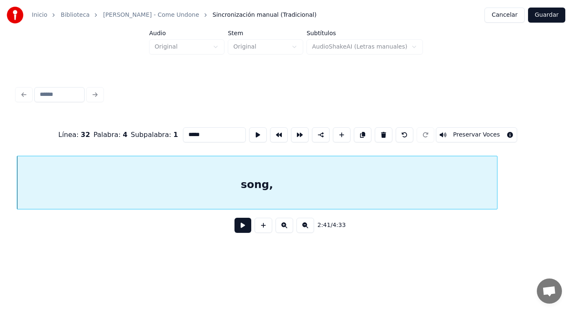
type input "*****"
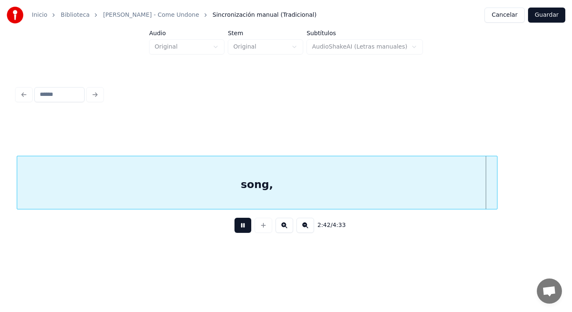
scroll to position [0, 95149]
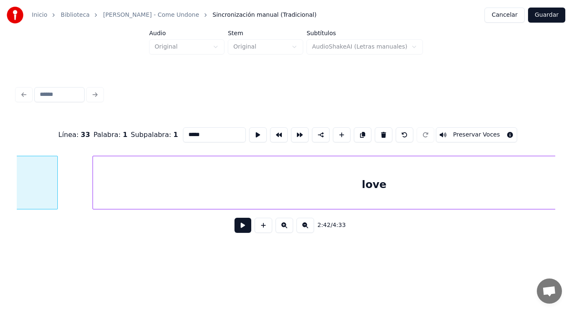
type input "*"
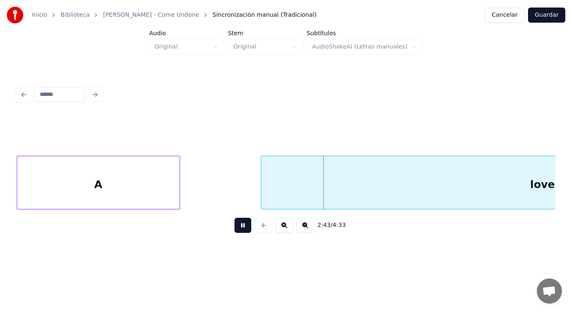
drag, startPoint x: 235, startPoint y: 226, endPoint x: 258, endPoint y: 202, distance: 32.9
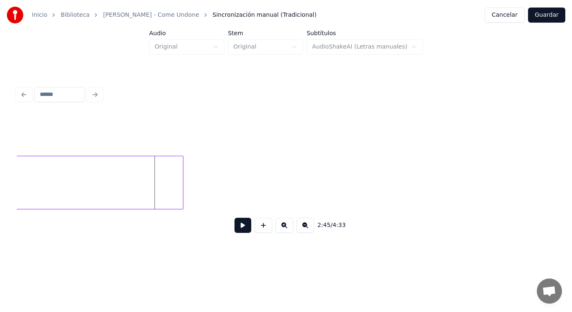
scroll to position [0, 96318]
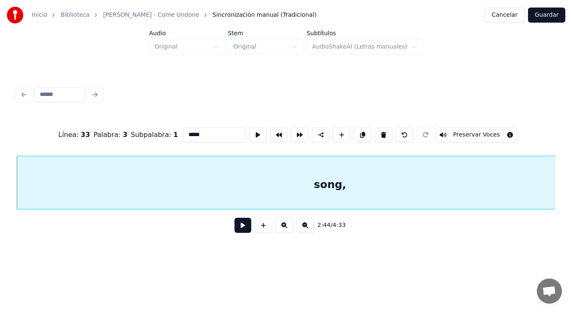
type input "*****"
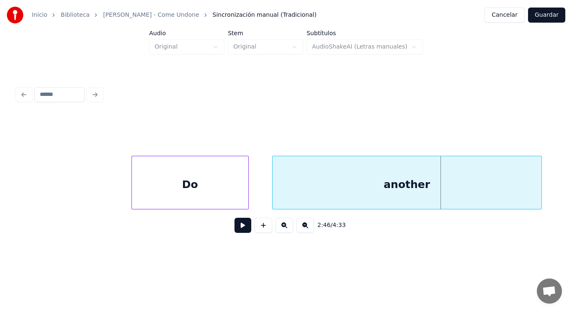
scroll to position [0, 97276]
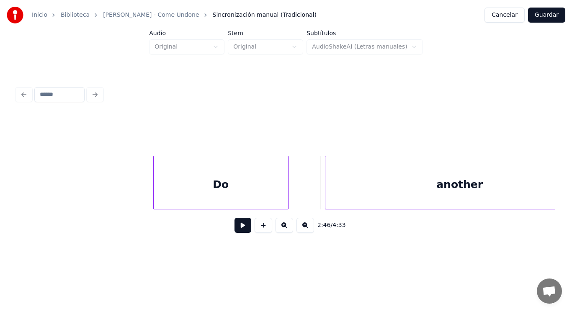
drag, startPoint x: 302, startPoint y: 191, endPoint x: 245, endPoint y: 219, distance: 64.6
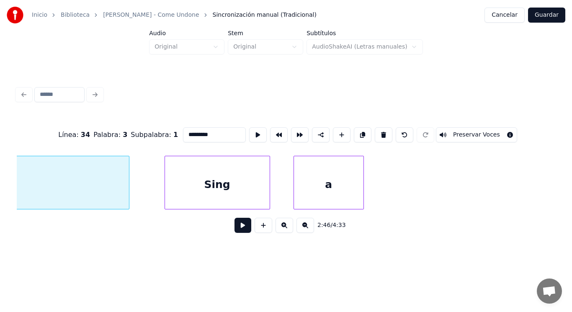
scroll to position [0, 97851]
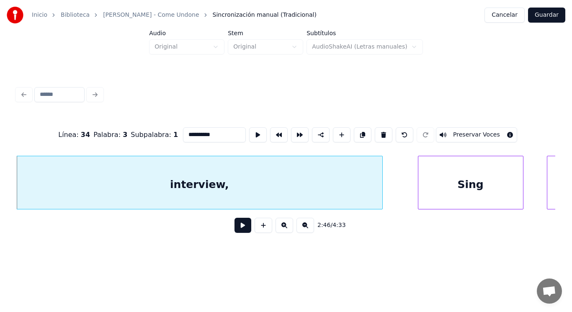
type input "**********"
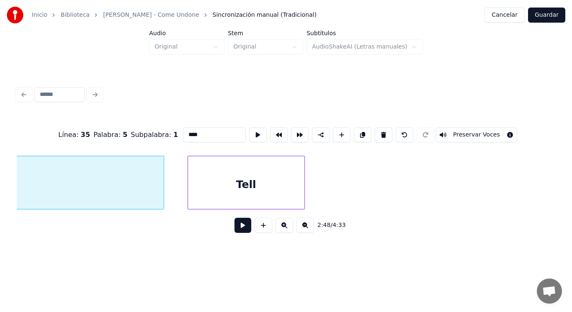
scroll to position [0, 98655]
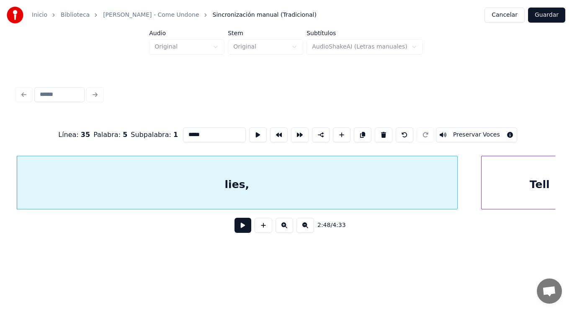
type input "*****"
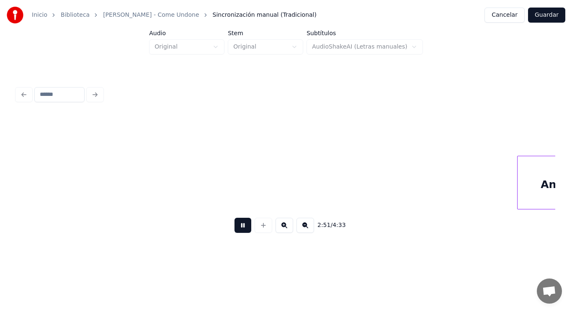
scroll to position [0, 100535]
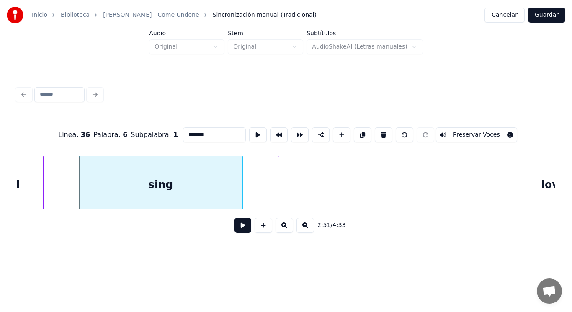
type input "****"
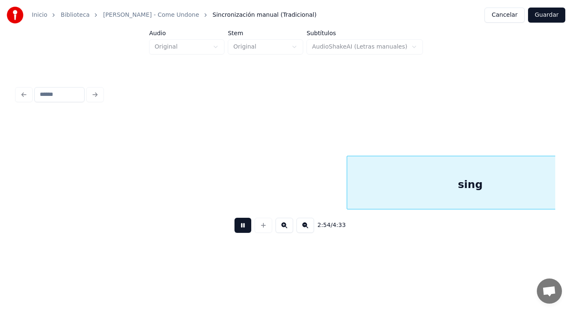
scroll to position [0, 102396]
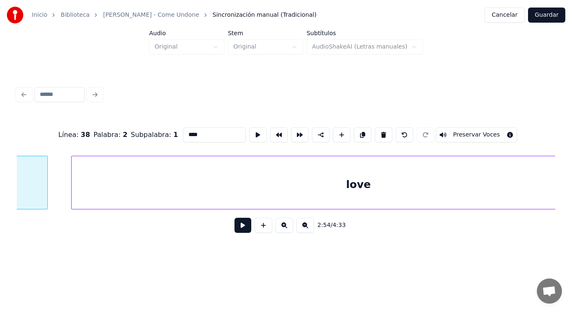
type input "****"
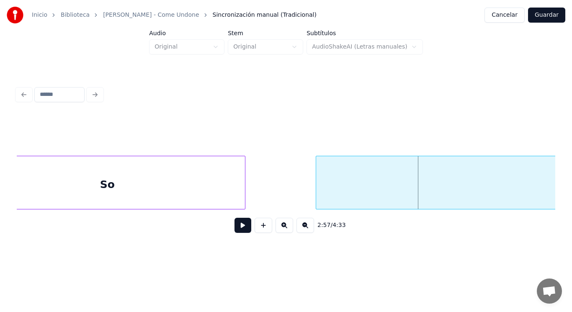
scroll to position [0, 103476]
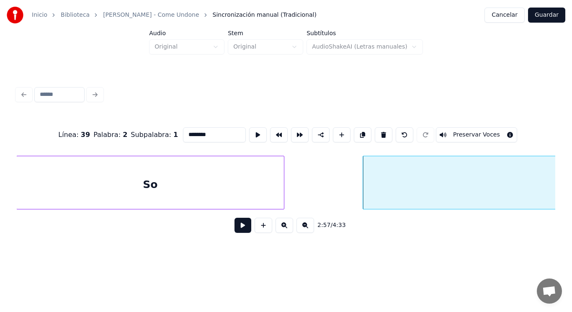
type input "**"
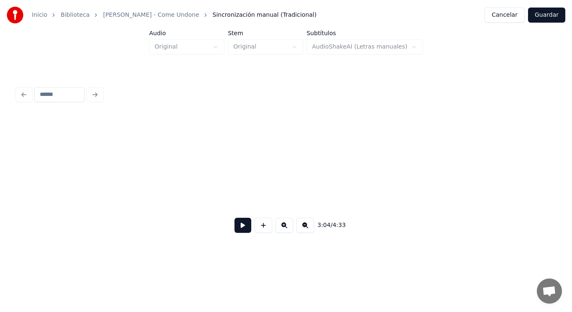
scroll to position [0, 106417]
drag, startPoint x: 159, startPoint y: 187, endPoint x: 215, endPoint y: 227, distance: 68.5
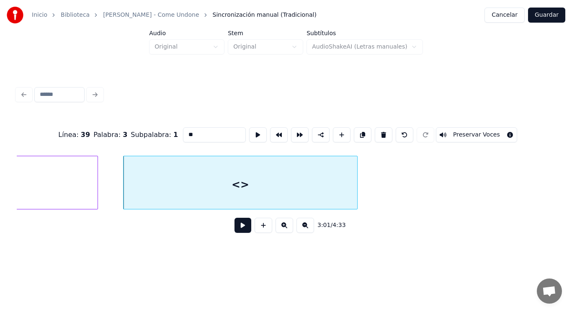
drag, startPoint x: 179, startPoint y: 133, endPoint x: 143, endPoint y: 132, distance: 36.5
type input "******"
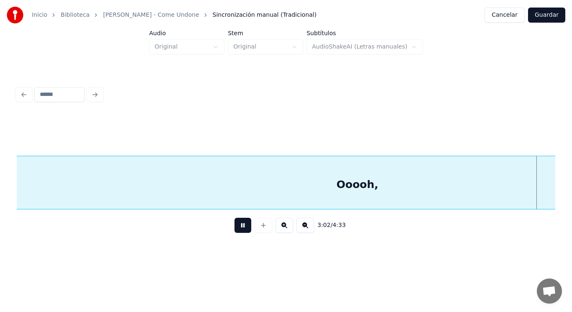
scroll to position [0, 106993]
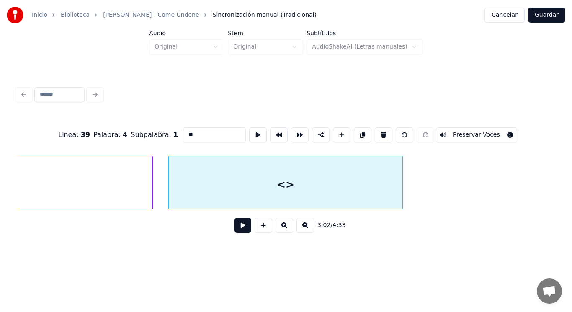
drag, startPoint x: 182, startPoint y: 133, endPoint x: 162, endPoint y: 134, distance: 20.1
type input "***"
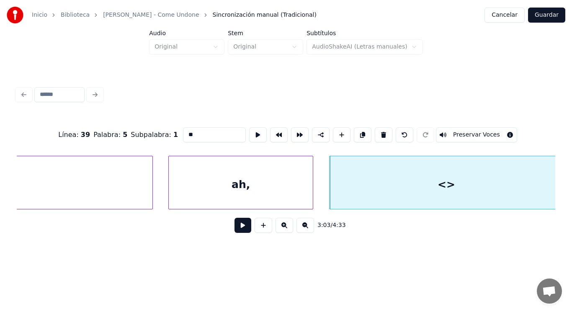
drag, startPoint x: 183, startPoint y: 131, endPoint x: 147, endPoint y: 136, distance: 36.3
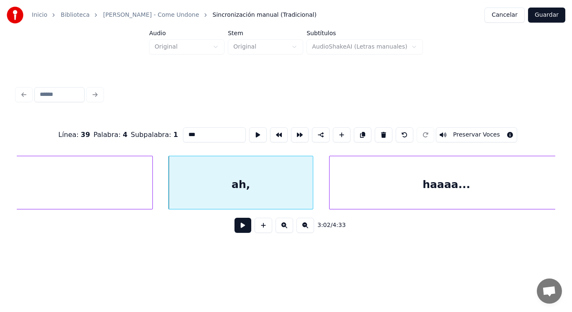
type input "***"
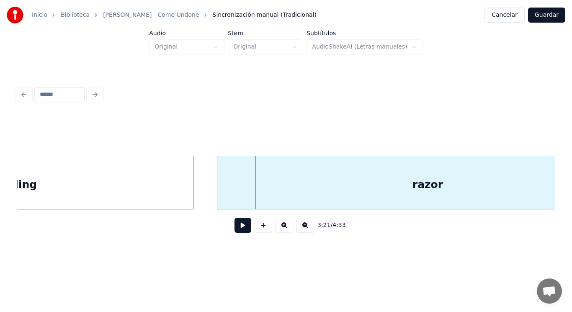
scroll to position [0, 117893]
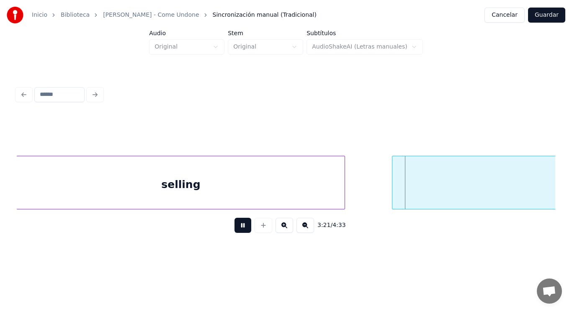
drag, startPoint x: 232, startPoint y: 227, endPoint x: 382, endPoint y: 191, distance: 154.3
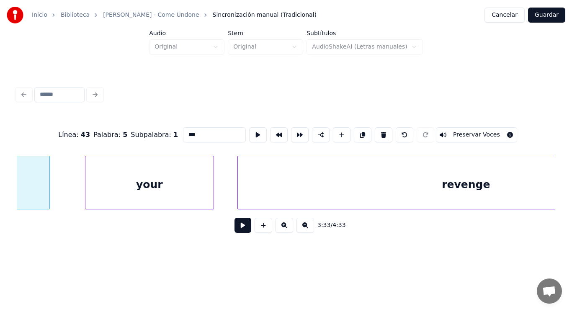
scroll to position [0, 125144]
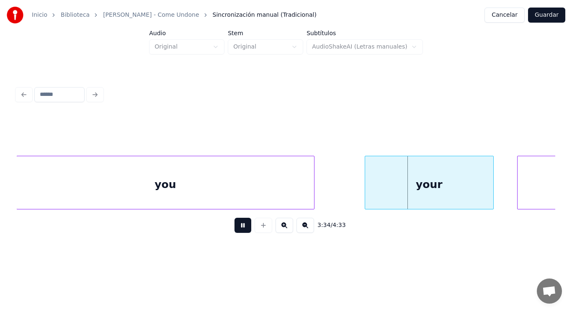
drag, startPoint x: 237, startPoint y: 225, endPoint x: 329, endPoint y: 200, distance: 95.2
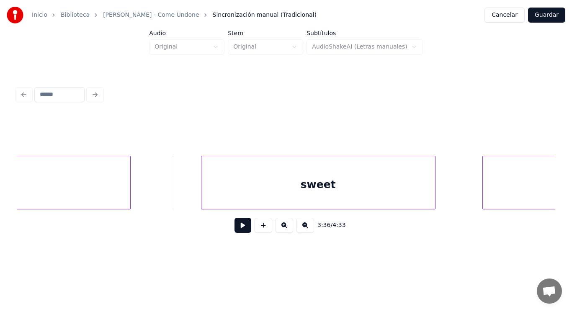
scroll to position [0, 126367]
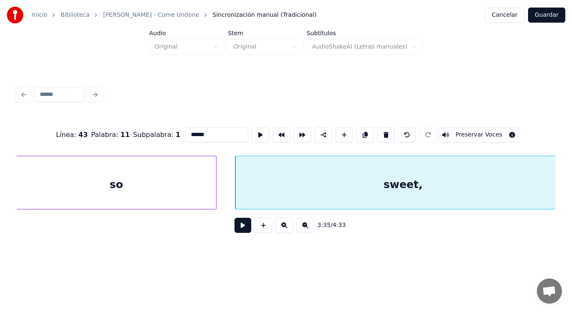
type input "******"
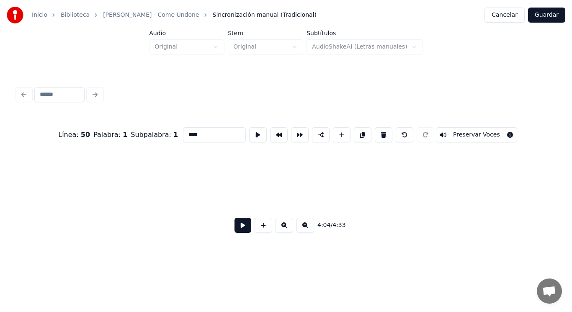
scroll to position [0, 100462]
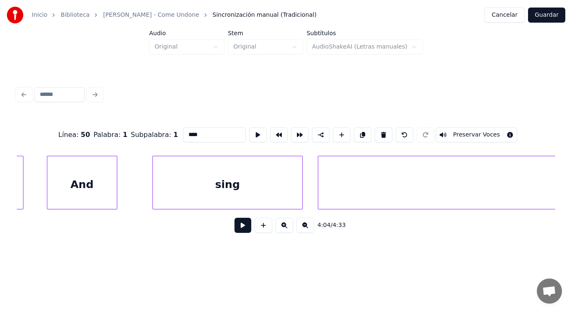
type input "****"
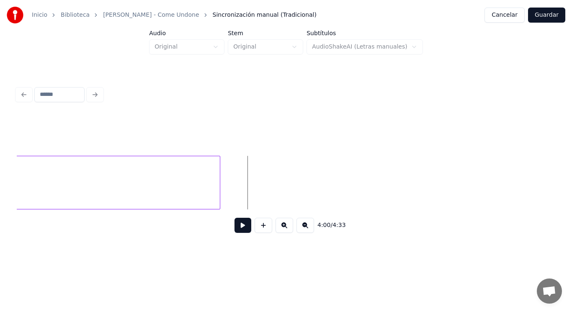
scroll to position [0, 140703]
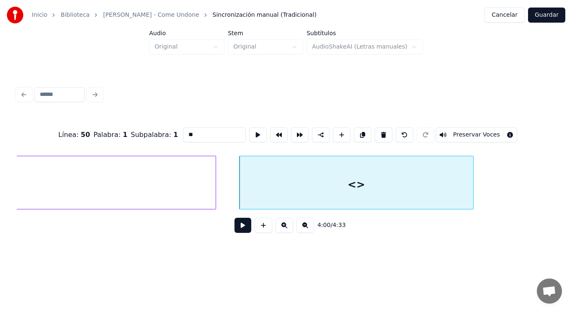
drag, startPoint x: 183, startPoint y: 131, endPoint x: 137, endPoint y: 134, distance: 47.0
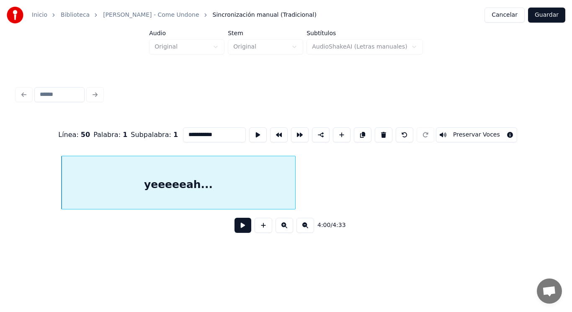
scroll to position [0, 140904]
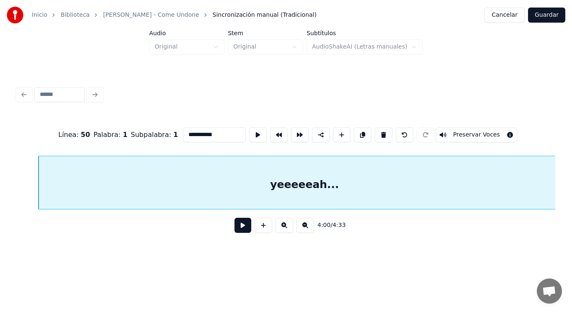
type input "**********"
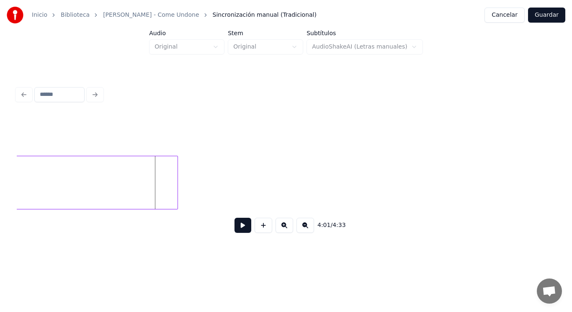
scroll to position [0, 140926]
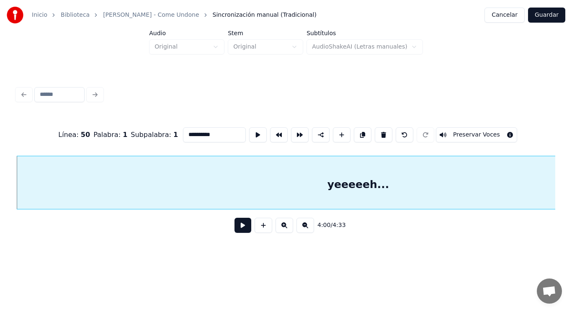
type input "**********"
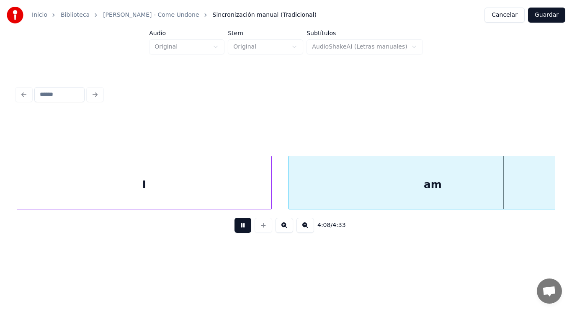
scroll to position [0, 145706]
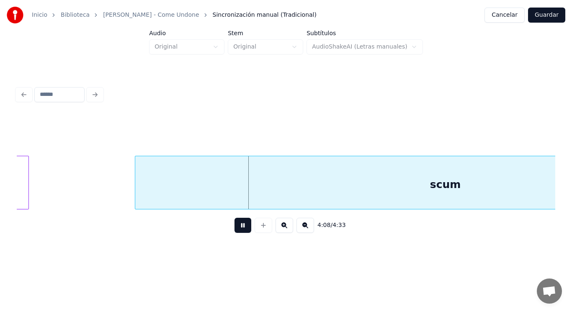
drag, startPoint x: 236, startPoint y: 227, endPoint x: 110, endPoint y: 194, distance: 130.3
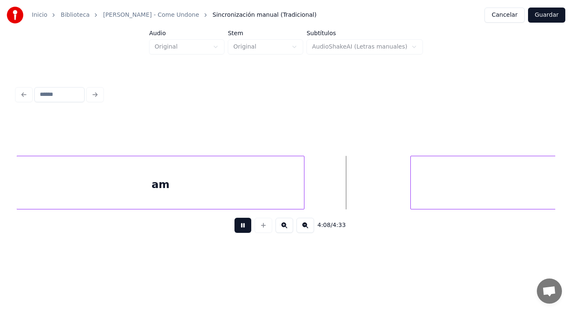
drag, startPoint x: 240, startPoint y: 224, endPoint x: 377, endPoint y: 201, distance: 138.5
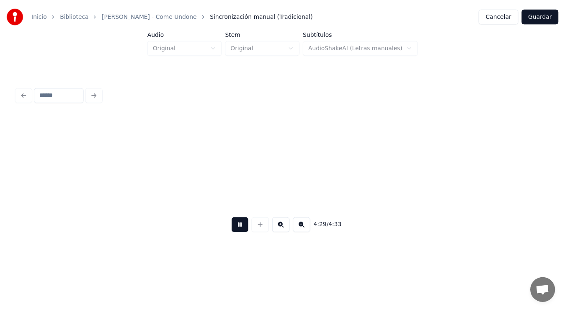
scroll to position [0, 158096]
